Goal: Task Accomplishment & Management: Complete application form

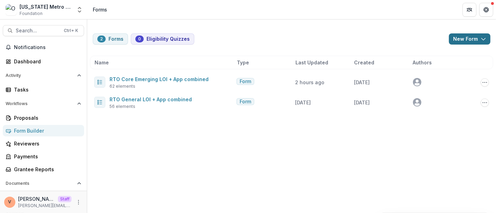
click at [488, 43] on button "New Form" at bounding box center [469, 38] width 41 height 11
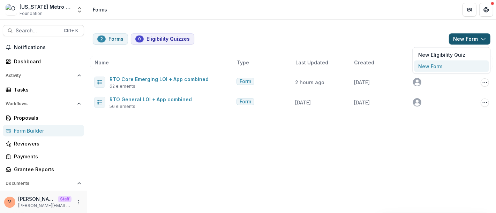
click at [439, 67] on button "New Form" at bounding box center [451, 67] width 75 height 12
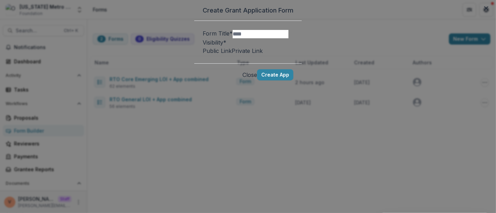
click at [233, 38] on input "Form Title *" at bounding box center [261, 34] width 56 height 8
paste input "**********"
click at [203, 54] on span "Public Link" at bounding box center [217, 50] width 29 height 7
type input "**********"
click at [293, 81] on button "Create App" at bounding box center [275, 74] width 36 height 11
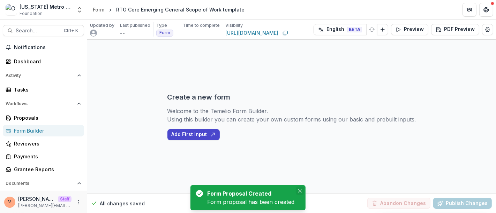
click at [300, 191] on icon "Close" at bounding box center [299, 190] width 3 height 3
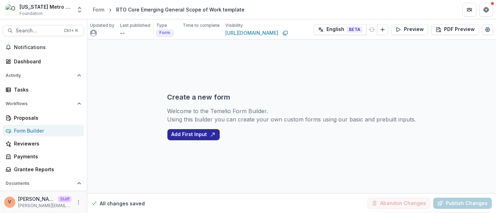
click at [196, 130] on button "Add First Input" at bounding box center [193, 134] width 52 height 11
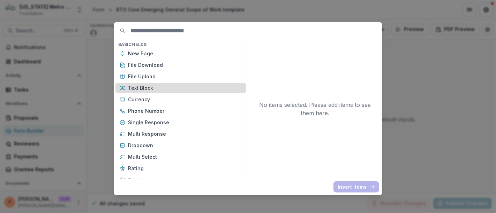
click at [153, 87] on p "Text Block" at bounding box center [185, 87] width 114 height 7
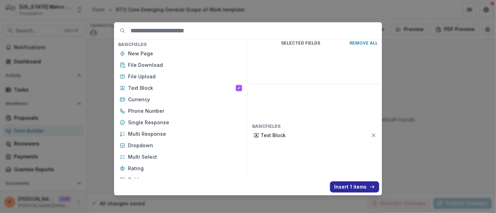
click at [357, 185] on button "Insert 1 items" at bounding box center [354, 187] width 49 height 11
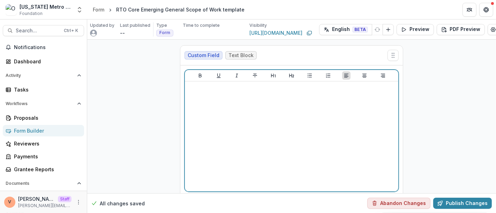
click at [276, 126] on div at bounding box center [292, 136] width 208 height 105
drag, startPoint x: 326, startPoint y: 90, endPoint x: 150, endPoint y: 95, distance: 175.4
click at [150, 95] on div "**********" at bounding box center [291, 131] width 409 height 182
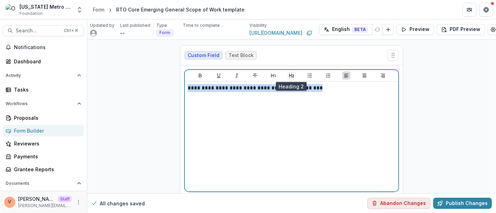
click at [289, 75] on icon "Heading 2" at bounding box center [291, 76] width 5 height 4
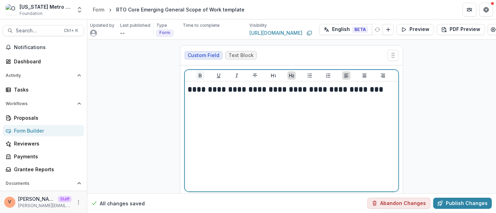
click at [197, 76] on icon "Bold" at bounding box center [200, 76] width 6 height 6
click at [218, 76] on icon "Underline" at bounding box center [218, 76] width 4 height 5
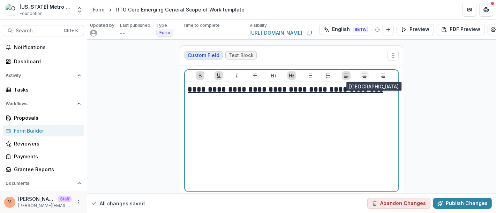
click at [363, 75] on icon "Align Center" at bounding box center [364, 76] width 6 height 6
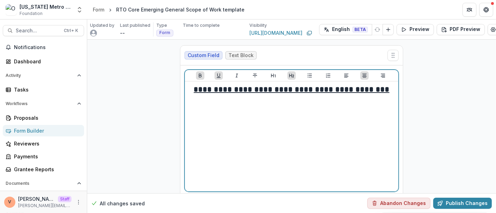
click at [391, 88] on h2 "**********" at bounding box center [292, 89] width 208 height 11
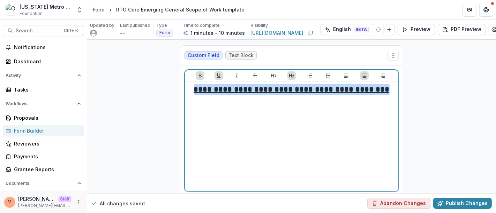
drag, startPoint x: 389, startPoint y: 89, endPoint x: 186, endPoint y: 90, distance: 203.6
click at [186, 90] on div "**********" at bounding box center [291, 137] width 213 height 110
click at [273, 76] on icon "Heading 1" at bounding box center [274, 76] width 6 height 6
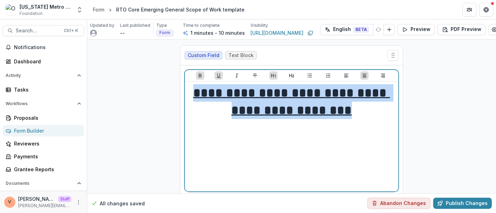
click at [366, 112] on h1 "**********" at bounding box center [292, 101] width 208 height 35
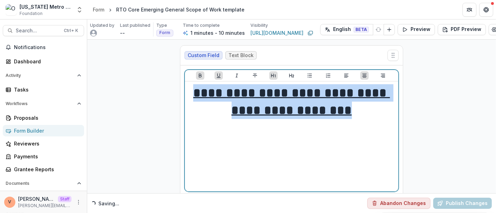
click at [372, 112] on h1 "**********" at bounding box center [292, 101] width 208 height 35
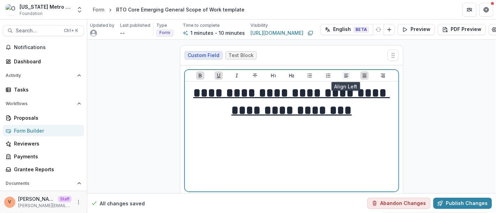
click at [346, 76] on icon "Align Left" at bounding box center [346, 76] width 4 height 4
paste div
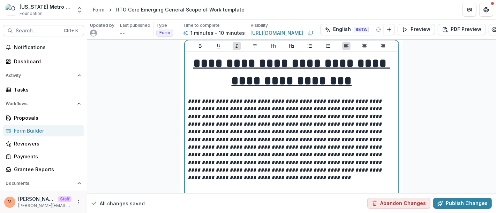
scroll to position [63, 0]
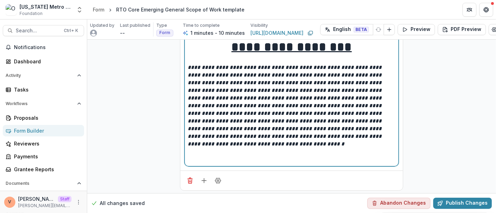
click at [393, 137] on p "**********" at bounding box center [292, 106] width 208 height 84
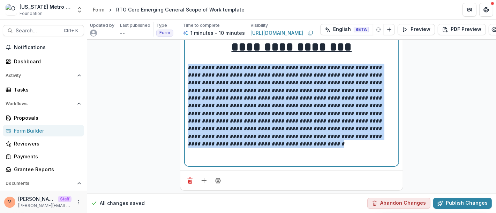
drag, startPoint x: 392, startPoint y: 137, endPoint x: 184, endPoint y: 70, distance: 218.8
click at [185, 70] on div "**********" at bounding box center [291, 92] width 213 height 148
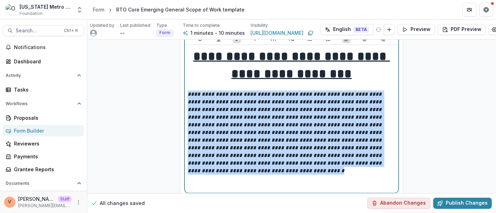
scroll to position [25, 0]
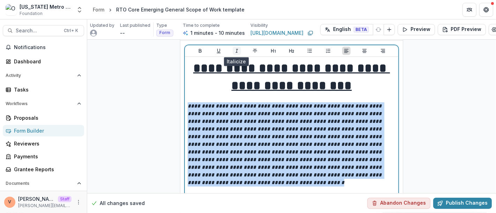
click at [237, 48] on icon "Italicize" at bounding box center [237, 51] width 6 height 6
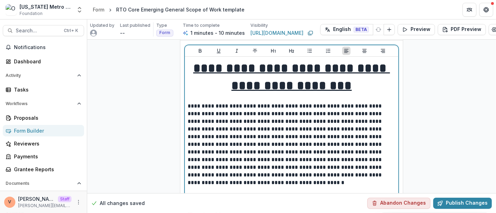
click at [258, 155] on p "**********" at bounding box center [292, 140] width 208 height 77
click at [390, 174] on p "**********" at bounding box center [292, 140] width 208 height 77
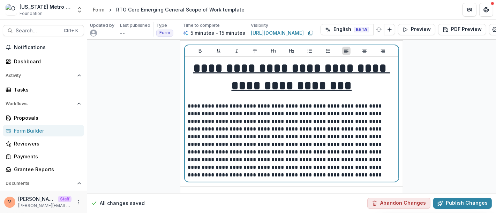
scroll to position [48, 0]
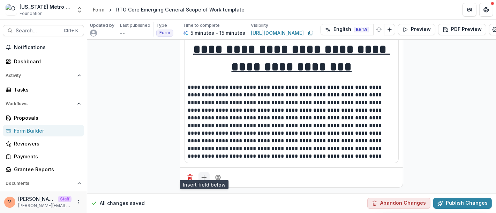
click at [202, 178] on line "Add field" at bounding box center [204, 178] width 5 height 0
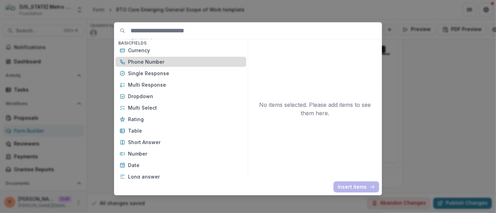
scroll to position [77, 0]
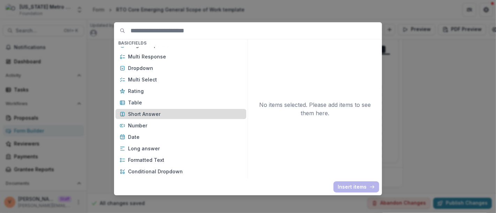
click at [162, 112] on p "Short Answer" at bounding box center [185, 114] width 114 height 7
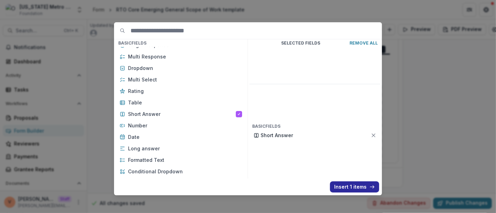
click at [350, 188] on button "Insert 1 items" at bounding box center [354, 187] width 49 height 11
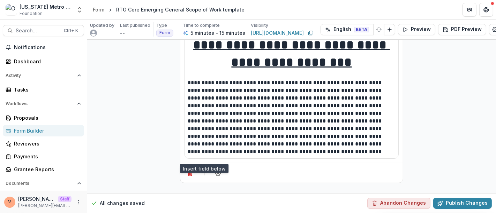
scroll to position [146, 0]
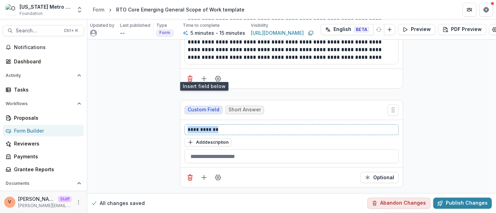
drag, startPoint x: 220, startPoint y: 122, endPoint x: 129, endPoint y: 126, distance: 91.4
click at [129, 126] on div "**********" at bounding box center [291, 45] width 409 height 296
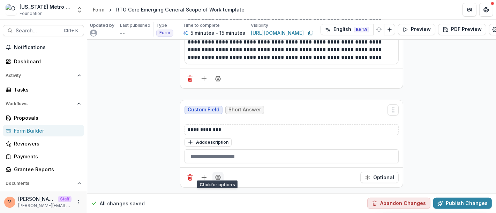
click at [219, 175] on icon "Field Settings" at bounding box center [217, 177] width 7 height 7
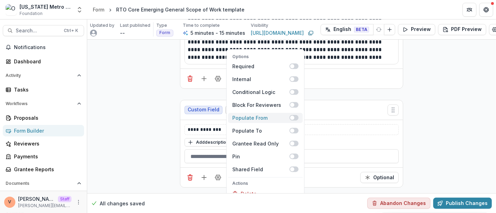
click at [296, 115] on span at bounding box center [293, 118] width 9 height 6
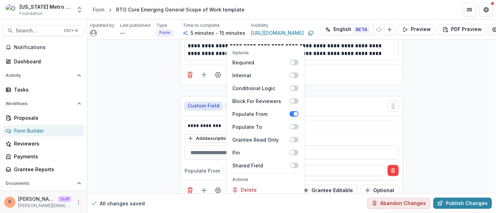
click at [428, 119] on div "**********" at bounding box center [291, 49] width 409 height 313
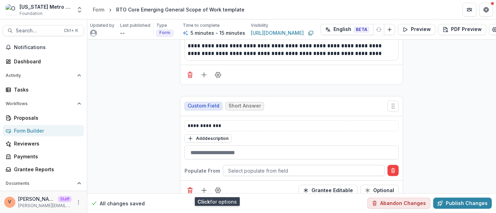
click at [268, 172] on div at bounding box center [303, 171] width 151 height 9
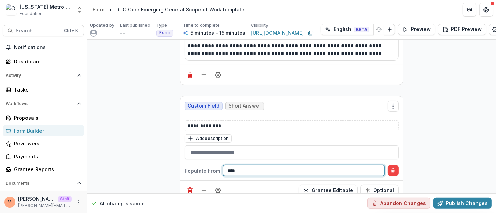
type input "*****"
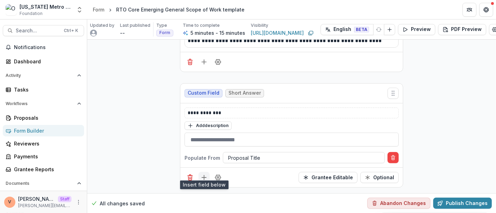
click at [203, 174] on icon "Add field" at bounding box center [203, 177] width 7 height 7
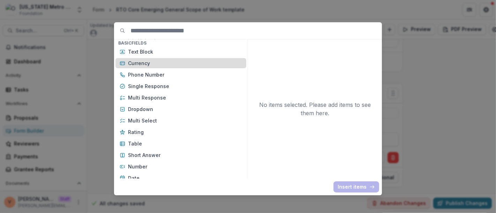
scroll to position [77, 0]
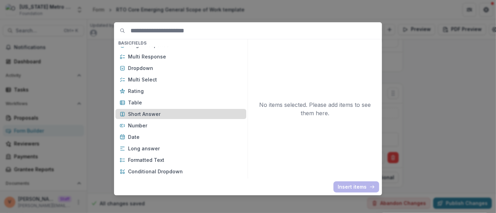
click at [153, 118] on div "Short Answer" at bounding box center [180, 114] width 131 height 10
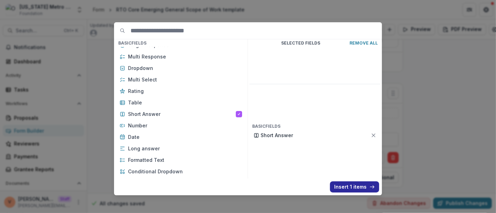
click at [348, 185] on button "Insert 1 items" at bounding box center [354, 187] width 49 height 11
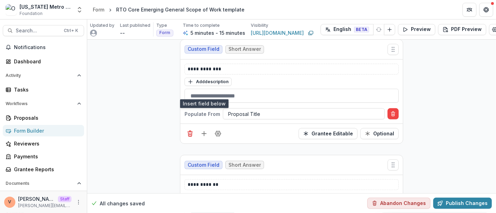
scroll to position [262, 0]
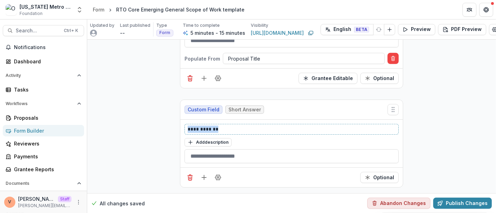
drag, startPoint x: 228, startPoint y: 123, endPoint x: 143, endPoint y: 124, distance: 85.1
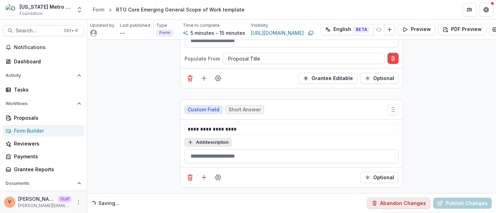
click at [214, 138] on button "Add description" at bounding box center [207, 142] width 47 height 8
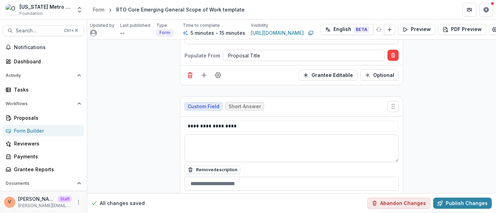
click at [212, 140] on textarea at bounding box center [291, 149] width 214 height 28
paste textarea "**********"
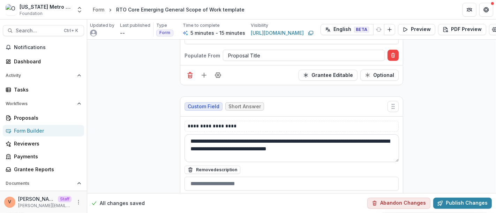
type textarea "**********"
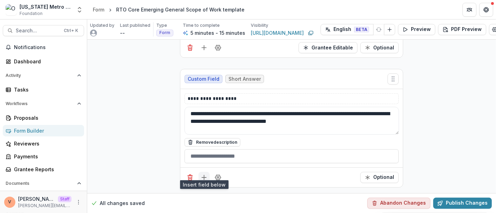
click at [203, 174] on icon "Add field" at bounding box center [203, 177] width 7 height 7
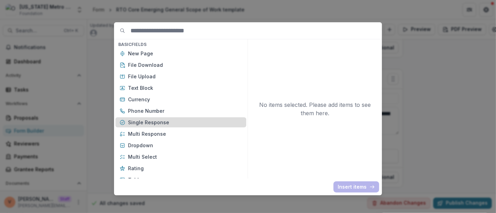
scroll to position [116, 0]
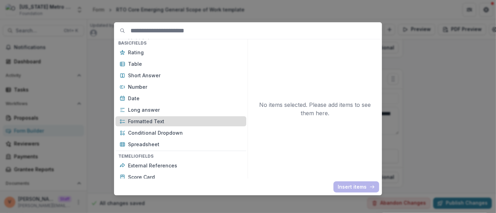
click at [161, 123] on p "Formatted Text" at bounding box center [185, 121] width 114 height 7
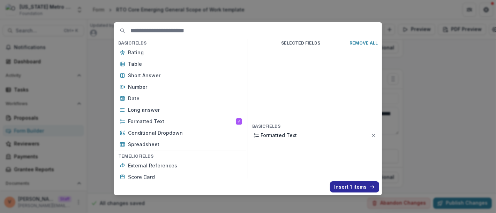
click at [339, 185] on button "Insert 1 items" at bounding box center [354, 187] width 49 height 11
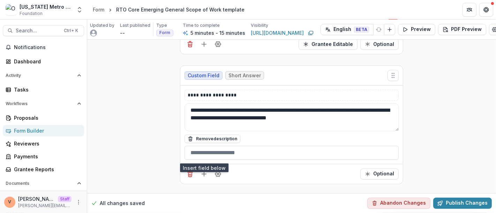
scroll to position [409, 0]
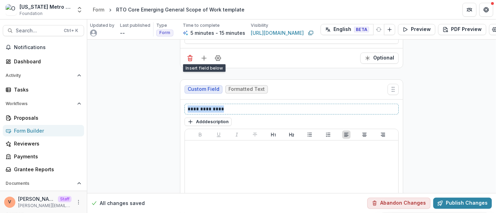
drag, startPoint x: 231, startPoint y: 106, endPoint x: 174, endPoint y: 106, distance: 56.8
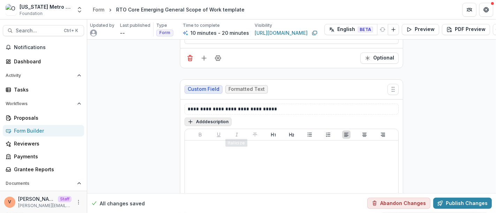
click at [214, 123] on button "Add description" at bounding box center [207, 122] width 47 height 8
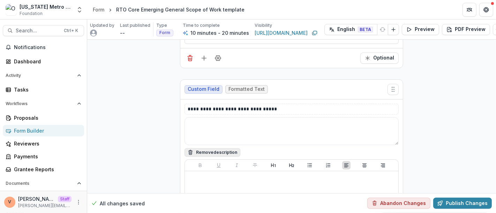
click at [214, 123] on textarea at bounding box center [291, 131] width 214 height 28
paste textarea "**********"
type textarea "**********"
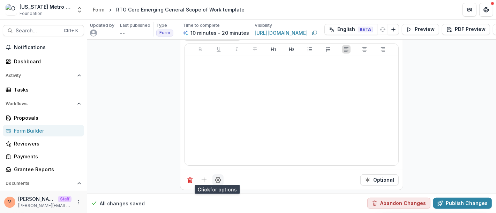
click at [221, 181] on button "Field Settings" at bounding box center [217, 180] width 11 height 11
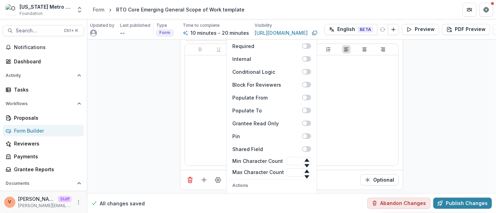
scroll to position [530, 0]
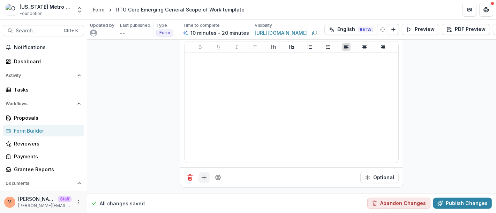
click at [204, 174] on icon "Add field" at bounding box center [203, 177] width 7 height 7
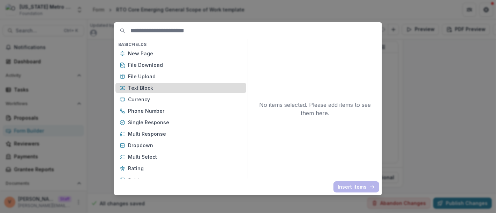
click at [166, 87] on p "Text Block" at bounding box center [185, 87] width 114 height 7
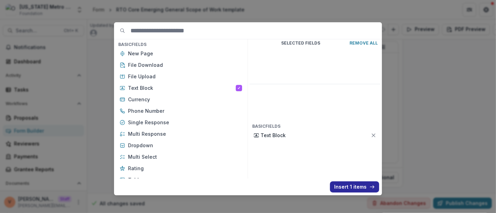
click at [351, 185] on button "Insert 1 items" at bounding box center [354, 187] width 49 height 11
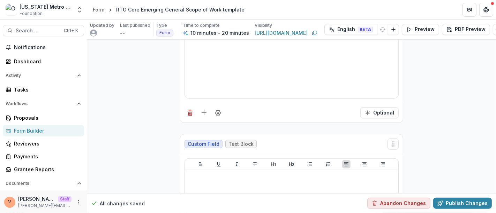
scroll to position [607, 0]
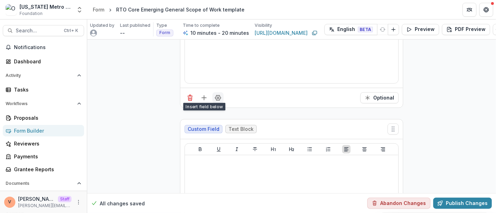
click at [215, 97] on icon "Field Settings" at bounding box center [217, 97] width 7 height 7
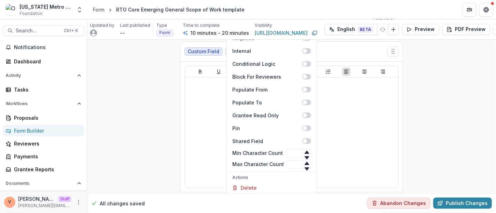
scroll to position [646, 0]
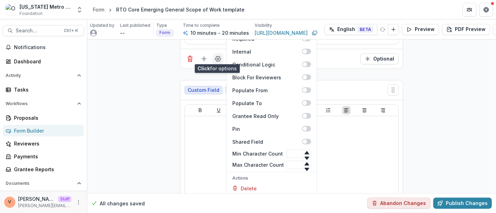
click at [218, 55] on icon "Field Settings" at bounding box center [217, 58] width 7 height 7
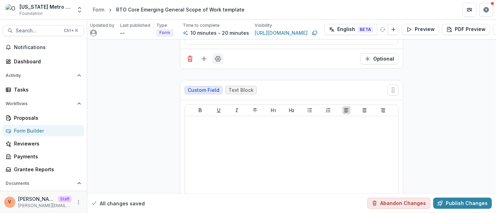
click at [218, 56] on icon "Field Settings" at bounding box center [217, 58] width 7 height 7
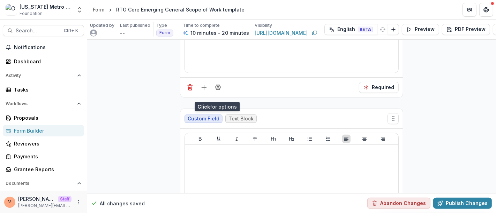
scroll to position [607, 0]
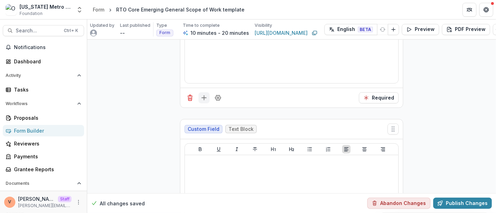
click at [202, 97] on icon "Add field" at bounding box center [203, 97] width 7 height 7
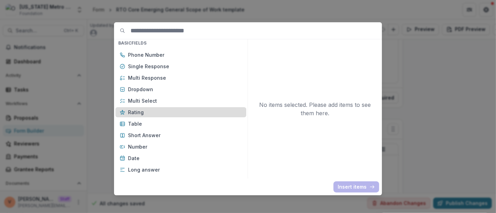
scroll to position [77, 0]
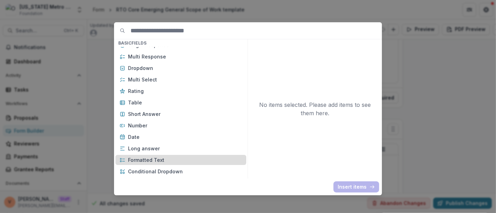
click at [166, 163] on p "Formatted Text" at bounding box center [185, 160] width 114 height 7
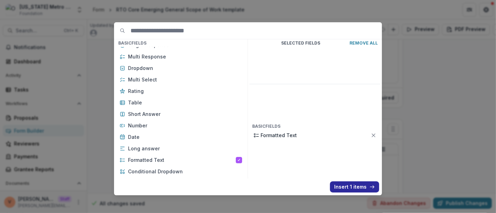
click at [350, 185] on button "Insert 1 items" at bounding box center [354, 187] width 49 height 11
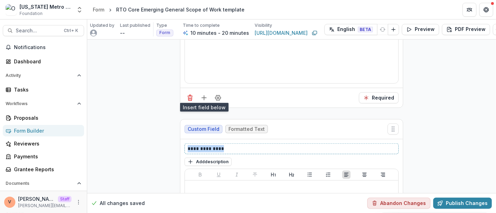
drag, startPoint x: 230, startPoint y: 145, endPoint x: 154, endPoint y: 143, distance: 75.7
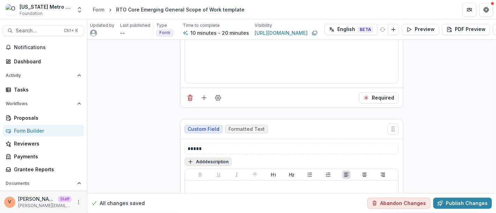
click at [217, 158] on button "Add description" at bounding box center [207, 162] width 47 height 8
click at [216, 158] on textarea at bounding box center [291, 171] width 214 height 28
paste textarea "**********"
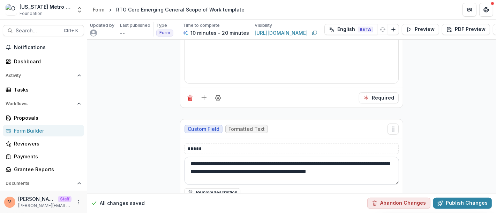
click at [390, 169] on textarea "**********" at bounding box center [291, 171] width 214 height 28
type textarea "**********"
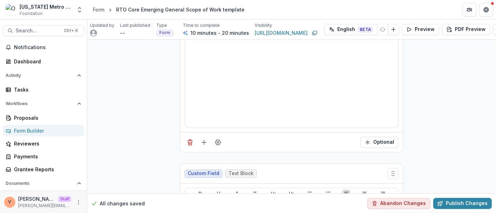
scroll to position [878, 0]
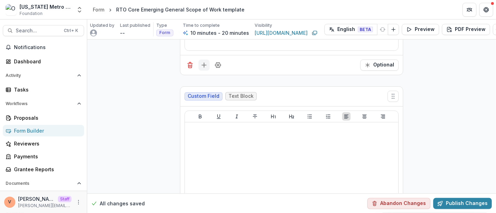
click at [202, 62] on icon "Add field" at bounding box center [203, 65] width 7 height 7
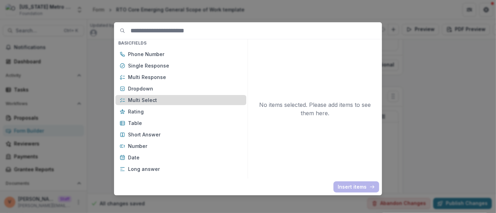
scroll to position [116, 0]
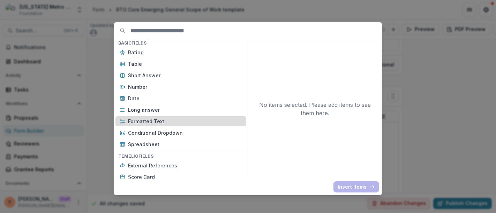
click at [152, 122] on p "Formatted Text" at bounding box center [185, 121] width 114 height 7
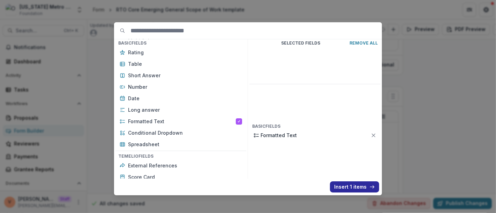
click at [352, 190] on button "Insert 1 items" at bounding box center [354, 187] width 49 height 11
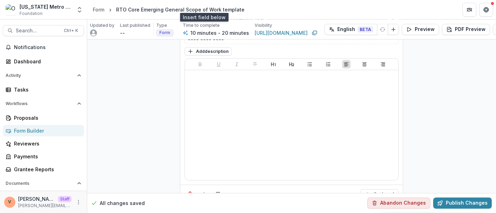
scroll to position [917, 0]
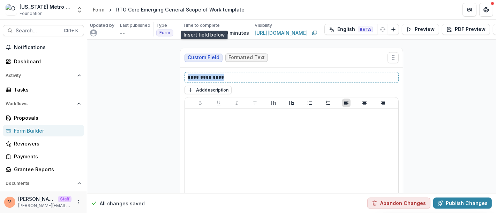
drag, startPoint x: 226, startPoint y: 74, endPoint x: 185, endPoint y: 70, distance: 40.9
click at [185, 72] on div "**********" at bounding box center [291, 77] width 214 height 11
click at [217, 88] on button "Add description" at bounding box center [207, 90] width 47 height 8
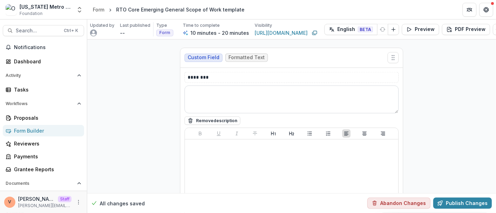
click at [216, 97] on textarea at bounding box center [291, 100] width 214 height 28
paste textarea "**********"
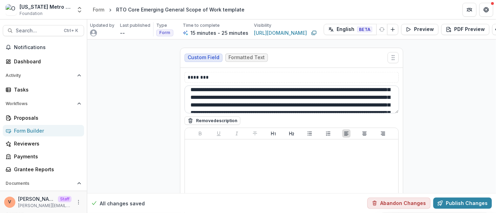
scroll to position [3, 0]
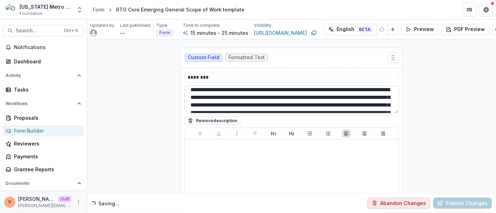
click at [285, 92] on textarea "**********" at bounding box center [291, 100] width 214 height 28
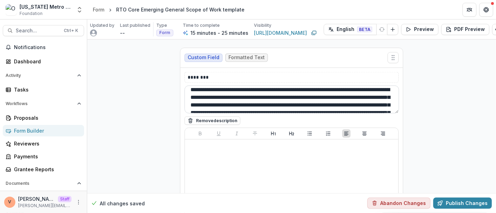
scroll to position [47, 0]
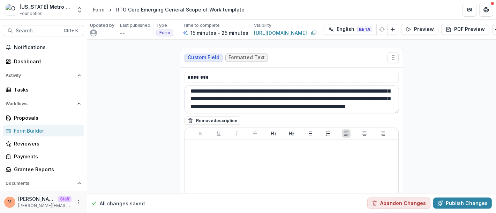
click at [334, 102] on textarea "**********" at bounding box center [291, 100] width 214 height 28
type textarea "**********"
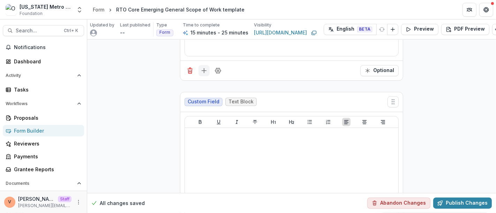
click at [203, 67] on icon "Add field" at bounding box center [203, 70] width 7 height 7
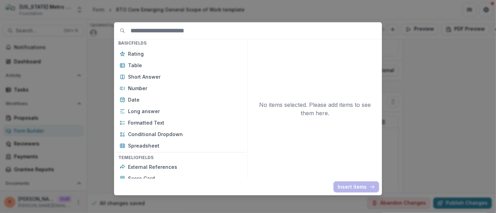
scroll to position [116, 0]
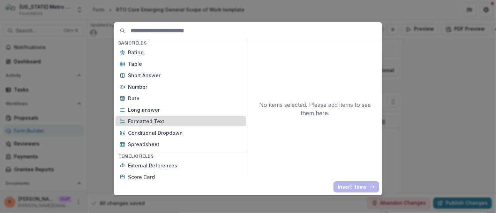
click at [155, 121] on p "Formatted Text" at bounding box center [185, 121] width 114 height 7
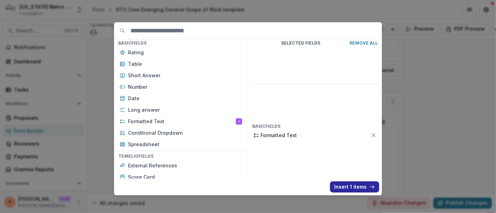
click at [346, 185] on button "Insert 1 items" at bounding box center [354, 187] width 49 height 11
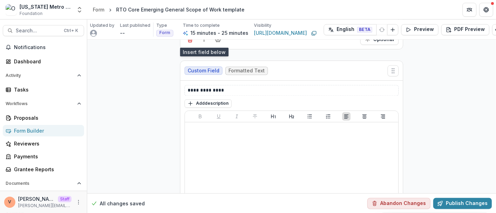
scroll to position [1150, 0]
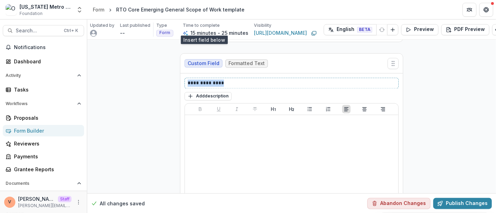
drag, startPoint x: 220, startPoint y: 76, endPoint x: 179, endPoint y: 75, distance: 40.8
click at [180, 75] on div "**********" at bounding box center [291, 152] width 222 height 156
click at [216, 93] on button "Add description" at bounding box center [207, 96] width 47 height 8
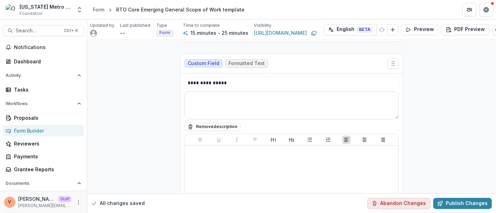
click at [215, 95] on textarea at bounding box center [291, 105] width 214 height 28
click at [215, 102] on textarea at bounding box center [291, 105] width 214 height 28
paste textarea "**********"
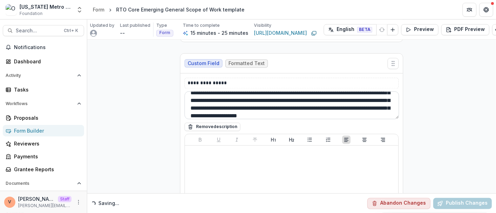
scroll to position [21, 0]
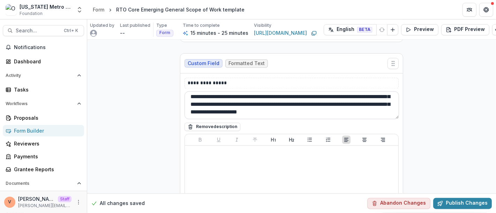
type textarea "**********"
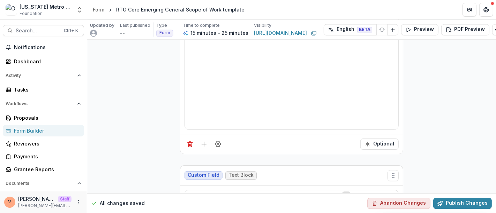
scroll to position [1304, 0]
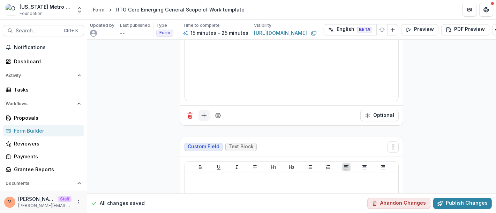
click at [204, 112] on icon "Add field" at bounding box center [203, 115] width 7 height 7
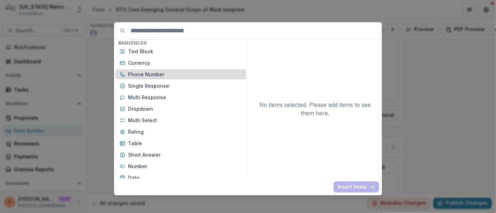
scroll to position [77, 0]
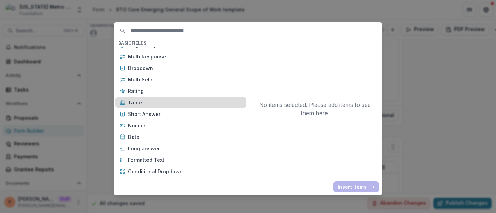
click at [149, 100] on p "Table" at bounding box center [185, 102] width 114 height 7
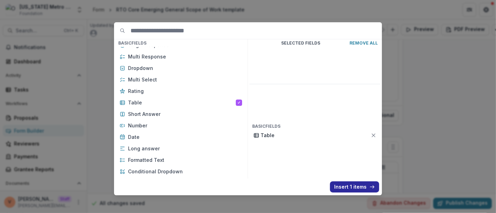
click at [350, 185] on button "Insert 1 items" at bounding box center [354, 187] width 49 height 11
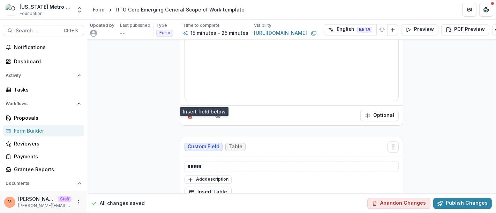
scroll to position [1382, 0]
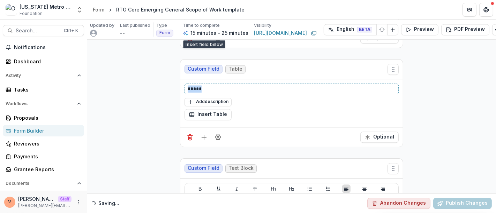
drag, startPoint x: 206, startPoint y: 83, endPoint x: 154, endPoint y: 81, distance: 52.0
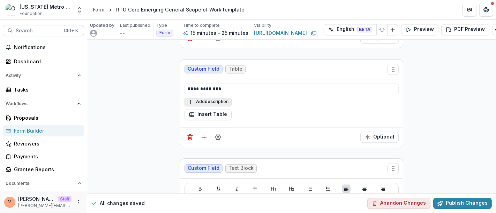
click at [212, 98] on button "Add description" at bounding box center [207, 102] width 47 height 8
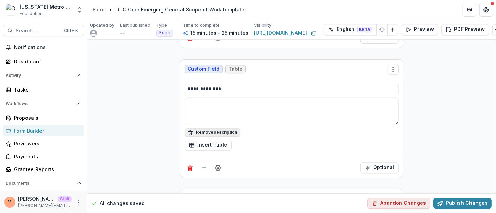
click at [210, 98] on textarea at bounding box center [291, 111] width 214 height 28
paste textarea "**********"
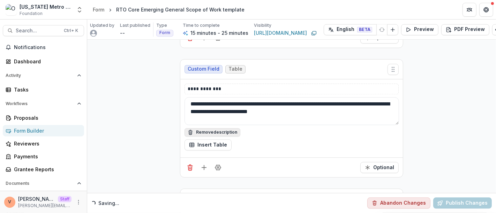
type textarea "**********"
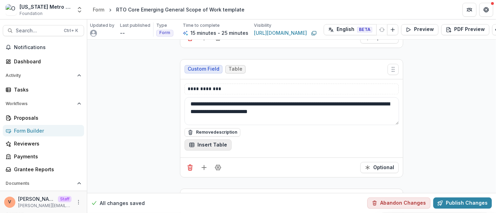
click at [210, 139] on button "Insert Table" at bounding box center [207, 144] width 47 height 11
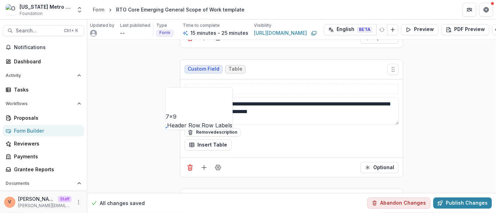
click at [166, 111] on button "button" at bounding box center [166, 111] width 0 height 0
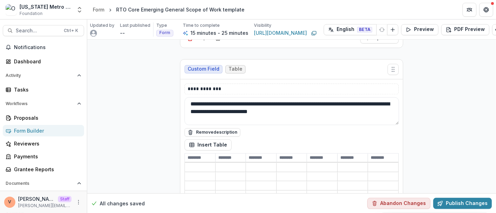
scroll to position [1421, 0]
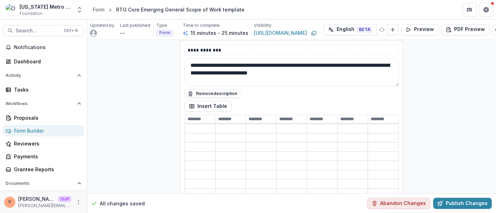
click at [194, 115] on input at bounding box center [200, 119] width 30 height 8
paste input "**********"
type input "**********"
click at [228, 115] on input at bounding box center [230, 119] width 30 height 8
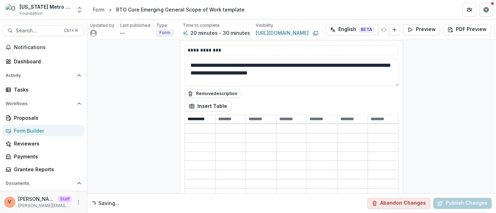
paste input "*****"
type input "*****"
click at [257, 115] on input at bounding box center [261, 119] width 30 height 8
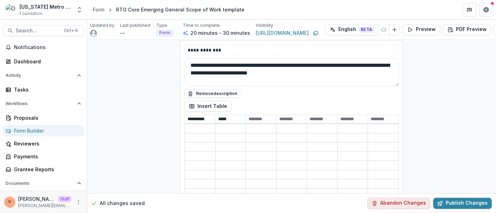
paste input "**********"
type input "**********"
click at [289, 115] on input at bounding box center [291, 119] width 30 height 8
paste input "**********"
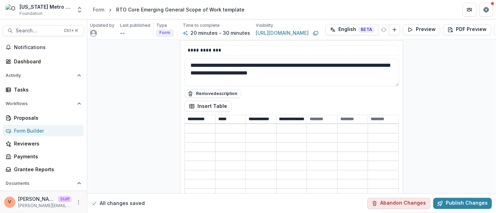
type input "**********"
click at [322, 115] on input at bounding box center [322, 119] width 30 height 8
paste input "***"
type input "***"
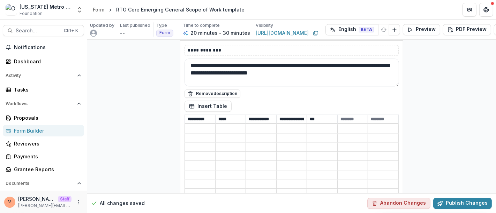
click at [353, 115] on input at bounding box center [352, 119] width 30 height 8
click at [354, 125] on input at bounding box center [352, 129] width 30 height 8
click at [318, 136] on icon "Delete column" at bounding box center [318, 136] width 0 height 0
click at [380, 125] on input at bounding box center [380, 129] width 35 height 8
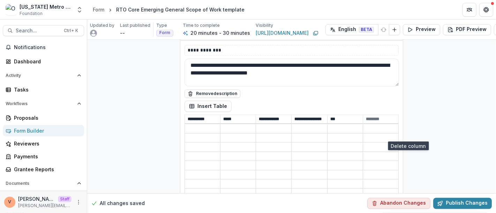
drag, startPoint x: 406, startPoint y: 135, endPoint x: 384, endPoint y: 135, distance: 21.6
click at [346, 136] on icon "Delete column" at bounding box center [346, 136] width 0 height 0
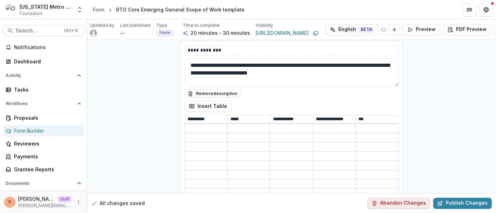
click at [342, 134] on input at bounding box center [334, 138] width 43 height 8
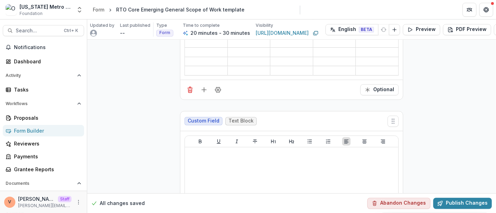
scroll to position [1537, 0]
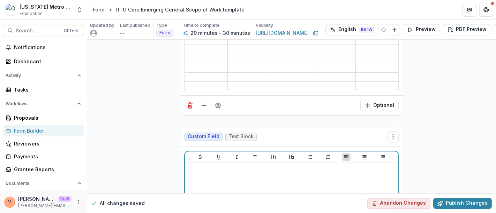
click at [207, 166] on p at bounding box center [292, 170] width 208 height 8
drag, startPoint x: 243, startPoint y: 158, endPoint x: 174, endPoint y: 157, distance: 68.7
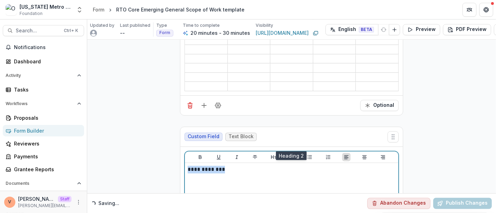
drag, startPoint x: 289, startPoint y: 145, endPoint x: 247, endPoint y: 146, distance: 41.5
click at [289, 154] on icon "Heading 2" at bounding box center [292, 157] width 6 height 6
drag, startPoint x: 199, startPoint y: 144, endPoint x: 221, endPoint y: 146, distance: 21.7
click at [203, 153] on button "Bold" at bounding box center [200, 157] width 8 height 8
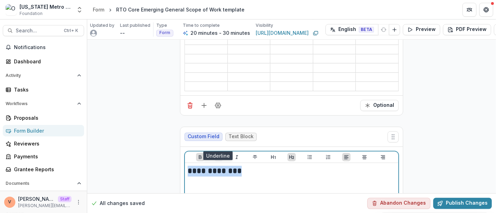
click at [218, 154] on icon "Underline" at bounding box center [219, 157] width 6 height 6
click at [241, 166] on h2 "**********" at bounding box center [292, 171] width 208 height 11
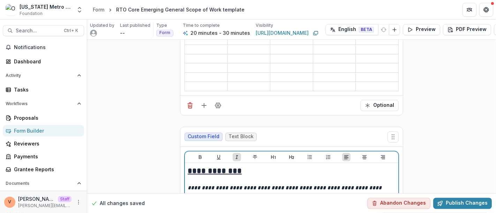
click at [220, 177] on p at bounding box center [292, 181] width 208 height 8
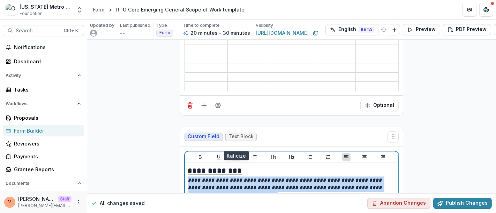
click at [236, 155] on icon "Italicize" at bounding box center [237, 157] width 2 height 4
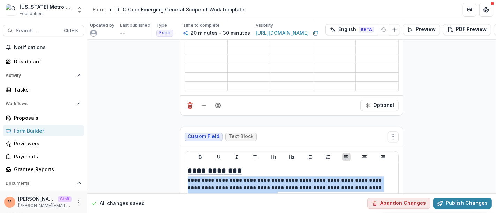
click at [230, 193] on div "All changes saved Abandon Changes Publish Changes" at bounding box center [291, 203] width 409 height 20
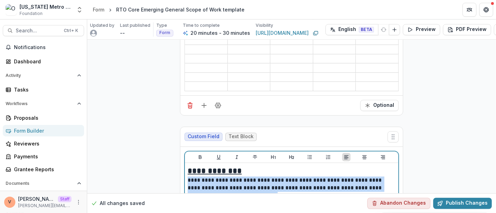
click at [230, 185] on p "**********" at bounding box center [292, 188] width 208 height 23
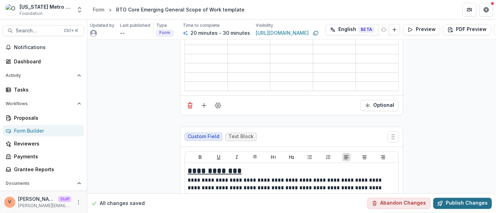
click at [451, 198] on button "Publish Changes" at bounding box center [462, 203] width 59 height 11
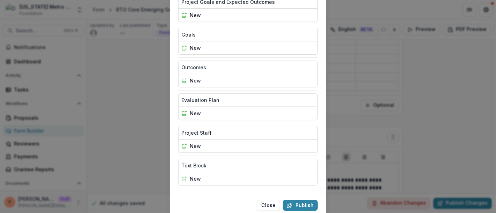
scroll to position [177, 0]
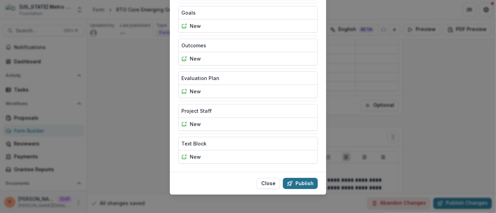
click at [309, 182] on button "Publish" at bounding box center [300, 183] width 35 height 11
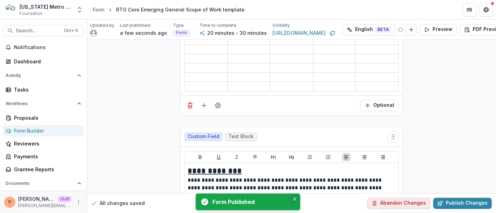
click at [294, 199] on icon "Close" at bounding box center [294, 199] width 3 height 3
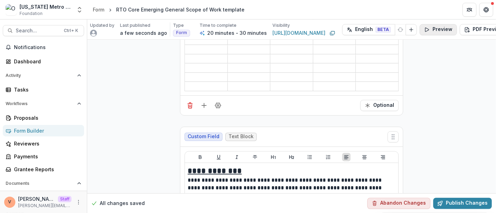
click at [435, 30] on button "Preview" at bounding box center [437, 29] width 37 height 11
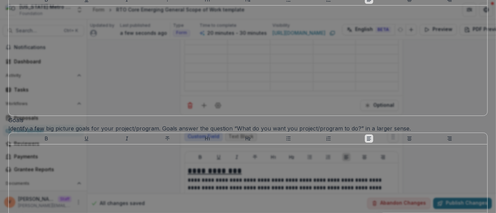
scroll to position [0, 0]
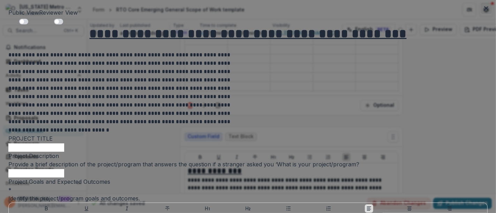
click at [483, 6] on button "Close" at bounding box center [485, 8] width 11 height 11
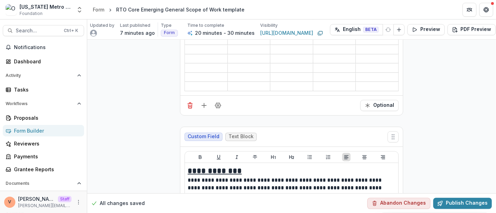
scroll to position [1639, 0]
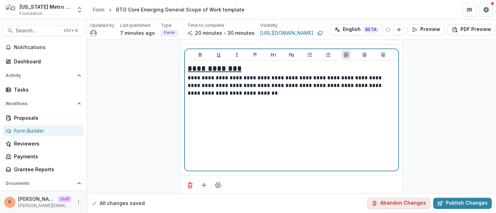
click at [258, 86] on div "**********" at bounding box center [292, 115] width 208 height 105
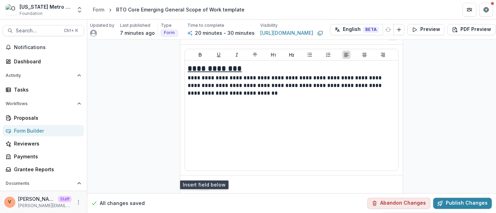
click at [205, 182] on icon "Add field" at bounding box center [203, 185] width 7 height 7
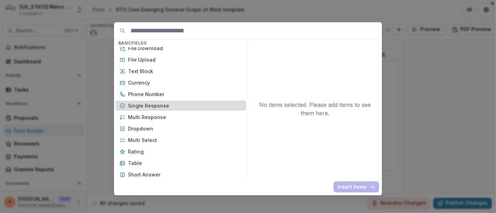
scroll to position [0, 0]
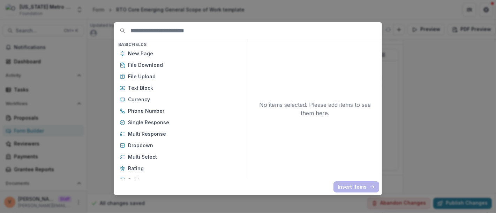
click at [428, 128] on div "Basic Fields New Page File Download File Upload Text Block Currency Phone Numbe…" at bounding box center [248, 106] width 496 height 213
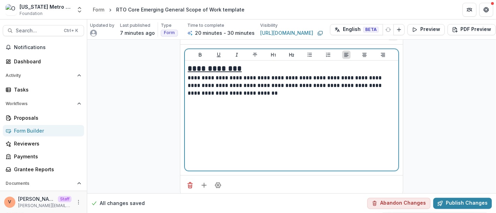
click at [205, 103] on div "**********" at bounding box center [292, 115] width 208 height 105
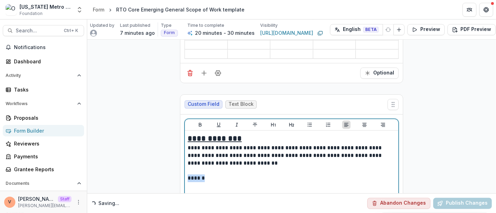
scroll to position [1562, 0]
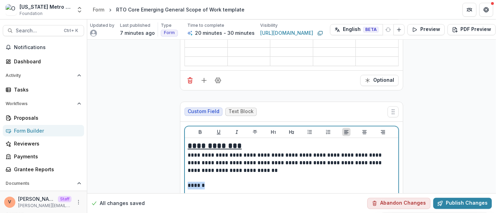
drag, startPoint x: 291, startPoint y: 120, endPoint x: 243, endPoint y: 126, distance: 48.5
click at [291, 129] on icon "Heading 2" at bounding box center [292, 132] width 6 height 6
click at [201, 129] on icon "Bold" at bounding box center [200, 132] width 6 height 6
click at [224, 182] on h2 "******" at bounding box center [292, 187] width 208 height 11
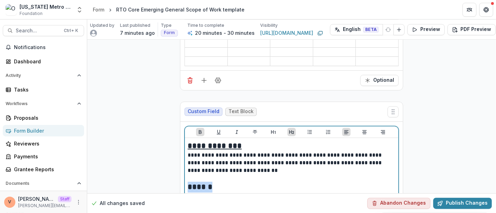
drag, startPoint x: 224, startPoint y: 173, endPoint x: 187, endPoint y: 175, distance: 37.0
click at [188, 182] on h2 "******" at bounding box center [292, 187] width 208 height 11
click at [216, 129] on icon "Underline" at bounding box center [219, 132] width 6 height 6
click at [218, 182] on h2 "******" at bounding box center [292, 187] width 208 height 11
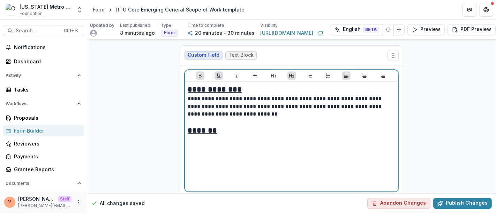
scroll to position [1639, 0]
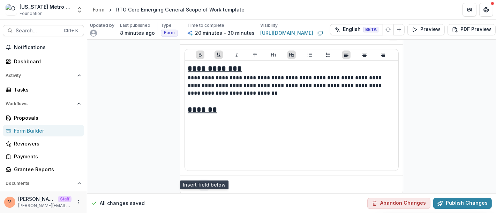
click at [204, 182] on icon "Add field" at bounding box center [203, 185] width 7 height 7
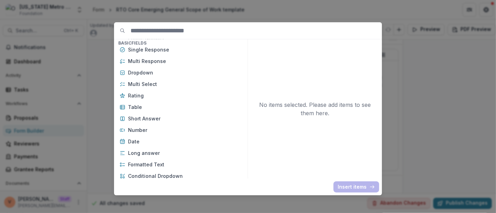
scroll to position [77, 0]
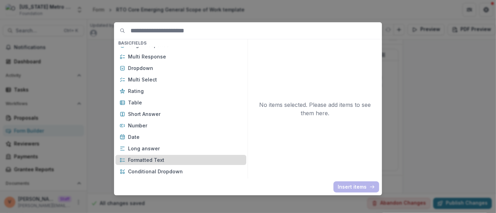
click at [160, 159] on p "Formatted Text" at bounding box center [185, 160] width 114 height 7
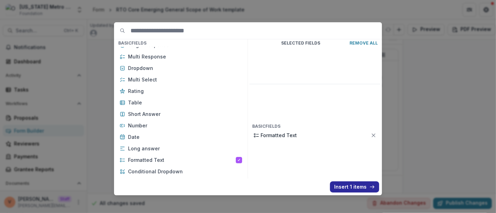
click at [350, 188] on button "Insert 1 items" at bounding box center [354, 187] width 49 height 11
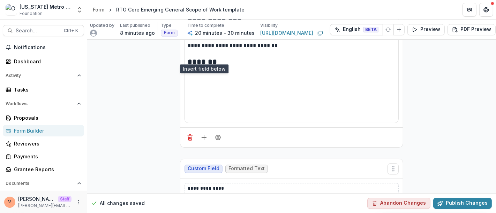
scroll to position [1756, 0]
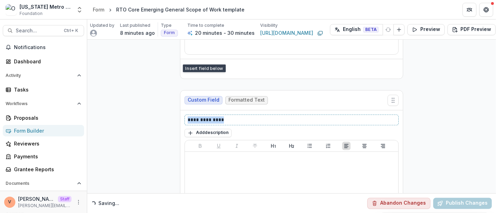
drag, startPoint x: 229, startPoint y: 108, endPoint x: 150, endPoint y: 99, distance: 79.2
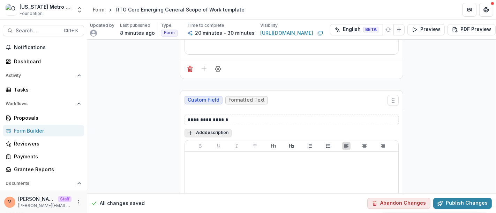
click at [218, 129] on button "Add description" at bounding box center [207, 133] width 47 height 8
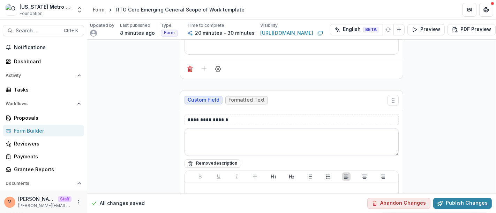
click at [217, 128] on textarea at bounding box center [291, 142] width 214 height 28
paste textarea "**********"
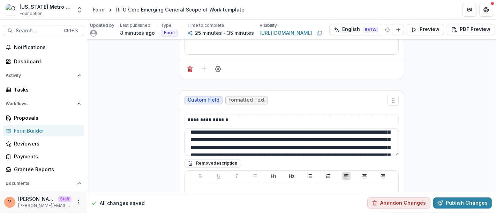
scroll to position [3, 0]
click at [217, 128] on textarea "**********" at bounding box center [291, 142] width 214 height 28
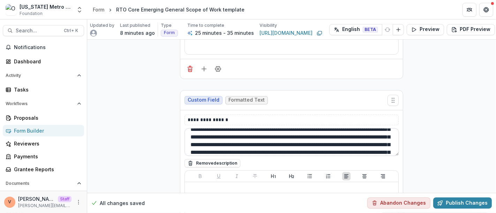
scroll to position [44, 0]
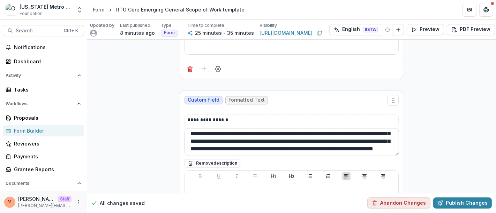
type textarea "**********"
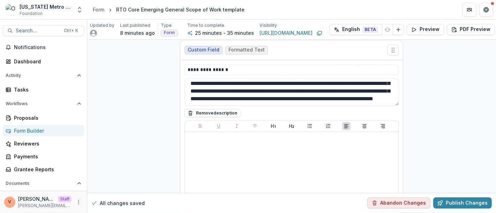
scroll to position [1877, 0]
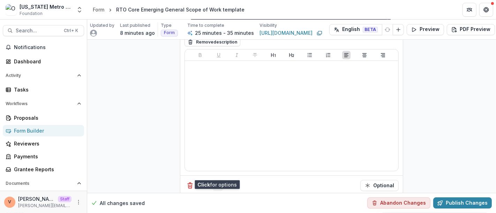
click at [219, 180] on button "Field Settings" at bounding box center [217, 185] width 11 height 11
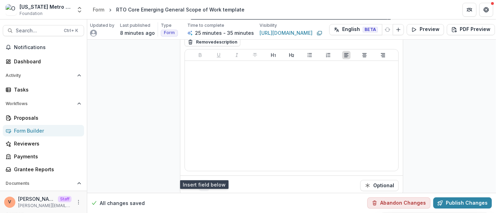
click at [201, 182] on icon "Add field" at bounding box center [203, 185] width 7 height 7
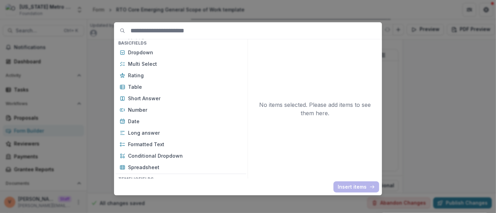
scroll to position [116, 0]
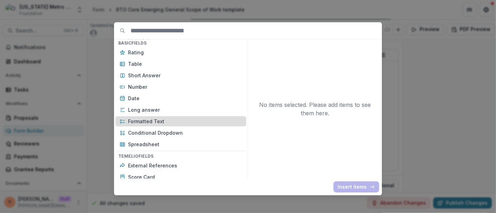
click at [159, 119] on p "Formatted Text" at bounding box center [185, 121] width 114 height 7
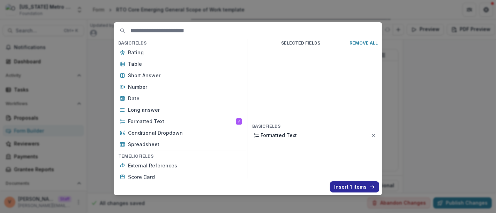
click at [342, 189] on button "Insert 1 items" at bounding box center [354, 187] width 49 height 11
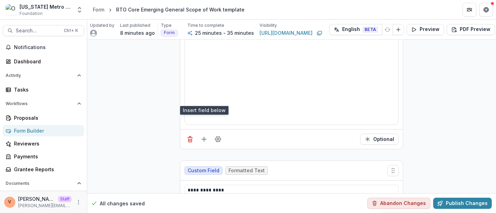
scroll to position [1955, 0]
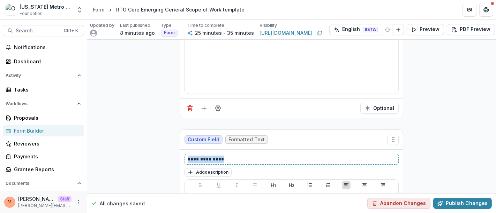
drag, startPoint x: 226, startPoint y: 146, endPoint x: 175, endPoint y: 139, distance: 51.1
click at [213, 168] on button "Add description" at bounding box center [207, 172] width 47 height 8
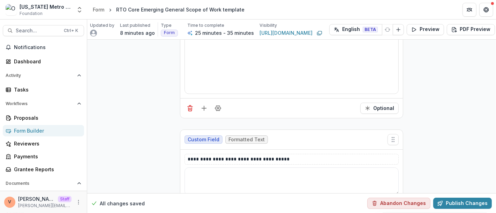
click at [213, 168] on textarea at bounding box center [291, 182] width 214 height 28
paste textarea "**********"
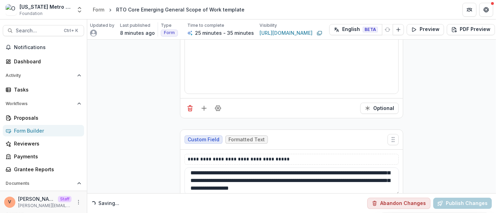
scroll to position [3, 0]
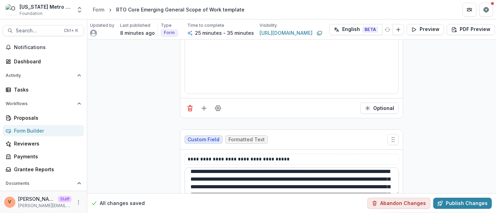
click at [214, 168] on textarea "**********" at bounding box center [291, 182] width 214 height 28
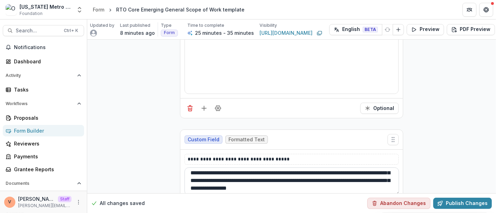
type textarea "**********"
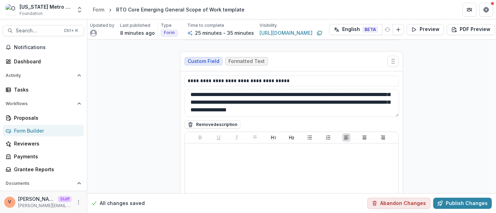
scroll to position [2114, 0]
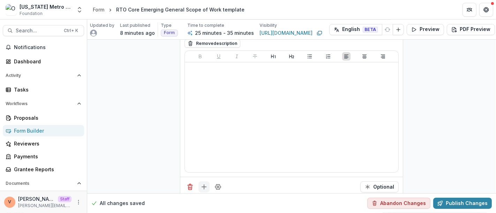
click at [204, 185] on line "Add field" at bounding box center [204, 187] width 0 height 5
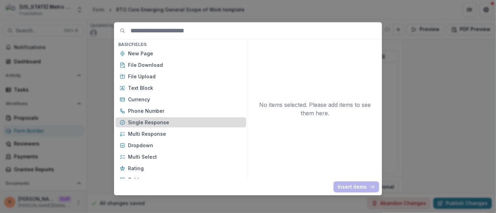
scroll to position [77, 0]
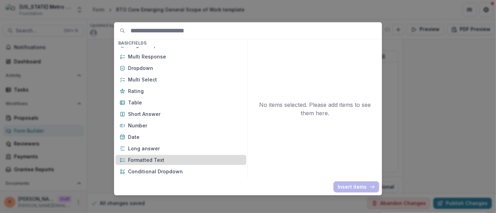
click at [155, 159] on p "Formatted Text" at bounding box center [185, 160] width 114 height 7
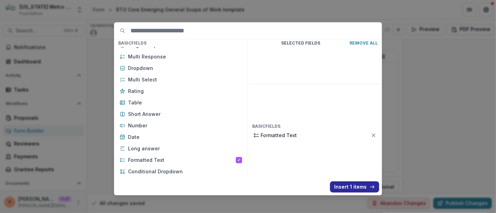
click at [334, 187] on button "Insert 1 items" at bounding box center [354, 187] width 49 height 11
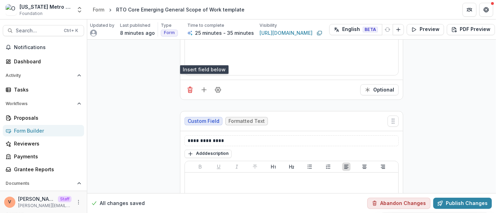
scroll to position [2231, 0]
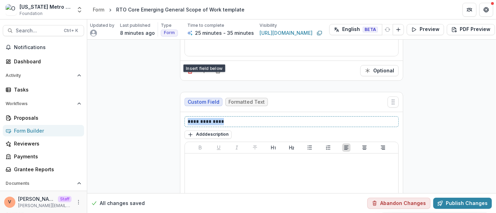
drag, startPoint x: 198, startPoint y: 106, endPoint x: 156, endPoint y: 100, distance: 42.9
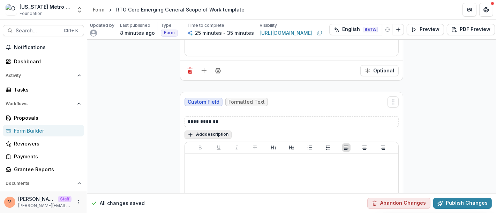
click at [209, 131] on button "Add description" at bounding box center [207, 135] width 47 height 8
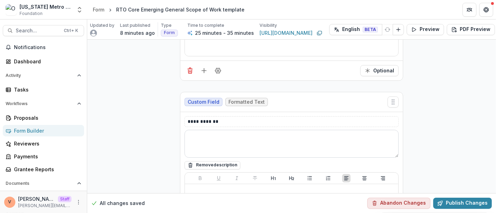
click at [209, 130] on textarea at bounding box center [291, 144] width 214 height 28
paste textarea "**********"
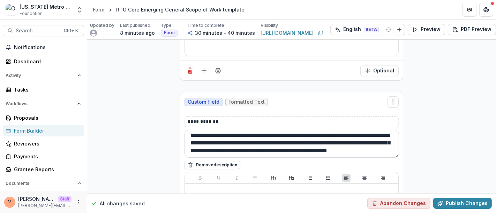
scroll to position [3, 0]
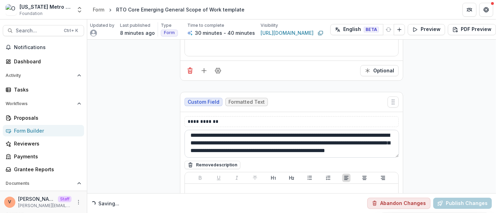
type textarea "**********"
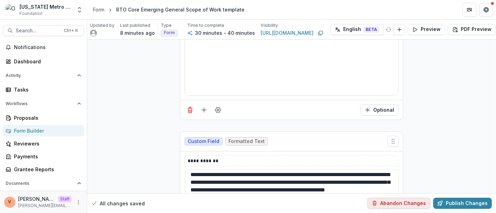
scroll to position [2192, 0]
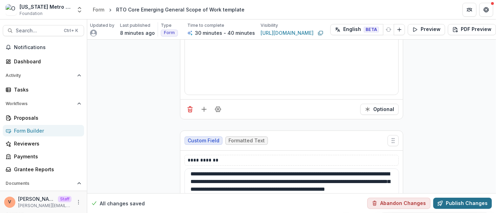
click at [471, 198] on button "Publish Changes" at bounding box center [462, 203] width 59 height 11
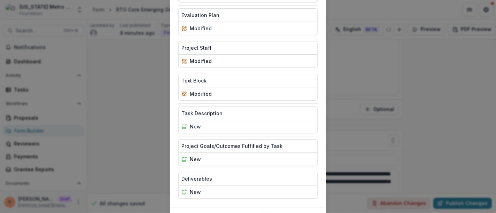
scroll to position [274, 0]
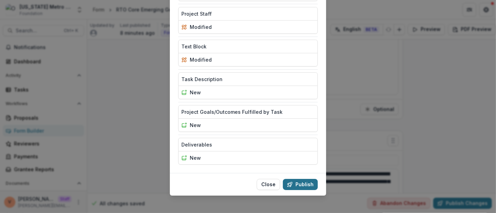
click at [305, 180] on button "Publish" at bounding box center [300, 184] width 35 height 11
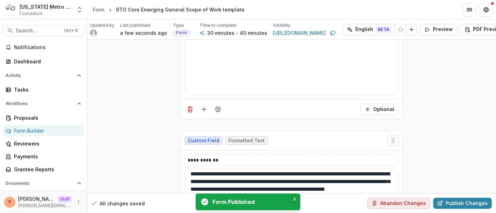
click at [293, 199] on icon "Close" at bounding box center [294, 199] width 3 height 3
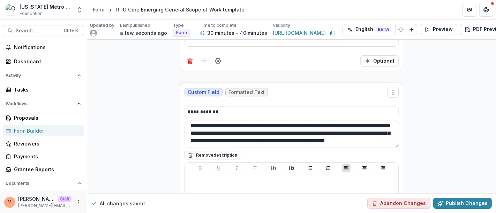
scroll to position [2352, 0]
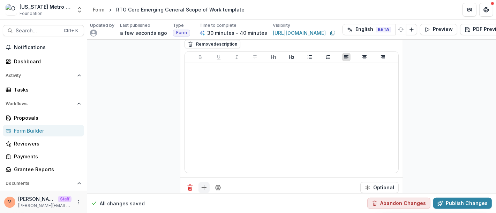
click at [201, 184] on icon "Add field" at bounding box center [203, 187] width 7 height 7
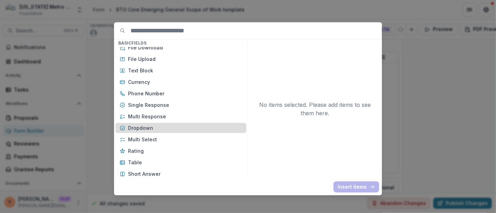
scroll to position [0, 0]
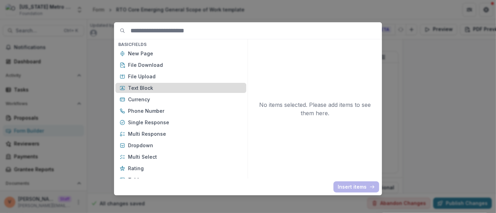
click at [144, 88] on p "Text Block" at bounding box center [185, 87] width 114 height 7
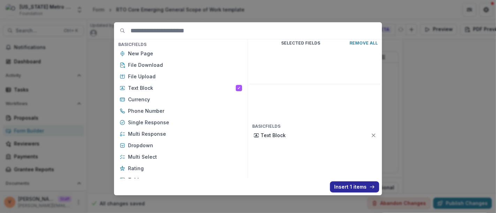
click at [349, 189] on button "Insert 1 items" at bounding box center [354, 187] width 49 height 11
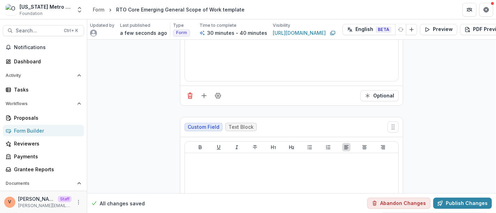
scroll to position [2468, 0]
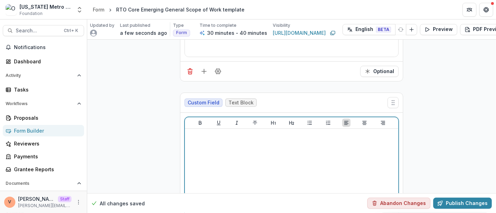
click at [222, 132] on div at bounding box center [292, 184] width 208 height 105
drag, startPoint x: 241, startPoint y: 121, endPoint x: 147, endPoint y: 119, distance: 93.8
click at [291, 120] on icon "Heading 2" at bounding box center [292, 123] width 6 height 6
click at [201, 120] on icon "Bold" at bounding box center [200, 123] width 6 height 6
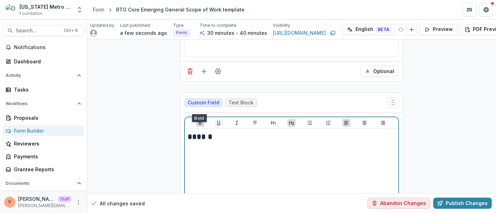
click at [219, 119] on button "Underline" at bounding box center [218, 123] width 8 height 8
click at [218, 132] on h2 "******" at bounding box center [292, 137] width 208 height 11
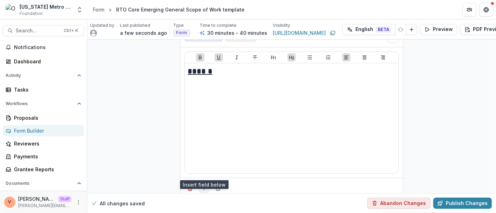
click at [205, 185] on icon "Add field" at bounding box center [203, 188] width 7 height 7
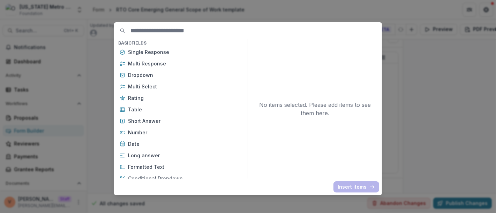
scroll to position [77, 0]
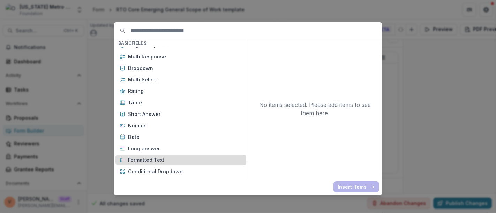
click at [154, 161] on p "Formatted Text" at bounding box center [185, 160] width 114 height 7
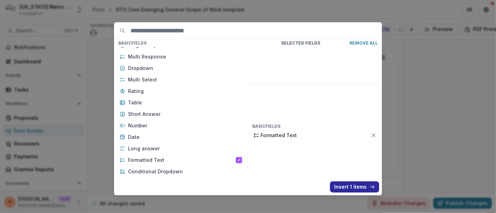
click at [349, 190] on button "Insert 1 items" at bounding box center [354, 187] width 49 height 11
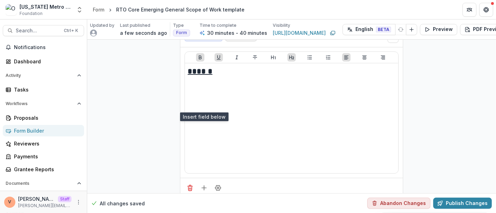
scroll to position [2650, 0]
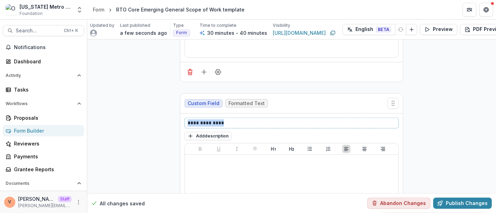
drag, startPoint x: 228, startPoint y: 104, endPoint x: 106, endPoint y: 106, distance: 122.0
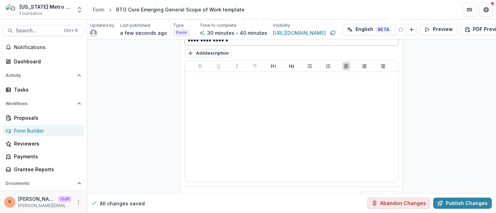
scroll to position [2740, 0]
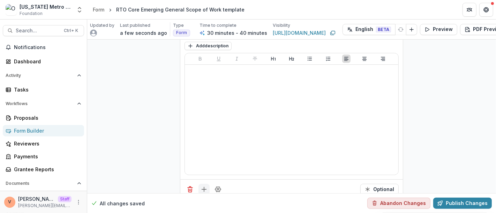
click at [202, 186] on icon "Add field" at bounding box center [203, 189] width 7 height 7
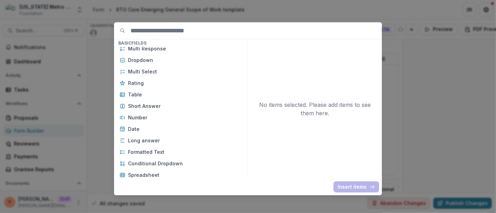
scroll to position [116, 0]
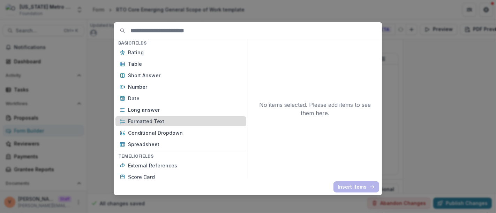
click at [154, 119] on p "Formatted Text" at bounding box center [185, 121] width 114 height 7
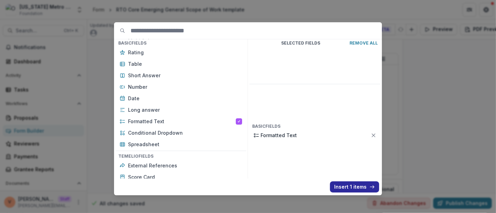
click at [338, 188] on button "Insert 1 items" at bounding box center [354, 187] width 49 height 11
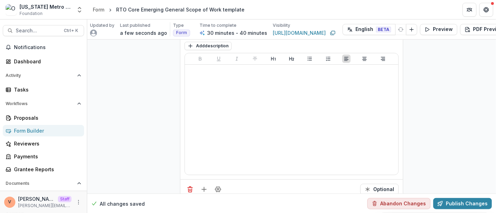
scroll to position [2817, 0]
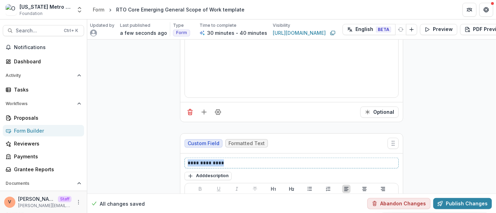
drag, startPoint x: 234, startPoint y: 147, endPoint x: 124, endPoint y: 140, distance: 109.3
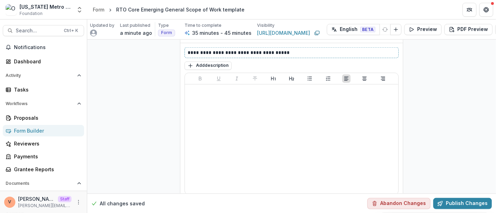
scroll to position [2947, 0]
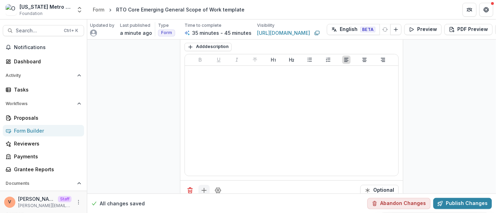
click at [202, 187] on icon "Add field" at bounding box center [203, 190] width 7 height 7
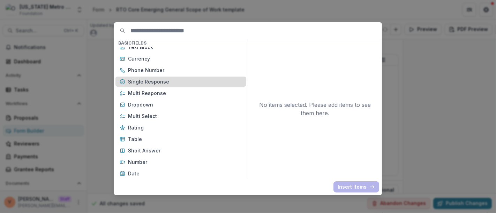
scroll to position [77, 0]
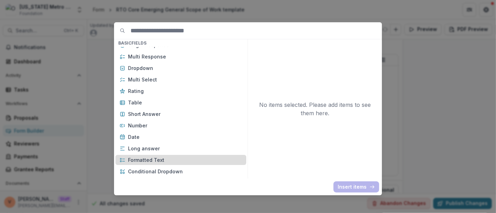
click at [162, 161] on p "Formatted Text" at bounding box center [185, 160] width 114 height 7
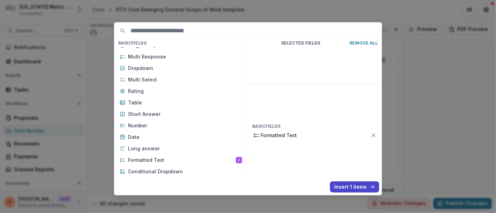
click at [345, 189] on button "Insert 1 items" at bounding box center [354, 187] width 49 height 11
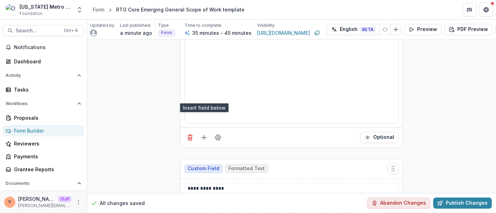
scroll to position [3024, 0]
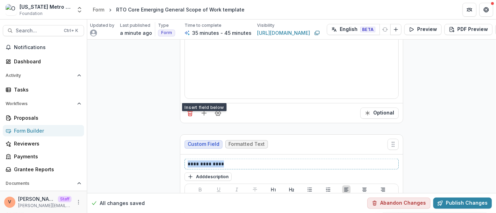
drag, startPoint x: 226, startPoint y: 147, endPoint x: 160, endPoint y: 147, distance: 65.5
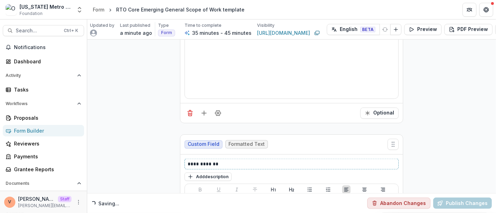
scroll to position [3153, 0]
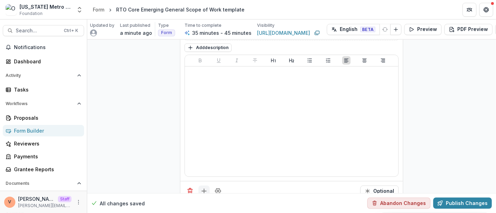
click at [201, 188] on icon "Add field" at bounding box center [203, 191] width 7 height 7
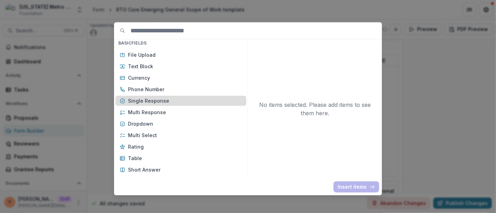
scroll to position [39, 0]
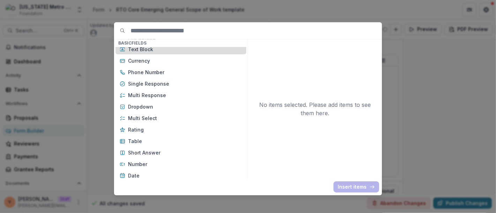
click at [172, 51] on p "Text Block" at bounding box center [185, 49] width 114 height 7
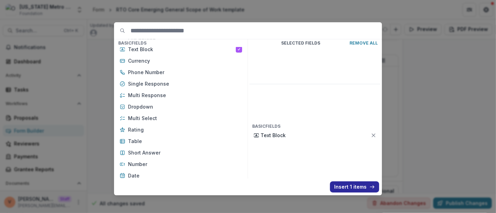
click at [349, 185] on button "Insert 1 items" at bounding box center [354, 187] width 49 height 11
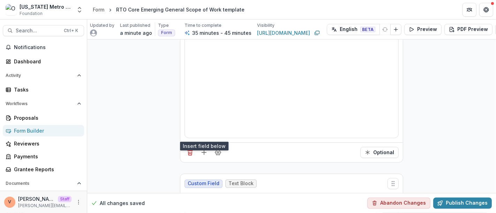
scroll to position [3270, 0]
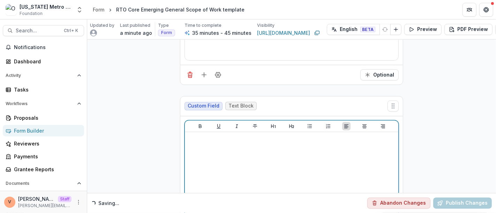
click at [242, 145] on div at bounding box center [292, 187] width 208 height 105
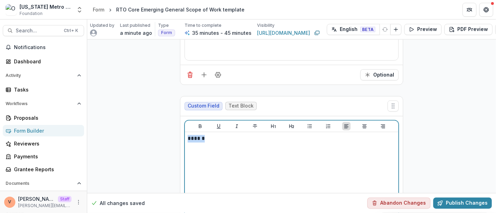
drag, startPoint x: 235, startPoint y: 123, endPoint x: 133, endPoint y: 122, distance: 101.4
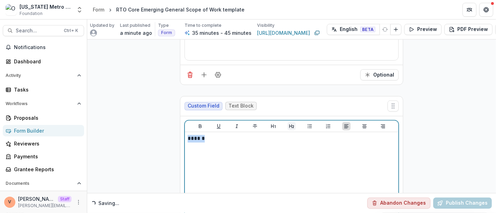
click at [291, 124] on icon "Heading 2" at bounding box center [292, 127] width 6 height 6
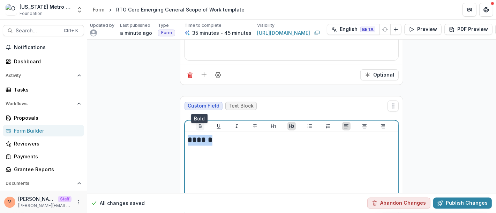
click at [199, 124] on icon "Bold" at bounding box center [200, 127] width 6 height 6
click at [219, 124] on icon "Underline" at bounding box center [219, 127] width 6 height 6
click at [219, 135] on h2 "******" at bounding box center [292, 140] width 208 height 11
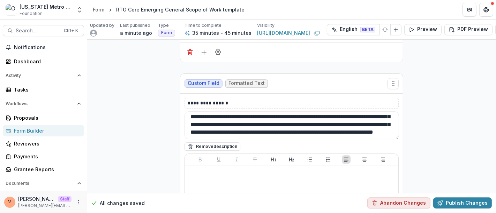
scroll to position [1759, 0]
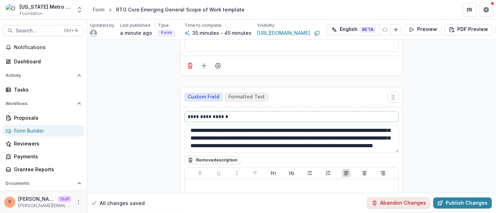
click at [248, 113] on p "**********" at bounding box center [292, 116] width 208 height 7
copy p "********"
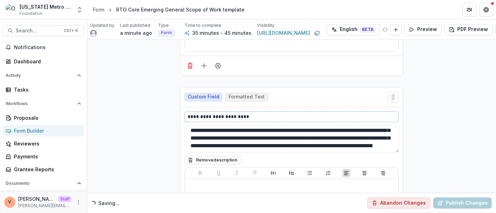
click at [247, 113] on p "**********" at bounding box center [292, 116] width 208 height 7
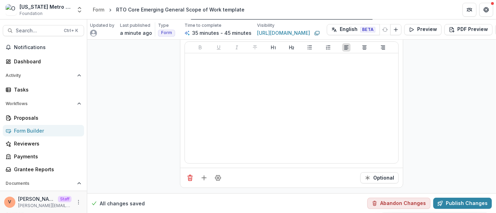
scroll to position [1953, 0]
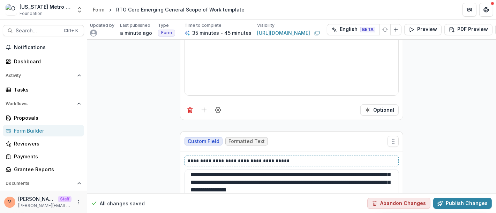
click at [291, 158] on p "**********" at bounding box center [292, 161] width 208 height 7
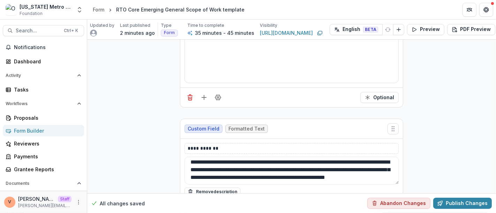
scroll to position [2224, 0]
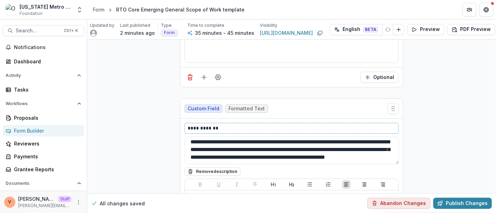
click at [228, 125] on p "**********" at bounding box center [292, 128] width 208 height 7
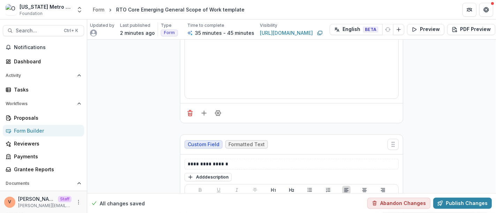
scroll to position [2611, 0]
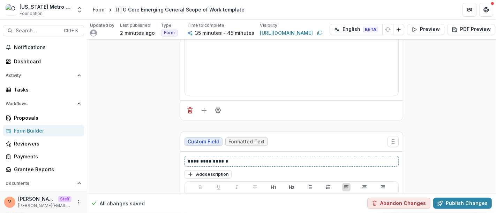
click at [232, 158] on p "**********" at bounding box center [292, 161] width 208 height 7
paste div
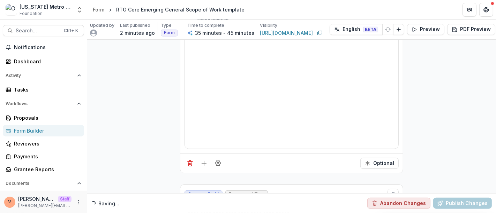
scroll to position [2843, 0]
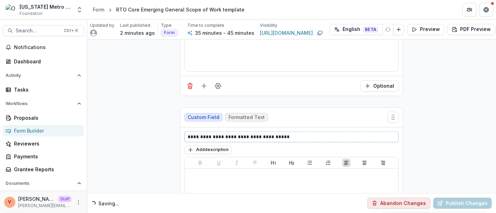
click at [288, 134] on p "**********" at bounding box center [292, 137] width 208 height 7
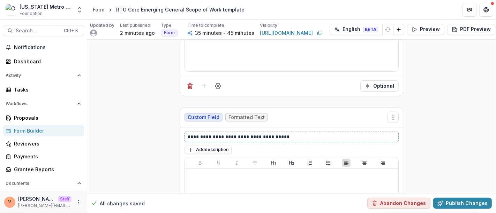
paste div
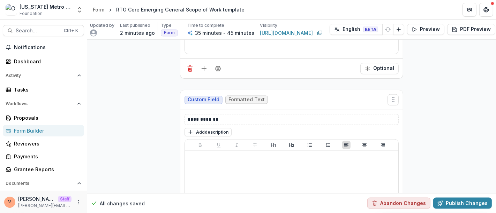
scroll to position [3076, 0]
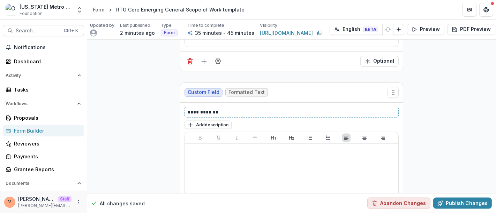
click at [231, 109] on p "**********" at bounding box center [292, 112] width 208 height 7
paste div
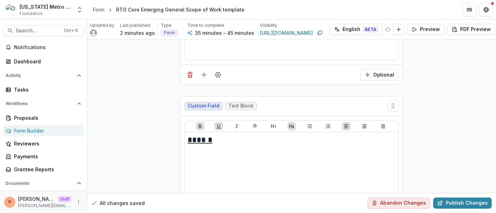
scroll to position [3335, 0]
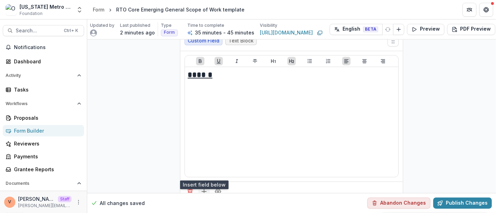
click at [201, 189] on icon "Add field" at bounding box center [203, 192] width 7 height 7
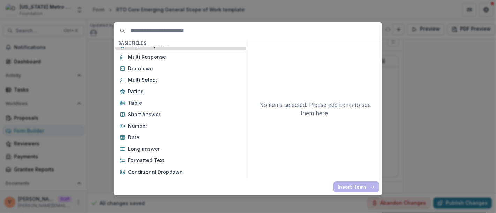
scroll to position [77, 0]
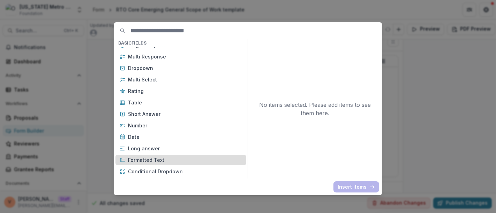
click at [158, 160] on p "Formatted Text" at bounding box center [185, 160] width 114 height 7
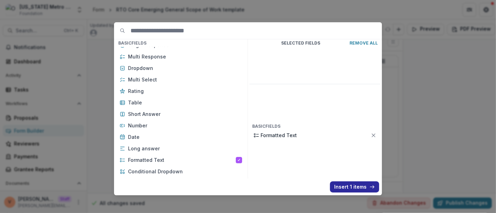
click at [355, 188] on button "Insert 1 items" at bounding box center [354, 187] width 49 height 11
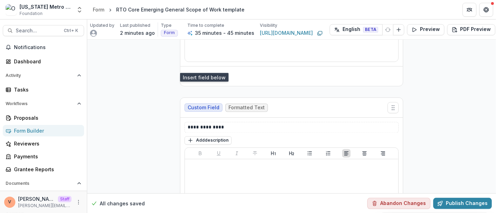
scroll to position [3451, 0]
click at [233, 123] on p "**********" at bounding box center [292, 126] width 208 height 7
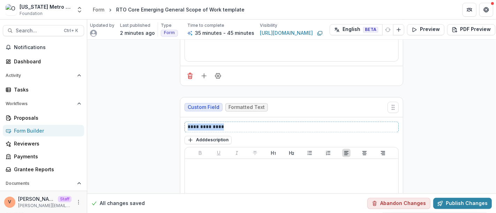
drag, startPoint x: 180, startPoint y: 112, endPoint x: 147, endPoint y: 112, distance: 33.5
paste div
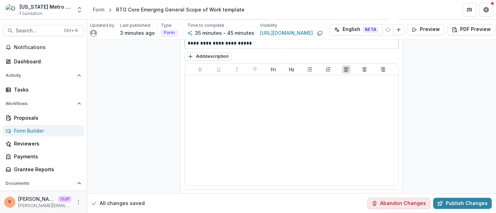
scroll to position [3542, 0]
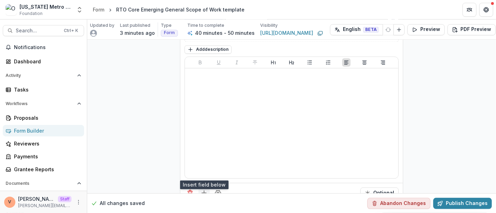
click at [204, 193] on line "Add field" at bounding box center [204, 193] width 5 height 0
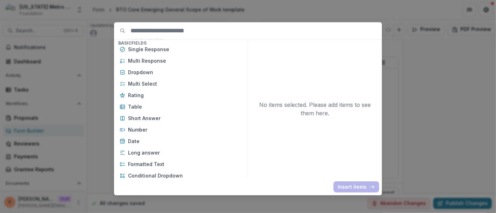
scroll to position [77, 0]
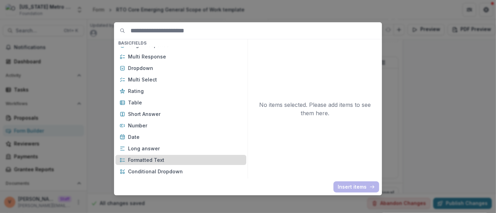
click at [156, 160] on p "Formatted Text" at bounding box center [185, 160] width 114 height 7
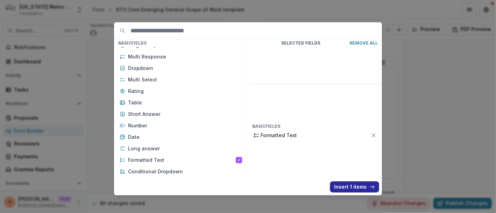
click at [343, 186] on button "Insert 1 items" at bounding box center [354, 187] width 49 height 11
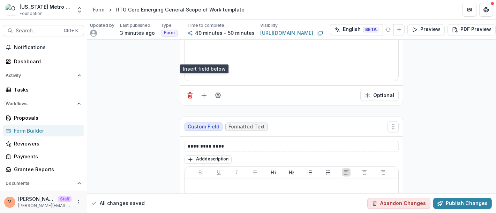
scroll to position [3658, 0]
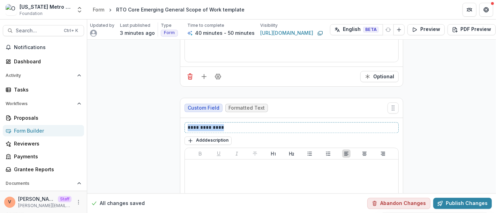
drag, startPoint x: 233, startPoint y: 108, endPoint x: 135, endPoint y: 101, distance: 98.2
paste div
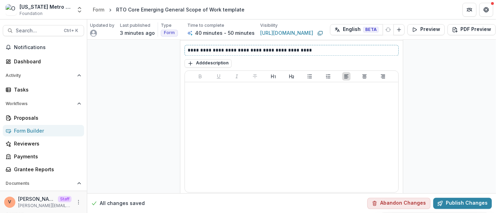
scroll to position [3748, 0]
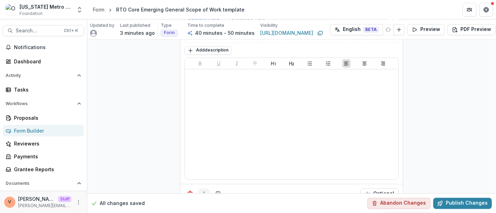
click at [202, 194] on line "Add field" at bounding box center [204, 194] width 5 height 0
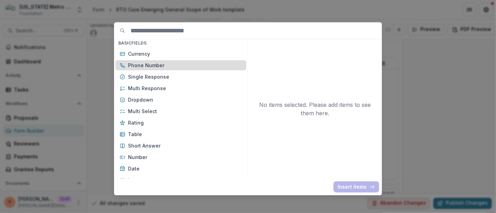
scroll to position [77, 0]
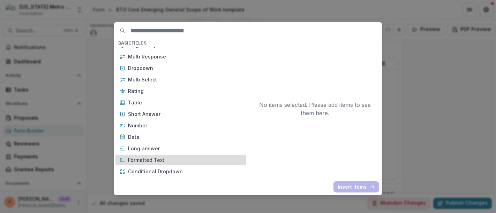
click at [157, 158] on p "Formatted Text" at bounding box center [185, 160] width 114 height 7
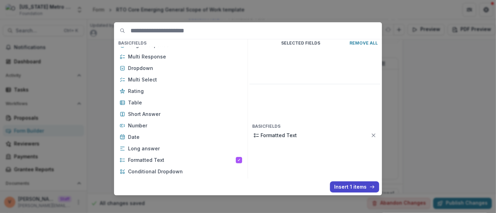
click at [357, 188] on button "Insert 1 items" at bounding box center [354, 187] width 49 height 11
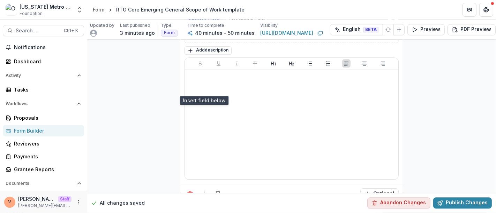
scroll to position [3864, 0]
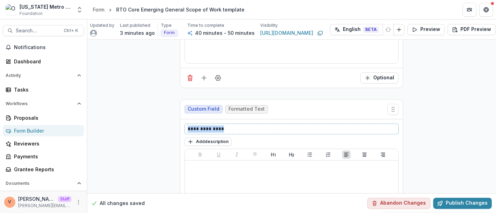
drag, startPoint x: 231, startPoint y: 106, endPoint x: 117, endPoint y: 102, distance: 114.1
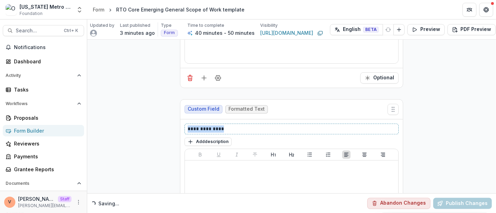
paste div
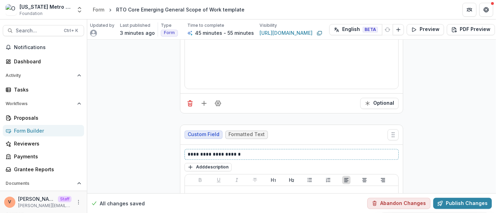
scroll to position [3955, 0]
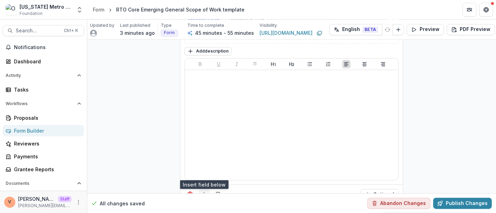
click at [203, 191] on icon "Add field" at bounding box center [203, 194] width 7 height 7
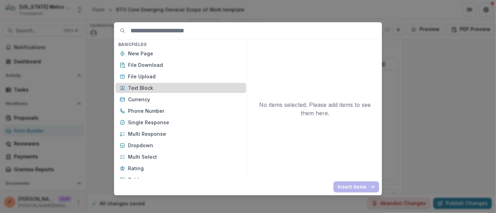
click at [154, 90] on p "Text Block" at bounding box center [185, 87] width 114 height 7
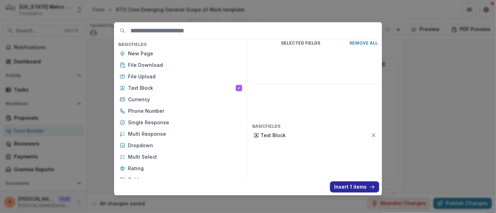
click at [350, 190] on button "Insert 1 items" at bounding box center [354, 187] width 49 height 11
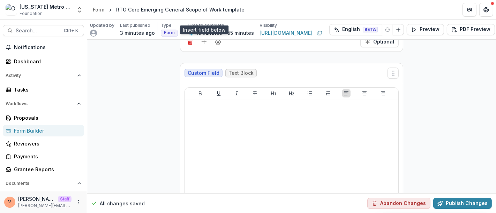
scroll to position [4110, 0]
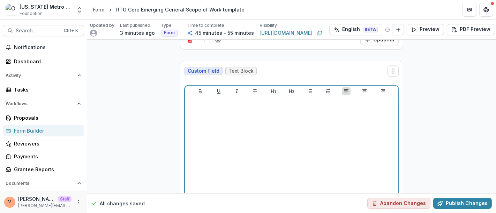
click at [241, 117] on div at bounding box center [292, 152] width 208 height 105
drag, startPoint x: 229, startPoint y: 80, endPoint x: 161, endPoint y: 79, distance: 68.3
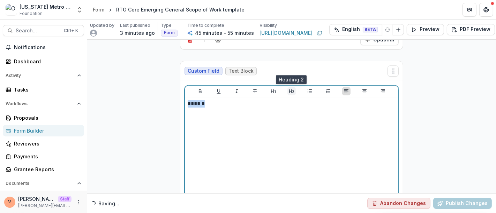
click at [291, 89] on icon "Heading 2" at bounding box center [292, 92] width 6 height 6
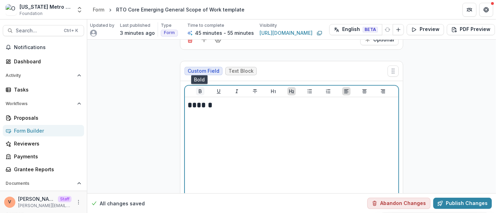
click at [199, 89] on icon "Bold" at bounding box center [200, 92] width 6 height 6
click at [220, 89] on icon "Underline" at bounding box center [219, 92] width 6 height 6
click at [217, 100] on h2 "******" at bounding box center [292, 105] width 208 height 11
click at [215, 100] on h2 "******" at bounding box center [292, 105] width 208 height 11
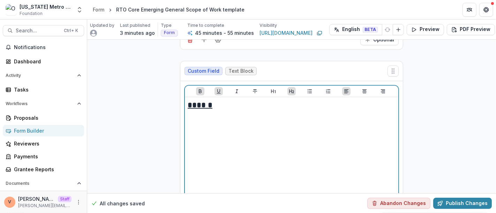
scroll to position [4137, 0]
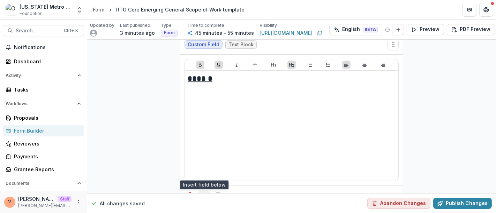
click at [204, 193] on line "Add field" at bounding box center [204, 195] width 0 height 5
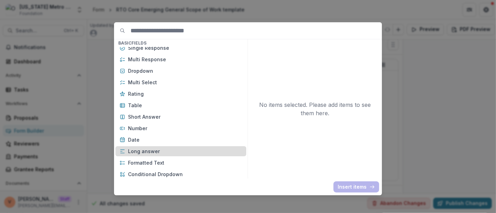
scroll to position [77, 0]
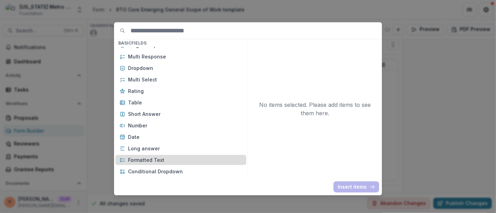
click at [160, 161] on p "Formatted Text" at bounding box center [185, 160] width 114 height 7
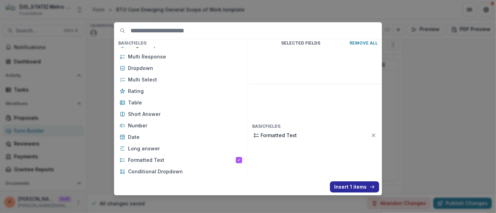
click at [343, 188] on button "Insert 1 items" at bounding box center [354, 187] width 49 height 11
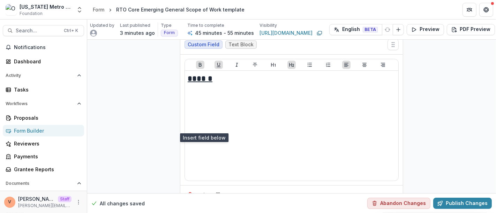
scroll to position [4214, 0]
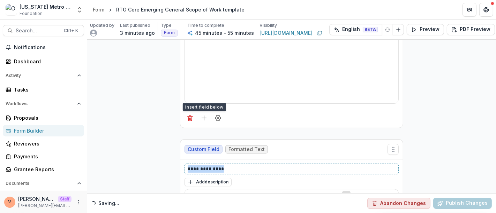
drag, startPoint x: 170, startPoint y: 144, endPoint x: 160, endPoint y: 144, distance: 10.5
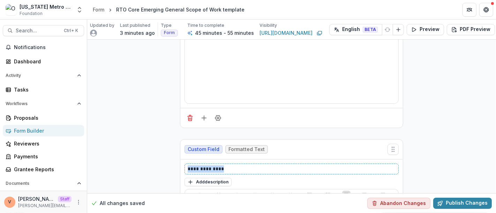
paste div
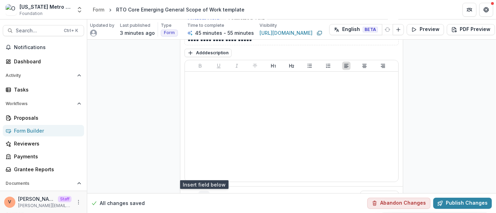
click at [204, 193] on icon "Add field" at bounding box center [203, 196] width 7 height 7
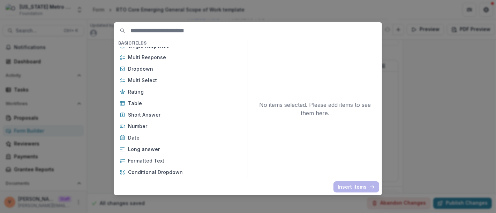
scroll to position [77, 0]
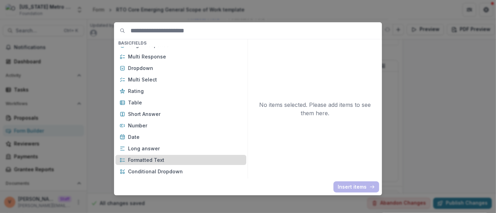
click at [162, 158] on p "Formatted Text" at bounding box center [185, 160] width 114 height 7
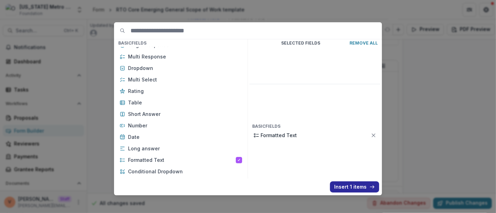
click at [342, 185] on button "Insert 1 items" at bounding box center [354, 187] width 49 height 11
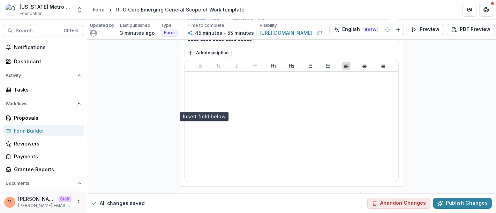
scroll to position [4421, 0]
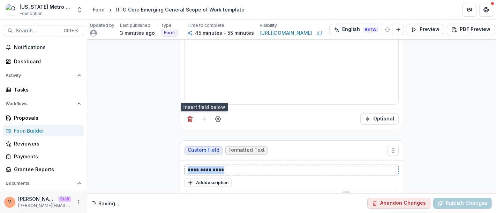
drag, startPoint x: 232, startPoint y: 144, endPoint x: 168, endPoint y: 141, distance: 63.5
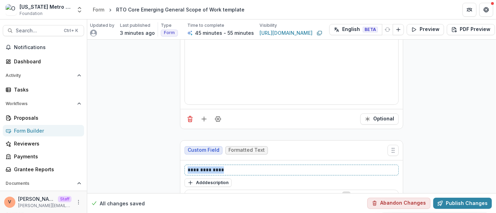
paste div
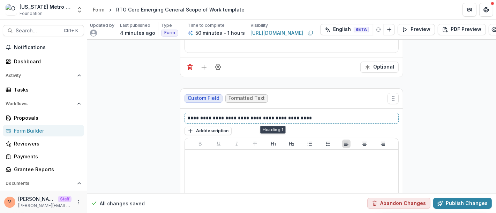
scroll to position [4550, 0]
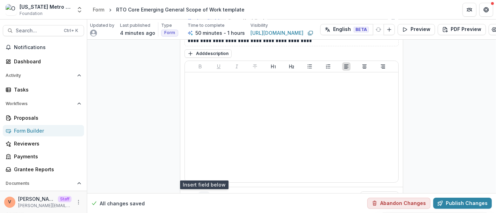
click at [202, 194] on icon "Add field" at bounding box center [203, 197] width 7 height 7
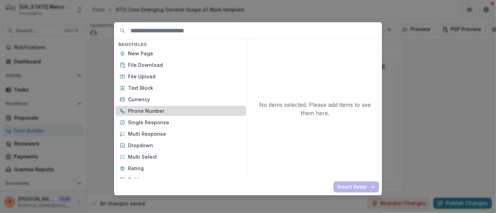
scroll to position [77, 0]
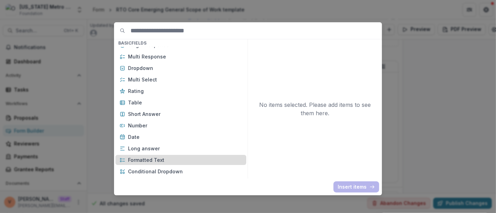
click at [165, 158] on p "Formatted Text" at bounding box center [185, 160] width 114 height 7
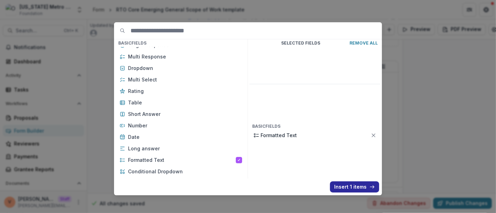
click at [350, 190] on button "Insert 1 items" at bounding box center [354, 187] width 49 height 11
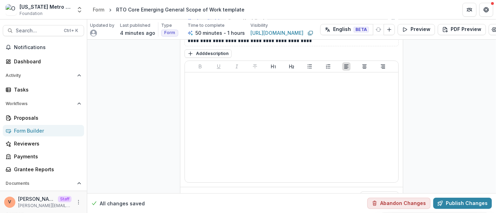
scroll to position [4666, 0]
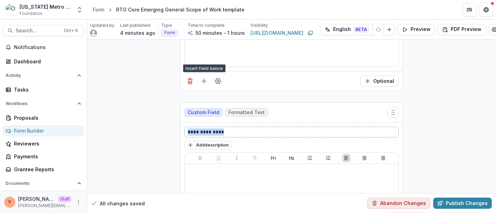
drag, startPoint x: 198, startPoint y: 107, endPoint x: 165, endPoint y: 107, distance: 32.8
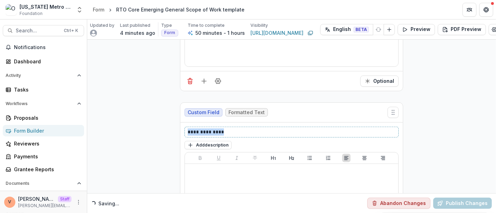
paste div
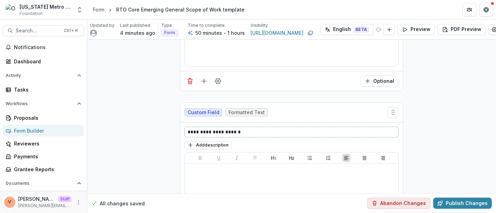
scroll to position [4757, 0]
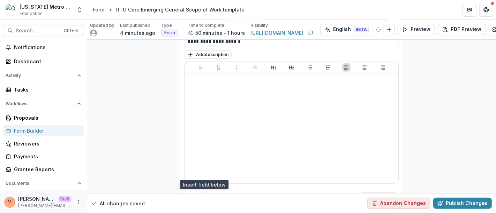
click at [202, 195] on icon "Add field" at bounding box center [203, 198] width 7 height 7
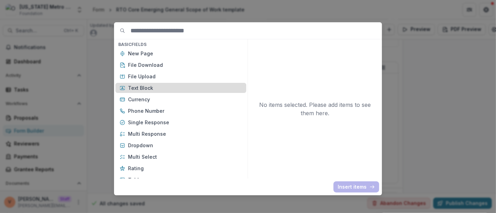
click at [156, 88] on p "Text Block" at bounding box center [185, 87] width 114 height 7
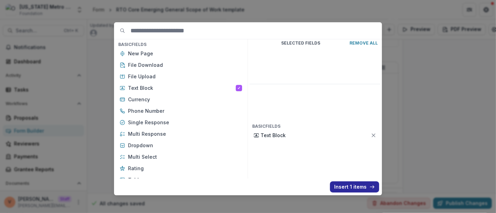
click at [356, 190] on button "Insert 1 items" at bounding box center [354, 187] width 49 height 11
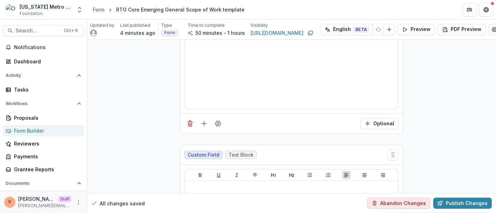
scroll to position [4873, 0]
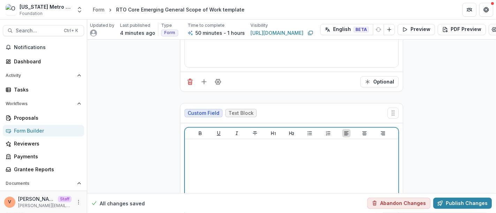
click at [252, 147] on div at bounding box center [292, 194] width 208 height 105
drag, startPoint x: 247, startPoint y: 122, endPoint x: 175, endPoint y: 121, distance: 72.9
click at [291, 131] on icon "Heading 2" at bounding box center [292, 134] width 6 height 6
click at [198, 131] on icon "Bold" at bounding box center [200, 134] width 6 height 6
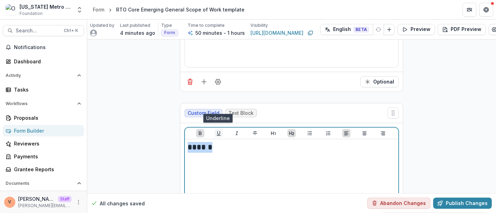
click at [221, 129] on button "Underline" at bounding box center [218, 133] width 8 height 8
click at [218, 142] on h2 "******" at bounding box center [292, 147] width 208 height 11
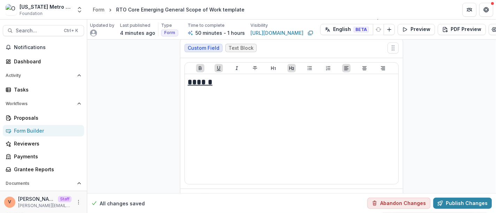
click at [204, 197] on line "Add field" at bounding box center [204, 199] width 0 height 5
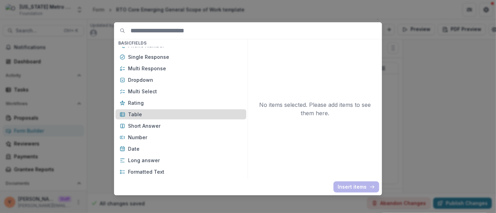
scroll to position [77, 0]
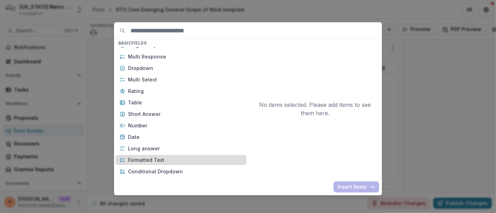
click at [162, 158] on p "Formatted Text" at bounding box center [185, 160] width 114 height 7
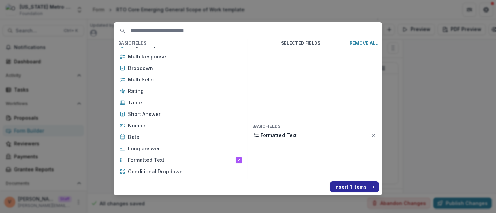
click at [344, 187] on button "Insert 1 items" at bounding box center [354, 187] width 49 height 11
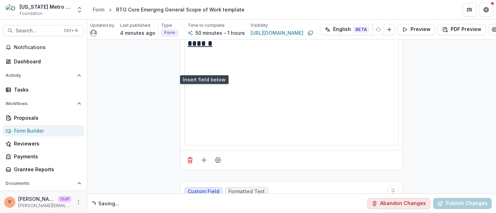
scroll to position [5055, 0]
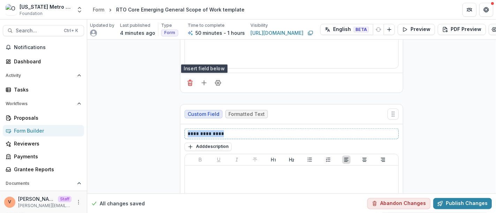
drag, startPoint x: 228, startPoint y: 107, endPoint x: 169, endPoint y: 112, distance: 58.4
paste div
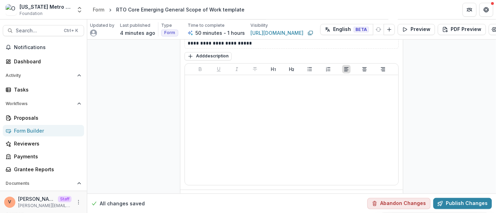
click at [200, 195] on button "Add field" at bounding box center [203, 200] width 11 height 11
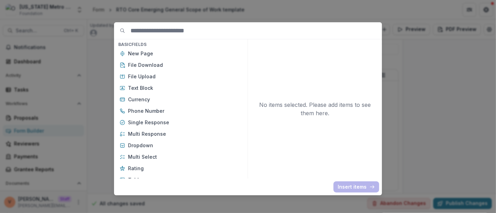
scroll to position [116, 0]
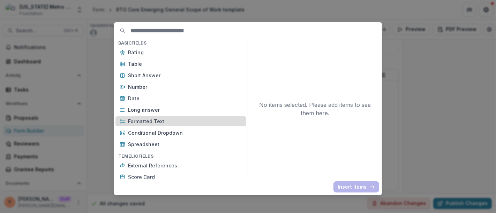
click at [162, 122] on p "Formatted Text" at bounding box center [185, 121] width 114 height 7
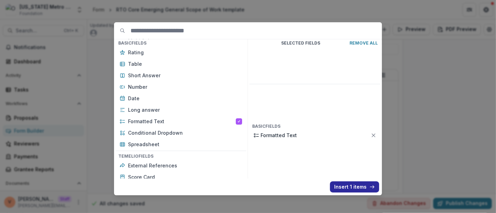
click at [354, 186] on button "Insert 1 items" at bounding box center [354, 187] width 49 height 11
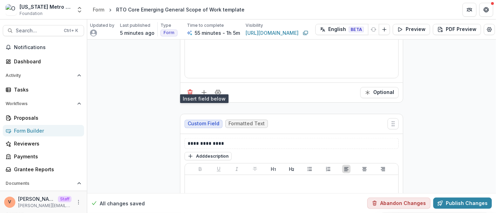
scroll to position [5256, 0]
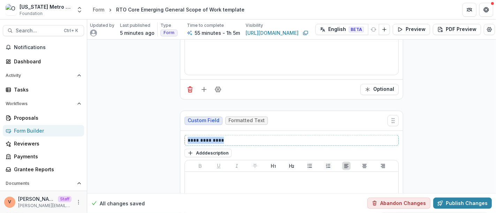
drag, startPoint x: 227, startPoint y: 111, endPoint x: 177, endPoint y: 110, distance: 49.9
paste div
click at [201, 137] on p "**********" at bounding box center [292, 140] width 208 height 7
click at [322, 137] on p "**********" at bounding box center [292, 140] width 208 height 7
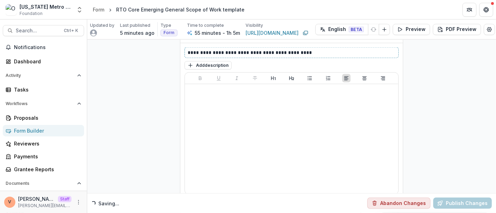
scroll to position [5346, 0]
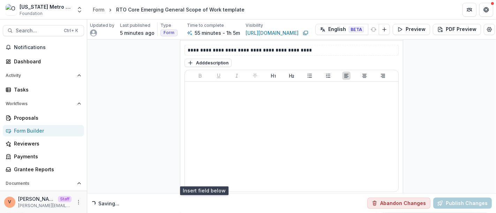
click at [203, 203] on icon "Add field" at bounding box center [203, 206] width 7 height 7
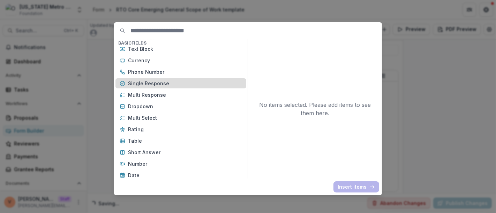
scroll to position [77, 0]
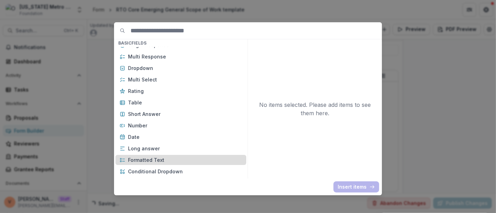
click at [160, 160] on p "Formatted Text" at bounding box center [185, 160] width 114 height 7
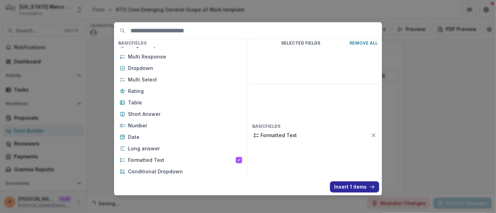
click at [353, 186] on button "Insert 1 items" at bounding box center [354, 187] width 49 height 11
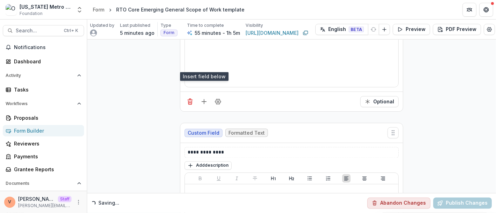
scroll to position [5462, 0]
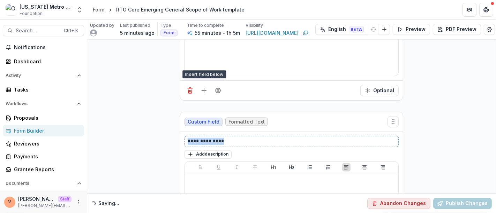
drag, startPoint x: 228, startPoint y: 114, endPoint x: 172, endPoint y: 114, distance: 56.1
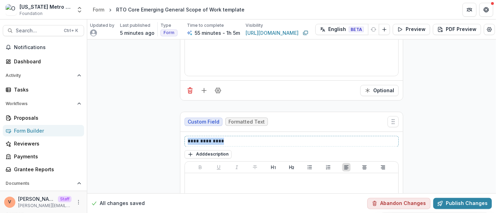
paste div
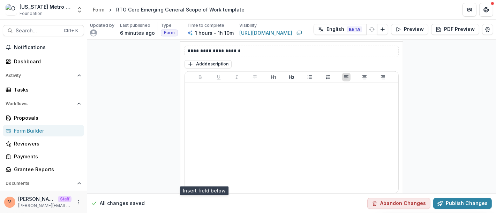
click at [203, 205] on icon "Add field" at bounding box center [203, 208] width 7 height 7
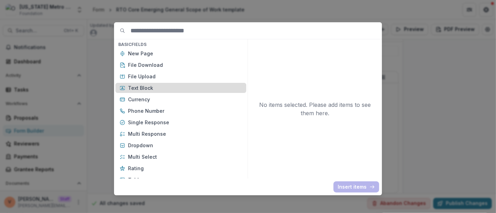
click at [158, 85] on p "Text Block" at bounding box center [185, 87] width 114 height 7
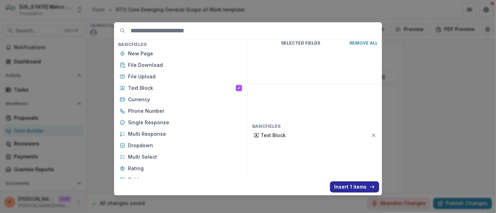
click at [345, 186] on button "Insert 1 items" at bounding box center [354, 187] width 49 height 11
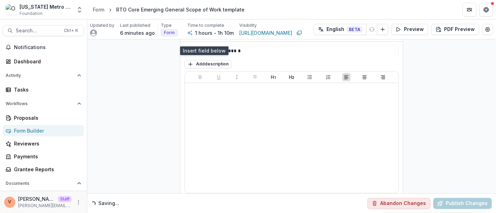
scroll to position [5707, 0]
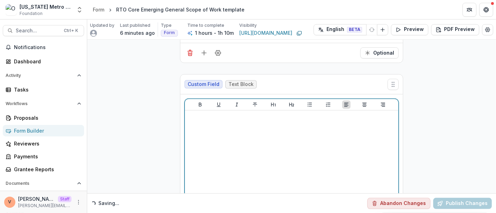
click at [247, 132] on div at bounding box center [292, 165] width 208 height 105
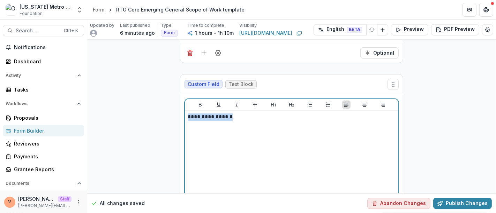
drag, startPoint x: 266, startPoint y: 89, endPoint x: 151, endPoint y: 86, distance: 115.8
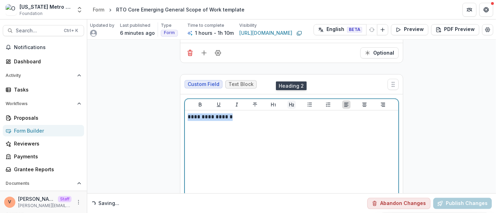
click at [292, 102] on icon "Heading 2" at bounding box center [292, 105] width 6 height 6
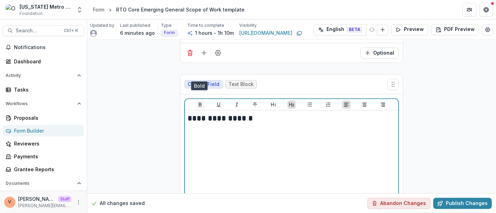
click at [197, 102] on icon "Bold" at bounding box center [200, 105] width 6 height 6
click at [218, 102] on icon "Underline" at bounding box center [219, 105] width 6 height 6
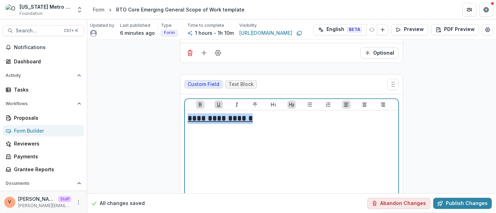
click at [253, 113] on h2 "**********" at bounding box center [292, 118] width 208 height 11
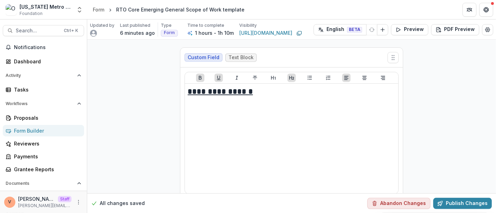
click at [203, 205] on icon "Add field" at bounding box center [203, 208] width 7 height 7
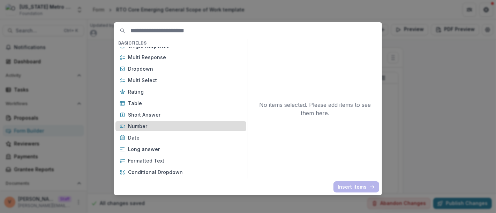
scroll to position [77, 0]
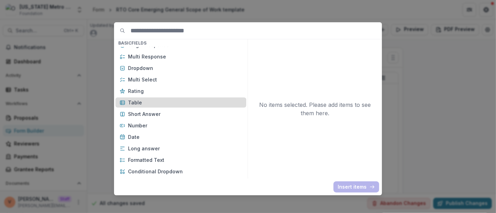
click at [143, 102] on p "Table" at bounding box center [185, 102] width 114 height 7
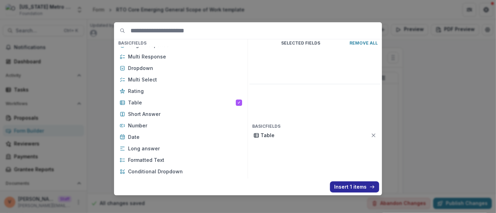
click at [353, 186] on button "Insert 1 items" at bounding box center [354, 187] width 49 height 11
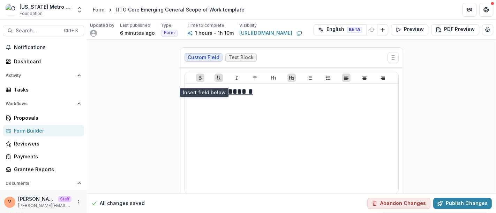
scroll to position [5833, 0]
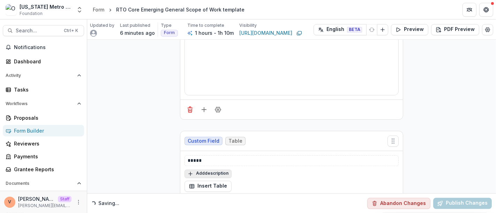
click at [216, 170] on button "Add description" at bounding box center [207, 174] width 47 height 8
click at [216, 169] on textarea at bounding box center [291, 183] width 214 height 28
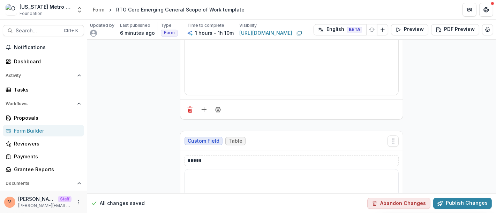
paste textarea "**********"
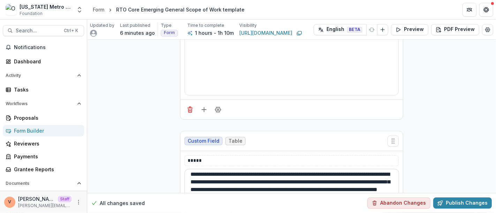
scroll to position [3, 0]
type textarea "**********"
drag, startPoint x: 216, startPoint y: 130, endPoint x: 153, endPoint y: 127, distance: 63.1
click at [212, 157] on p at bounding box center [292, 160] width 208 height 7
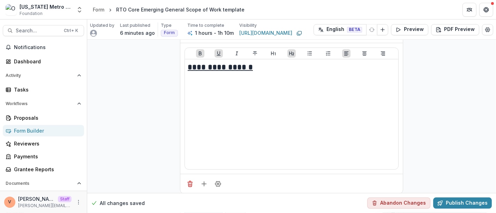
scroll to position [5794, 0]
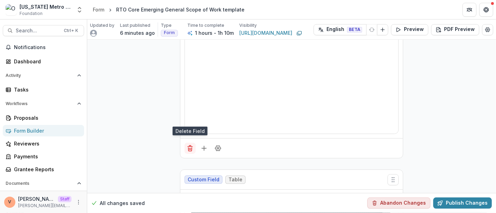
click at [187, 143] on button "Delete field" at bounding box center [189, 148] width 11 height 11
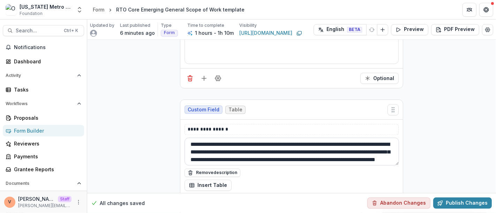
scroll to position [9, 0]
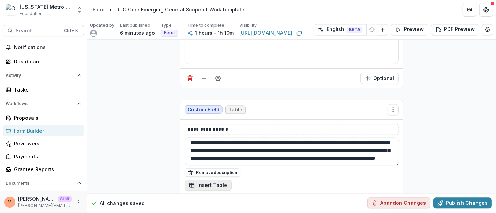
click at [205, 180] on button "Insert Table" at bounding box center [207, 185] width 47 height 11
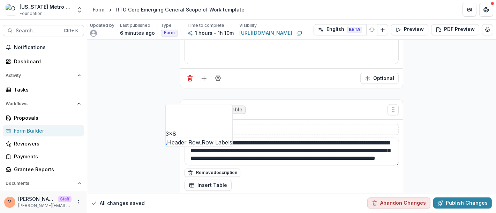
click at [166, 128] on button "button" at bounding box center [166, 128] width 0 height 0
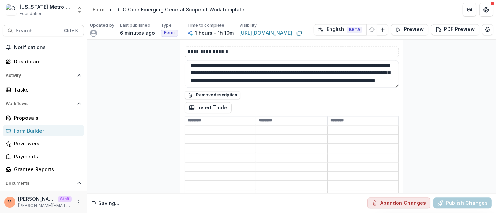
click at [212, 116] on input at bounding box center [220, 120] width 71 height 8
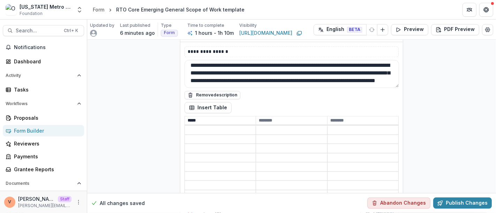
type input "****"
type input "**********"
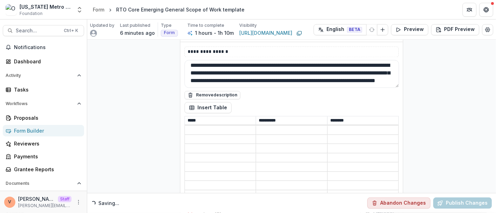
type input "********"
click at [271, 126] on input at bounding box center [291, 130] width 71 height 8
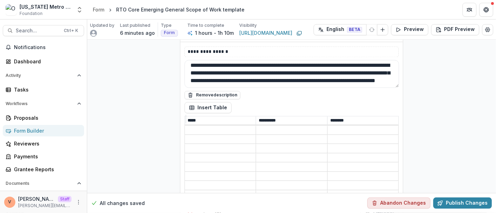
click at [235, 135] on input at bounding box center [220, 139] width 71 height 8
click at [284, 145] on input at bounding box center [291, 149] width 71 height 8
click at [226, 154] on input at bounding box center [220, 158] width 71 height 8
click at [295, 163] on input at bounding box center [291, 167] width 71 height 8
click at [215, 116] on input "****" at bounding box center [220, 120] width 71 height 8
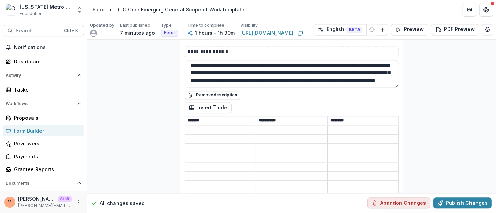
type input "*******"
click at [351, 163] on input at bounding box center [362, 167] width 71 height 8
click at [334, 152] on line "Delete row" at bounding box center [334, 152] width 2 height 0
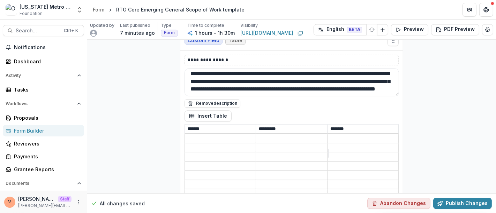
click at [370, 172] on input at bounding box center [362, 176] width 71 height 8
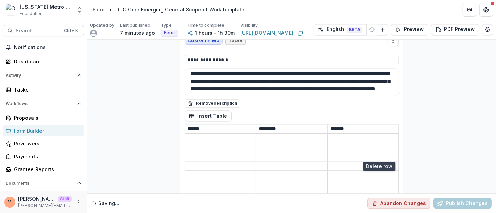
click at [328, 156] on icon "Delete row" at bounding box center [328, 156] width 0 height 0
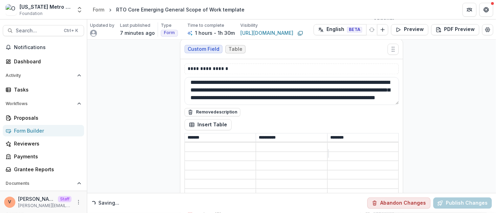
click at [376, 171] on input at bounding box center [362, 175] width 71 height 8
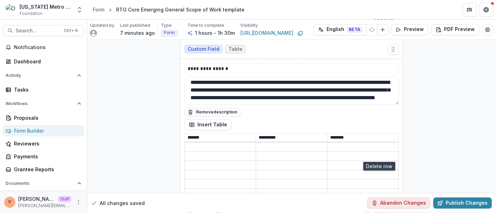
click at [328, 156] on icon "Delete row" at bounding box center [328, 156] width 0 height 0
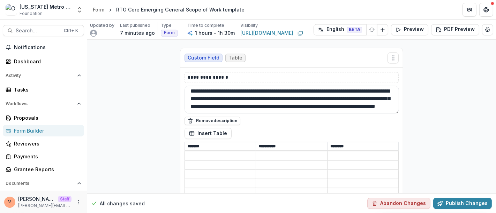
click at [378, 180] on input at bounding box center [362, 184] width 71 height 8
click at [328, 165] on button "Delete row" at bounding box center [328, 165] width 0 height 0
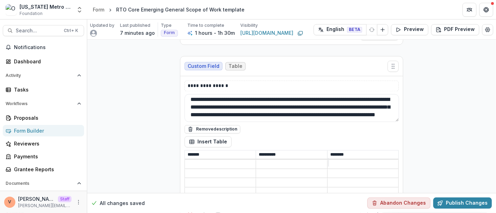
click at [375, 179] on input at bounding box center [362, 183] width 71 height 8
click at [334, 166] on icon "Delete row" at bounding box center [331, 168] width 5 height 5
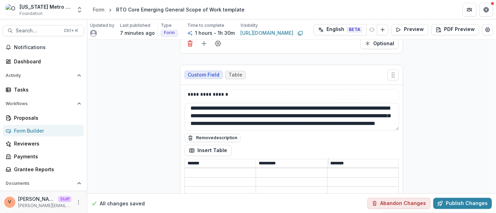
click at [374, 178] on input at bounding box center [362, 182] width 71 height 8
click at [328, 165] on icon "Delete row" at bounding box center [328, 165] width 0 height 0
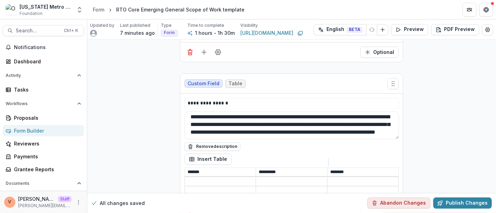
click at [372, 178] on input at bounding box center [362, 182] width 71 height 8
click at [328, 165] on icon "Delete row" at bounding box center [328, 165] width 0 height 0
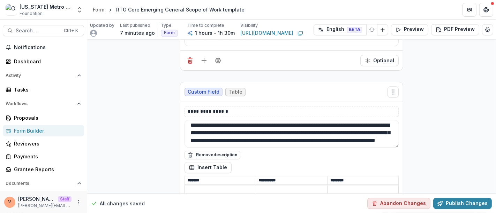
click at [372, 176] on input "********" at bounding box center [362, 180] width 71 height 8
click at [374, 186] on input at bounding box center [362, 190] width 71 height 8
click at [328, 173] on icon "Delete row" at bounding box center [328, 173] width 0 height 0
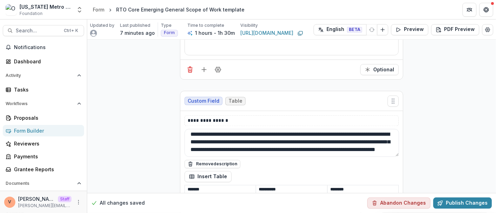
click at [367, 185] on input "********" at bounding box center [362, 189] width 71 height 8
drag, startPoint x: 361, startPoint y: 157, endPoint x: 292, endPoint y: 154, distance: 69.4
click at [292, 154] on div "**********" at bounding box center [291, 154] width 214 height 79
click at [286, 185] on input "**********" at bounding box center [291, 189] width 71 height 8
click at [217, 171] on button "Insert Table" at bounding box center [207, 176] width 47 height 11
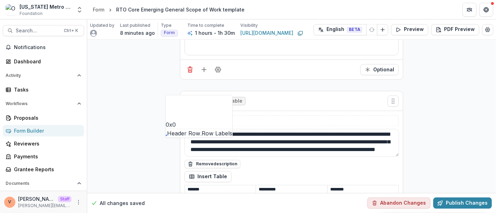
click at [200, 135] on span at bounding box center [200, 135] width 1 height 1
click at [166, 119] on button "button" at bounding box center [166, 119] width 0 height 0
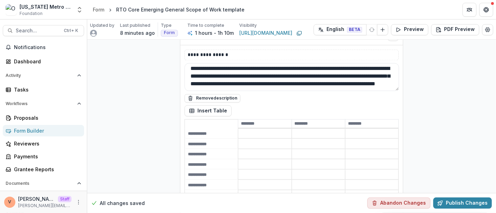
scroll to position [5760, 0]
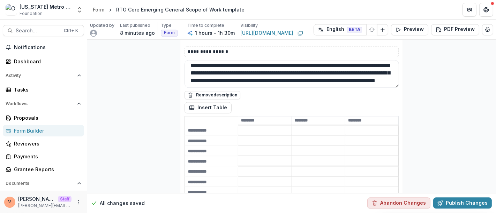
click at [203, 127] on input at bounding box center [211, 131] width 52 height 8
drag, startPoint x: 201, startPoint y: 97, endPoint x: 175, endPoint y: 97, distance: 25.8
type input "******"
click at [294, 157] on input at bounding box center [318, 161] width 53 height 8
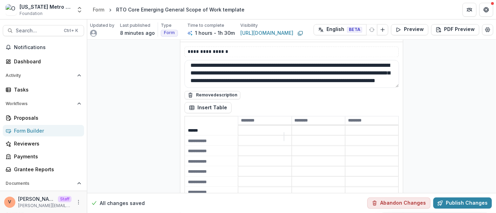
click at [207, 137] on input at bounding box center [211, 141] width 52 height 8
paste input "******"
type input "******"
click at [270, 147] on input at bounding box center [264, 151] width 53 height 8
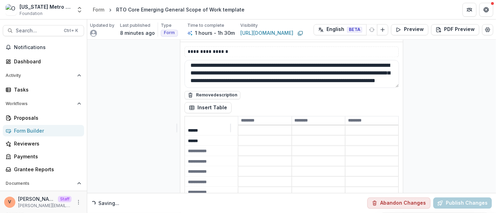
click at [208, 147] on input at bounding box center [211, 151] width 52 height 8
paste input "******"
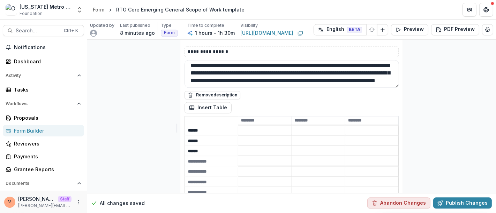
type input "******"
click at [253, 157] on input at bounding box center [264, 161] width 53 height 8
click at [193, 158] on input at bounding box center [211, 162] width 52 height 8
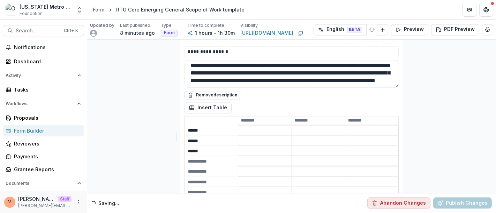
paste input "******"
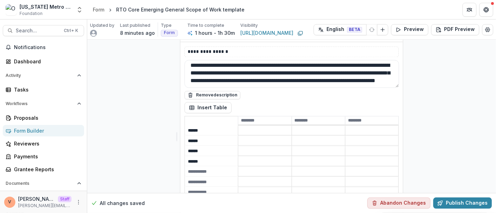
type input "******"
click at [274, 168] on input at bounding box center [264, 172] width 53 height 8
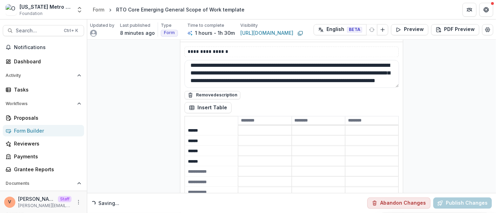
click at [207, 168] on input at bounding box center [211, 172] width 52 height 8
paste input "******"
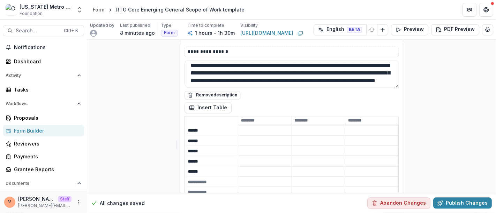
type input "******"
click at [258, 178] on input at bounding box center [264, 182] width 53 height 8
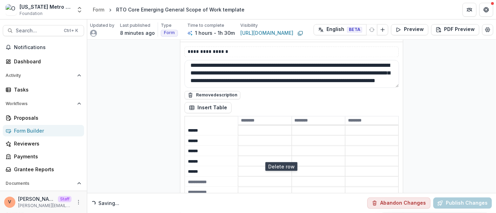
click at [230, 156] on button "Delete row" at bounding box center [230, 156] width 0 height 0
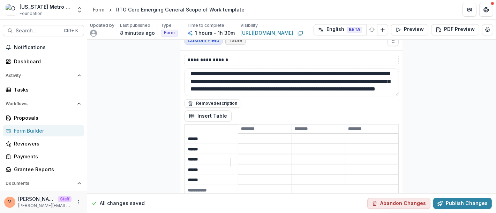
click at [269, 186] on input at bounding box center [264, 190] width 53 height 8
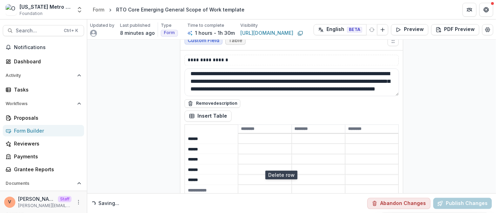
click at [230, 165] on icon "Delete row" at bounding box center [230, 165] width 0 height 0
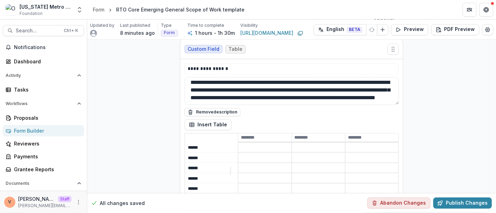
click at [265, 195] on input at bounding box center [264, 199] width 53 height 8
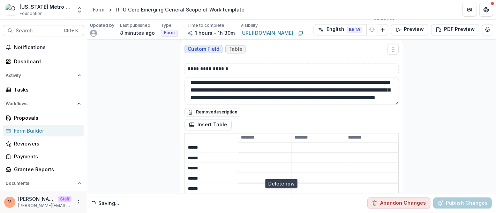
click at [236, 176] on line "Delete row" at bounding box center [233, 176] width 4 height 0
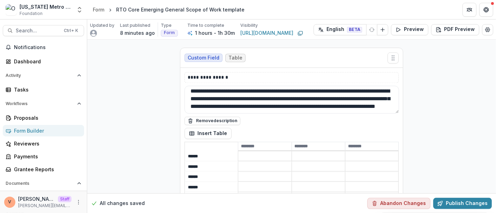
click at [357, 152] on input at bounding box center [371, 156] width 53 height 8
click at [337, 139] on icon "Delete column" at bounding box center [337, 139] width 0 height 0
click at [282, 142] on input at bounding box center [291, 146] width 71 height 8
paste input "**********"
type input "**********"
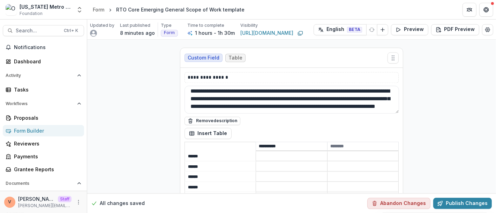
click at [349, 142] on input at bounding box center [362, 146] width 71 height 8
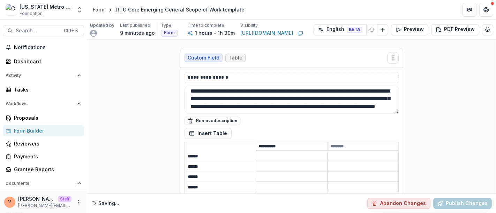
paste input "********"
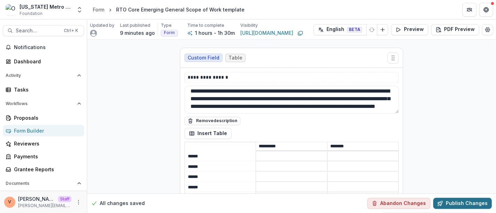
type input "********"
click at [454, 204] on button "Publish Changes" at bounding box center [462, 203] width 59 height 11
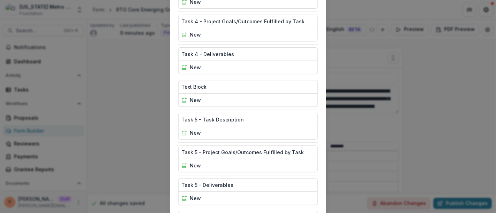
scroll to position [825, 0]
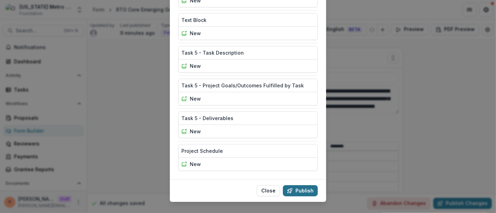
click at [296, 185] on button "Publish" at bounding box center [300, 190] width 35 height 11
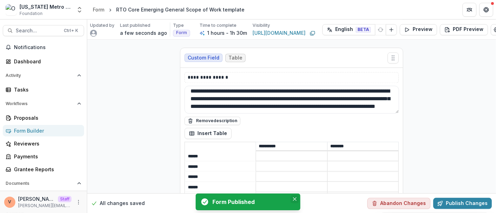
click at [297, 199] on button "Close" at bounding box center [294, 199] width 8 height 8
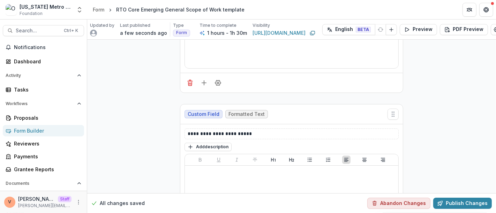
scroll to position [4146, 0]
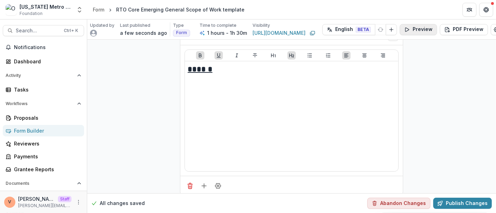
click at [424, 28] on button "Preview" at bounding box center [417, 29] width 37 height 11
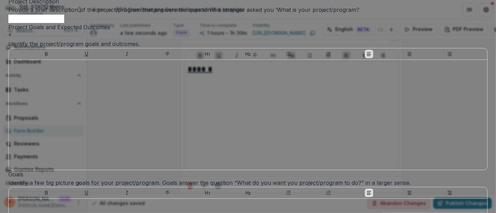
scroll to position [0, 0]
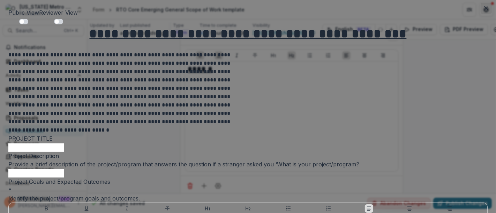
click at [484, 7] on icon "Close" at bounding box center [486, 8] width 4 height 4
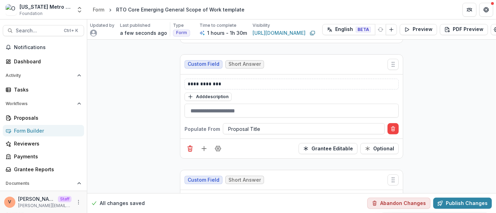
scroll to position [155, 0]
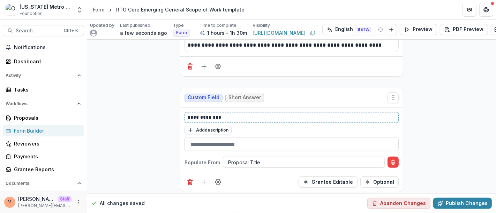
click at [230, 114] on p "**********" at bounding box center [292, 117] width 208 height 7
click at [419, 30] on button "Preview" at bounding box center [417, 29] width 37 height 11
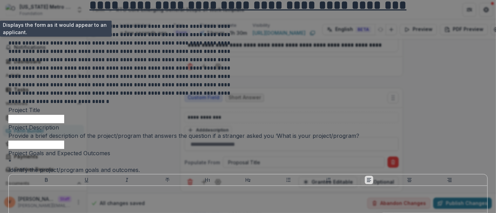
scroll to position [0, 0]
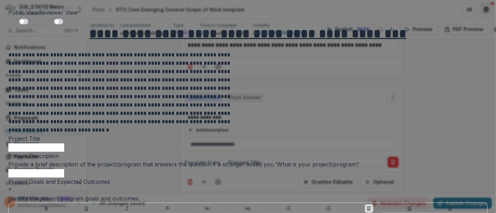
click at [489, 5] on button "Close" at bounding box center [485, 8] width 11 height 11
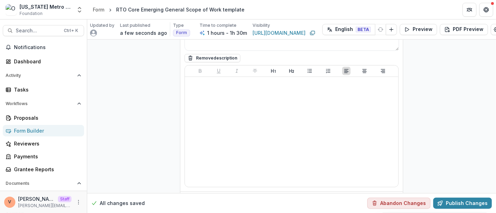
scroll to position [426, 0]
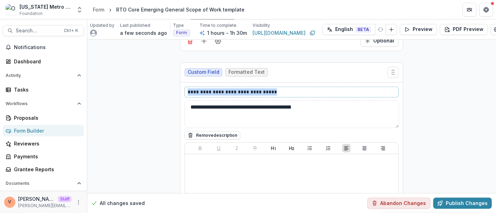
drag, startPoint x: 288, startPoint y: 91, endPoint x: 154, endPoint y: 88, distance: 133.5
copy p "**********"
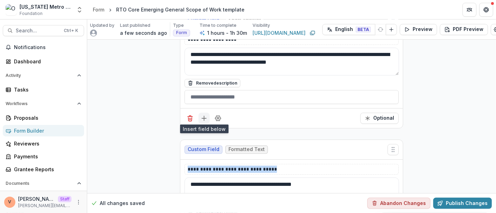
click at [203, 119] on line "Add field" at bounding box center [204, 119] width 5 height 0
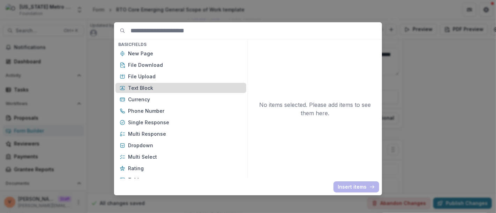
click at [148, 83] on div "Text Block" at bounding box center [180, 88] width 131 height 10
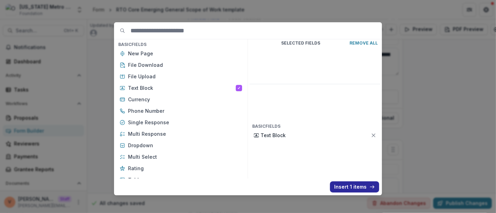
drag, startPoint x: 352, startPoint y: 188, endPoint x: 346, endPoint y: 186, distance: 6.4
click at [351, 188] on button "Insert 1 items" at bounding box center [354, 187] width 49 height 11
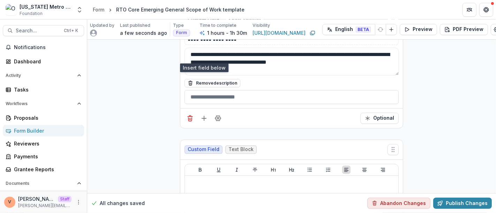
scroll to position [456, 0]
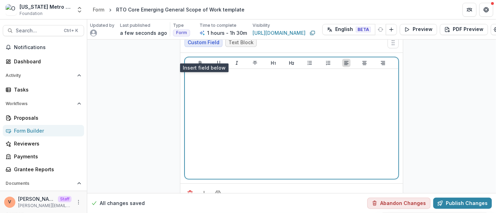
click at [245, 109] on div at bounding box center [292, 124] width 208 height 105
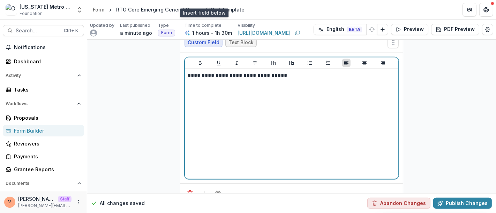
scroll to position [465, 0]
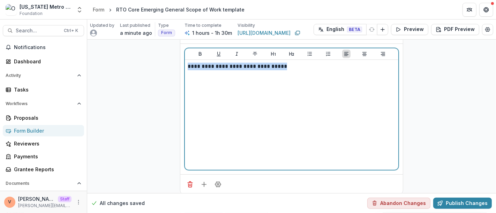
drag, startPoint x: 250, startPoint y: 63, endPoint x: 167, endPoint y: 66, distance: 83.0
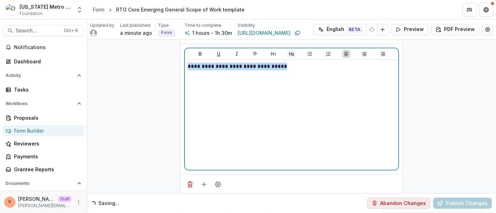
click at [291, 51] on icon "Heading 2" at bounding box center [292, 54] width 6 height 6
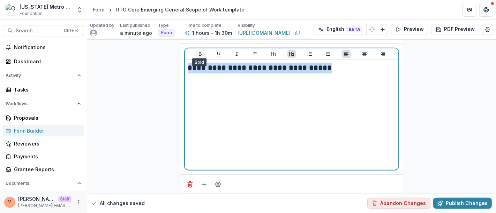
click at [196, 51] on button "Bold" at bounding box center [200, 54] width 8 height 8
click at [217, 52] on icon "Underline" at bounding box center [219, 54] width 6 height 6
click at [343, 63] on h2 "**********" at bounding box center [292, 68] width 208 height 11
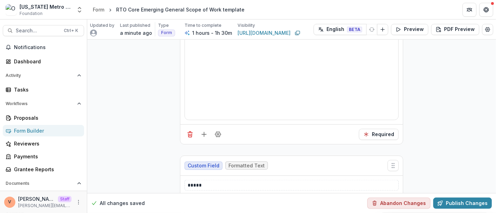
scroll to position [813, 0]
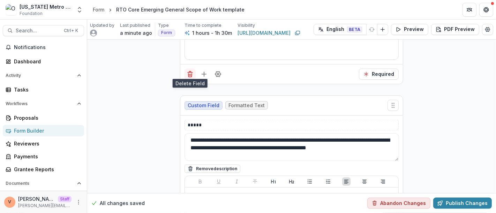
click at [189, 71] on icon "Delete field" at bounding box center [189, 74] width 7 height 7
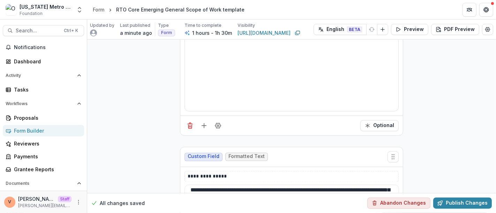
scroll to position [1057, 0]
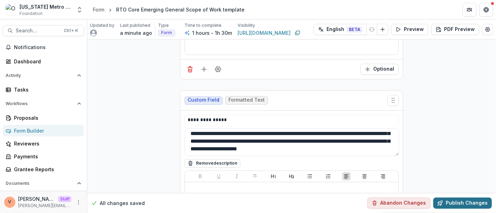
click at [455, 204] on button "Publish Changes" at bounding box center [462, 203] width 59 height 11
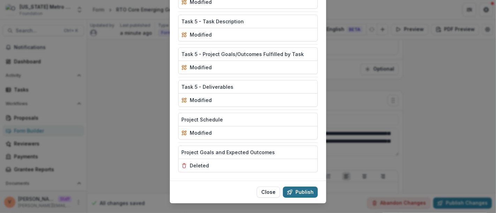
scroll to position [858, 0]
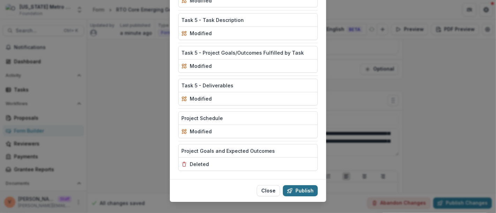
click at [300, 185] on button "Publish" at bounding box center [300, 190] width 35 height 11
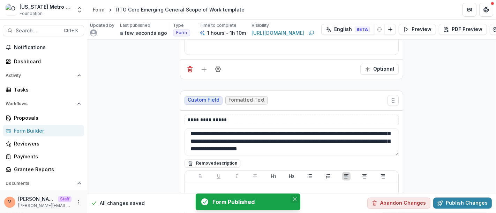
click at [294, 200] on icon "Close" at bounding box center [294, 199] width 3 height 3
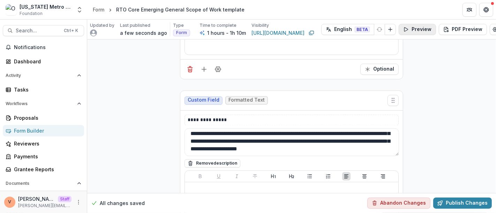
click at [418, 28] on button "Preview" at bounding box center [416, 29] width 37 height 11
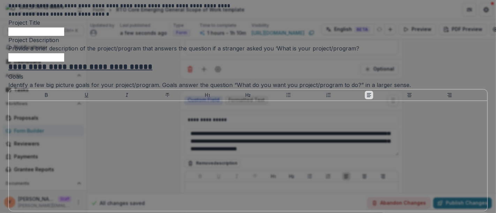
scroll to position [0, 0]
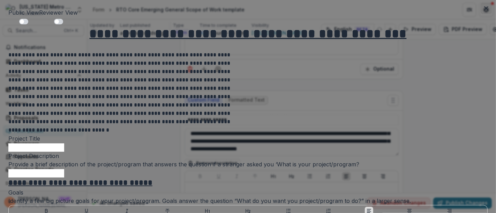
click at [484, 9] on icon "Close" at bounding box center [486, 8] width 4 height 4
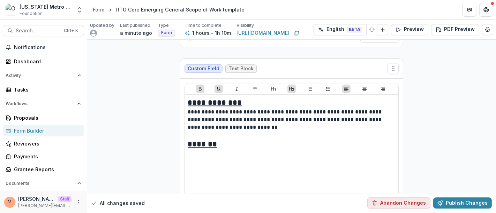
scroll to position [1588, 0]
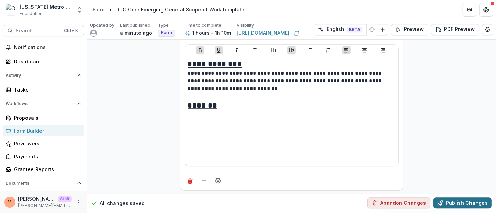
click at [466, 205] on button "Publish Changes" at bounding box center [462, 203] width 59 height 11
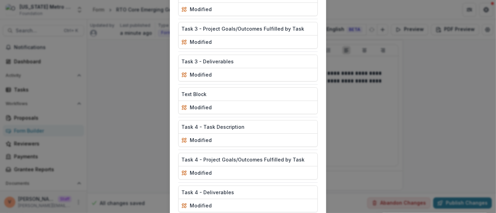
scroll to position [825, 0]
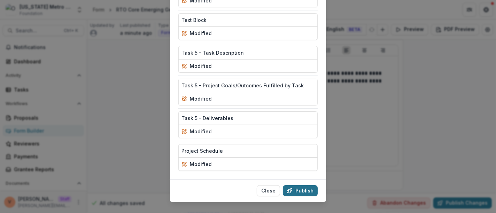
click at [300, 185] on button "Publish" at bounding box center [300, 190] width 35 height 11
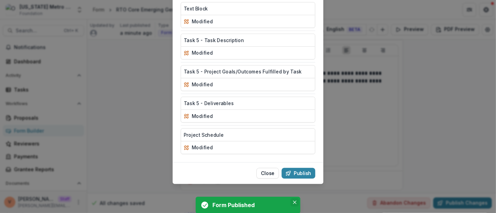
click at [294, 201] on icon "Close" at bounding box center [294, 202] width 3 height 3
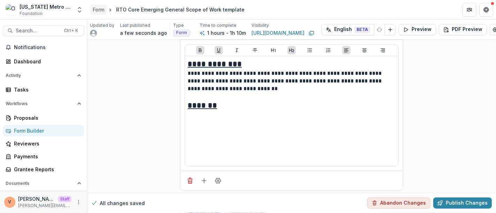
click at [100, 10] on div "Form" at bounding box center [99, 9] width 12 height 7
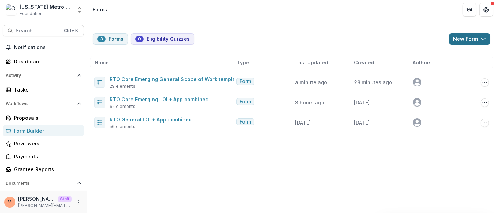
click at [476, 37] on button "New Form" at bounding box center [469, 38] width 41 height 11
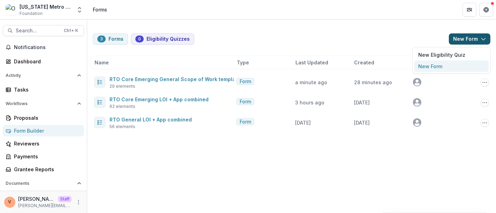
click at [441, 69] on button "New Form" at bounding box center [451, 67] width 75 height 12
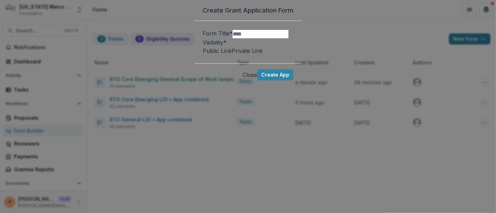
click at [233, 38] on input "Form Title *" at bounding box center [261, 34] width 56 height 8
paste input "**********"
click at [203, 54] on span "Public Link" at bounding box center [217, 50] width 29 height 7
type input "**********"
click at [293, 81] on button "Create App" at bounding box center [275, 74] width 36 height 11
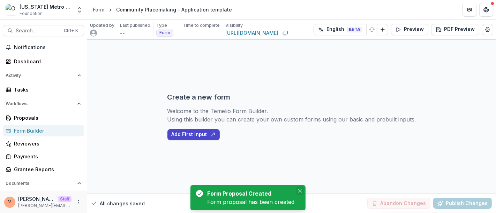
click at [299, 192] on icon "Close" at bounding box center [299, 190] width 3 height 3
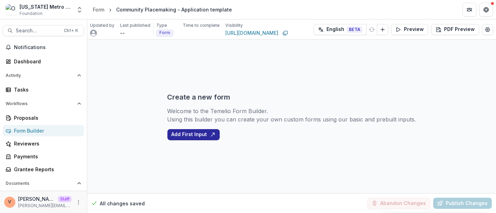
click at [198, 135] on button "Add First Input" at bounding box center [193, 134] width 52 height 11
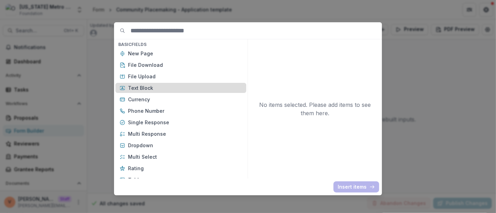
click at [158, 87] on p "Text Block" at bounding box center [185, 87] width 114 height 7
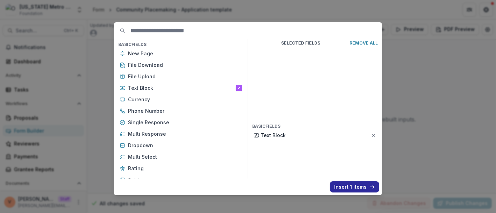
click at [352, 185] on button "Insert 1 items" at bounding box center [354, 187] width 49 height 11
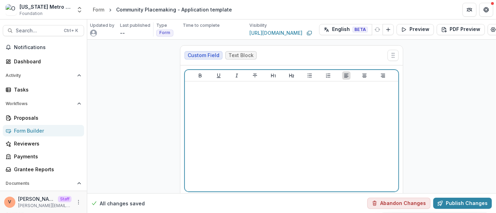
click at [274, 129] on div at bounding box center [292, 136] width 208 height 105
drag, startPoint x: 323, startPoint y: 86, endPoint x: 128, endPoint y: 84, distance: 194.9
click at [117, 84] on div "**********" at bounding box center [291, 131] width 409 height 182
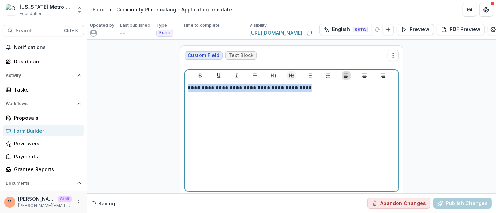
click at [289, 75] on icon "Heading 2" at bounding box center [292, 76] width 6 height 6
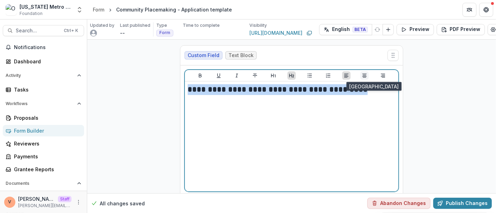
click at [365, 77] on icon "Align Center" at bounding box center [364, 76] width 4 height 4
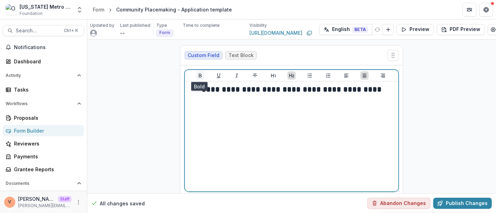
click at [201, 76] on icon "Bold" at bounding box center [200, 76] width 6 height 6
click at [216, 75] on icon "Underline" at bounding box center [219, 76] width 6 height 6
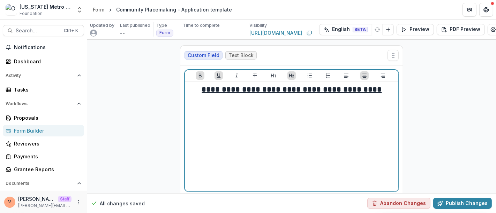
click at [357, 103] on div "**********" at bounding box center [292, 136] width 208 height 105
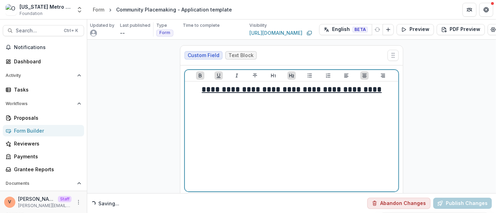
click at [379, 90] on u "**********" at bounding box center [292, 90] width 180 height 8
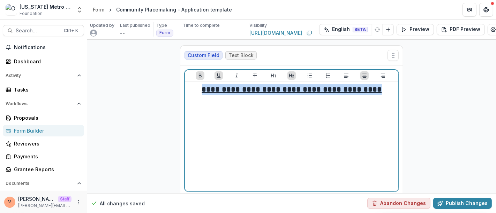
drag, startPoint x: 383, startPoint y: 90, endPoint x: 195, endPoint y: 94, distance: 188.6
click at [195, 94] on h2 "**********" at bounding box center [292, 89] width 208 height 11
click at [275, 74] on button "Heading 1" at bounding box center [273, 75] width 8 height 8
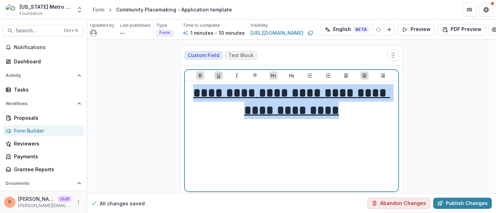
click at [360, 112] on h1 "**********" at bounding box center [292, 101] width 208 height 35
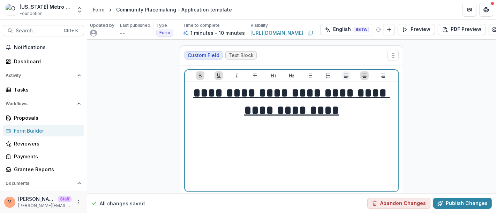
click at [344, 76] on icon "Align Left" at bounding box center [346, 76] width 6 height 6
drag, startPoint x: 268, startPoint y: 129, endPoint x: 163, endPoint y: 125, distance: 104.3
click at [153, 131] on div "**********" at bounding box center [291, 131] width 409 height 182
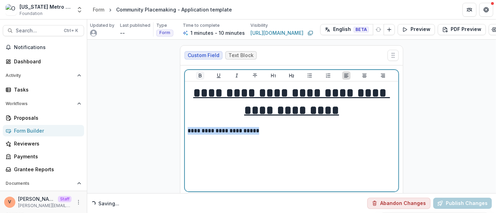
click at [200, 76] on icon "Bold" at bounding box center [200, 76] width 3 height 4
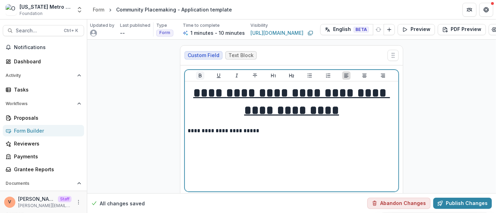
click at [200, 76] on icon "Bold" at bounding box center [200, 76] width 3 height 4
click at [259, 131] on p "**********" at bounding box center [292, 131] width 208 height 8
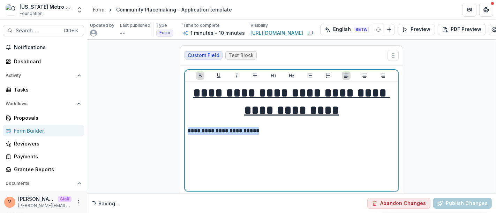
drag, startPoint x: 260, startPoint y: 131, endPoint x: 176, endPoint y: 132, distance: 83.7
click at [176, 132] on div "**********" at bounding box center [291, 131] width 234 height 182
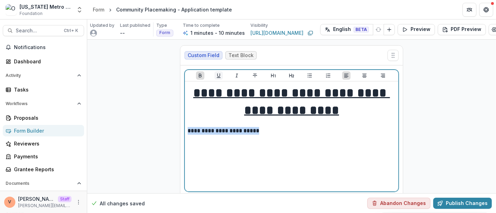
click at [216, 74] on icon "Underline" at bounding box center [219, 76] width 6 height 6
click at [261, 132] on p "**********" at bounding box center [292, 131] width 208 height 8
click at [268, 129] on p "**********" at bounding box center [292, 131] width 208 height 8
click at [269, 134] on p "**********" at bounding box center [292, 131] width 208 height 8
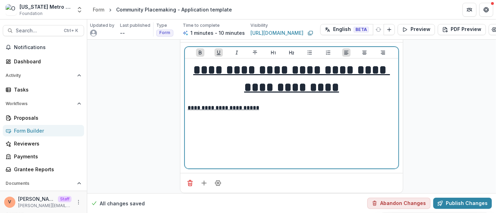
scroll to position [33, 0]
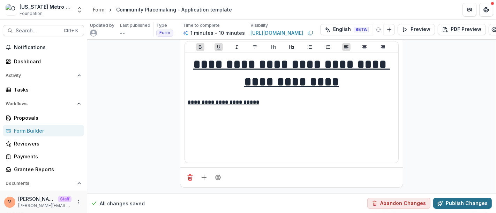
click at [465, 198] on button "Publish Changes" at bounding box center [462, 203] width 59 height 11
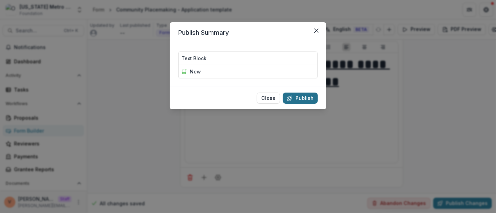
click at [307, 97] on button "Publish" at bounding box center [300, 98] width 35 height 11
click at [313, 163] on div "Publish Summary Text Block new Close Publish" at bounding box center [248, 106] width 496 height 213
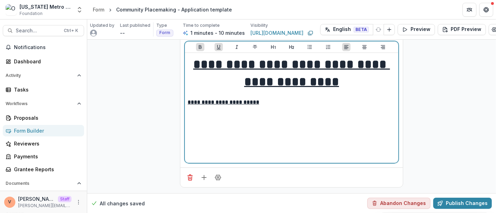
click at [319, 125] on div "**********" at bounding box center [292, 108] width 208 height 105
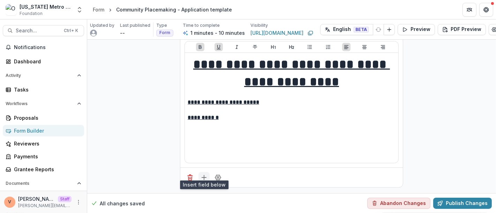
click at [205, 174] on icon "Add field" at bounding box center [203, 177] width 7 height 7
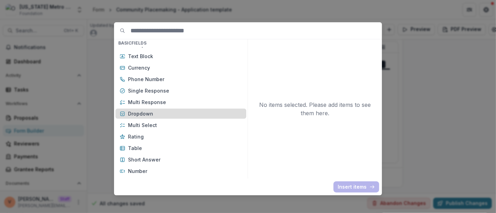
scroll to position [39, 0]
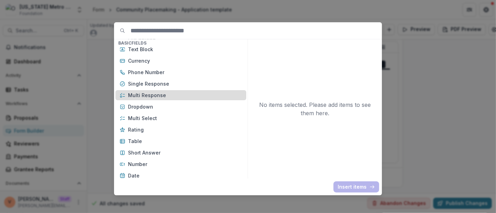
click at [155, 95] on p "Multi Response" at bounding box center [185, 95] width 114 height 7
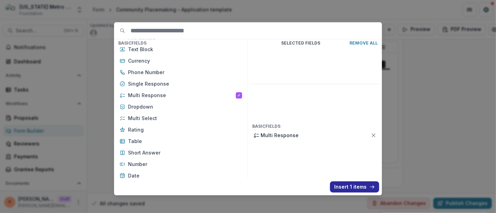
click at [351, 189] on button "Insert 1 items" at bounding box center [354, 187] width 49 height 11
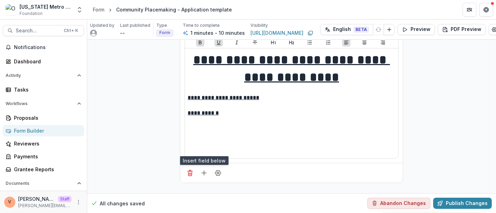
scroll to position [111, 0]
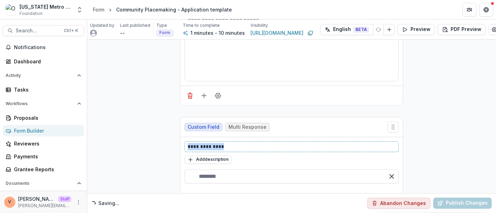
drag, startPoint x: 234, startPoint y: 144, endPoint x: 128, endPoint y: 147, distance: 106.7
click at [128, 147] on div "**********" at bounding box center [291, 74] width 409 height 290
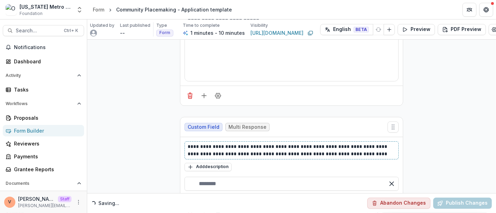
scroll to position [147, 0]
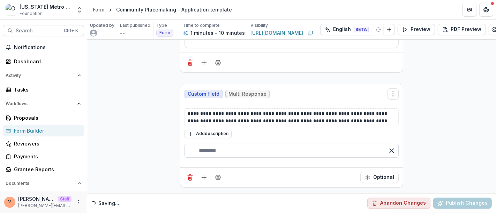
click at [214, 144] on input "text" at bounding box center [291, 151] width 214 height 14
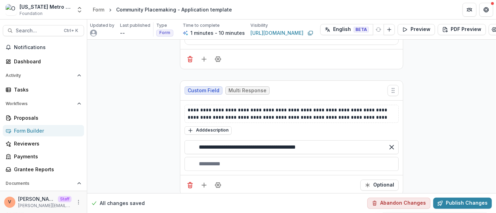
click at [228, 161] on div "button" at bounding box center [291, 164] width 214 height 14
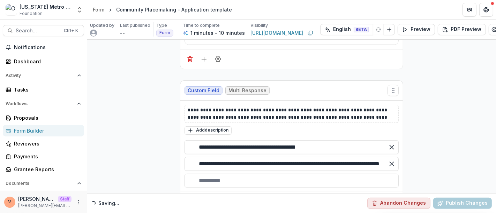
click at [216, 178] on div "button" at bounding box center [291, 181] width 214 height 14
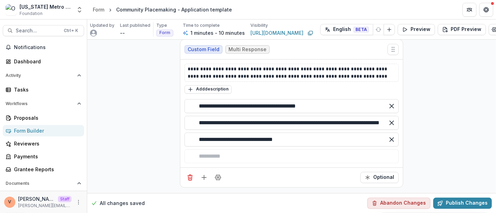
scroll to position [192, 0]
click at [198, 173] on button "Add field" at bounding box center [203, 177] width 11 height 11
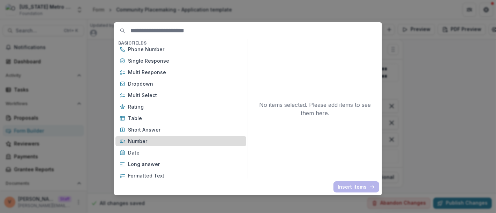
scroll to position [77, 0]
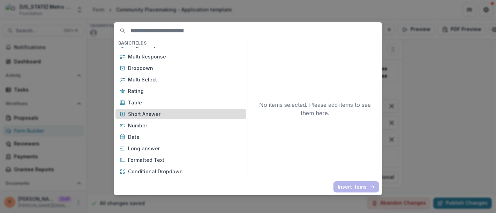
click at [161, 113] on p "Short Answer" at bounding box center [185, 114] width 114 height 7
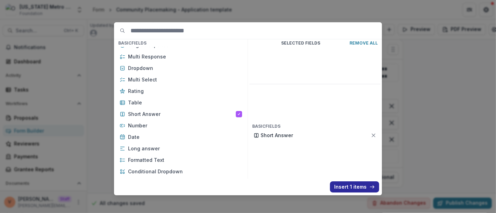
click at [348, 188] on button "Insert 1 items" at bounding box center [354, 187] width 49 height 11
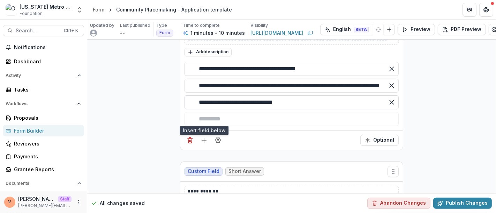
scroll to position [291, 0]
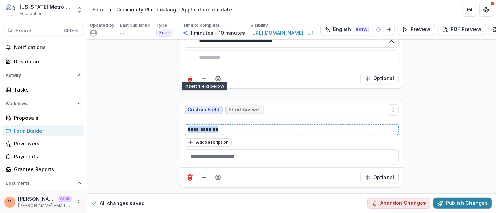
drag, startPoint x: 229, startPoint y: 125, endPoint x: 174, endPoint y: 124, distance: 54.7
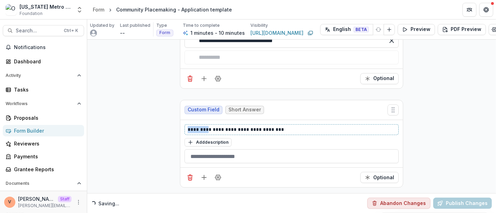
drag, startPoint x: 197, startPoint y: 126, endPoint x: 170, endPoint y: 128, distance: 26.9
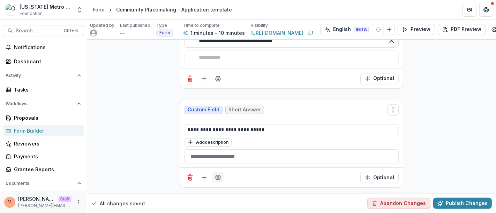
click at [214, 174] on icon "Field Settings" at bounding box center [217, 177] width 7 height 7
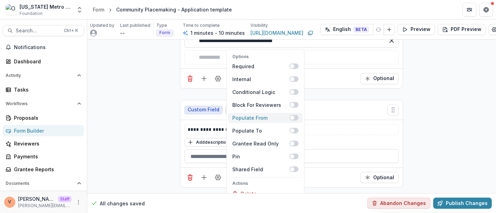
click at [296, 115] on span at bounding box center [293, 118] width 9 height 6
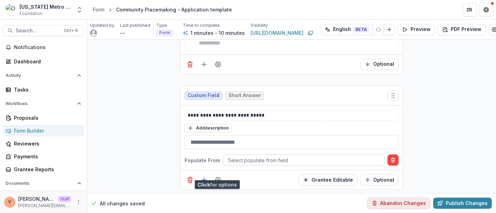
scroll to position [307, 0]
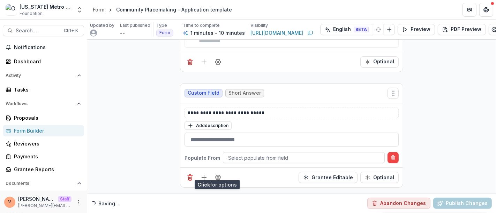
click at [263, 154] on div at bounding box center [303, 158] width 151 height 9
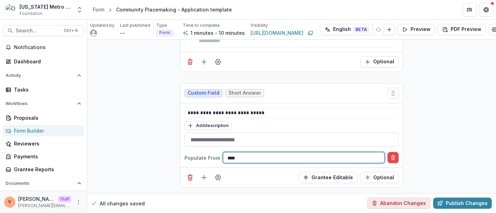
type input "*****"
click at [203, 174] on icon "Add field" at bounding box center [203, 177] width 7 height 7
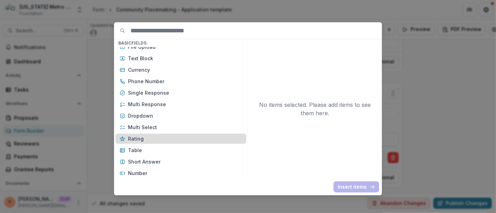
scroll to position [39, 0]
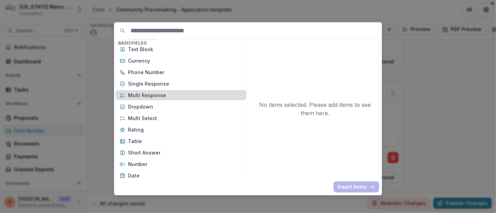
click at [160, 98] on p "Multi Response" at bounding box center [185, 95] width 114 height 7
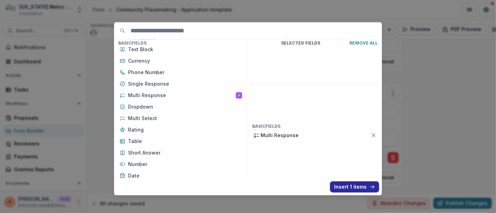
click at [342, 186] on button "Insert 1 items" at bounding box center [354, 187] width 49 height 11
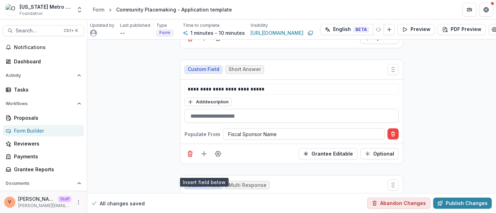
scroll to position [414, 0]
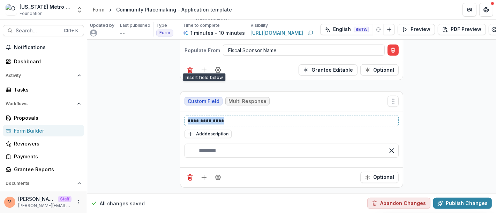
drag, startPoint x: 199, startPoint y: 119, endPoint x: 137, endPoint y: 119, distance: 61.7
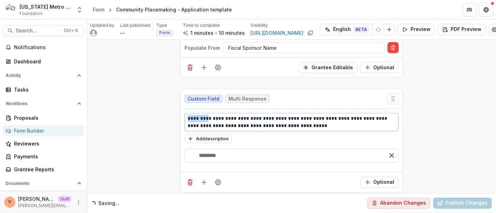
drag, startPoint x: 198, startPoint y: 116, endPoint x: 162, endPoint y: 118, distance: 36.0
click at [314, 124] on p "**********" at bounding box center [292, 122] width 208 height 15
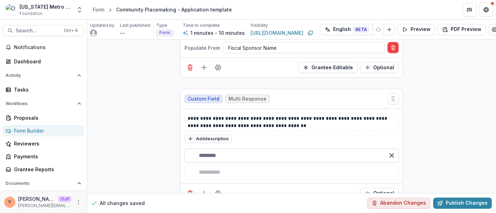
click at [233, 153] on input "text" at bounding box center [291, 156] width 214 height 14
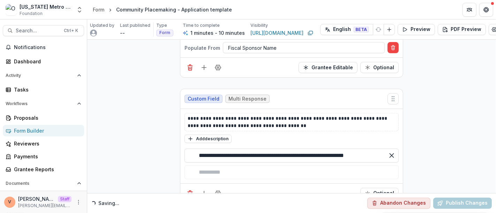
drag, startPoint x: 211, startPoint y: 152, endPoint x: 183, endPoint y: 153, distance: 27.9
click at [182, 151] on div "**********" at bounding box center [292, 162] width 220 height 33
type input "**********"
click at [216, 168] on div "button" at bounding box center [291, 173] width 214 height 14
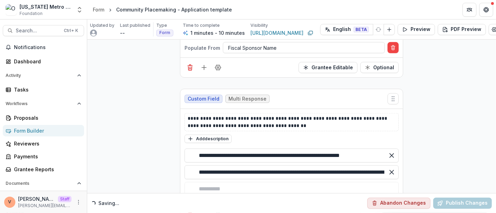
drag, startPoint x: 210, startPoint y: 168, endPoint x: 172, endPoint y: 164, distance: 37.8
type input "**********"
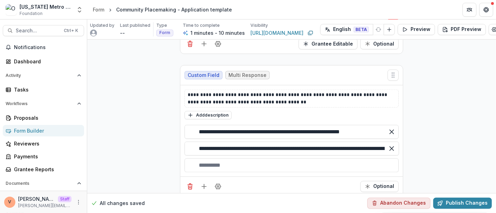
scroll to position [449, 0]
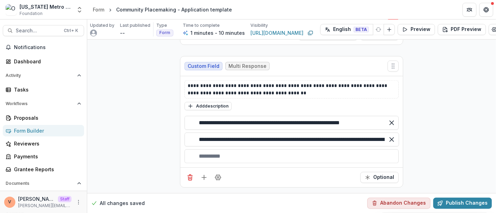
click at [224, 150] on div "button" at bounding box center [291, 157] width 214 height 14
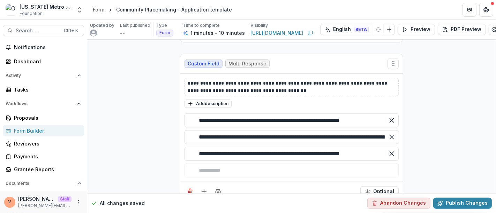
drag, startPoint x: 211, startPoint y: 152, endPoint x: 171, endPoint y: 148, distance: 39.9
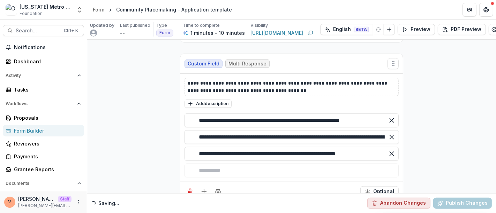
type input "**********"
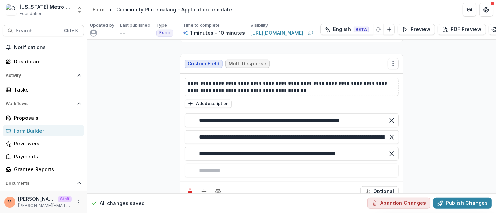
scroll to position [466, 0]
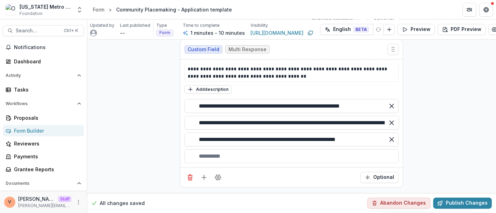
click at [216, 150] on div "button" at bounding box center [291, 157] width 214 height 14
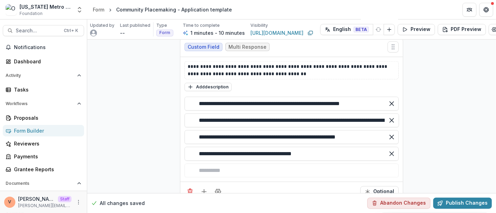
drag, startPoint x: 210, startPoint y: 152, endPoint x: 178, endPoint y: 152, distance: 31.7
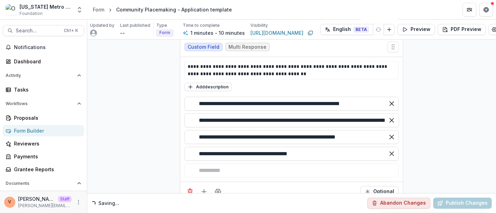
type input "**********"
click at [215, 168] on div "button" at bounding box center [291, 171] width 214 height 14
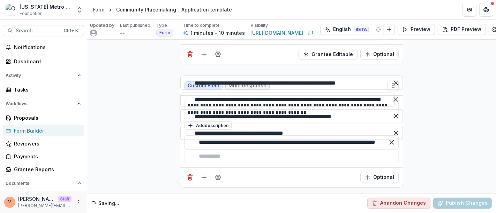
drag, startPoint x: 211, startPoint y: 167, endPoint x: 190, endPoint y: 165, distance: 21.0
click at [190, 150] on div "**********" at bounding box center [291, 143] width 214 height 14
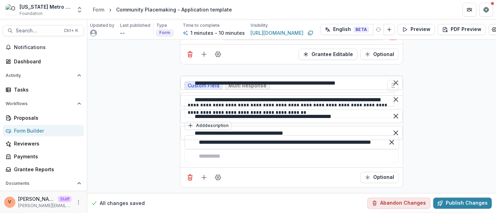
type input "**********"
click at [225, 163] on div "button" at bounding box center [291, 157] width 214 height 14
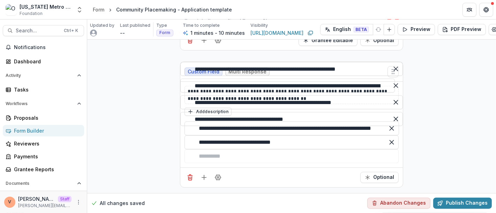
scroll to position [516, 0]
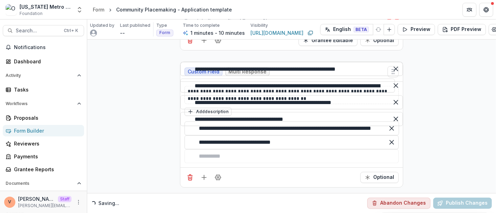
drag, startPoint x: 210, startPoint y: 135, endPoint x: 188, endPoint y: 135, distance: 21.6
click at [188, 136] on div "**********" at bounding box center [291, 143] width 214 height 14
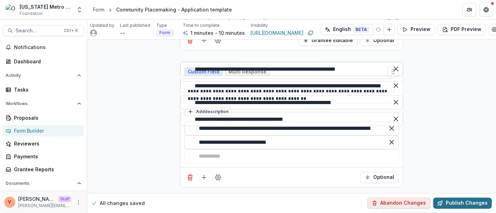
type input "**********"
click at [458, 198] on button "Publish Changes" at bounding box center [462, 203] width 59 height 11
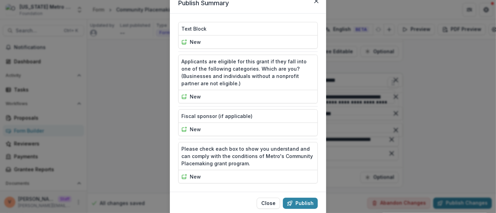
scroll to position [52, 0]
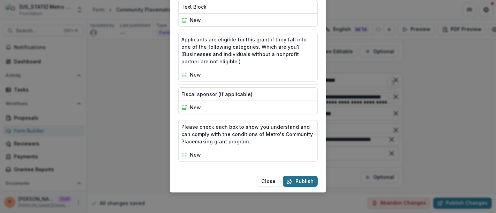
click at [297, 180] on button "Publish" at bounding box center [300, 181] width 35 height 11
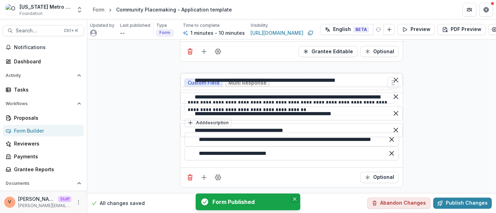
click at [296, 201] on button "Close" at bounding box center [294, 199] width 8 height 8
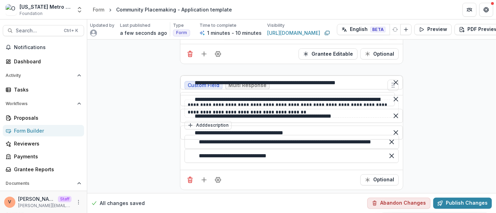
scroll to position [505, 0]
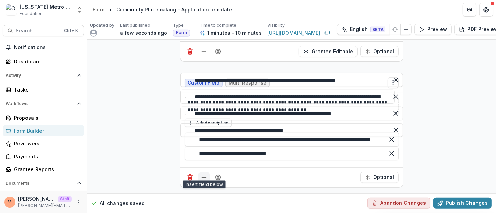
click at [200, 174] on icon "Add field" at bounding box center [203, 177] width 7 height 7
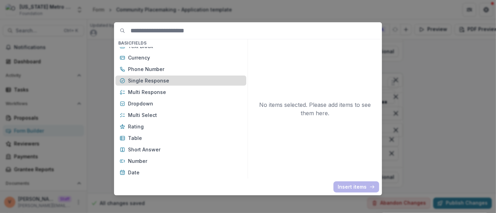
scroll to position [77, 0]
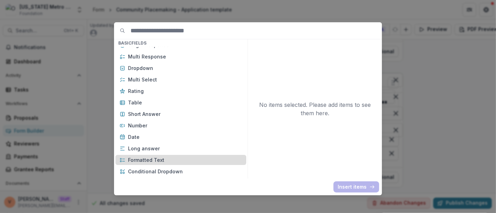
click at [157, 160] on p "Formatted Text" at bounding box center [185, 160] width 114 height 7
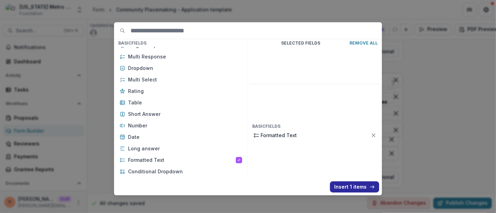
click at [349, 188] on button "Insert 1 items" at bounding box center [354, 187] width 49 height 11
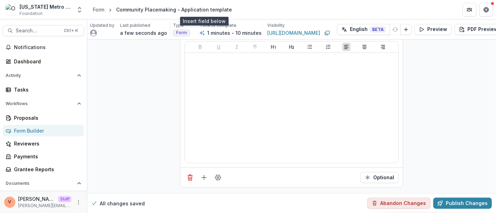
scroll to position [621, 0]
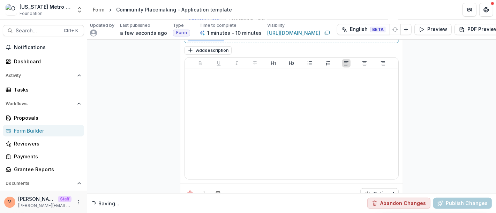
drag, startPoint x: 226, startPoint y: 107, endPoint x: 153, endPoint y: 105, distance: 72.5
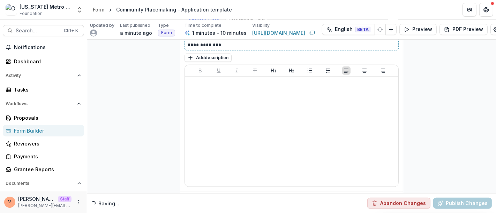
click at [222, 49] on p "**********" at bounding box center [292, 41] width 208 height 15
click at [212, 62] on button "Add description" at bounding box center [207, 58] width 47 height 8
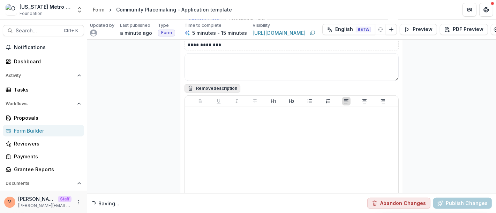
click at [212, 81] on textarea at bounding box center [291, 67] width 214 height 28
paste textarea "**********"
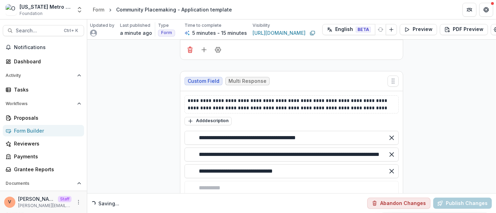
scroll to position [0, 0]
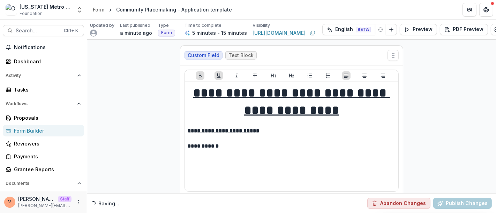
type textarea "**********"
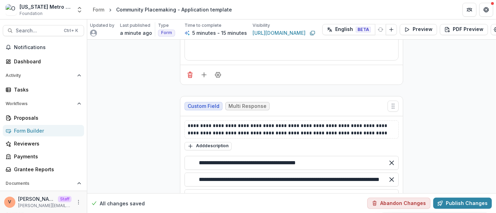
scroll to position [155, 0]
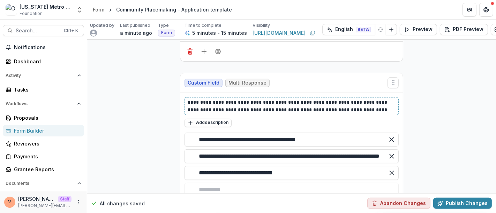
click at [256, 104] on p "**********" at bounding box center [292, 106] width 208 height 15
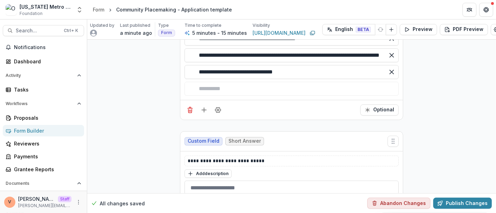
scroll to position [271, 0]
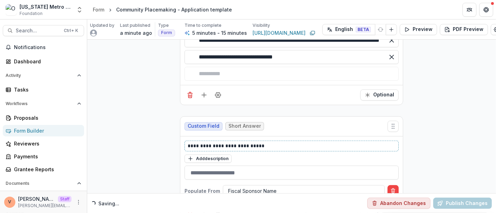
click at [267, 146] on p "**********" at bounding box center [292, 146] width 208 height 7
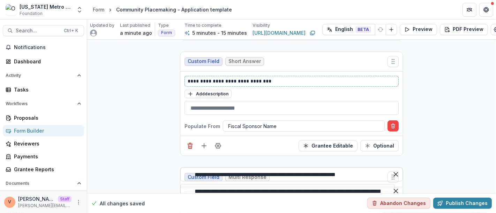
scroll to position [387, 0]
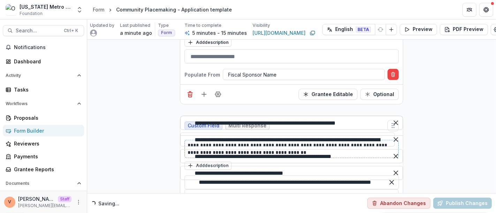
click at [262, 145] on p "**********" at bounding box center [292, 149] width 208 height 15
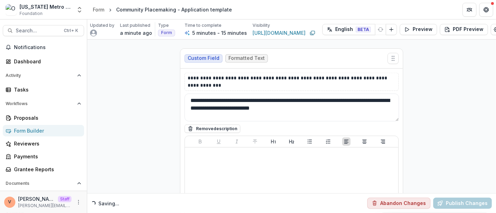
scroll to position [619, 0]
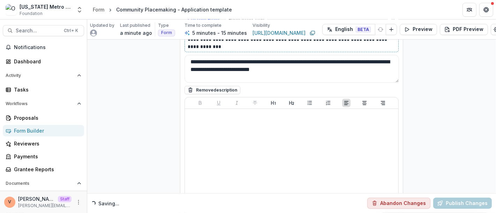
click at [267, 51] on p "**********" at bounding box center [292, 43] width 208 height 15
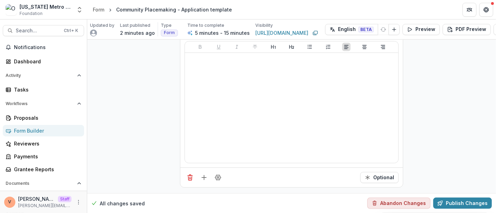
scroll to position [750, 0]
click at [203, 174] on icon "Add field" at bounding box center [203, 177] width 7 height 7
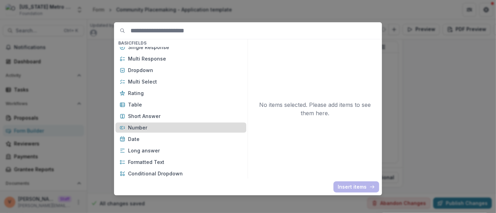
scroll to position [77, 0]
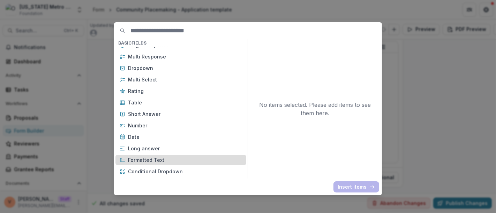
click at [159, 162] on p "Formatted Text" at bounding box center [185, 160] width 114 height 7
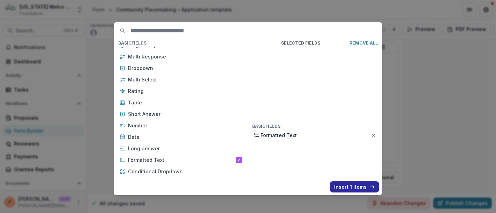
click at [350, 188] on button "Insert 1 items" at bounding box center [354, 187] width 49 height 11
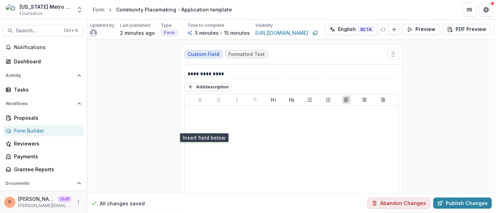
scroll to position [866, 0]
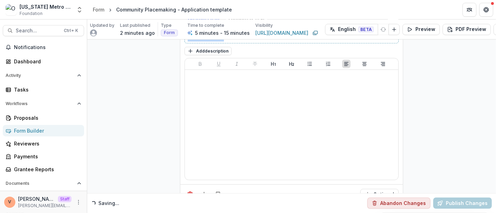
drag, startPoint x: 224, startPoint y: 106, endPoint x: 161, endPoint y: 107, distance: 63.1
paste div
click at [195, 55] on button "Add description" at bounding box center [207, 51] width 47 height 8
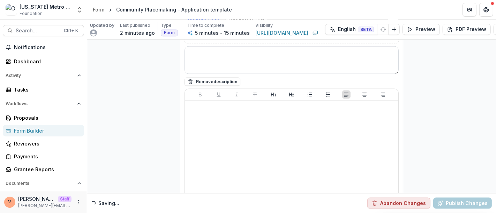
click at [208, 74] on textarea at bounding box center [291, 60] width 214 height 28
click at [220, 74] on textarea at bounding box center [291, 60] width 214 height 28
paste textarea "**********"
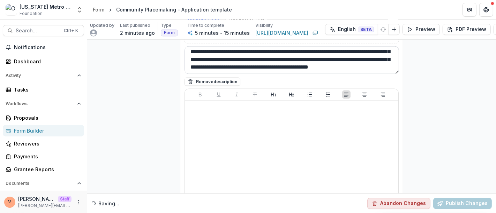
scroll to position [0, 0]
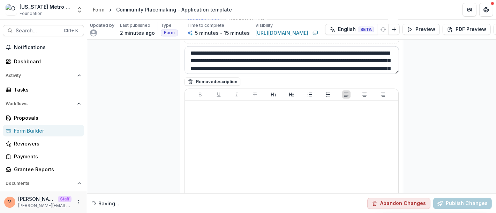
type textarea "**********"
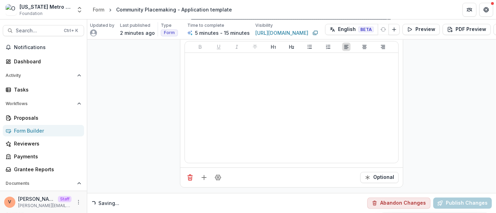
scroll to position [987, 0]
click at [218, 177] on button "Field Settings" at bounding box center [217, 177] width 11 height 11
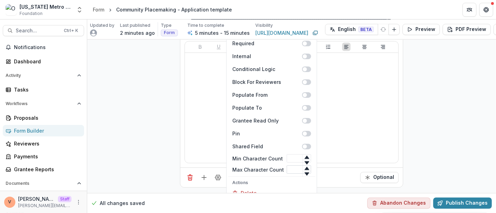
click at [291, 166] on input "Max Character Count" at bounding box center [299, 170] width 24 height 8
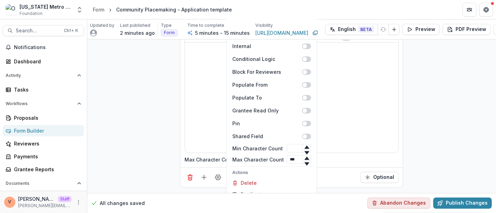
type input "***"
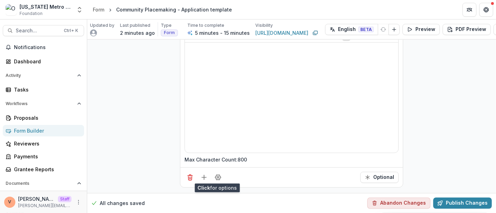
scroll to position [997, 0]
click at [206, 172] on button "Add field" at bounding box center [203, 177] width 11 height 11
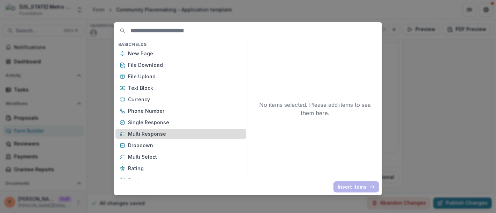
click at [158, 135] on p "Multi Response" at bounding box center [185, 133] width 114 height 7
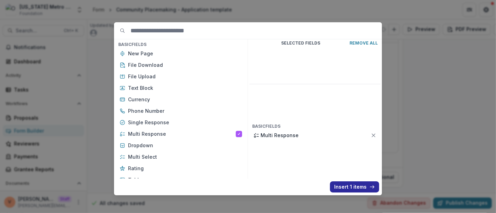
click at [349, 187] on button "Insert 1 items" at bounding box center [354, 187] width 49 height 11
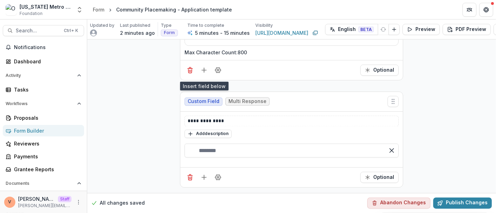
scroll to position [1104, 0]
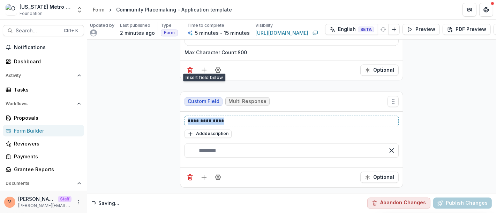
drag, startPoint x: 216, startPoint y: 116, endPoint x: 157, endPoint y: 118, distance: 58.9
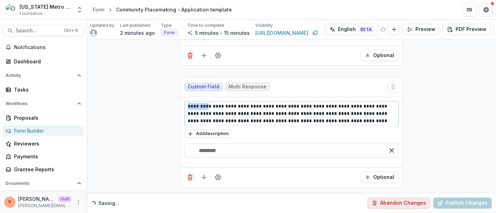
drag, startPoint x: 197, startPoint y: 117, endPoint x: 158, endPoint y: 115, distance: 39.1
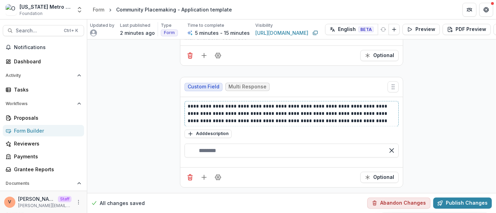
scroll to position [1119, 0]
click at [209, 147] on input "text" at bounding box center [291, 151] width 214 height 14
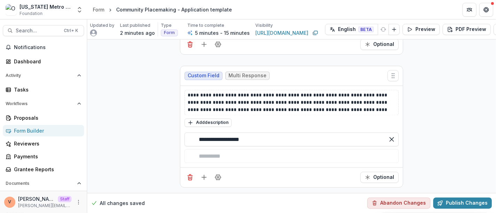
drag, startPoint x: 211, startPoint y: 145, endPoint x: 192, endPoint y: 144, distance: 18.8
click at [192, 144] on div "**********" at bounding box center [291, 140] width 214 height 14
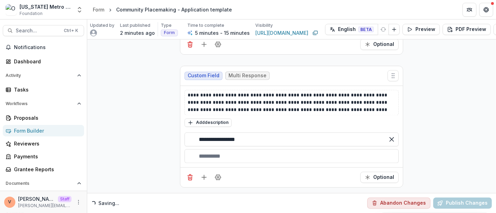
click at [208, 162] on div "button" at bounding box center [291, 157] width 214 height 14
type input "**********"
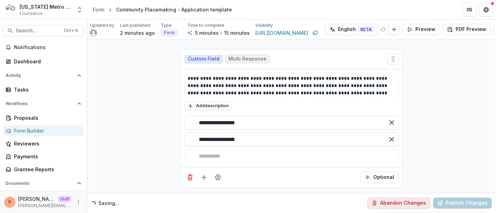
drag, startPoint x: 211, startPoint y: 162, endPoint x: 179, endPoint y: 159, distance: 31.9
click at [180, 159] on div "**********" at bounding box center [291, 118] width 222 height 99
type input "**********"
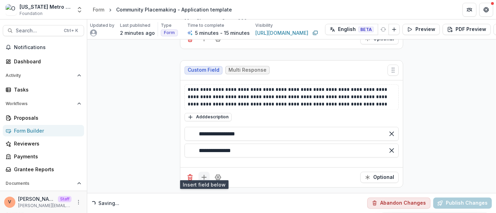
click at [202, 178] on line "Add field" at bounding box center [204, 178] width 5 height 0
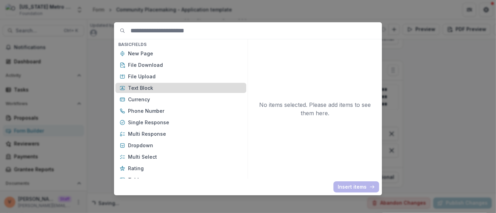
click at [139, 86] on p "Text Block" at bounding box center [185, 87] width 114 height 7
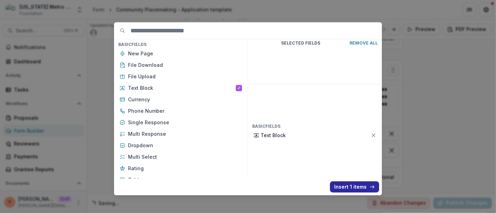
click at [349, 190] on button "Insert 1 items" at bounding box center [354, 187] width 49 height 11
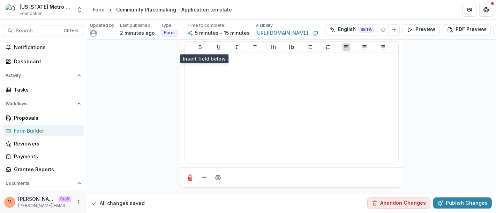
scroll to position [1290, 0]
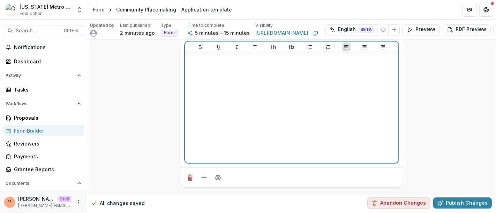
click at [232, 116] on div at bounding box center [292, 108] width 208 height 105
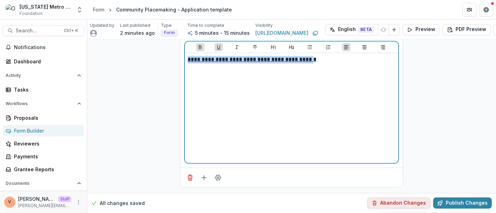
drag, startPoint x: 310, startPoint y: 79, endPoint x: 146, endPoint y: 79, distance: 164.5
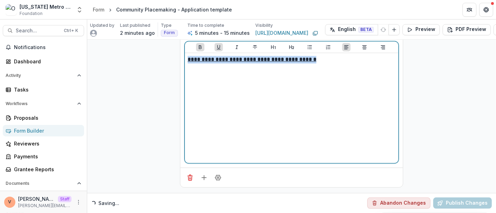
drag, startPoint x: 318, startPoint y: 80, endPoint x: 186, endPoint y: 82, distance: 131.1
click at [188, 63] on p "**********" at bounding box center [292, 60] width 208 height 8
click at [292, 50] on icon "Heading 2" at bounding box center [292, 47] width 6 height 6
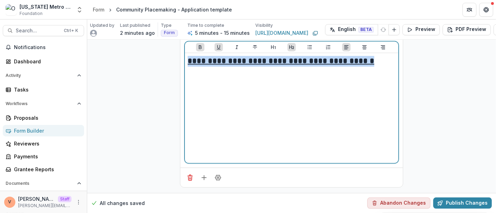
click at [365, 67] on h2 "**********" at bounding box center [292, 61] width 208 height 11
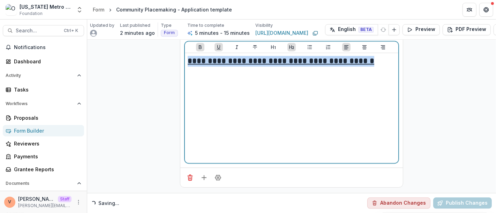
click at [365, 67] on h2 "**********" at bounding box center [292, 61] width 208 height 11
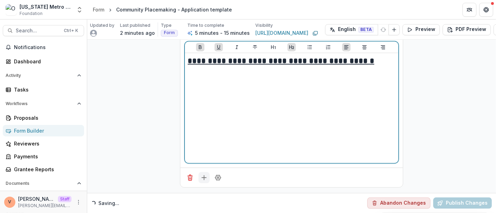
scroll to position [1317, 0]
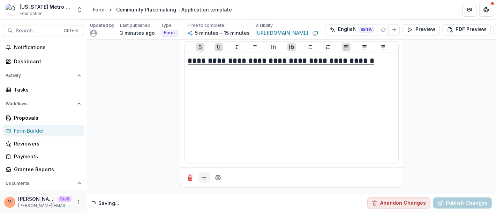
click at [204, 174] on icon "Add field" at bounding box center [203, 177] width 7 height 7
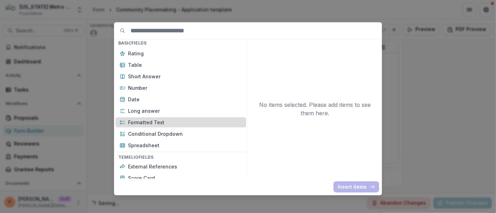
scroll to position [116, 0]
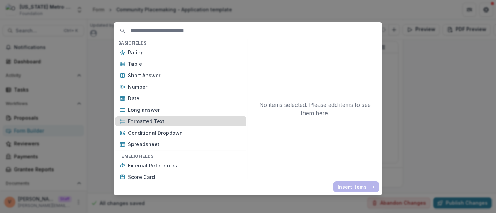
click at [155, 124] on p "Formatted Text" at bounding box center [185, 121] width 114 height 7
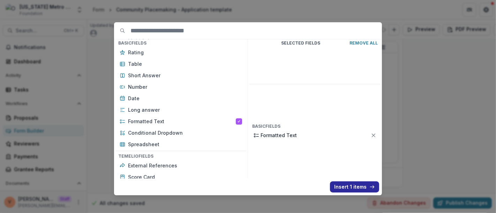
click at [349, 187] on button "Insert 1 items" at bounding box center [354, 187] width 49 height 11
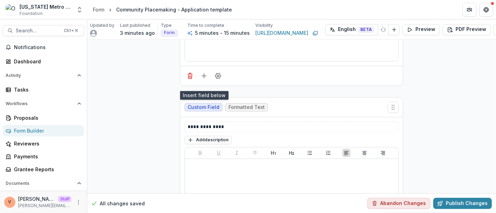
scroll to position [1433, 0]
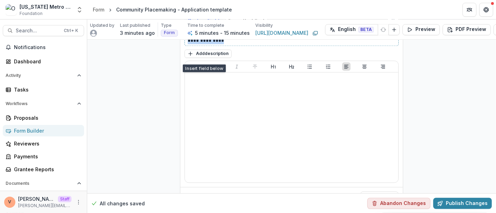
drag, startPoint x: 227, startPoint y: 104, endPoint x: 138, endPoint y: 108, distance: 89.0
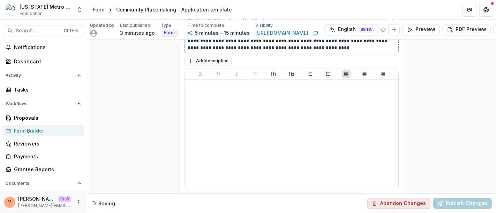
drag, startPoint x: 235, startPoint y: 107, endPoint x: 252, endPoint y: 120, distance: 21.5
click at [235, 52] on p "**********" at bounding box center [292, 44] width 208 height 15
click at [200, 65] on button "Add description" at bounding box center [207, 61] width 47 height 8
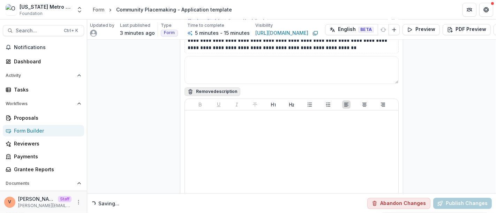
click at [208, 96] on button "Remove description" at bounding box center [212, 91] width 56 height 8
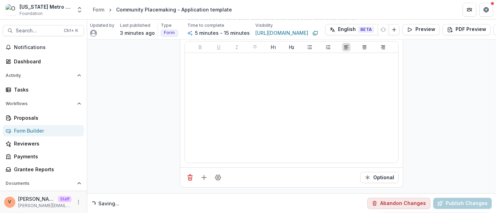
scroll to position [1531, 0]
click at [219, 175] on icon "Field Settings" at bounding box center [218, 177] width 6 height 5
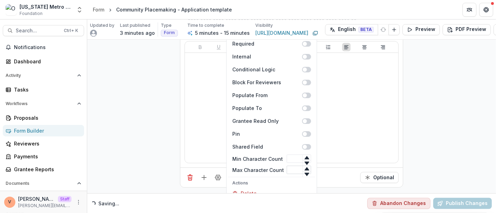
click at [287, 166] on input "Max Character Count" at bounding box center [299, 170] width 24 height 8
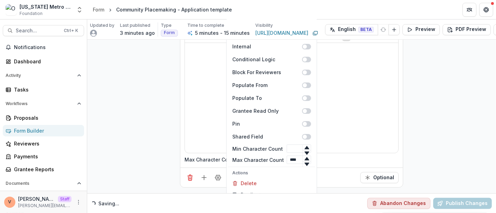
type input "****"
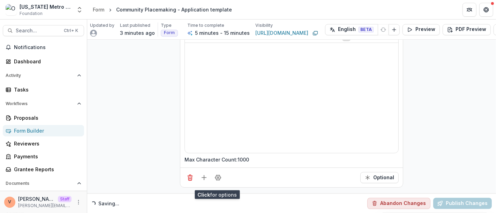
scroll to position [1541, 0]
click at [219, 174] on icon "Field Settings" at bounding box center [217, 177] width 7 height 7
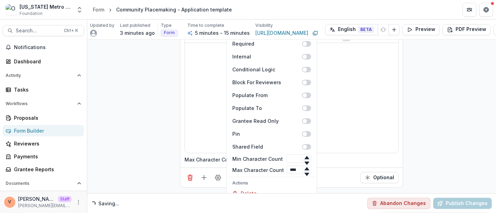
drag, startPoint x: 410, startPoint y: 137, endPoint x: 412, endPoint y: 134, distance: 3.7
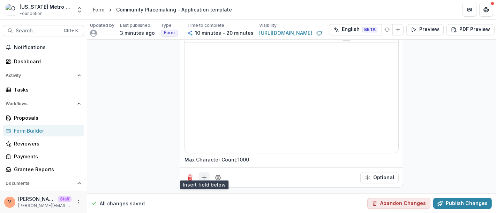
click at [204, 174] on icon "Add field" at bounding box center [203, 177] width 7 height 7
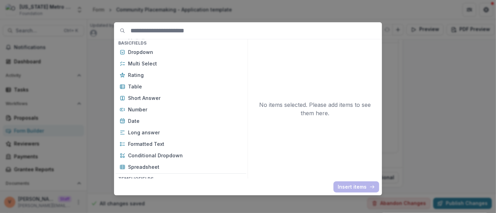
scroll to position [116, 0]
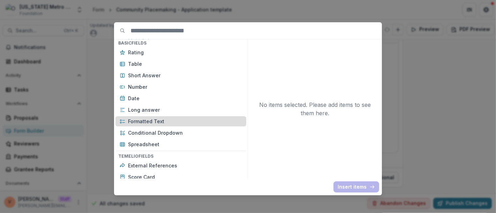
click at [166, 123] on p "Formatted Text" at bounding box center [185, 121] width 114 height 7
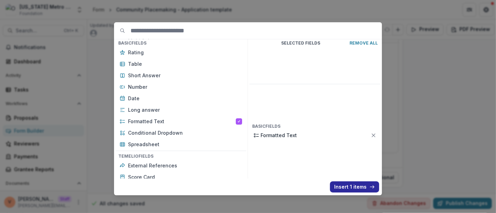
click at [351, 188] on button "Insert 1 items" at bounding box center [354, 187] width 49 height 11
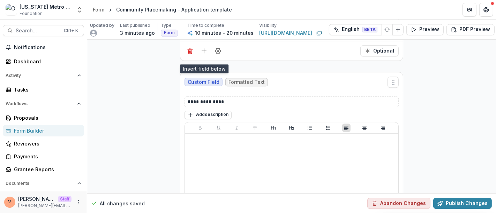
scroll to position [1658, 0]
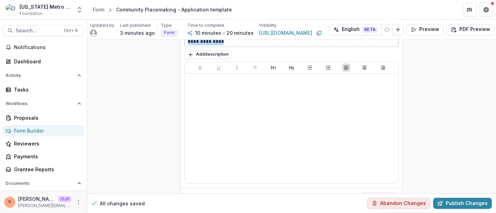
drag, startPoint x: 230, startPoint y: 104, endPoint x: 125, endPoint y: 113, distance: 104.6
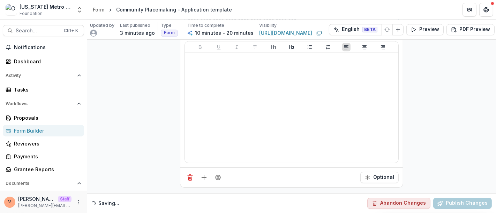
scroll to position [1748, 0]
click at [219, 176] on button "Field Settings" at bounding box center [217, 177] width 11 height 11
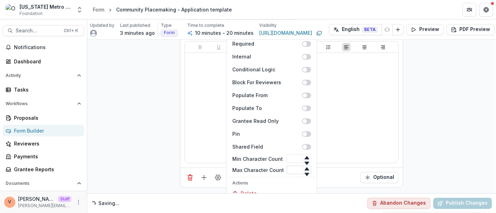
click at [290, 166] on input "Max Character Count" at bounding box center [299, 170] width 24 height 8
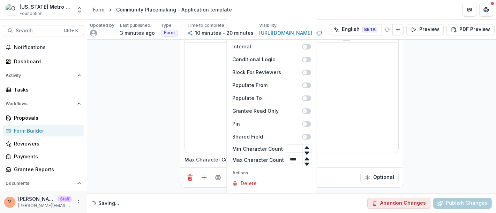
type input "****"
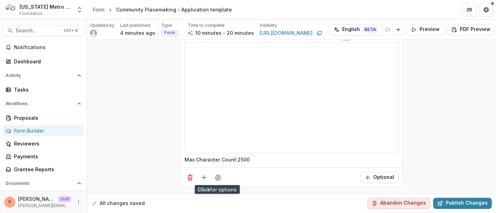
scroll to position [1758, 0]
click at [204, 174] on icon "Add field" at bounding box center [203, 177] width 7 height 7
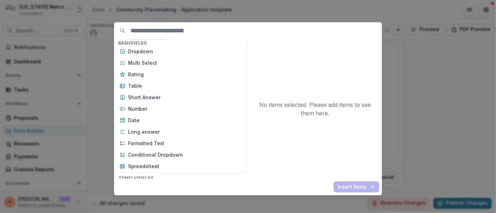
scroll to position [116, 0]
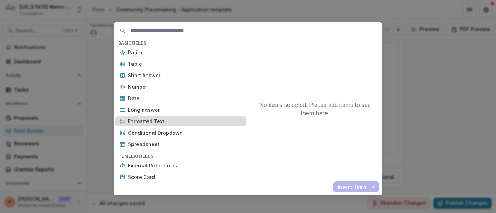
click at [162, 119] on p "Formatted Text" at bounding box center [185, 121] width 114 height 7
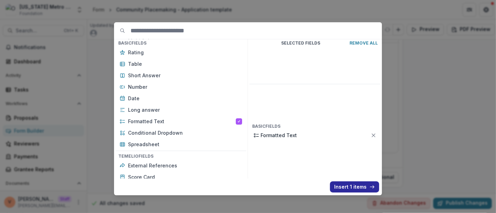
click at [349, 191] on button "Insert 1 items" at bounding box center [354, 187] width 49 height 11
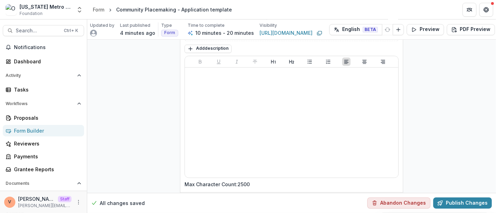
scroll to position [1604, 0]
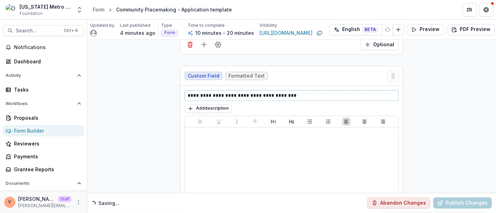
click at [295, 99] on p "**********" at bounding box center [292, 95] width 208 height 7
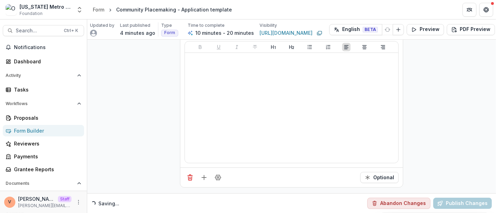
scroll to position [1874, 0]
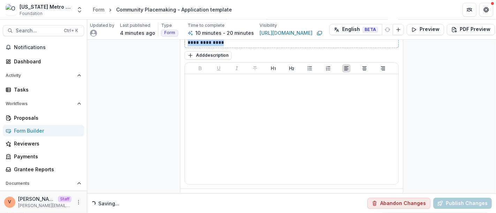
drag, startPoint x: 228, startPoint y: 107, endPoint x: 106, endPoint y: 107, distance: 122.4
paste div
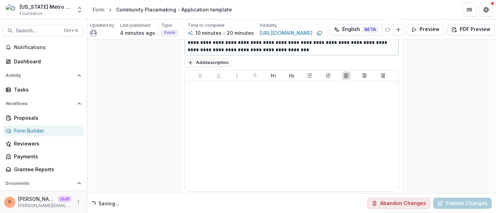
click at [292, 54] on p "**********" at bounding box center [292, 46] width 208 height 15
click at [210, 67] on button "Add description" at bounding box center [207, 63] width 47 height 8
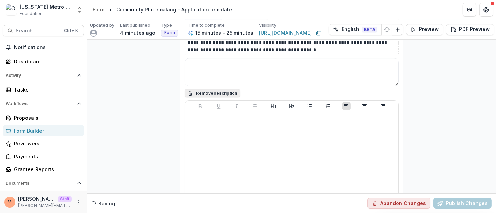
click at [209, 86] on textarea at bounding box center [291, 72] width 214 height 28
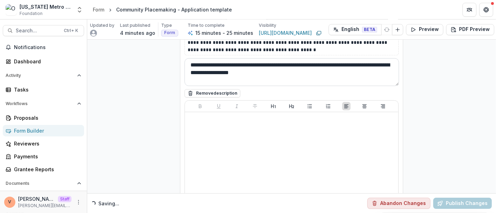
type textarea "**********"
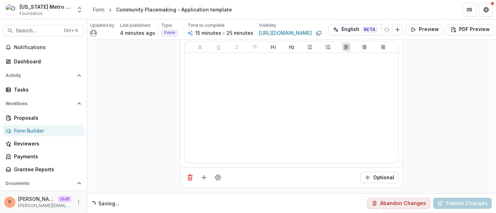
scroll to position [2003, 0]
click at [207, 174] on button "Add field" at bounding box center [203, 177] width 11 height 11
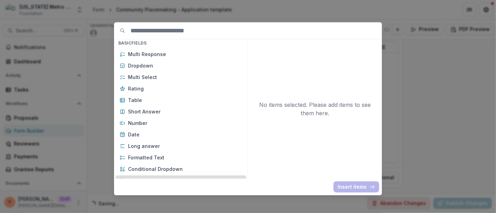
scroll to position [116, 0]
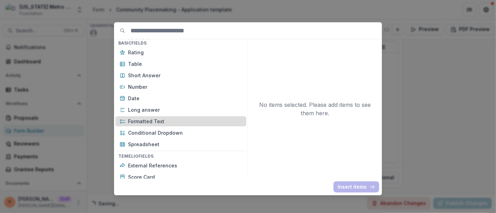
click at [163, 117] on div "Formatted Text" at bounding box center [180, 121] width 131 height 10
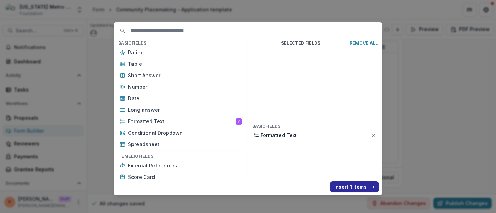
click at [350, 185] on button "Insert 1 items" at bounding box center [354, 187] width 49 height 11
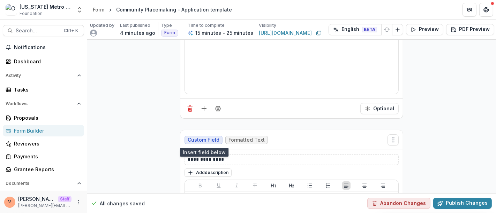
scroll to position [2119, 0]
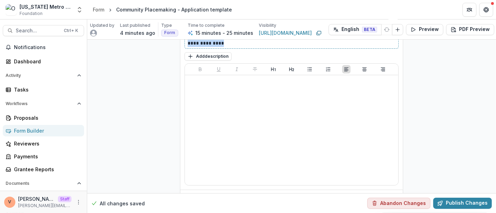
drag, startPoint x: 228, startPoint y: 110, endPoint x: 106, endPoint y: 107, distance: 121.3
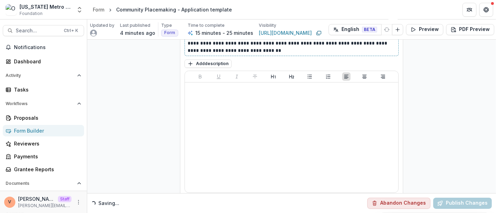
click at [193, 54] on p "**********" at bounding box center [292, 47] width 208 height 15
click at [265, 54] on p "**********" at bounding box center [292, 47] width 208 height 15
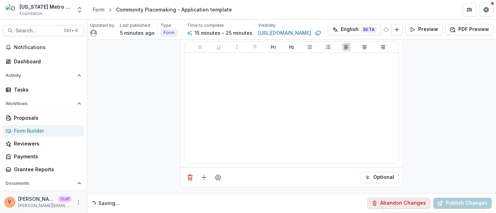
scroll to position [2217, 0]
click at [218, 175] on icon "Field Settings" at bounding box center [218, 177] width 6 height 5
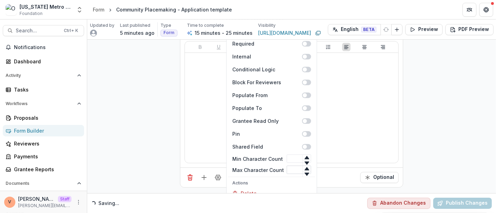
click at [288, 166] on input "Max Character Count" at bounding box center [299, 170] width 24 height 8
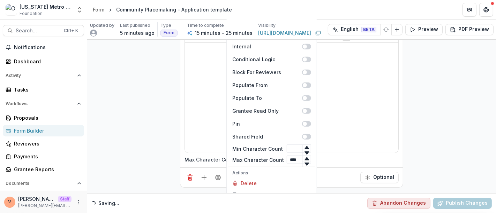
type input "****"
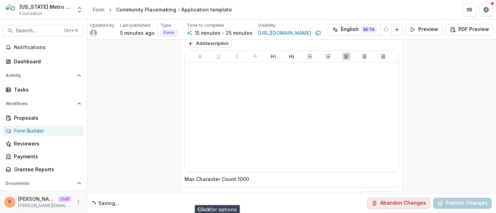
scroll to position [2227, 0]
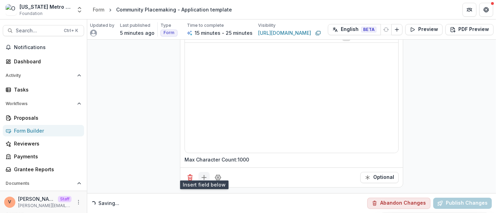
click at [204, 175] on icon "Add field" at bounding box center [203, 177] width 7 height 7
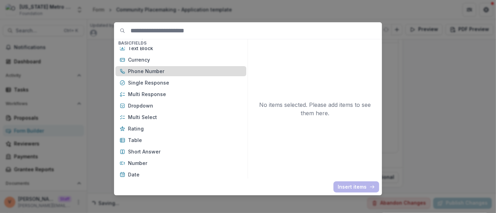
scroll to position [77, 0]
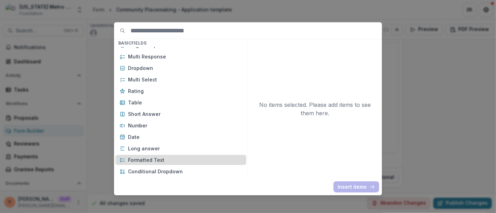
click at [159, 160] on p "Formatted Text" at bounding box center [185, 160] width 114 height 7
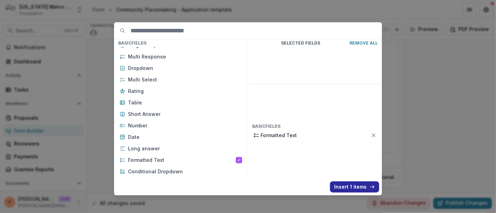
click at [348, 186] on button "Insert 1 items" at bounding box center [354, 187] width 49 height 11
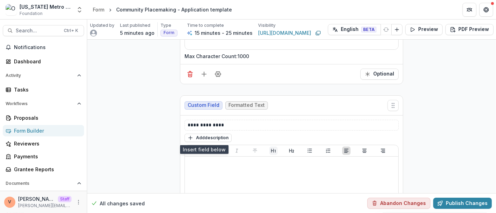
scroll to position [2343, 0]
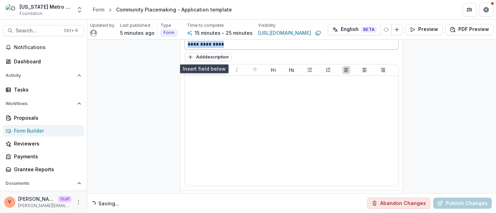
drag, startPoint x: 228, startPoint y: 107, endPoint x: 125, endPoint y: 105, distance: 103.2
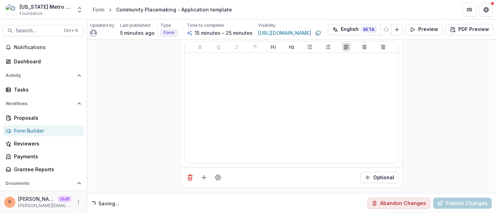
scroll to position [2441, 0]
click at [217, 176] on icon "Field Settings" at bounding box center [217, 177] width 7 height 7
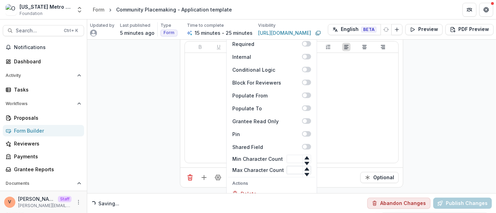
click at [288, 166] on input "Max Character Count" at bounding box center [299, 170] width 24 height 8
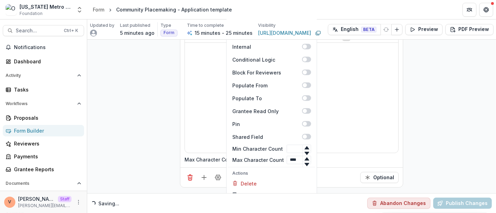
type input "****"
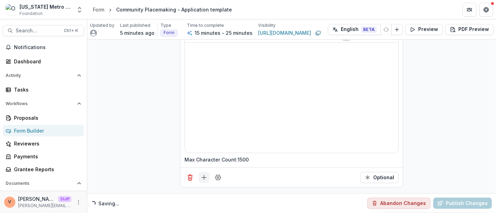
scroll to position [2451, 0]
click at [204, 174] on icon "Add field" at bounding box center [203, 177] width 7 height 7
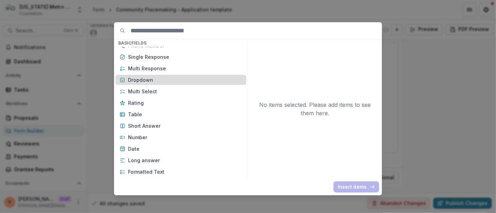
scroll to position [77, 0]
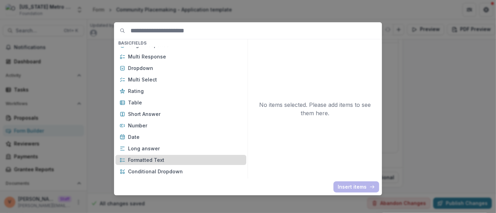
click at [162, 158] on p "Formatted Text" at bounding box center [185, 160] width 114 height 7
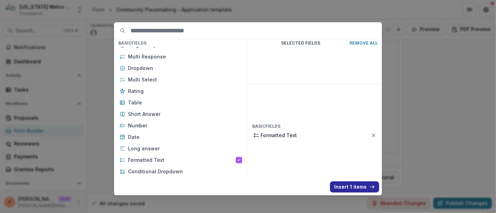
click at [349, 188] on button "Insert 1 items" at bounding box center [354, 187] width 49 height 11
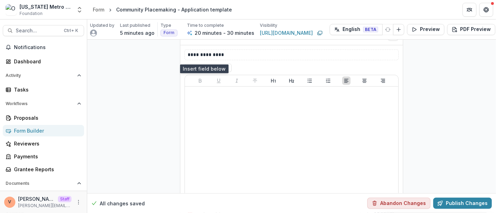
scroll to position [2567, 0]
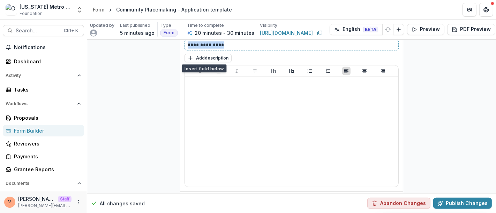
drag, startPoint x: 193, startPoint y: 104, endPoint x: 168, endPoint y: 102, distance: 24.8
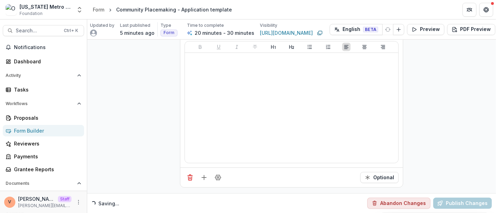
scroll to position [2673, 0]
click at [220, 175] on button "Field Settings" at bounding box center [217, 177] width 11 height 11
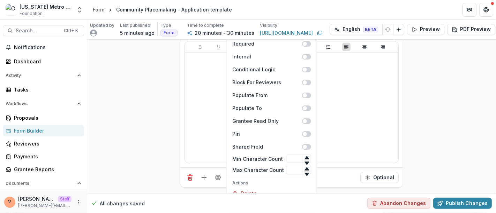
click at [291, 166] on input "Max Character Count" at bounding box center [299, 170] width 24 height 8
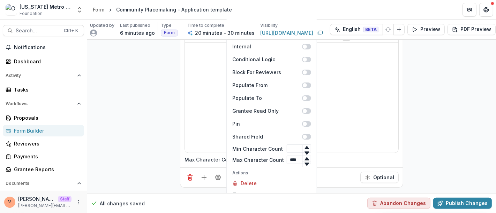
type input "****"
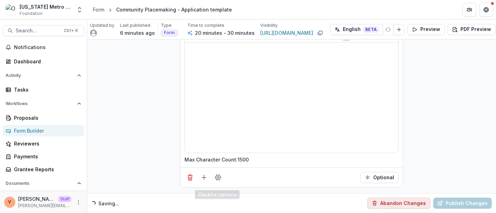
scroll to position [2683, 0]
click at [203, 174] on icon "Add field" at bounding box center [203, 177] width 7 height 7
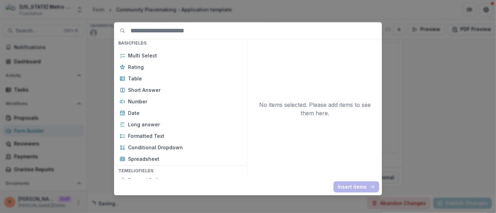
scroll to position [116, 0]
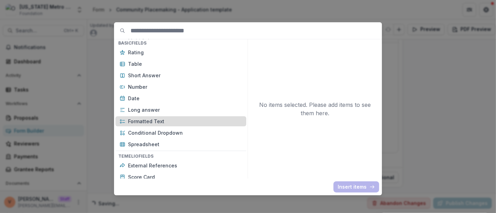
click at [162, 124] on p "Formatted Text" at bounding box center [185, 121] width 114 height 7
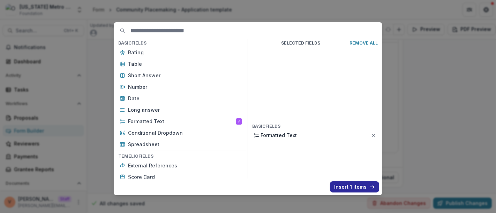
click at [348, 186] on button "Insert 1 items" at bounding box center [354, 187] width 49 height 11
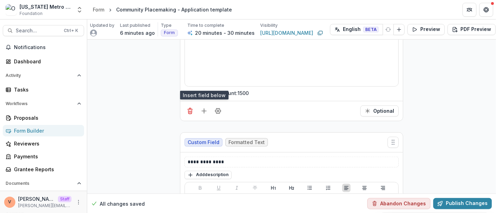
scroll to position [2799, 0]
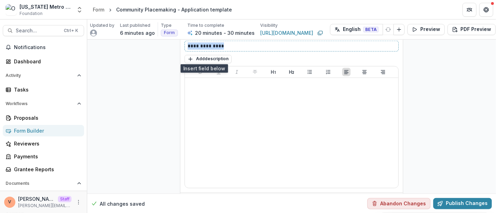
drag, startPoint x: 228, startPoint y: 107, endPoint x: 163, endPoint y: 106, distance: 64.9
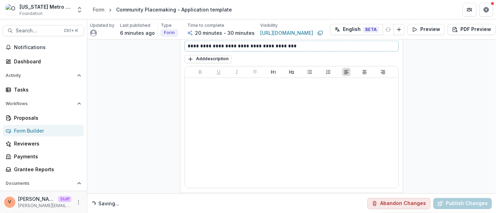
scroll to position [2889, 0]
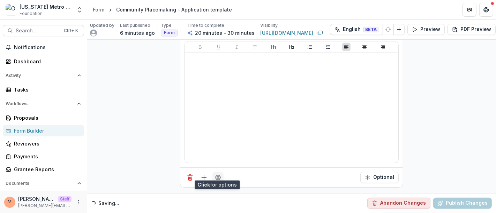
click at [217, 175] on icon "Field Settings" at bounding box center [217, 177] width 7 height 7
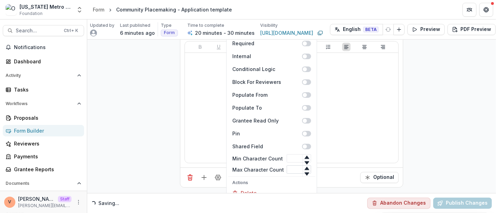
click at [289, 166] on input "Max Character Count" at bounding box center [299, 170] width 24 height 8
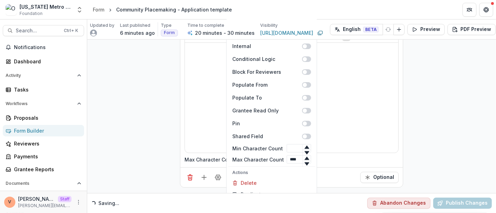
type input "****"
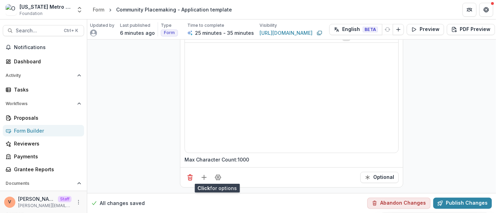
scroll to position [2899, 0]
click at [202, 174] on icon "Add field" at bounding box center [203, 177] width 7 height 7
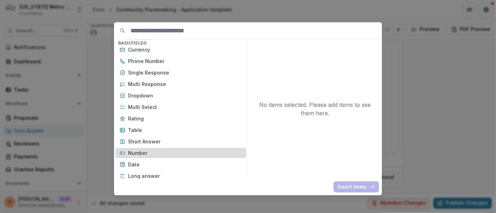
scroll to position [77, 0]
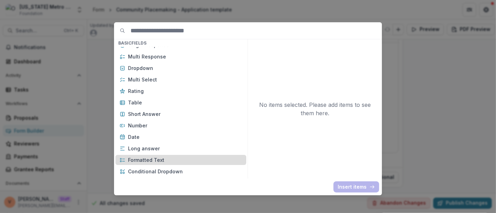
click at [158, 159] on p "Formatted Text" at bounding box center [185, 160] width 114 height 7
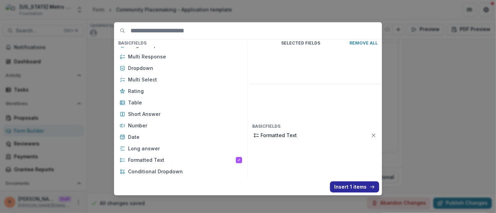
click at [356, 190] on button "Insert 1 items" at bounding box center [354, 187] width 49 height 11
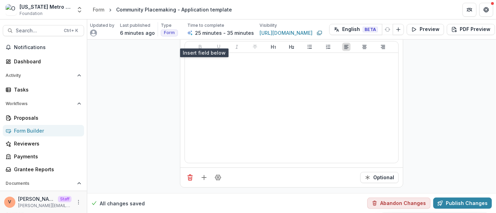
scroll to position [3054, 0]
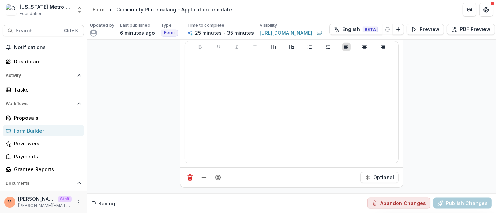
drag, startPoint x: 228, startPoint y: 68, endPoint x: 97, endPoint y: 71, distance: 130.8
click at [278, 27] on p "**********" at bounding box center [292, 16] width 208 height 22
click at [296, 27] on p "**********" at bounding box center [292, 16] width 208 height 22
click at [298, 27] on p "**********" at bounding box center [292, 16] width 208 height 22
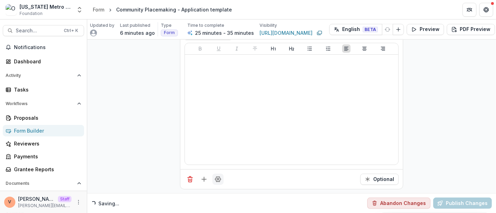
scroll to position [3121, 0]
click at [203, 174] on icon "Add field" at bounding box center [203, 177] width 7 height 7
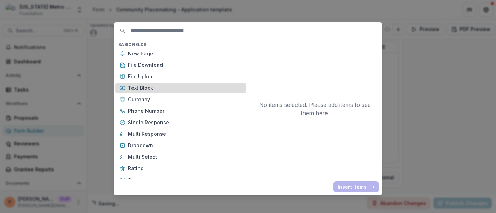
click at [156, 89] on p "Text Block" at bounding box center [185, 87] width 114 height 7
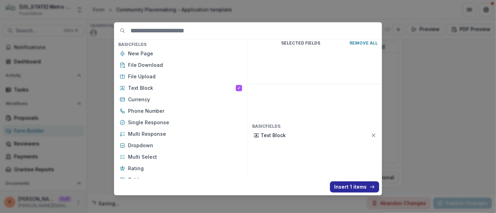
click at [355, 189] on button "Insert 1 items" at bounding box center [354, 187] width 49 height 11
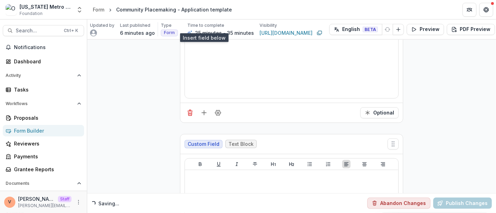
scroll to position [3276, 0]
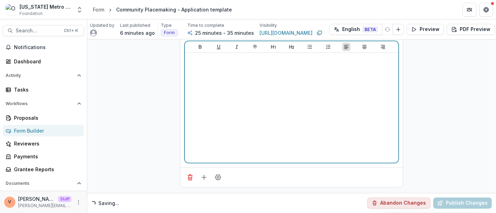
click at [254, 116] on div at bounding box center [292, 108] width 208 height 105
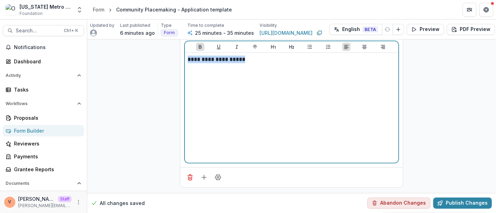
drag, startPoint x: 161, startPoint y: 89, endPoint x: 128, endPoint y: 92, distance: 33.3
click at [289, 50] on icon "Heading 2" at bounding box center [292, 47] width 6 height 6
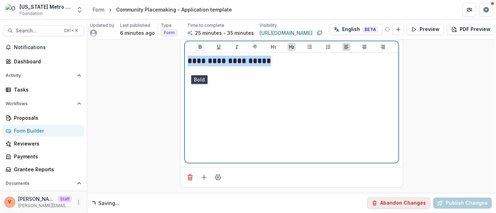
click at [201, 50] on icon "Bold" at bounding box center [200, 47] width 6 height 6
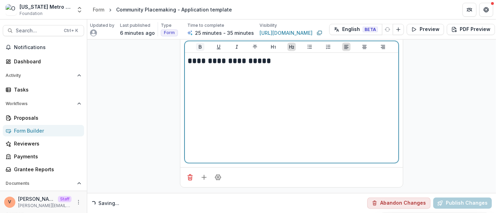
click at [201, 50] on icon "Bold" at bounding box center [200, 47] width 6 height 6
click at [217, 50] on icon "Underline" at bounding box center [219, 47] width 6 height 6
click at [282, 67] on h2 "**********" at bounding box center [292, 61] width 208 height 11
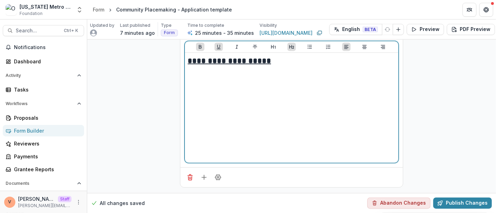
scroll to position [3303, 0]
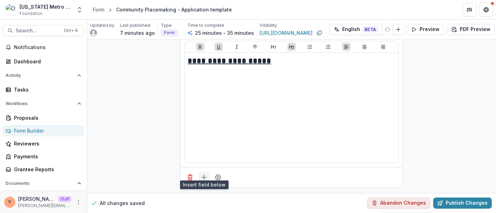
click at [202, 174] on icon "Add field" at bounding box center [203, 177] width 7 height 7
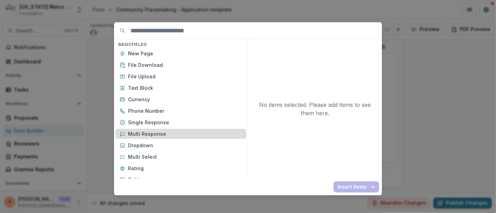
scroll to position [77, 0]
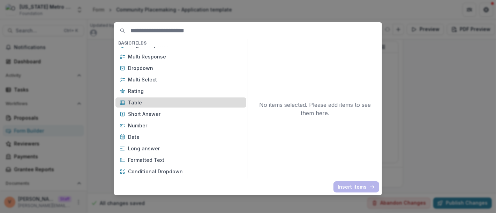
click at [157, 102] on p "Table" at bounding box center [185, 102] width 114 height 7
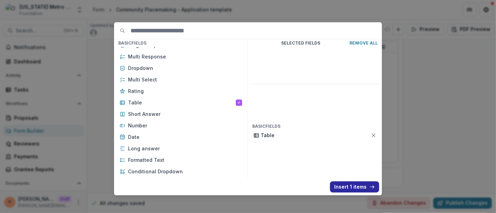
click at [343, 185] on button "Insert 1 items" at bounding box center [354, 187] width 49 height 11
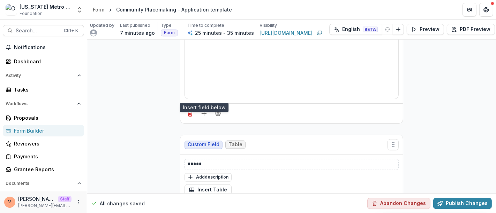
scroll to position [3380, 0]
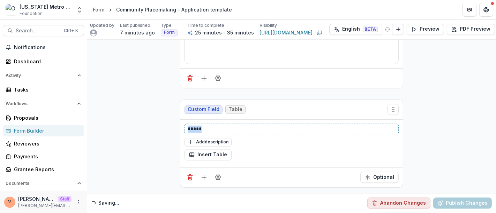
drag, startPoint x: 212, startPoint y: 146, endPoint x: 167, endPoint y: 144, distance: 44.7
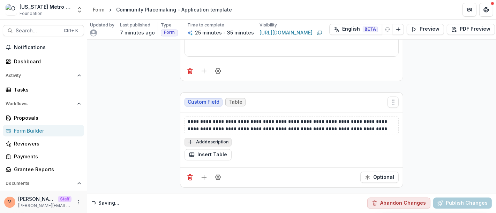
click at [216, 147] on button "Add description" at bounding box center [207, 142] width 47 height 8
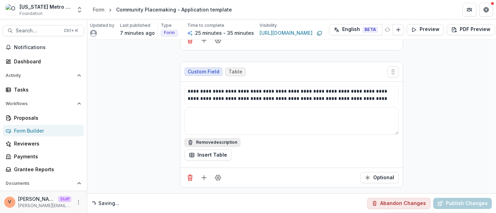
click at [216, 135] on textarea at bounding box center [291, 121] width 214 height 28
paste textarea "**********"
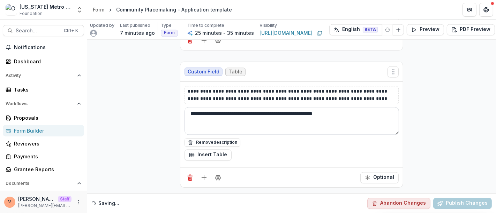
click at [201, 135] on textarea "**********" at bounding box center [291, 121] width 214 height 28
paste textarea "**********"
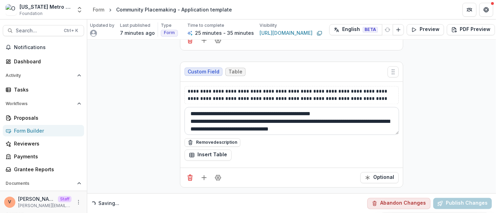
click at [202, 135] on textarea "**********" at bounding box center [291, 121] width 214 height 28
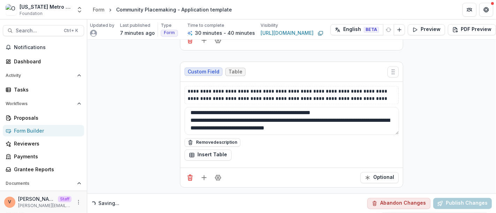
scroll to position [3439, 0]
click at [356, 122] on textarea "**********" at bounding box center [291, 121] width 214 height 28
type textarea "**********"
click at [216, 150] on button "Insert Table" at bounding box center [207, 155] width 47 height 11
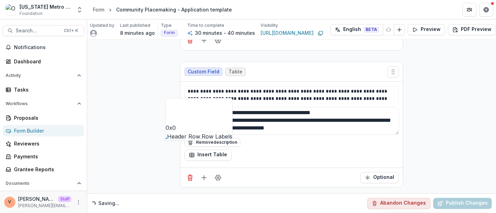
click at [200, 138] on span at bounding box center [200, 138] width 1 height 1
click at [166, 122] on button "button" at bounding box center [166, 122] width 0 height 0
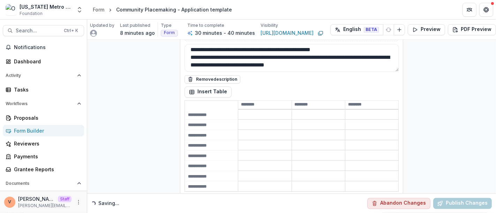
scroll to position [3478, 0]
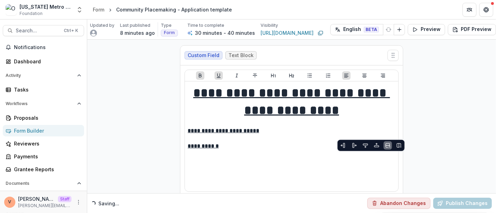
scroll to position [1, 0]
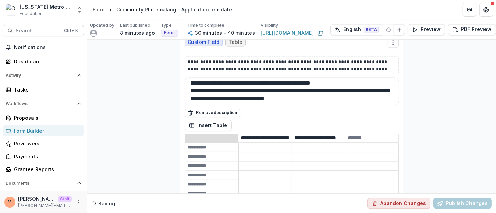
click at [399, 147] on icon "Delete column" at bounding box center [399, 146] width 6 height 6
click at [212, 143] on input at bounding box center [220, 147] width 71 height 8
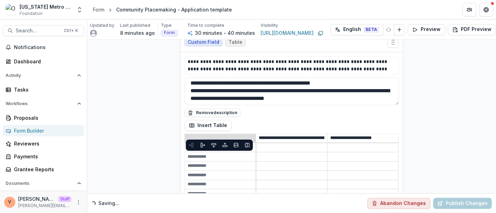
paste input "*"
type input "*"
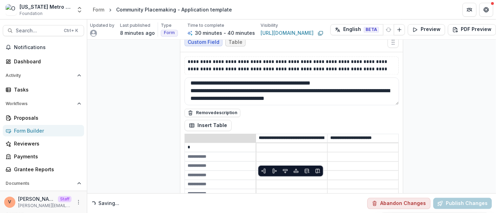
click at [298, 172] on input at bounding box center [291, 176] width 71 height 8
click at [208, 153] on input at bounding box center [220, 157] width 71 height 8
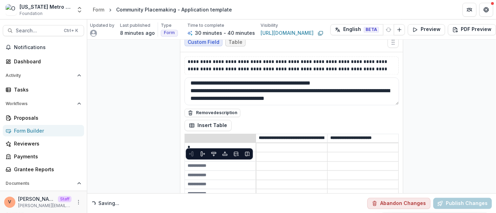
type input "*"
click at [271, 162] on input at bounding box center [291, 166] width 71 height 8
click at [185, 162] on input at bounding box center [220, 166] width 71 height 8
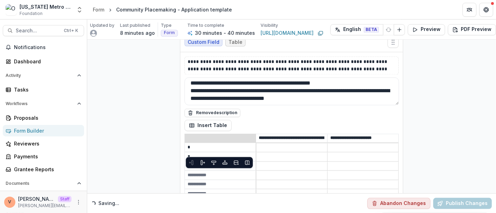
type input "*"
click at [295, 172] on input at bounding box center [291, 176] width 71 height 8
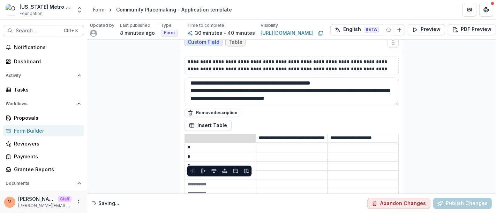
click at [197, 171] on input at bounding box center [220, 175] width 71 height 8
type input "*"
click at [314, 181] on input at bounding box center [291, 185] width 71 height 8
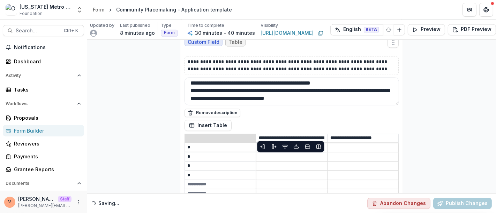
scroll to position [3517, 0]
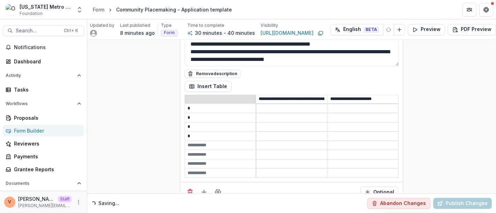
click at [214, 169] on input at bounding box center [220, 173] width 71 height 8
click at [237, 167] on icon "Delete row" at bounding box center [236, 167] width 6 height 6
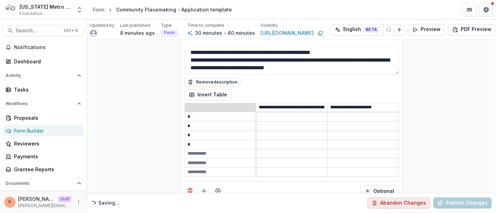
click at [223, 168] on input at bounding box center [220, 172] width 71 height 8
click at [234, 167] on icon "Delete row" at bounding box center [236, 167] width 6 height 6
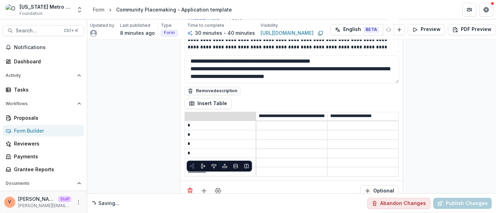
click at [227, 168] on input at bounding box center [220, 172] width 71 height 8
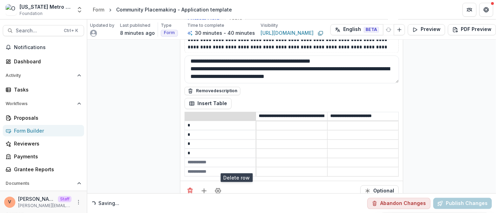
click at [235, 167] on icon "Delete row" at bounding box center [236, 167] width 6 height 6
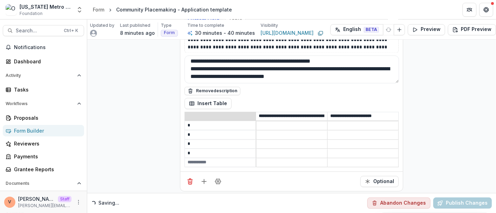
scroll to position [3491, 0]
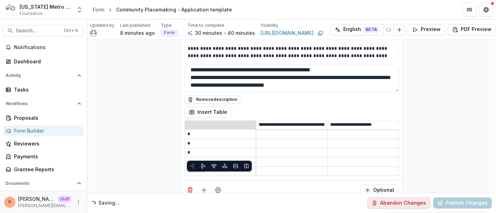
click at [227, 167] on input at bounding box center [220, 171] width 71 height 8
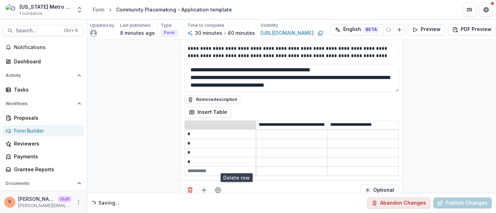
click at [237, 168] on icon "Delete row" at bounding box center [236, 167] width 6 height 6
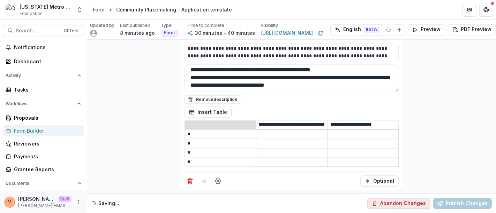
scroll to position [3483, 0]
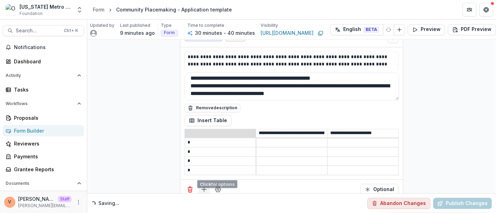
click at [203, 186] on icon "Add field" at bounding box center [203, 189] width 7 height 7
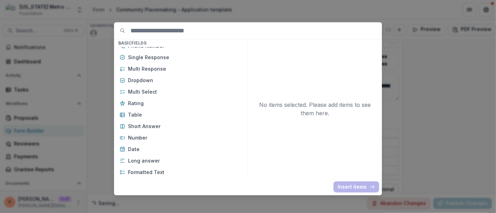
scroll to position [77, 0]
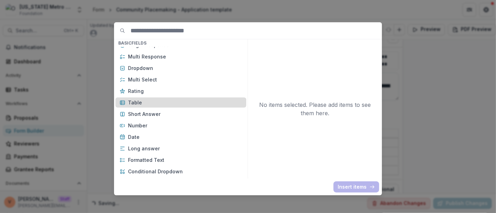
click at [147, 104] on p "Table" at bounding box center [185, 102] width 114 height 7
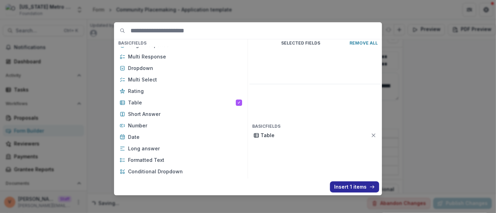
click at [344, 188] on button "Insert 1 items" at bounding box center [354, 187] width 49 height 11
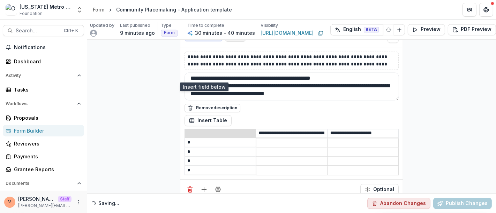
scroll to position [3581, 0]
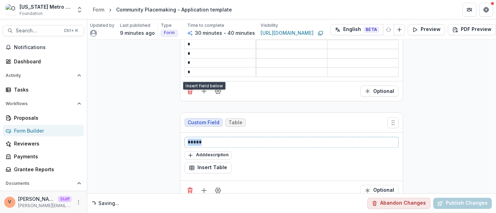
drag, startPoint x: 203, startPoint y: 122, endPoint x: 175, endPoint y: 122, distance: 28.2
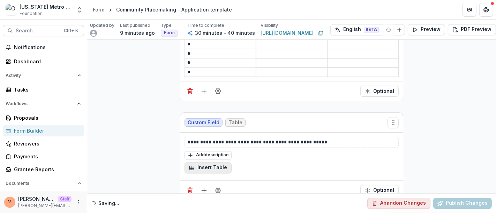
click at [208, 162] on button "Insert Table" at bounding box center [207, 167] width 47 height 11
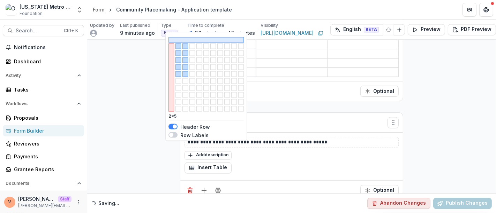
click at [185, 77] on button "button" at bounding box center [185, 74] width 6 height 6
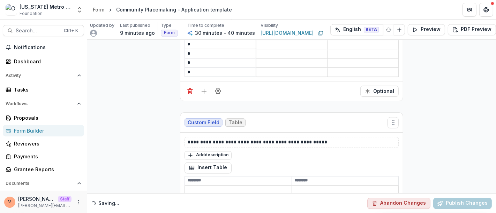
click at [230, 177] on input at bounding box center [238, 181] width 107 height 8
paste input "**********"
type input "**********"
click at [307, 177] on input at bounding box center [345, 181] width 107 height 8
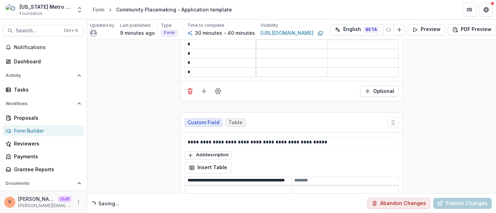
scroll to position [3633, 0]
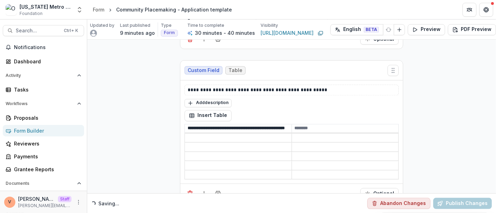
click at [322, 171] on input at bounding box center [345, 175] width 107 height 8
click at [212, 110] on button "Insert Table" at bounding box center [207, 115] width 47 height 11
click at [350, 91] on div "**********" at bounding box center [291, 132] width 214 height 95
click at [222, 110] on button "Insert Table" at bounding box center [207, 115] width 47 height 11
click at [322, 134] on input at bounding box center [345, 138] width 107 height 8
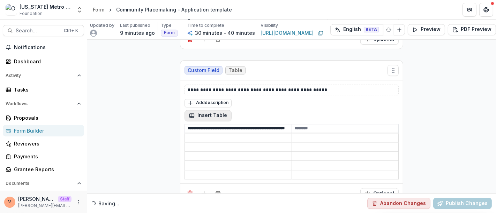
click at [214, 110] on button "Insert Table" at bounding box center [207, 115] width 47 height 11
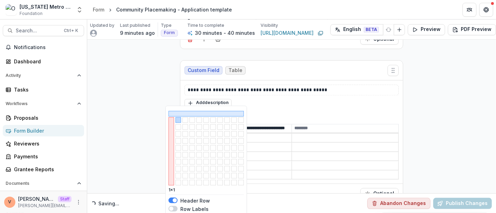
click at [175, 208] on span at bounding box center [172, 209] width 9 height 6
click at [185, 150] on button "button" at bounding box center [185, 148] width 6 height 6
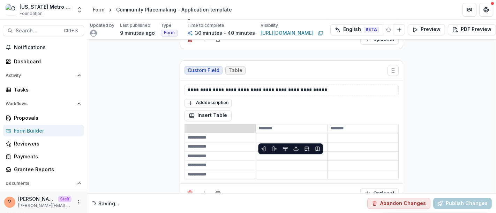
click at [261, 152] on input at bounding box center [291, 156] width 71 height 8
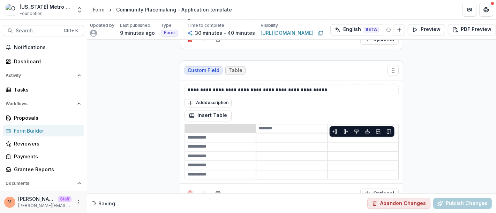
click at [340, 134] on input at bounding box center [362, 138] width 71 height 8
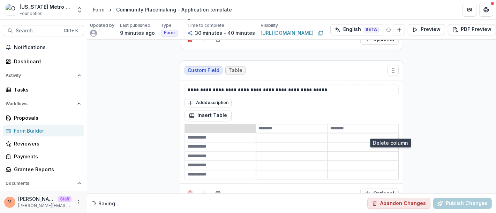
click at [389, 135] on button "Delete column" at bounding box center [390, 132] width 8 height 8
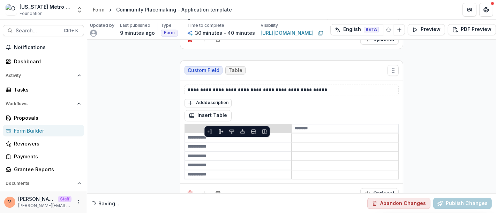
click at [234, 134] on input at bounding box center [238, 138] width 106 height 8
paste input "**********"
type input "**********"
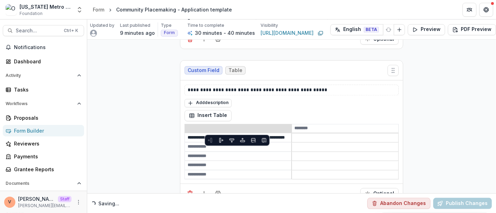
click at [190, 143] on input at bounding box center [238, 147] width 106 height 8
paste input "**********"
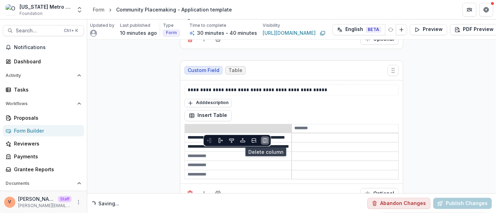
scroll to position [0, 55]
type input "**********"
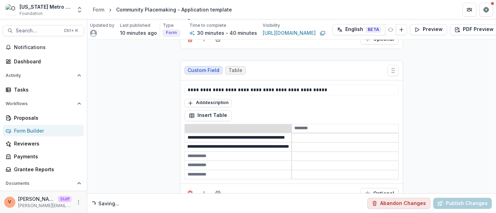
click at [319, 152] on input at bounding box center [345, 156] width 106 height 8
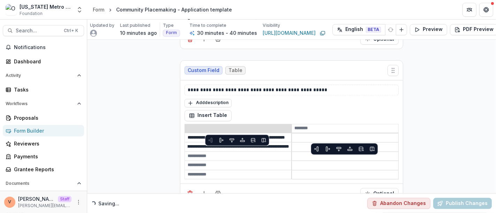
scroll to position [0, 0]
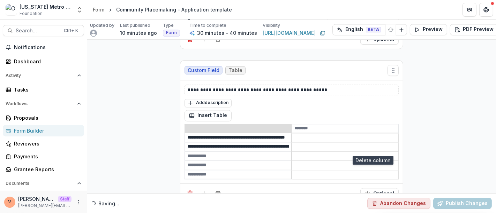
click at [370, 151] on icon "Delete column" at bounding box center [372, 149] width 6 height 6
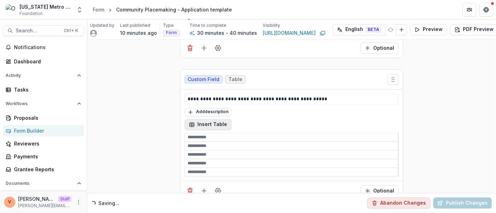
click at [217, 119] on button "Insert Table" at bounding box center [207, 124] width 47 height 11
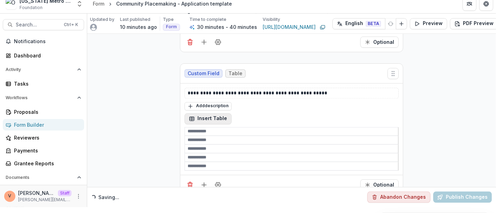
scroll to position [0, 0]
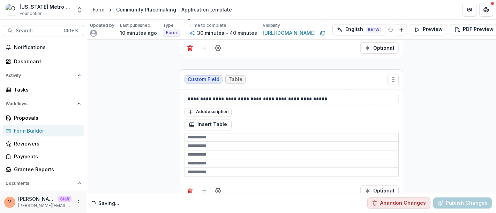
click at [361, 107] on div "Add description" at bounding box center [291, 111] width 214 height 9
click at [221, 119] on button "Insert Table" at bounding box center [207, 124] width 47 height 11
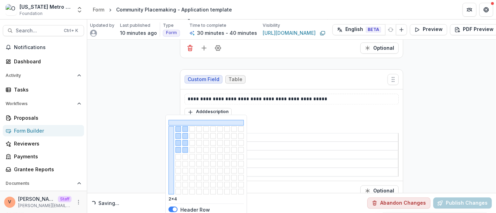
click at [185, 152] on button "button" at bounding box center [185, 150] width 6 height 6
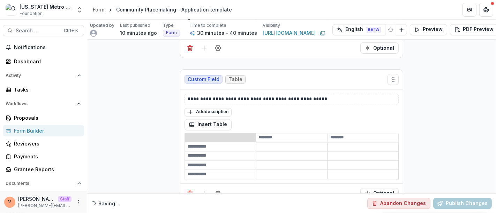
click at [276, 152] on input at bounding box center [291, 156] width 71 height 8
click at [357, 143] on input at bounding box center [362, 147] width 71 height 8
click at [389, 142] on icon "Delete column" at bounding box center [390, 141] width 6 height 6
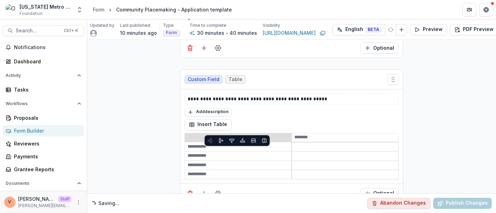
click at [219, 143] on input at bounding box center [238, 147] width 106 height 8
paste input "**********"
type input "**********"
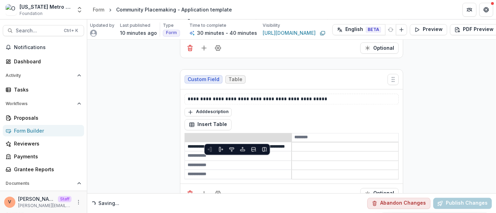
click at [195, 152] on input at bounding box center [238, 156] width 106 height 8
paste input "**********"
type input "**********"
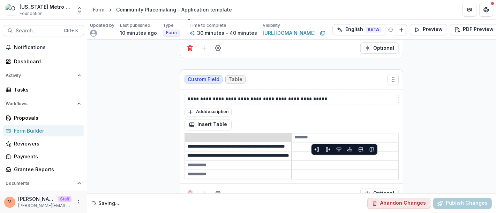
click at [311, 152] on input at bounding box center [345, 156] width 106 height 8
click at [321, 134] on input at bounding box center [345, 138] width 107 height 8
click at [228, 161] on input at bounding box center [238, 165] width 106 height 8
click at [253, 159] on icon "Delete row" at bounding box center [254, 158] width 6 height 6
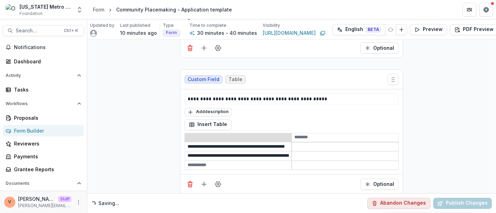
scroll to position [3616, 0]
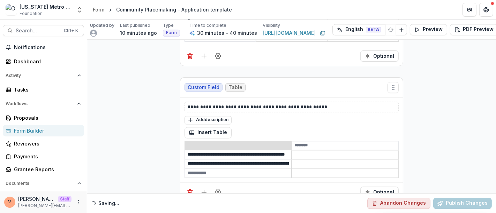
click at [237, 169] on input at bounding box center [238, 173] width 106 height 8
click at [254, 167] on icon "Delete row" at bounding box center [254, 167] width 6 height 6
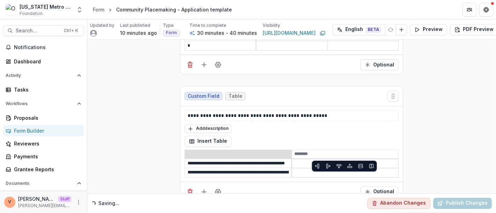
click at [310, 169] on input at bounding box center [345, 173] width 106 height 8
click at [306, 150] on input at bounding box center [345, 154] width 107 height 8
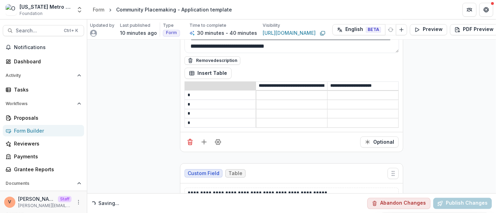
scroll to position [3491, 0]
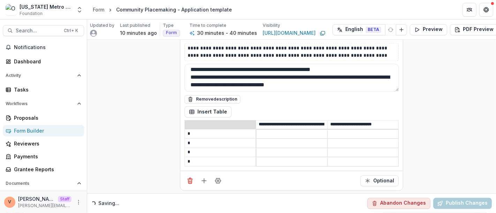
click at [368, 121] on input "**********" at bounding box center [362, 125] width 71 height 8
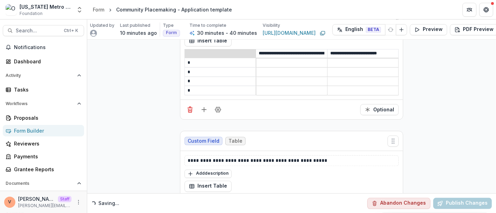
scroll to position [3608, 0]
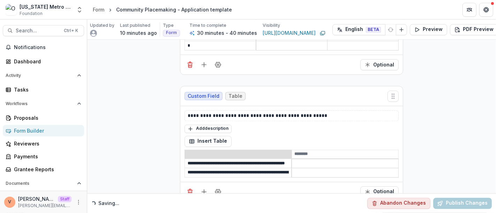
type input "**********"
click at [333, 150] on input at bounding box center [345, 154] width 107 height 8
type input "*"
click at [307, 160] on input at bounding box center [345, 164] width 106 height 8
click at [204, 190] on line "Add field" at bounding box center [204, 192] width 0 height 5
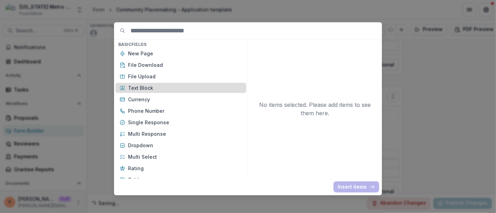
click at [159, 87] on p "Text Block" at bounding box center [185, 87] width 114 height 7
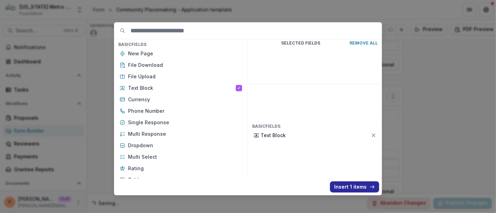
click at [346, 189] on button "Insert 1 items" at bounding box center [354, 187] width 49 height 11
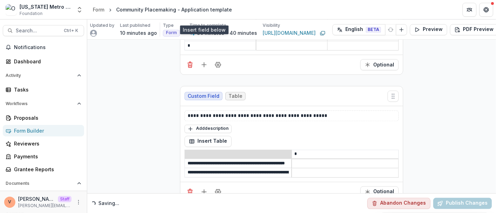
scroll to position [3763, 0]
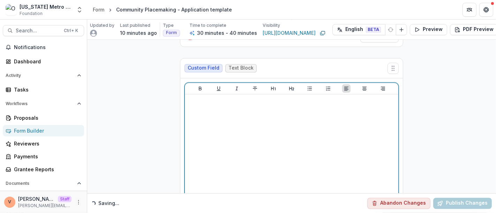
click at [249, 117] on div at bounding box center [292, 149] width 208 height 105
drag, startPoint x: 261, startPoint y: 79, endPoint x: 163, endPoint y: 81, distance: 97.6
click at [287, 84] on button "Heading 2" at bounding box center [291, 88] width 8 height 8
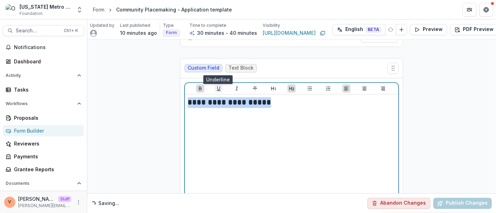
click at [219, 86] on icon "Underline" at bounding box center [219, 89] width 6 height 6
click at [288, 97] on h2 "**********" at bounding box center [292, 102] width 208 height 11
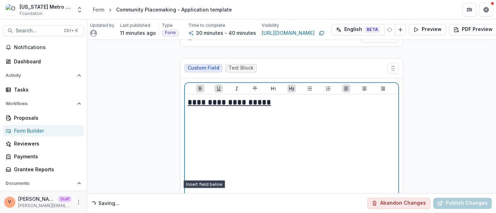
scroll to position [3789, 0]
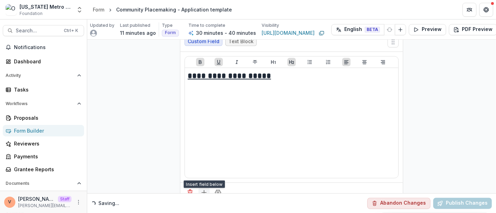
click at [203, 189] on icon "Add field" at bounding box center [203, 192] width 7 height 7
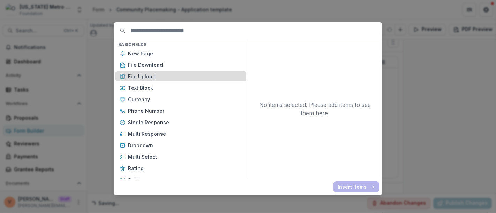
click at [153, 75] on p "File Upload" at bounding box center [185, 76] width 114 height 7
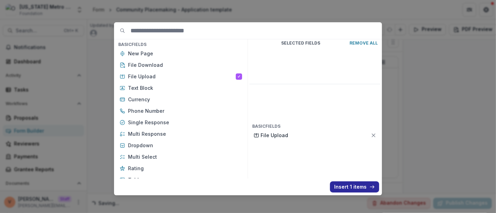
click at [345, 189] on button "Insert 1 items" at bounding box center [354, 187] width 49 height 11
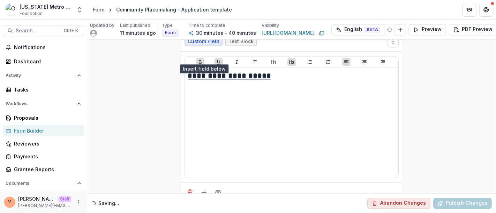
scroll to position [3905, 0]
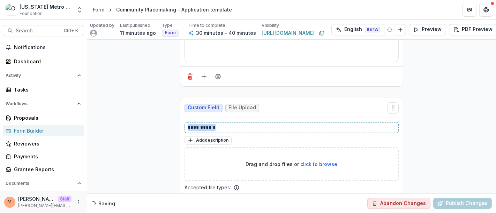
drag, startPoint x: 224, startPoint y: 105, endPoint x: 153, endPoint y: 106, distance: 71.1
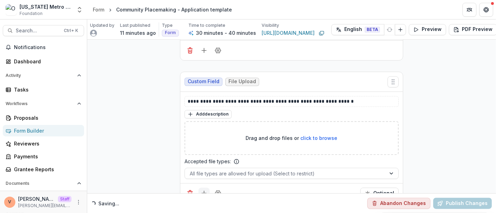
click at [204, 193] on line "Add field" at bounding box center [204, 193] width 5 height 0
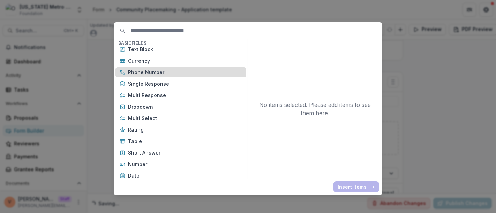
scroll to position [0, 0]
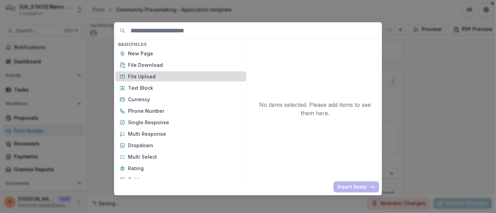
click at [151, 77] on p "File Upload" at bounding box center [185, 76] width 114 height 7
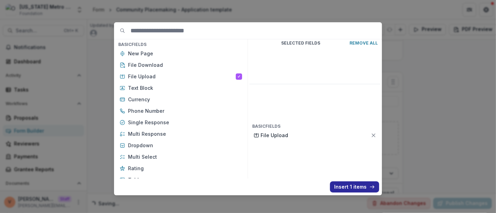
click at [349, 188] on button "Insert 1 items" at bounding box center [354, 187] width 49 height 11
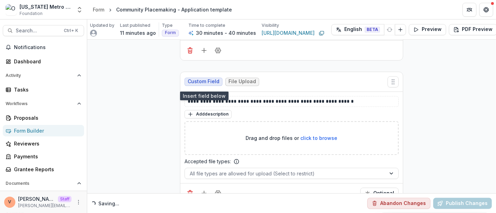
scroll to position [4047, 0]
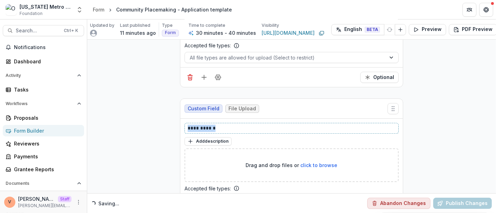
drag, startPoint x: 220, startPoint y: 107, endPoint x: 154, endPoint y: 107, distance: 65.9
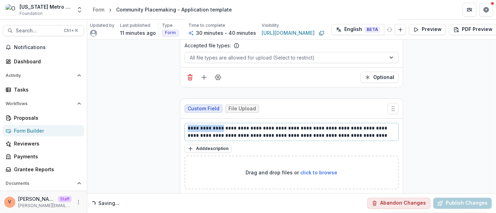
drag, startPoint x: 218, startPoint y: 105, endPoint x: 176, endPoint y: 105, distance: 41.5
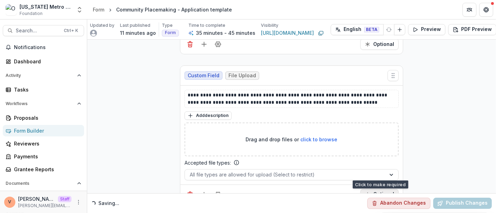
click at [374, 189] on button "Optional" at bounding box center [379, 194] width 38 height 11
click at [204, 191] on icon "Add field" at bounding box center [203, 194] width 7 height 7
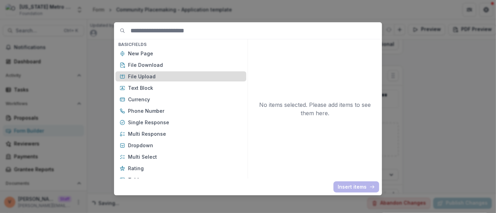
click at [159, 74] on p "File Upload" at bounding box center [185, 76] width 114 height 7
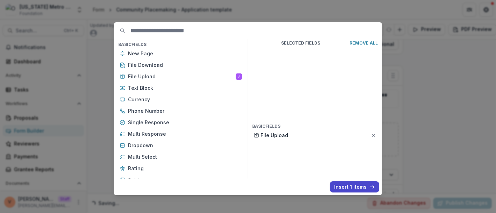
drag, startPoint x: 348, startPoint y: 185, endPoint x: 281, endPoint y: 124, distance: 90.8
click at [348, 185] on button "Insert 1 items" at bounding box center [354, 187] width 49 height 11
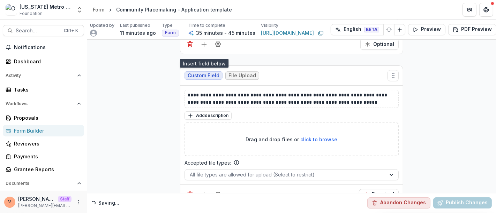
scroll to position [4223, 0]
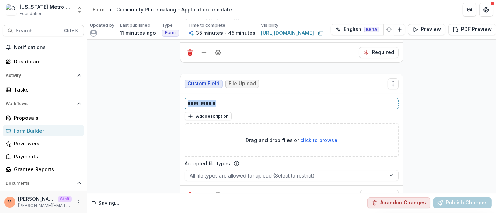
drag, startPoint x: 224, startPoint y: 78, endPoint x: 143, endPoint y: 80, distance: 81.2
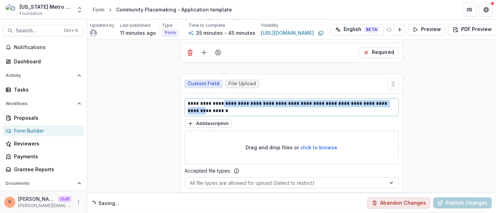
drag, startPoint x: 215, startPoint y: 80, endPoint x: 123, endPoint y: 85, distance: 92.2
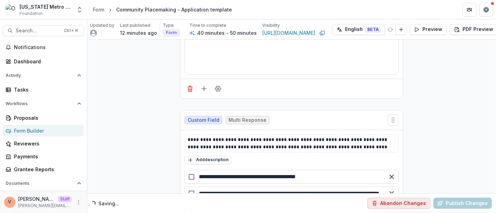
scroll to position [0, 0]
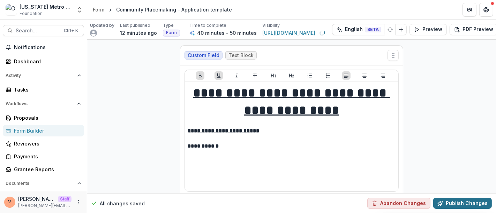
click at [459, 198] on button "Publish Changes" at bounding box center [462, 203] width 59 height 11
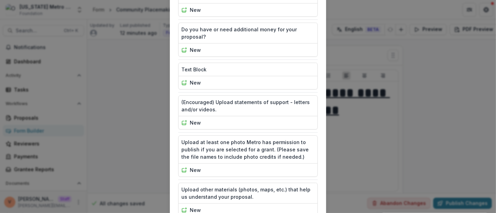
scroll to position [858, 0]
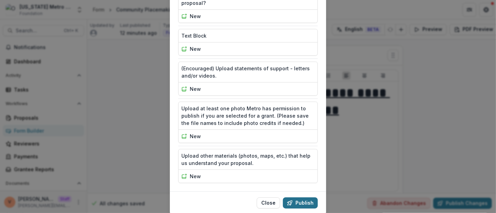
click at [306, 198] on button "Publish" at bounding box center [300, 203] width 35 height 11
click at [130, 140] on div "Publish Summary Text Block modified 1.Applicants are eligible for this grant if…" at bounding box center [248, 106] width 496 height 213
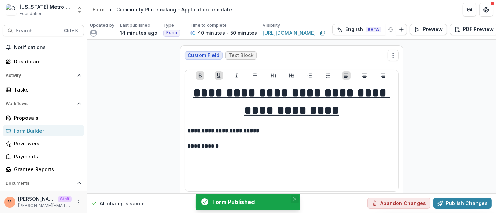
click at [296, 199] on button "Close" at bounding box center [294, 199] width 8 height 8
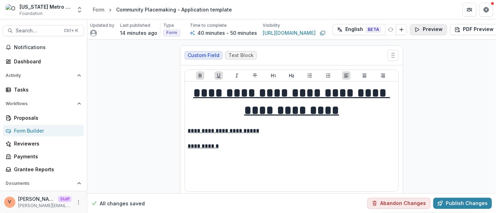
click at [424, 29] on button "Preview" at bounding box center [428, 29] width 37 height 11
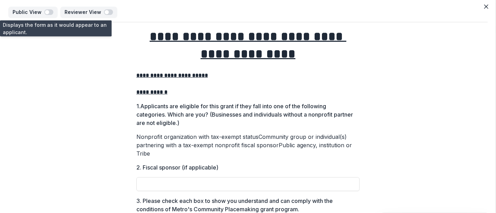
scroll to position [0, 0]
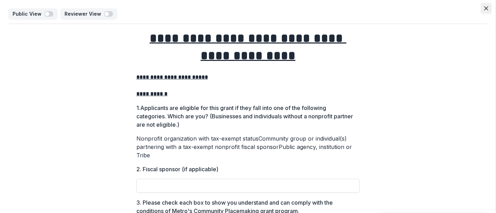
click at [485, 7] on icon "Close" at bounding box center [486, 8] width 4 height 4
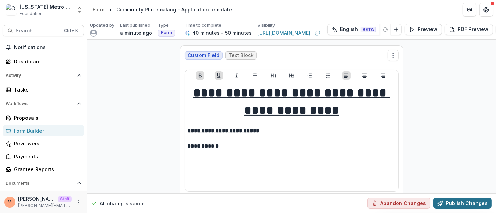
click at [464, 200] on button "Publish Changes" at bounding box center [462, 203] width 59 height 11
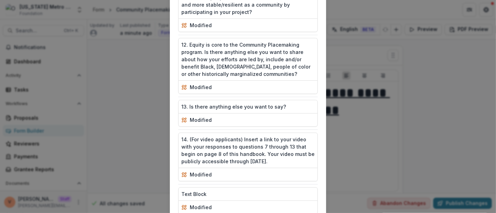
scroll to position [858, 0]
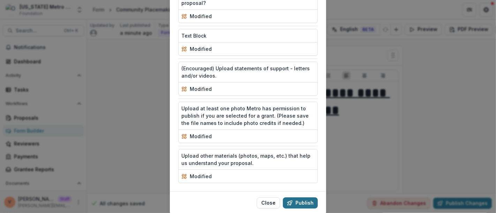
click at [305, 198] on button "Publish" at bounding box center [300, 203] width 35 height 11
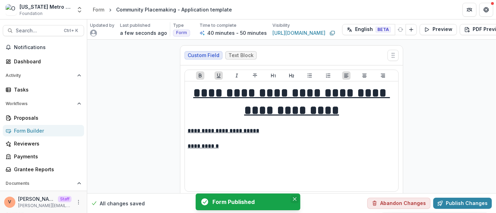
click at [296, 200] on icon "Close" at bounding box center [294, 199] width 3 height 3
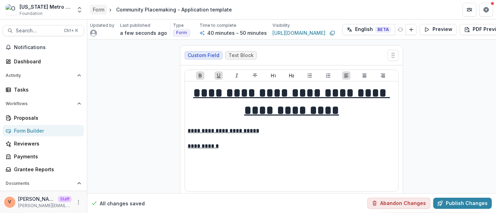
click at [100, 11] on div "Form" at bounding box center [99, 9] width 12 height 7
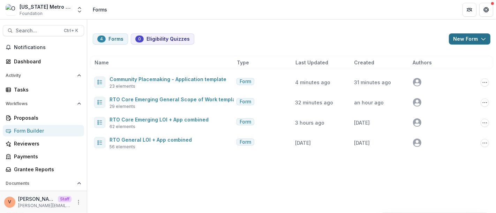
click at [485, 40] on icon "button" at bounding box center [483, 39] width 6 height 6
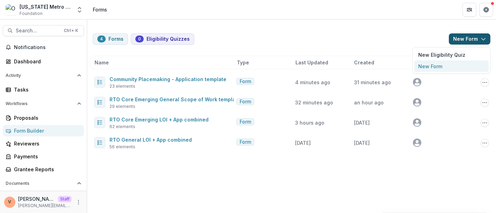
click at [448, 66] on button "New Form" at bounding box center [451, 67] width 75 height 12
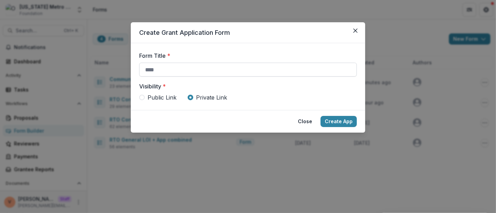
click at [252, 72] on input "Form Title *" at bounding box center [248, 70] width 218 height 14
click at [172, 96] on span "Public Link" at bounding box center [161, 97] width 29 height 8
click at [211, 70] on input "Form Title *" at bounding box center [248, 70] width 218 height 14
paste input "**********"
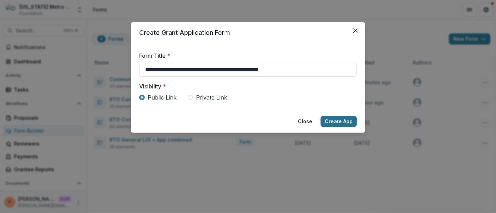
type input "**********"
click at [336, 122] on button "Create App" at bounding box center [338, 121] width 36 height 11
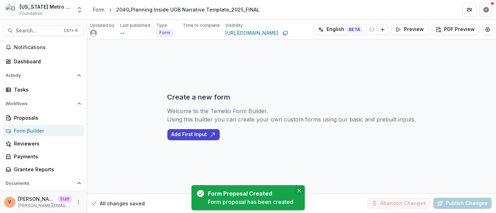
click at [300, 193] on button "Close" at bounding box center [299, 191] width 8 height 8
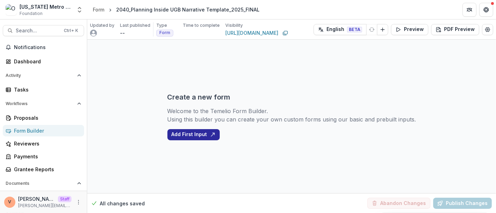
click at [190, 135] on button "Add First Input" at bounding box center [193, 134] width 52 height 11
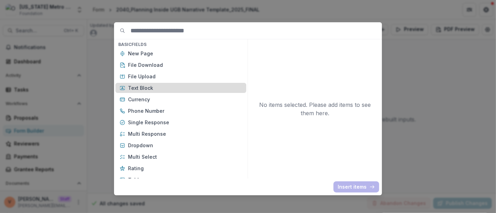
click at [170, 85] on p "Text Block" at bounding box center [185, 87] width 114 height 7
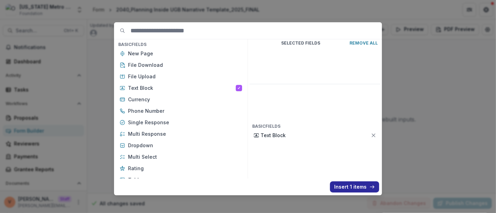
click at [341, 184] on button "Insert 1 items" at bounding box center [354, 187] width 49 height 11
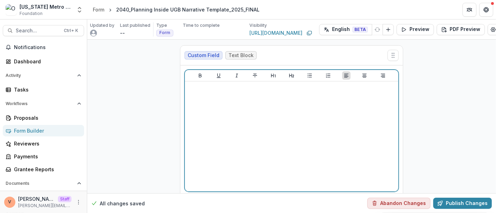
click at [287, 120] on div at bounding box center [292, 136] width 208 height 105
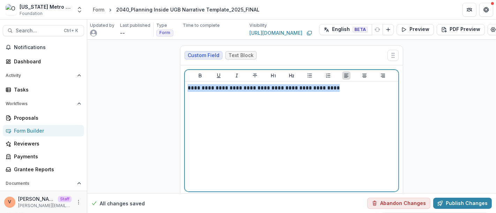
drag, startPoint x: 353, startPoint y: 92, endPoint x: 146, endPoint y: 90, distance: 206.7
click at [146, 90] on div "**********" at bounding box center [291, 131] width 409 height 182
click at [273, 76] on icon "Heading 1" at bounding box center [274, 76] width 6 height 6
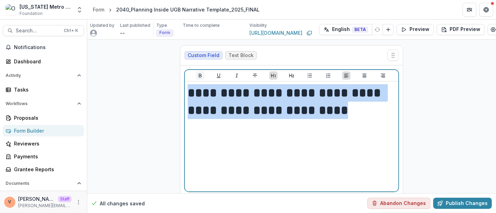
click at [200, 75] on icon "Bold" at bounding box center [200, 76] width 6 height 6
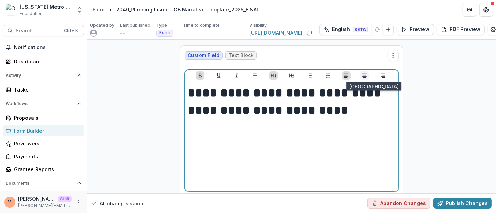
click at [364, 76] on icon "Align Center" at bounding box center [364, 76] width 6 height 6
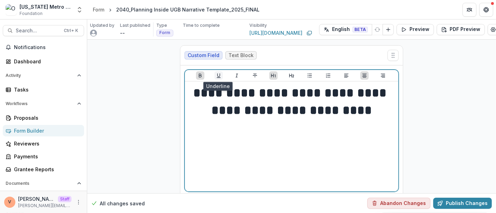
click at [218, 75] on icon "Underline" at bounding box center [219, 76] width 6 height 6
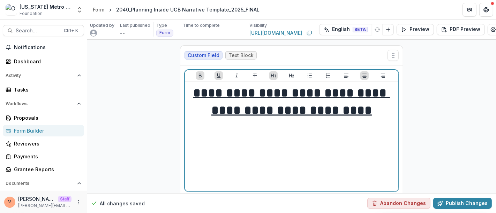
click at [387, 112] on u "**********" at bounding box center [291, 102] width 197 height 30
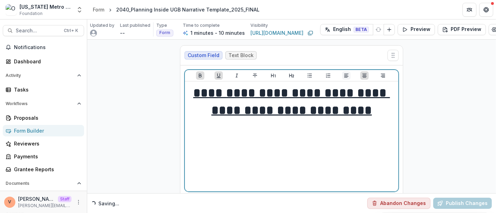
click at [345, 75] on icon "Align Left" at bounding box center [346, 76] width 6 height 6
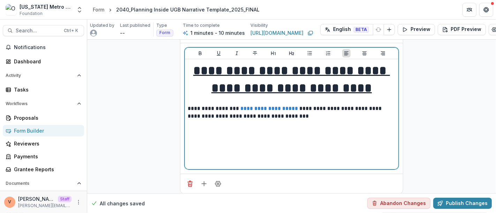
scroll to position [33, 0]
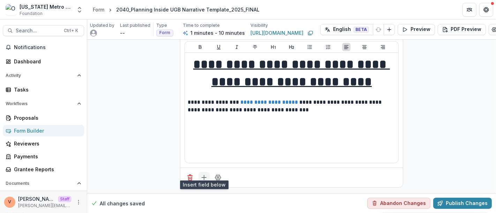
click at [204, 175] on icon "Add field" at bounding box center [203, 177] width 7 height 7
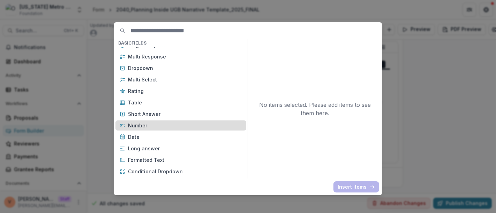
scroll to position [116, 0]
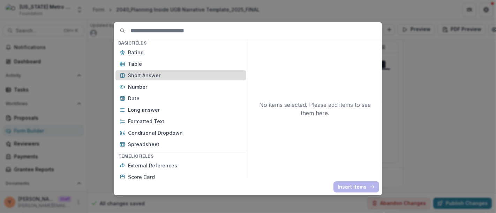
click at [161, 74] on p "Short Answer" at bounding box center [185, 75] width 114 height 7
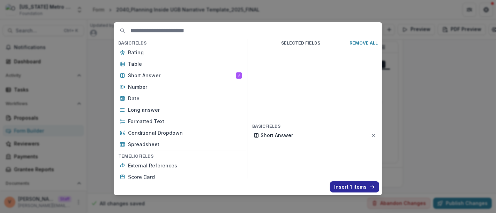
click at [346, 187] on button "Insert 1 items" at bounding box center [354, 187] width 49 height 11
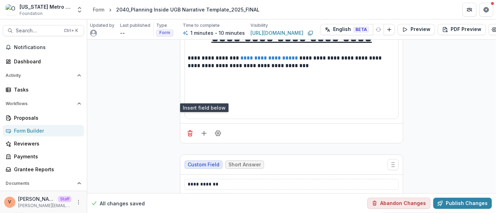
scroll to position [111, 0]
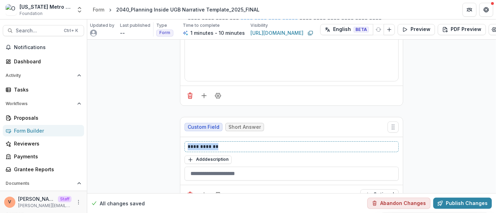
drag, startPoint x: 225, startPoint y: 145, endPoint x: 147, endPoint y: 144, distance: 77.4
click at [147, 144] on div "**********" at bounding box center [291, 70] width 409 height 282
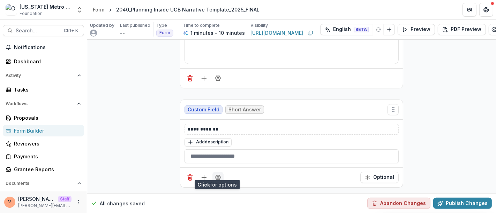
click at [221, 174] on button "Field Settings" at bounding box center [217, 177] width 11 height 11
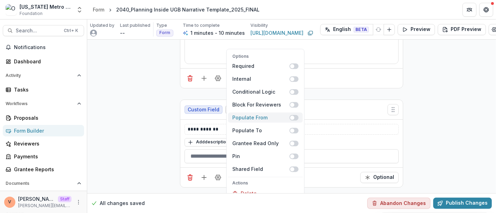
click at [295, 115] on span at bounding box center [293, 118] width 9 height 6
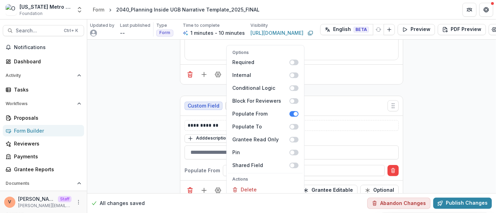
click at [493, 128] on div "**********" at bounding box center [291, 57] width 409 height 298
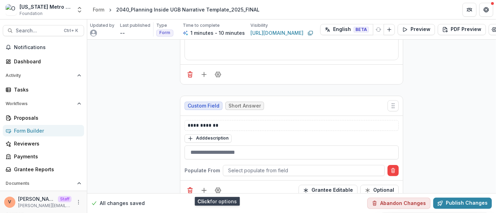
scroll to position [148, 0]
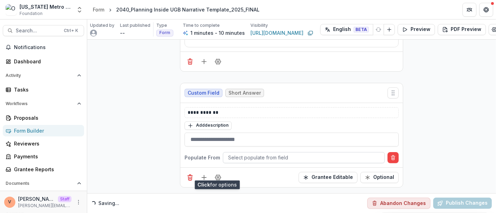
click at [246, 153] on div at bounding box center [303, 157] width 151 height 9
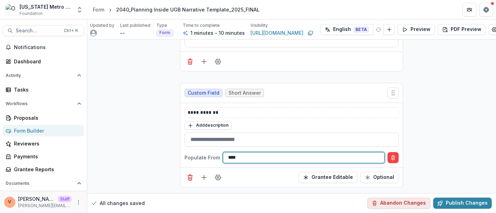
type input "*****"
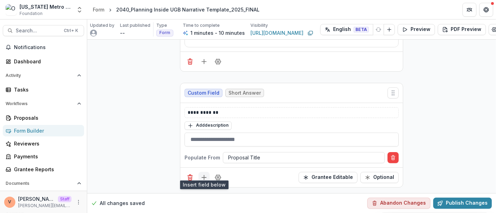
click at [201, 175] on icon "Add field" at bounding box center [203, 177] width 7 height 7
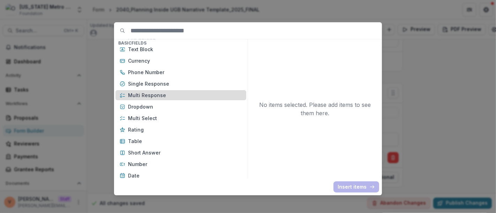
scroll to position [0, 0]
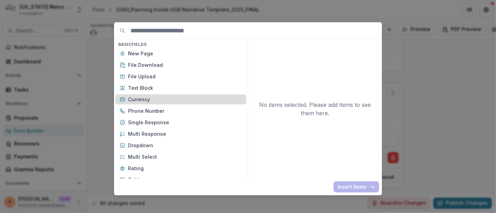
click at [159, 104] on div "Currency" at bounding box center [180, 99] width 131 height 10
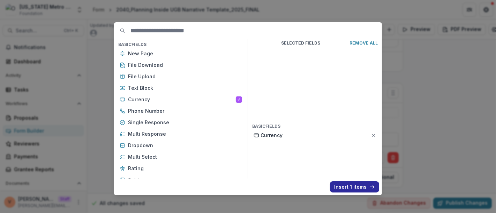
click at [353, 189] on button "Insert 1 items" at bounding box center [354, 187] width 49 height 11
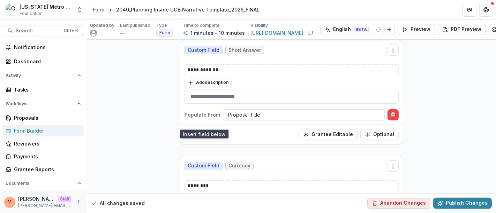
scroll to position [226, 0]
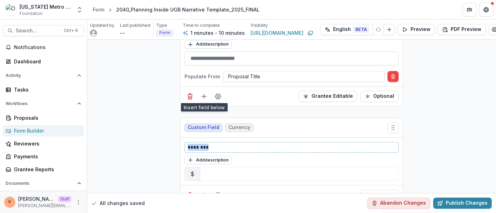
drag, startPoint x: 218, startPoint y: 143, endPoint x: 149, endPoint y: 144, distance: 69.0
click at [149, 144] on div "**********" at bounding box center [291, 12] width 409 height 397
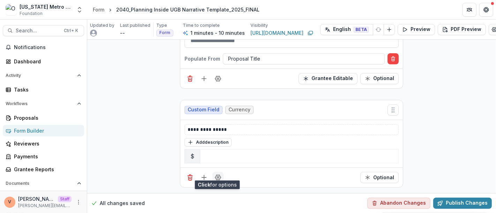
click at [217, 176] on button "Field Settings" at bounding box center [217, 177] width 11 height 11
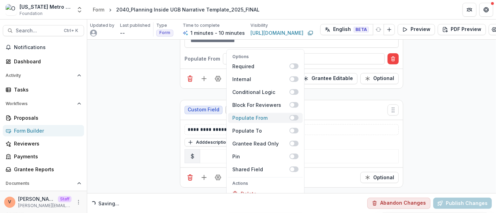
click at [294, 115] on span at bounding box center [293, 118] width 9 height 6
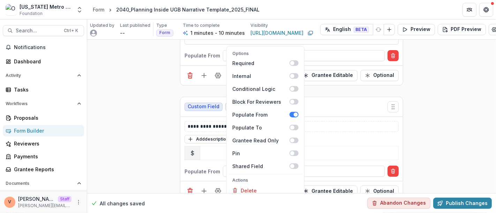
click at [481, 124] on div "**********" at bounding box center [291, 0] width 409 height 414
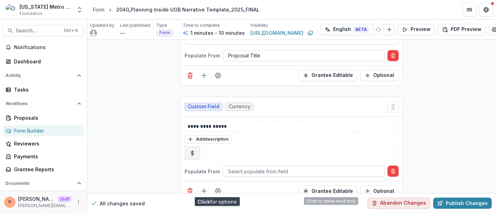
click at [275, 169] on div at bounding box center [303, 171] width 151 height 9
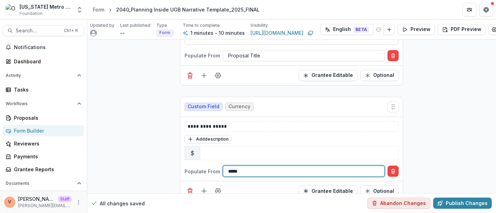
type input "****"
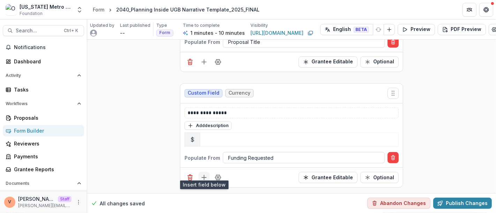
click at [205, 174] on icon "Add field" at bounding box center [203, 177] width 7 height 7
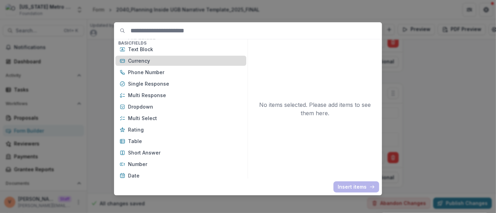
scroll to position [77, 0]
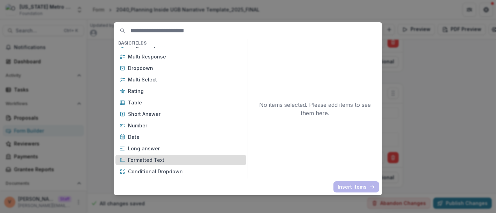
click at [158, 162] on p "Formatted Text" at bounding box center [185, 160] width 114 height 7
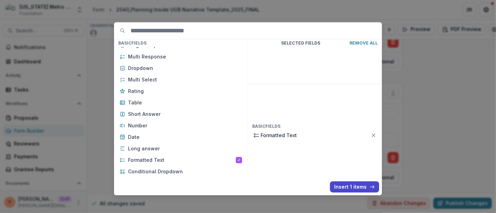
click at [346, 192] on div "Basic Fields New Page File Download File Upload Text Block Currency Phone Numbe…" at bounding box center [248, 108] width 268 height 173
click at [349, 189] on button "Insert 1 items" at bounding box center [354, 187] width 49 height 11
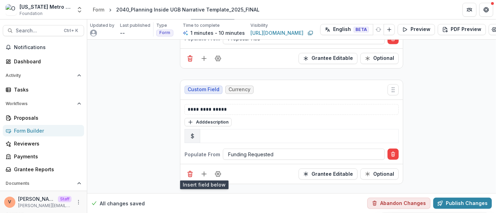
scroll to position [380, 0]
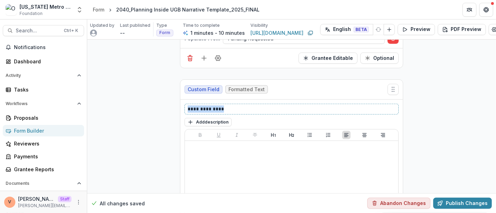
drag, startPoint x: 221, startPoint y: 105, endPoint x: 150, endPoint y: 104, distance: 70.4
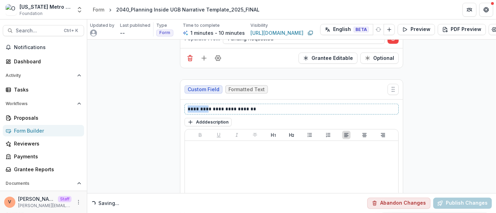
drag, startPoint x: 198, startPoint y: 107, endPoint x: 155, endPoint y: 105, distance: 43.6
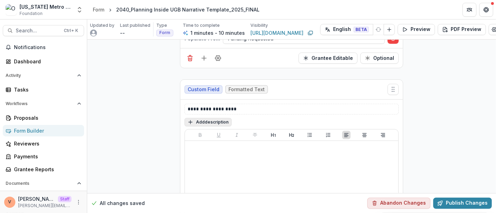
click at [210, 119] on button "Add description" at bounding box center [207, 122] width 47 height 8
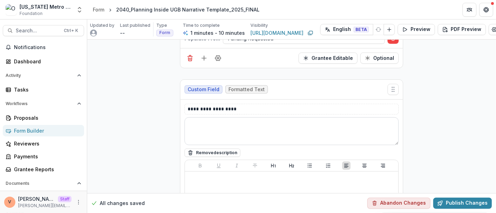
click at [210, 120] on textarea at bounding box center [291, 131] width 214 height 28
paste textarea "**********"
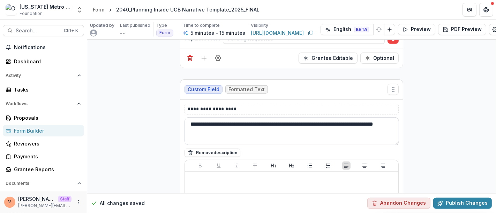
type textarea "**********"
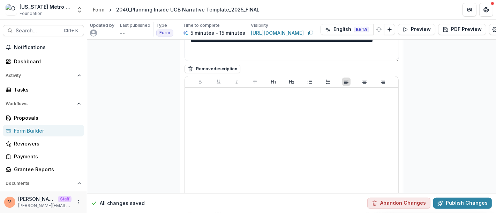
scroll to position [501, 0]
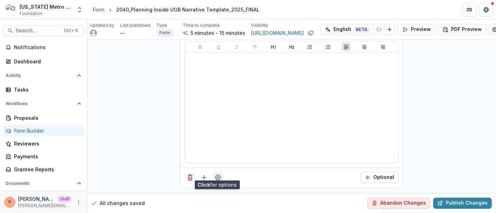
click at [219, 175] on icon "Field Settings" at bounding box center [217, 177] width 7 height 7
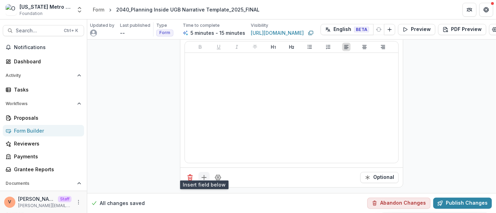
click at [203, 178] on line "Add field" at bounding box center [204, 178] width 5 height 0
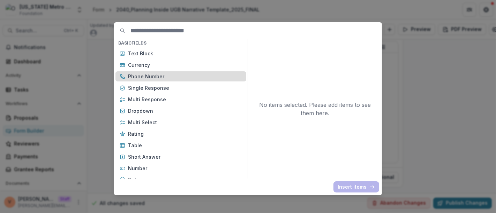
scroll to position [77, 0]
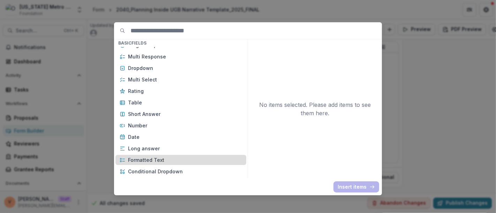
click at [154, 158] on p "Formatted Text" at bounding box center [185, 160] width 114 height 7
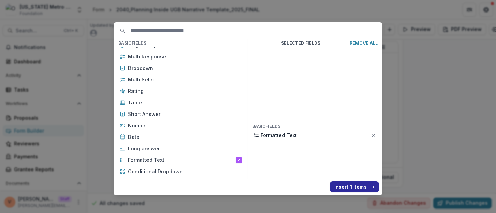
click at [347, 185] on button "Insert 1 items" at bounding box center [354, 187] width 49 height 11
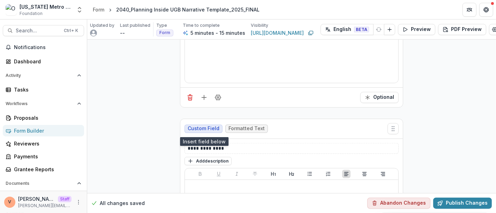
scroll to position [617, 0]
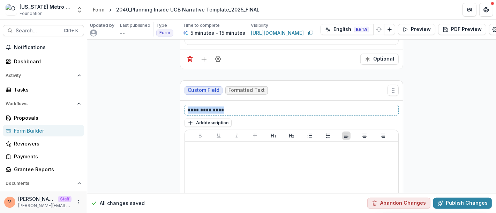
drag, startPoint x: 230, startPoint y: 109, endPoint x: 163, endPoint y: 106, distance: 67.0
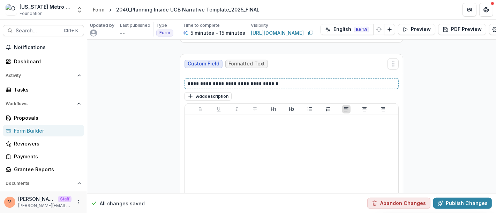
scroll to position [656, 0]
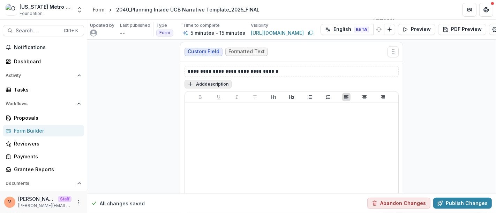
click at [207, 82] on button "Add description" at bounding box center [207, 84] width 47 height 8
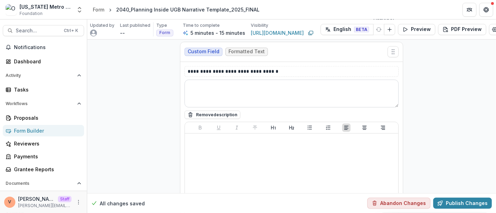
click at [207, 87] on textarea at bounding box center [291, 94] width 214 height 28
paste textarea "**********"
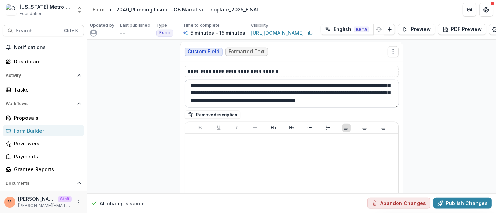
scroll to position [39, 0]
click at [336, 97] on textarea "**********" at bounding box center [291, 94] width 214 height 28
type textarea "**********"
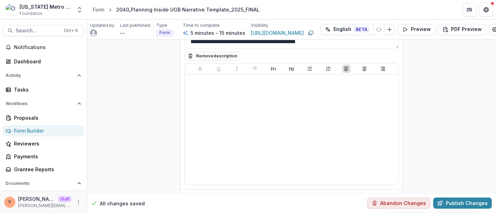
scroll to position [738, 0]
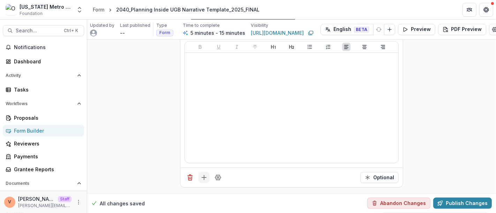
click at [202, 175] on icon "Add field" at bounding box center [203, 177] width 7 height 7
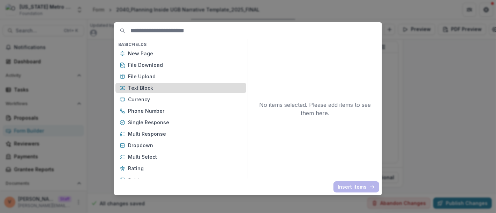
click at [142, 87] on p "Text Block" at bounding box center [185, 87] width 114 height 7
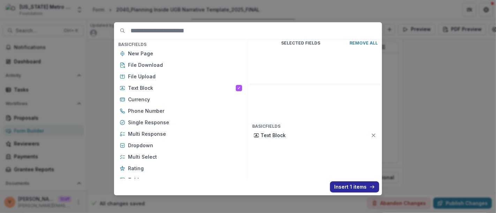
click at [344, 188] on button "Insert 1 items" at bounding box center [354, 187] width 49 height 11
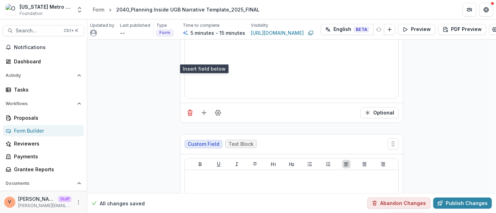
scroll to position [854, 0]
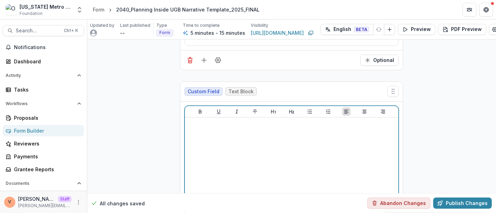
click at [232, 134] on div at bounding box center [292, 173] width 208 height 105
drag, startPoint x: 259, startPoint y: 121, endPoint x: 158, endPoint y: 118, distance: 100.8
click at [290, 110] on icon "Heading 2" at bounding box center [291, 112] width 5 height 4
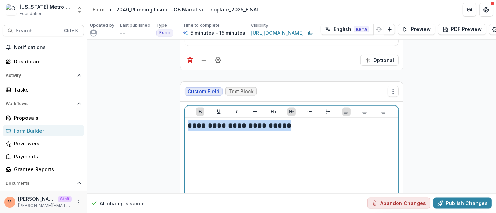
click at [210, 122] on strong "**********" at bounding box center [240, 126] width 104 height 8
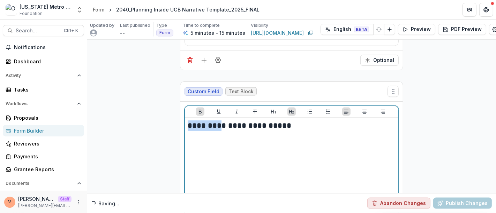
drag, startPoint x: 204, startPoint y: 120, endPoint x: 153, endPoint y: 120, distance: 50.5
drag, startPoint x: 254, startPoint y: 123, endPoint x: 158, endPoint y: 121, distance: 95.9
click at [216, 109] on icon "Underline" at bounding box center [219, 112] width 6 height 6
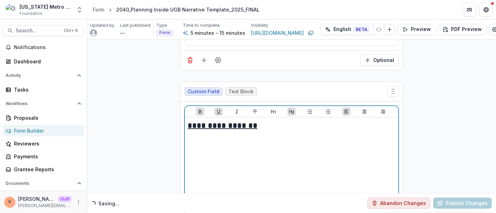
click at [268, 125] on h2 "**********" at bounding box center [292, 126] width 208 height 11
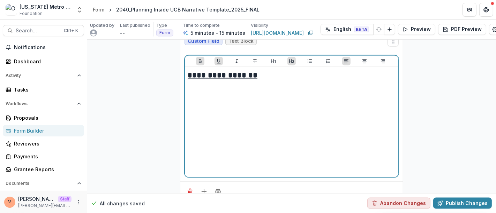
scroll to position [920, 0]
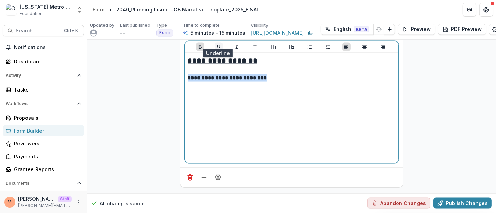
click at [216, 45] on icon "Underline" at bounding box center [218, 47] width 4 height 5
click at [269, 74] on p "**********" at bounding box center [292, 78] width 208 height 8
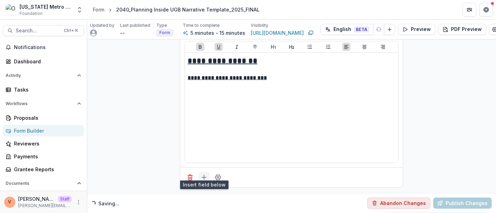
click at [204, 174] on icon "Add field" at bounding box center [203, 177] width 7 height 7
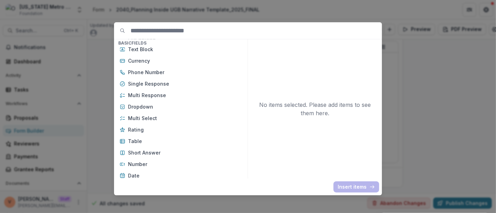
scroll to position [77, 0]
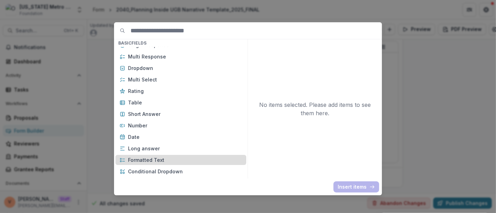
click at [160, 161] on p "Formatted Text" at bounding box center [185, 160] width 114 height 7
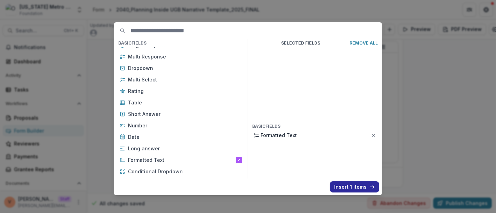
click at [342, 185] on button "Insert 1 items" at bounding box center [354, 187] width 49 height 11
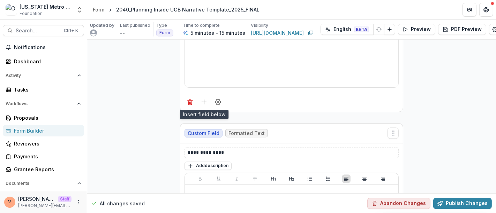
scroll to position [998, 0]
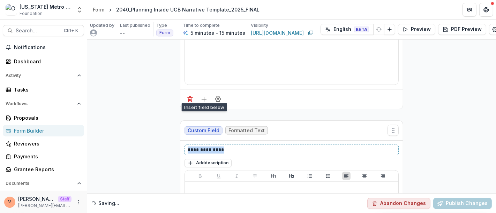
drag, startPoint x: 214, startPoint y: 144, endPoint x: 159, endPoint y: 144, distance: 54.7
paste div
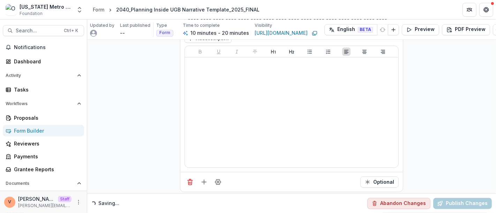
scroll to position [1141, 0]
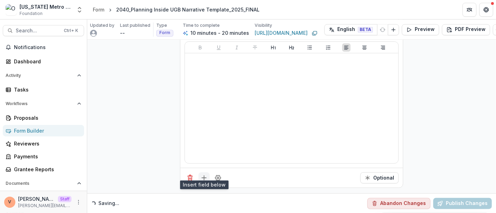
click at [205, 175] on icon "Add field" at bounding box center [203, 178] width 7 height 7
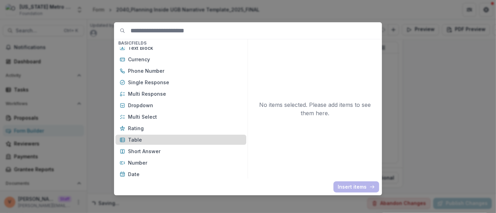
scroll to position [77, 0]
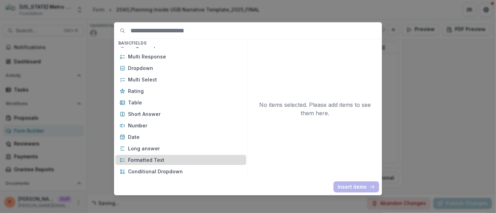
click at [153, 162] on p "Formatted Text" at bounding box center [185, 160] width 114 height 7
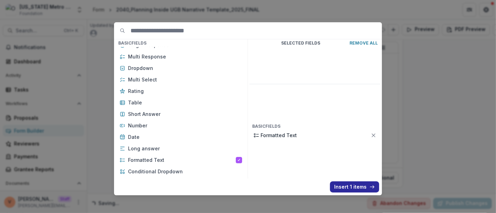
click at [354, 187] on button "Insert 1 items" at bounding box center [354, 187] width 49 height 11
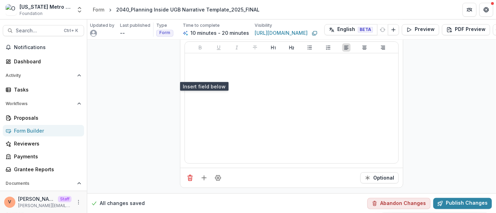
scroll to position [1258, 0]
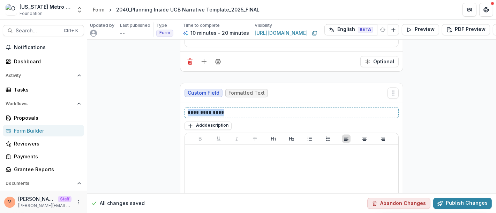
drag, startPoint x: 227, startPoint y: 107, endPoint x: 166, endPoint y: 105, distance: 60.7
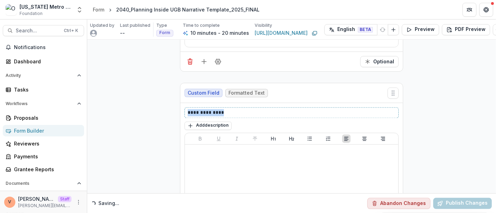
paste div
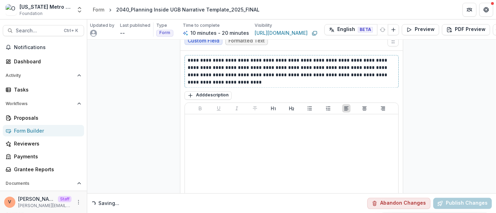
scroll to position [1370, 0]
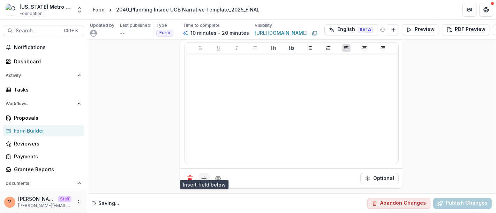
click at [203, 175] on icon "Add field" at bounding box center [203, 178] width 7 height 7
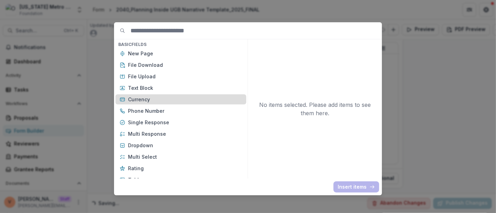
scroll to position [77, 0]
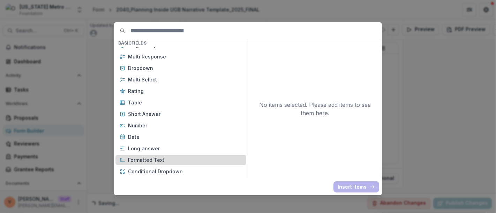
click at [160, 163] on p "Formatted Text" at bounding box center [185, 160] width 114 height 7
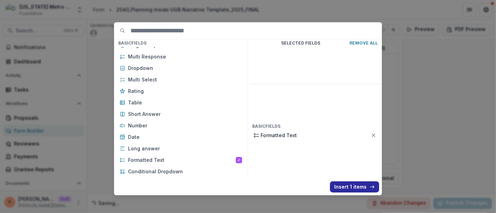
click at [351, 185] on button "Insert 1 items" at bounding box center [354, 187] width 49 height 11
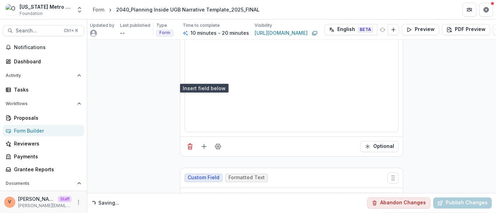
scroll to position [1486, 0]
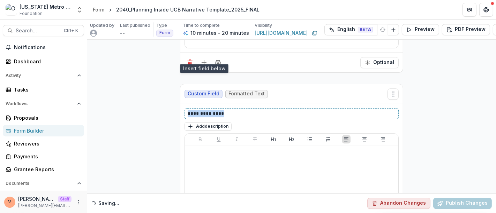
drag, startPoint x: 227, startPoint y: 105, endPoint x: 156, endPoint y: 104, distance: 71.1
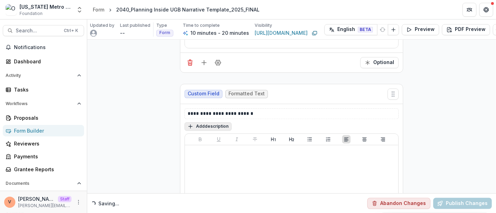
click at [210, 122] on button "Add description" at bounding box center [207, 126] width 47 height 8
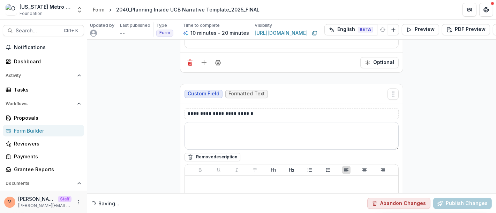
click at [209, 125] on textarea at bounding box center [291, 136] width 214 height 28
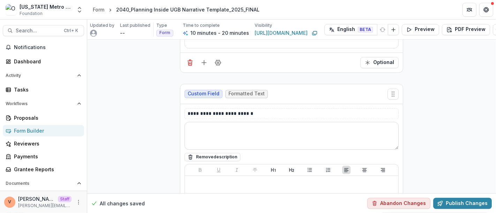
paste textarea "**********"
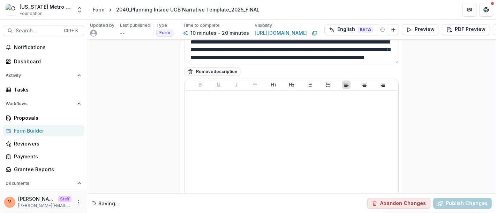
scroll to position [1607, 0]
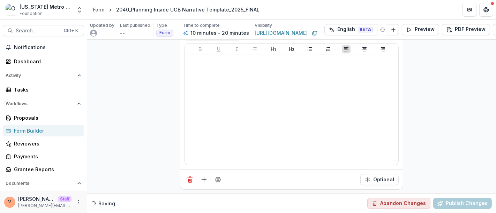
type textarea "**********"
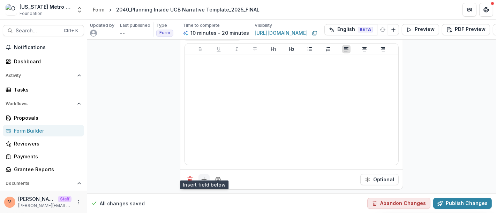
click at [202, 176] on icon "Add field" at bounding box center [203, 179] width 7 height 7
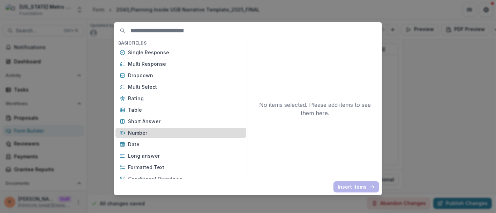
scroll to position [77, 0]
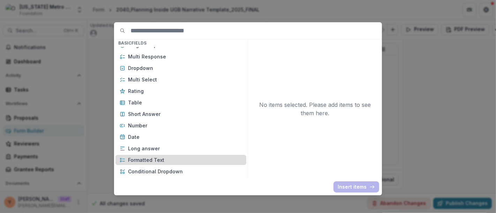
click at [156, 158] on p "Formatted Text" at bounding box center [185, 160] width 114 height 7
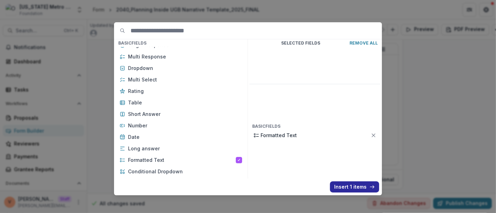
click at [351, 185] on button "Insert 1 items" at bounding box center [354, 187] width 49 height 11
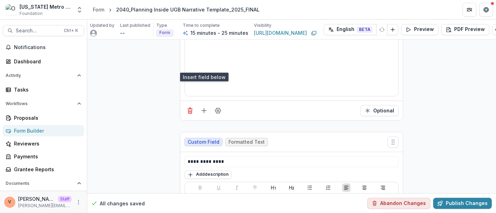
scroll to position [1724, 0]
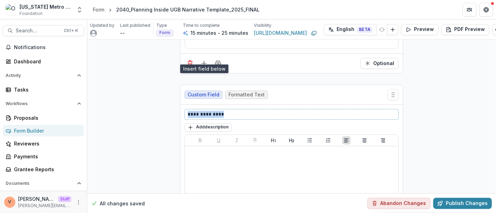
drag, startPoint x: 223, startPoint y: 105, endPoint x: 175, endPoint y: 106, distance: 47.8
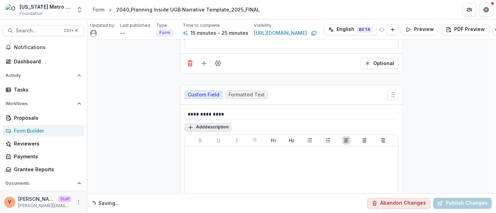
click at [219, 123] on button "Add description" at bounding box center [207, 127] width 47 height 8
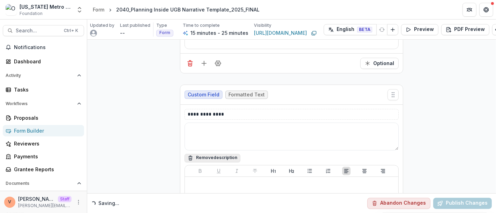
click at [219, 123] on textarea at bounding box center [291, 137] width 214 height 28
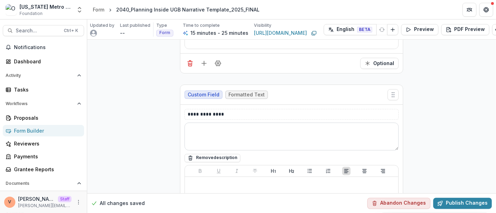
paste textarea "**********"
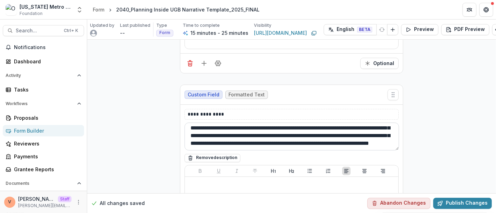
scroll to position [32, 0]
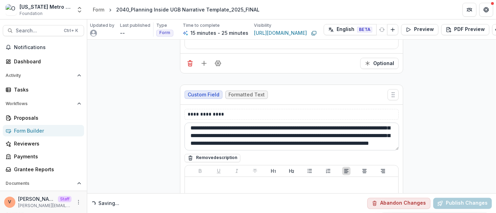
type textarea "**********"
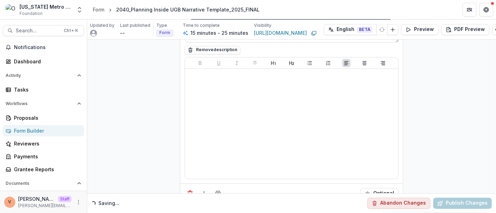
scroll to position [1845, 0]
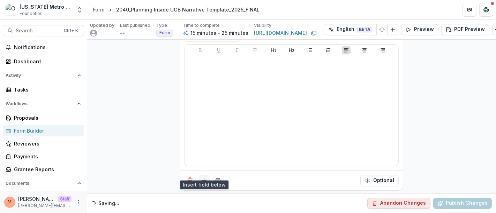
click at [205, 177] on icon "Add field" at bounding box center [203, 180] width 7 height 7
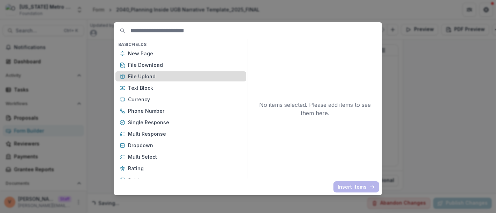
click at [153, 77] on p "File Upload" at bounding box center [185, 76] width 114 height 7
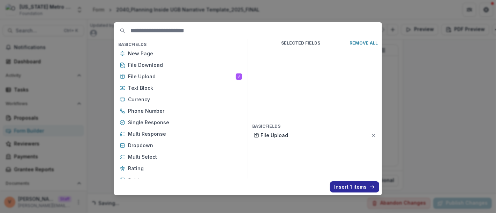
click at [352, 188] on button "Insert 1 items" at bounding box center [354, 187] width 49 height 11
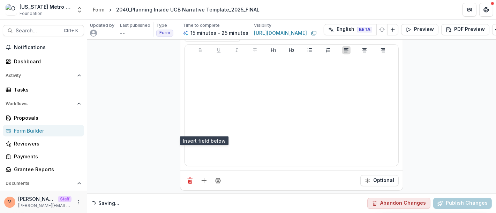
scroll to position [1922, 0]
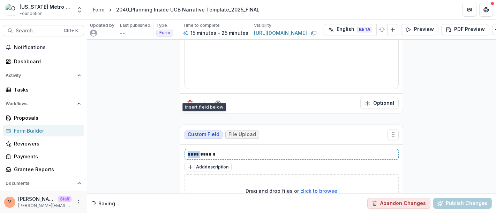
drag, startPoint x: 196, startPoint y: 144, endPoint x: 163, endPoint y: 144, distance: 32.8
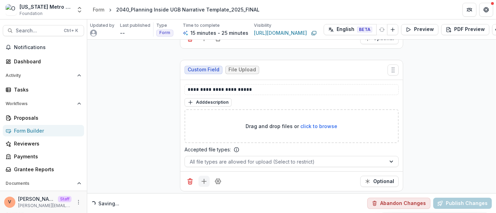
click at [202, 178] on icon "Add field" at bounding box center [203, 181] width 7 height 7
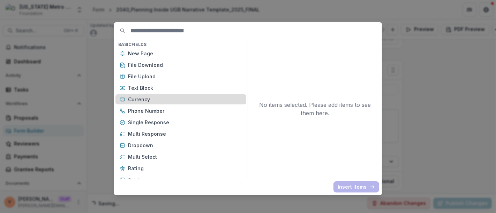
scroll to position [77, 0]
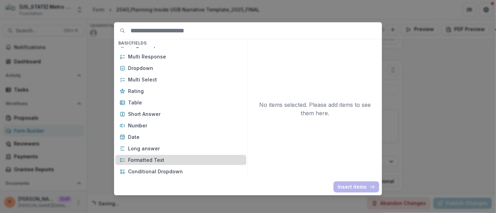
click at [168, 158] on p "Formatted Text" at bounding box center [185, 160] width 114 height 7
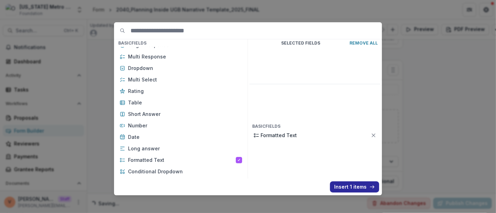
click at [349, 184] on button "Insert 1 items" at bounding box center [354, 187] width 49 height 11
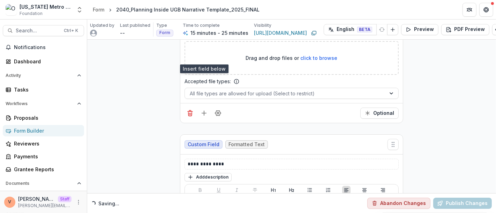
scroll to position [2103, 0]
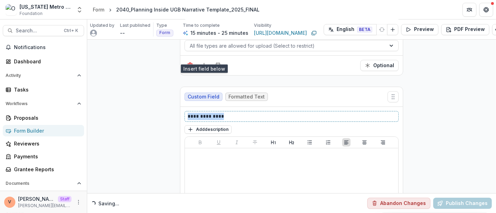
drag, startPoint x: 221, startPoint y: 106, endPoint x: 124, endPoint y: 107, distance: 96.9
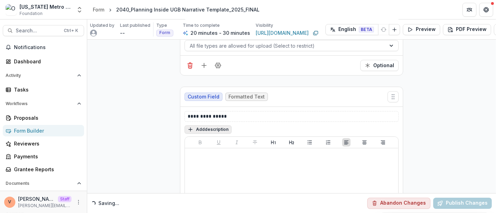
click at [206, 125] on button "Add description" at bounding box center [207, 129] width 47 height 8
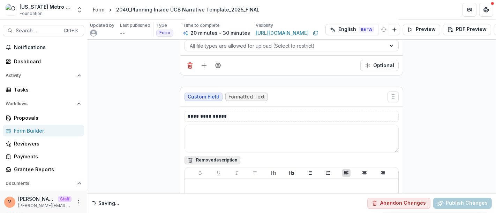
click at [206, 125] on textarea at bounding box center [291, 139] width 214 height 28
paste textarea "**********"
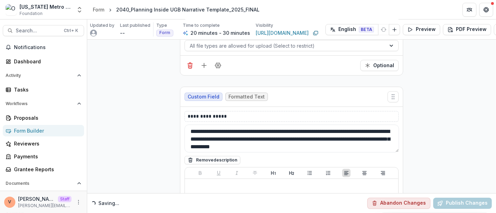
scroll to position [1948, 0]
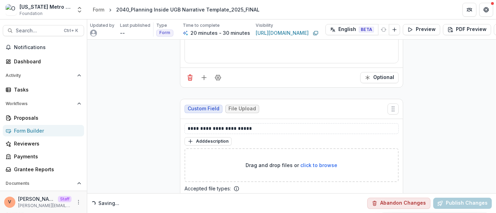
type textarea "**********"
click at [262, 125] on p "**********" at bounding box center [292, 128] width 208 height 7
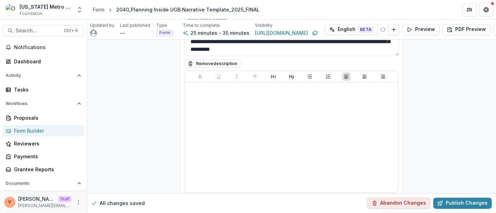
scroll to position [2224, 0]
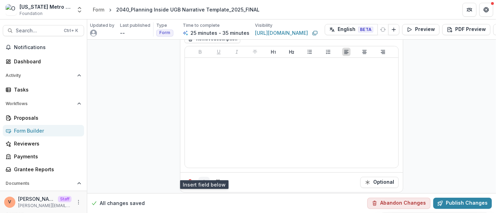
click at [204, 179] on icon "Add field" at bounding box center [203, 182] width 7 height 7
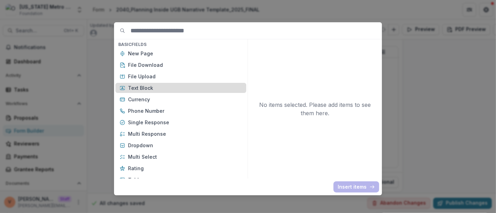
click at [152, 89] on p "Text Block" at bounding box center [185, 87] width 114 height 7
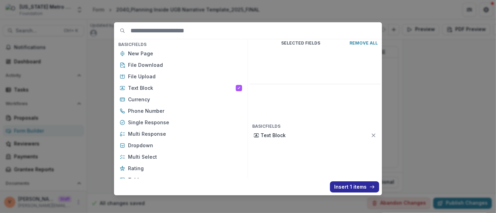
click at [352, 186] on button "Insert 1 items" at bounding box center [354, 187] width 49 height 11
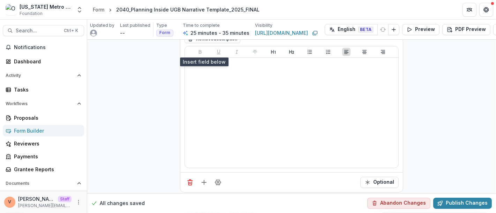
scroll to position [2379, 0]
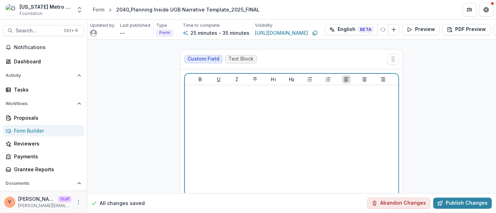
click at [241, 120] on div at bounding box center [292, 140] width 208 height 105
drag, startPoint x: 288, startPoint y: 82, endPoint x: 146, endPoint y: 79, distance: 141.9
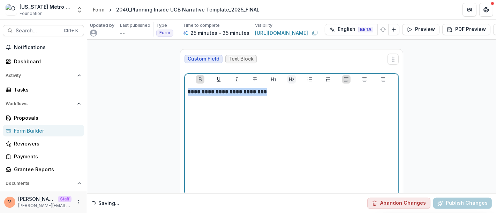
click at [289, 77] on icon "Heading 2" at bounding box center [292, 80] width 6 height 6
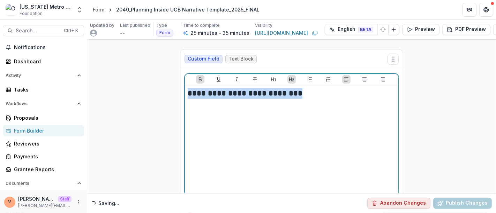
click at [202, 90] on strong "**********" at bounding box center [245, 94] width 115 height 8
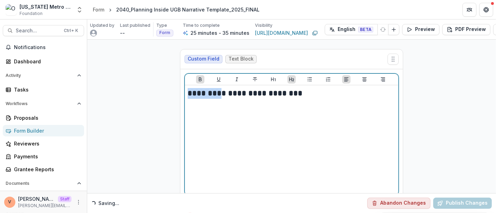
drag, startPoint x: 203, startPoint y: 83, endPoint x: 149, endPoint y: 84, distance: 54.0
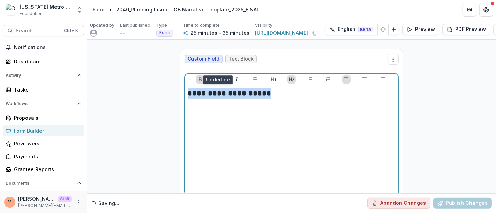
click at [219, 77] on icon "Underline" at bounding box center [219, 80] width 6 height 6
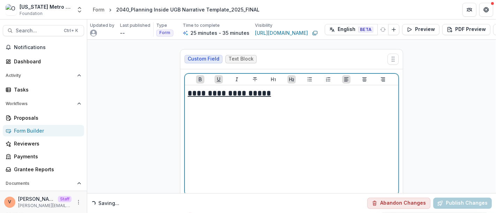
click at [283, 88] on h2 "**********" at bounding box center [292, 93] width 208 height 11
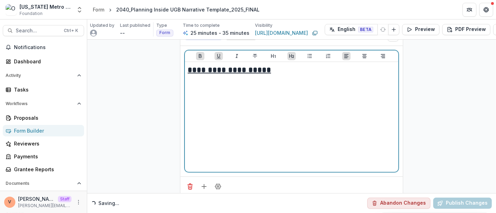
scroll to position [2406, 0]
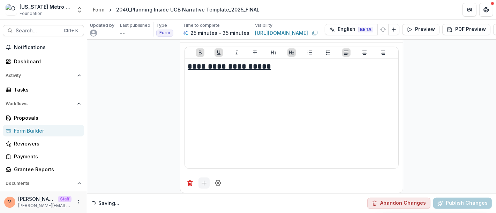
click at [204, 181] on line "Add field" at bounding box center [204, 183] width 0 height 5
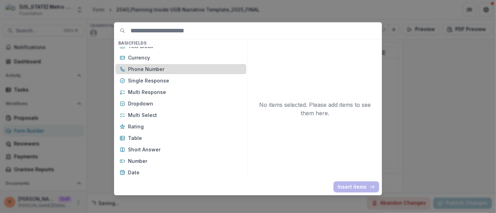
scroll to position [77, 0]
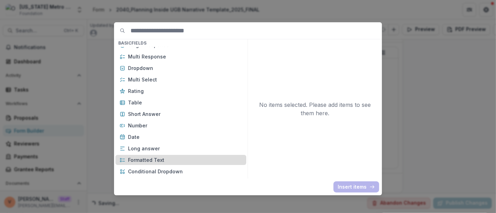
click at [151, 163] on p "Formatted Text" at bounding box center [185, 160] width 114 height 7
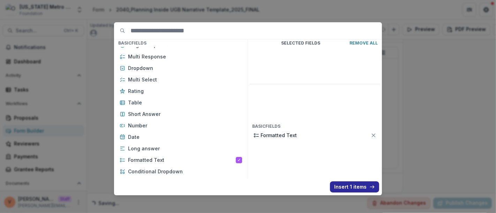
click at [352, 192] on button "Insert 1 items" at bounding box center [354, 187] width 49 height 11
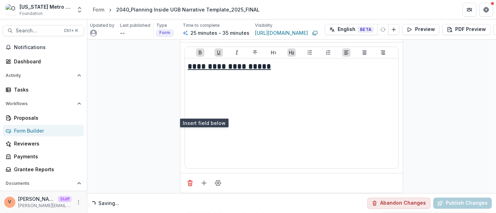
scroll to position [2522, 0]
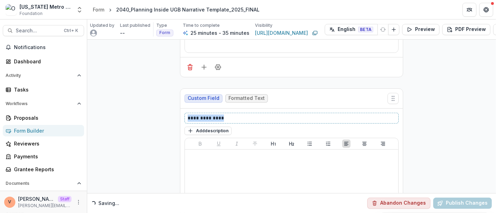
drag, startPoint x: 228, startPoint y: 107, endPoint x: 172, endPoint y: 106, distance: 56.5
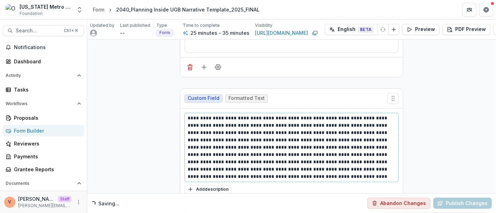
scroll to position [2671, 0]
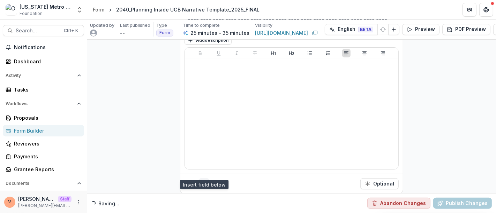
click at [204, 182] on line "Add field" at bounding box center [204, 184] width 0 height 5
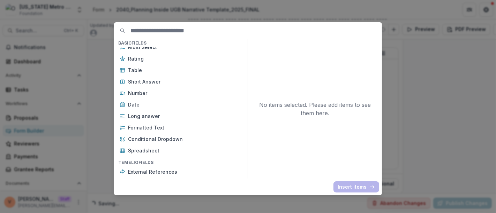
scroll to position [116, 0]
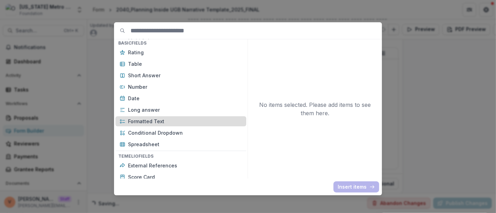
click at [165, 120] on p "Formatted Text" at bounding box center [185, 121] width 114 height 7
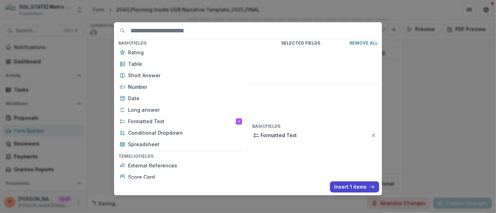
click at [345, 185] on button "Insert 1 items" at bounding box center [354, 187] width 49 height 11
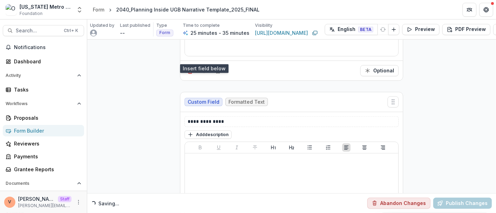
scroll to position [2788, 0]
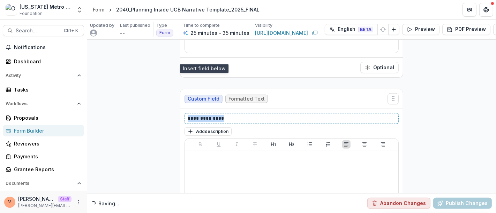
drag, startPoint x: 226, startPoint y: 105, endPoint x: 153, endPoint y: 102, distance: 72.6
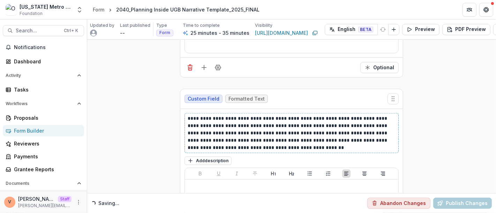
scroll to position [2907, 0]
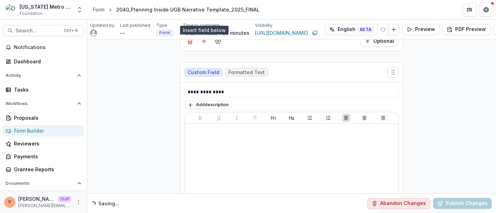
scroll to position [3062, 0]
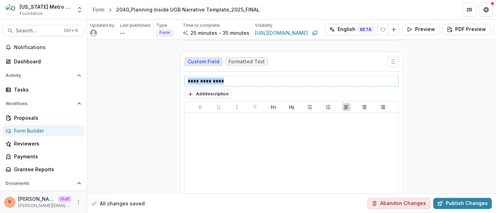
drag, startPoint x: 228, startPoint y: 66, endPoint x: 173, endPoint y: 66, distance: 55.8
drag, startPoint x: 186, startPoint y: 68, endPoint x: 168, endPoint y: 70, distance: 18.6
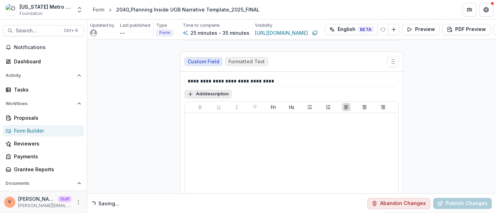
click at [214, 90] on button "Add description" at bounding box center [207, 94] width 47 height 8
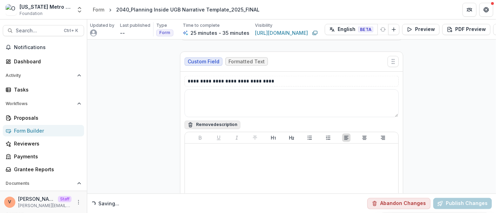
click at [214, 90] on textarea at bounding box center [291, 104] width 214 height 28
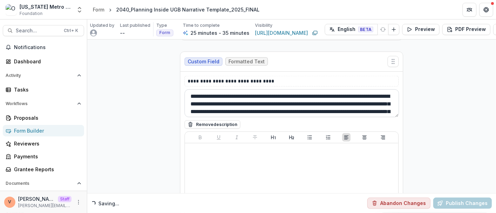
scroll to position [13, 0]
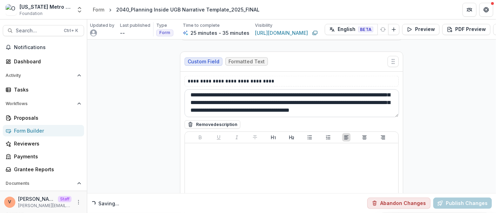
paste textarea "**********"
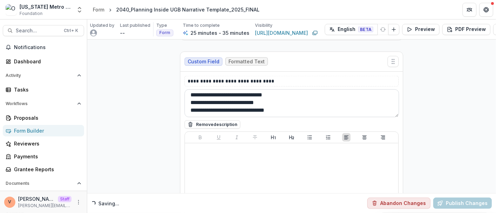
scroll to position [78, 0]
click at [302, 90] on textarea "**********" at bounding box center [291, 104] width 214 height 28
type textarea "**********"
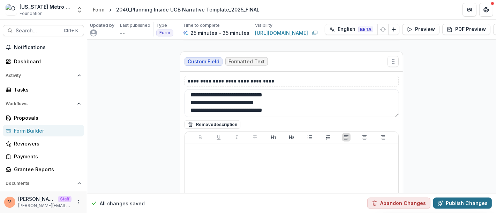
click at [463, 200] on button "Publish Changes" at bounding box center [462, 203] width 59 height 11
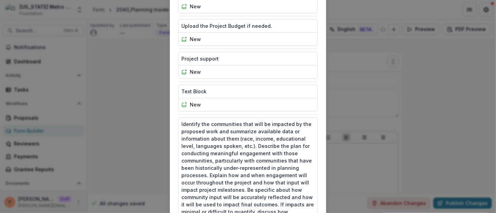
scroll to position [609, 0]
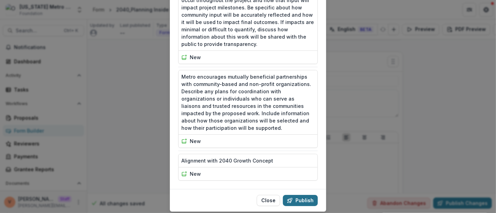
click at [301, 195] on button "Publish" at bounding box center [300, 200] width 35 height 11
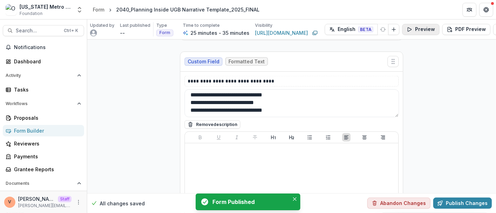
click at [425, 28] on button "Preview" at bounding box center [420, 29] width 37 height 11
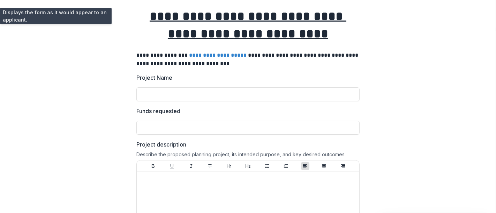
scroll to position [0, 0]
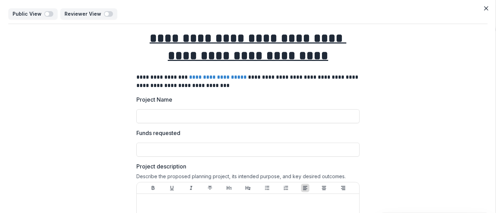
click at [485, 10] on icon "Close" at bounding box center [486, 8] width 4 height 4
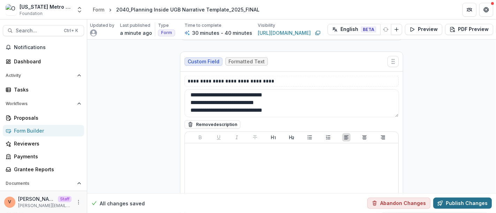
click at [472, 198] on button "Publish Changes" at bounding box center [462, 203] width 59 height 11
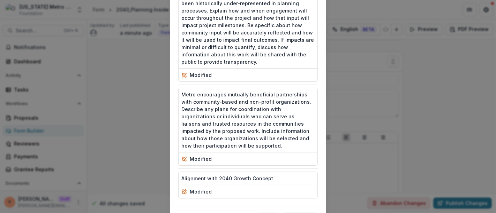
scroll to position [609, 0]
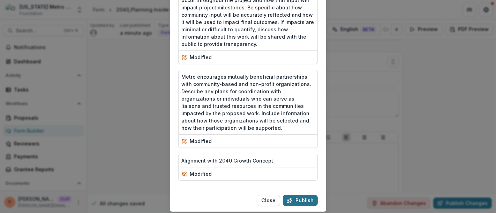
click at [304, 195] on button "Publish" at bounding box center [300, 200] width 35 height 11
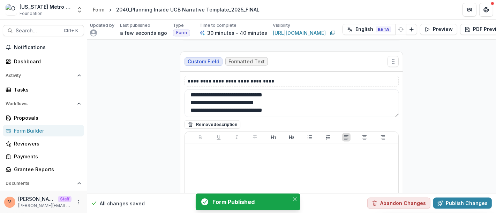
drag, startPoint x: 295, startPoint y: 199, endPoint x: 285, endPoint y: 192, distance: 11.0
click at [295, 199] on icon "Close" at bounding box center [294, 199] width 3 height 3
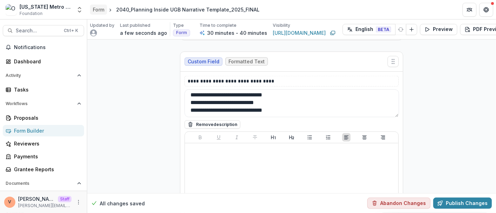
click at [98, 8] on div "Form" at bounding box center [99, 9] width 12 height 7
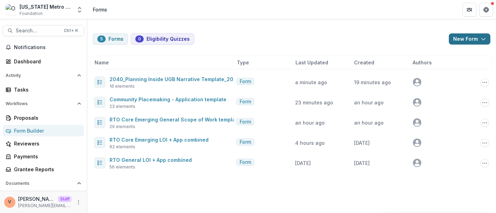
click at [486, 37] on icon "button" at bounding box center [483, 39] width 6 height 6
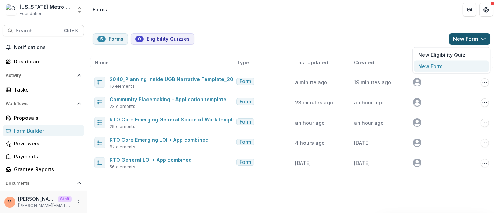
click at [449, 65] on button "New Form" at bounding box center [451, 67] width 75 height 12
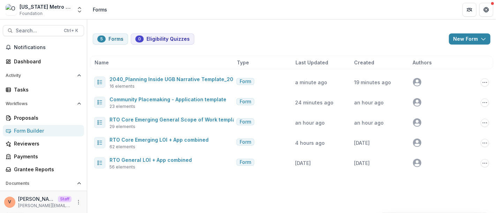
click at [207, 66] on input "Form Title *" at bounding box center [248, 70] width 218 height 14
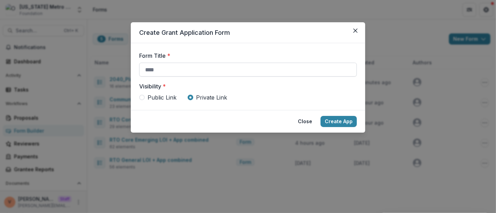
paste input "**********"
click at [169, 97] on span "Public Link" at bounding box center [161, 97] width 29 height 8
type input "**********"
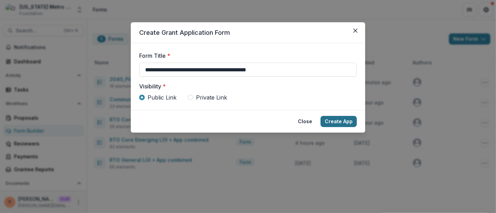
click at [340, 121] on button "Create App" at bounding box center [338, 121] width 36 height 11
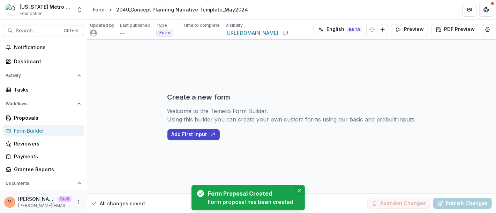
click at [297, 188] on button "Close" at bounding box center [299, 191] width 8 height 8
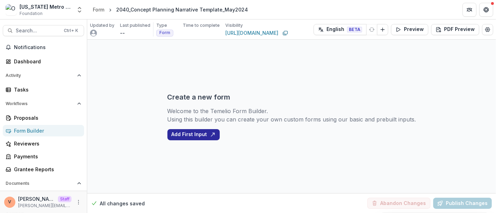
click at [207, 135] on button "Add First Input" at bounding box center [193, 134] width 52 height 11
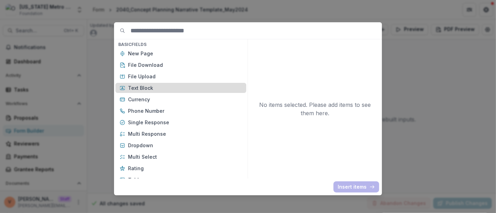
click at [162, 90] on p "Text Block" at bounding box center [185, 87] width 114 height 7
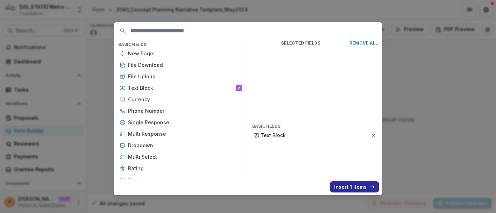
click at [359, 188] on button "Insert 1 items" at bounding box center [354, 187] width 49 height 11
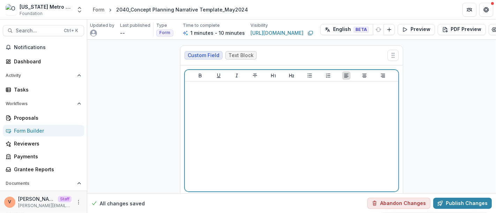
click at [314, 116] on div at bounding box center [292, 136] width 208 height 105
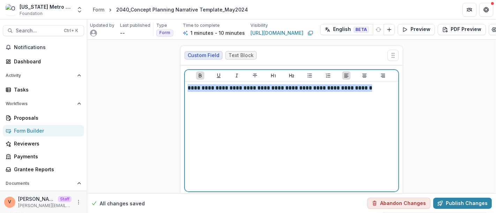
drag, startPoint x: 383, startPoint y: 88, endPoint x: 172, endPoint y: 89, distance: 211.6
click at [172, 89] on div "**********" at bounding box center [291, 131] width 409 height 182
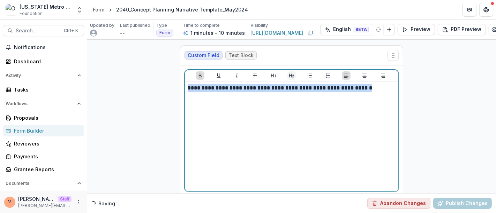
click at [290, 76] on icon "Heading 2" at bounding box center [291, 76] width 5 height 4
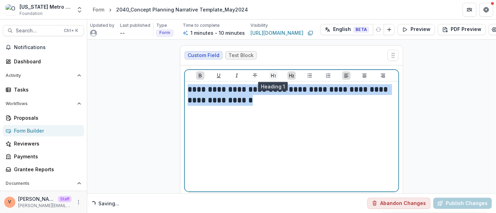
click at [273, 75] on icon "Heading 1" at bounding box center [274, 76] width 6 height 6
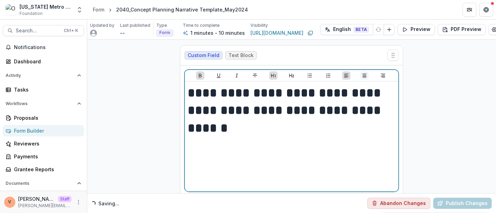
click at [363, 75] on icon "Align Center" at bounding box center [364, 76] width 6 height 6
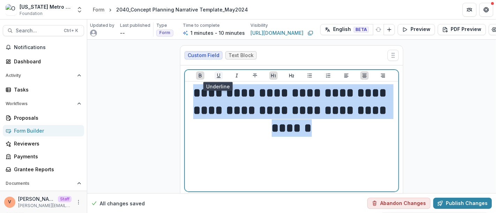
click at [220, 76] on button "Underline" at bounding box center [218, 75] width 8 height 8
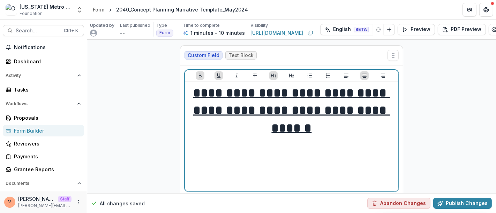
click at [356, 143] on div "**********" at bounding box center [292, 136] width 208 height 105
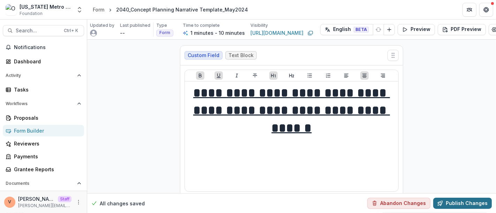
click at [462, 201] on button "Publish Changes" at bounding box center [462, 203] width 59 height 11
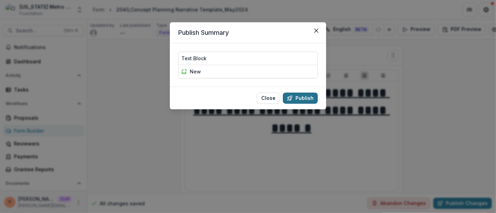
click at [305, 97] on button "Publish" at bounding box center [300, 98] width 35 height 11
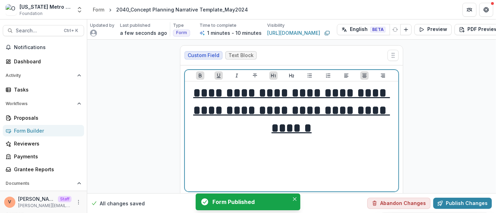
click at [327, 133] on h1 "**********" at bounding box center [292, 110] width 208 height 53
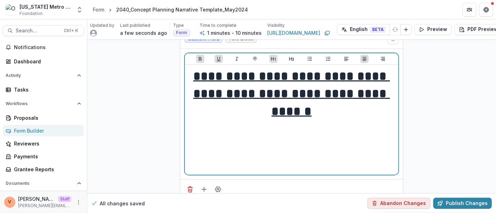
scroll to position [33, 0]
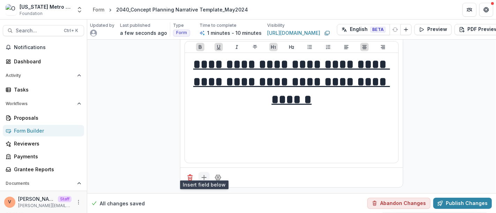
click at [202, 174] on icon "Add field" at bounding box center [203, 177] width 7 height 7
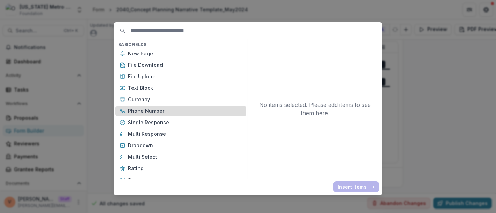
scroll to position [77, 0]
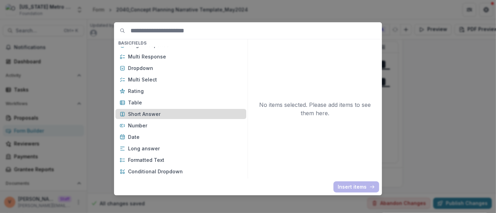
click at [150, 115] on p "Short Answer" at bounding box center [185, 114] width 114 height 7
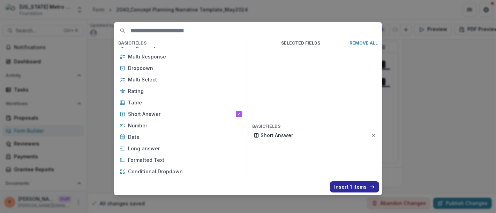
click at [341, 188] on button "Insert 1 items" at bounding box center [354, 187] width 49 height 11
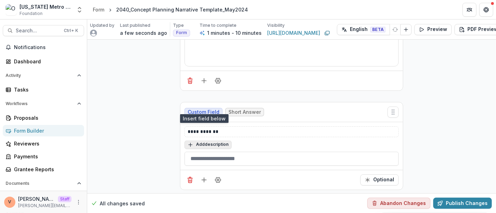
scroll to position [132, 0]
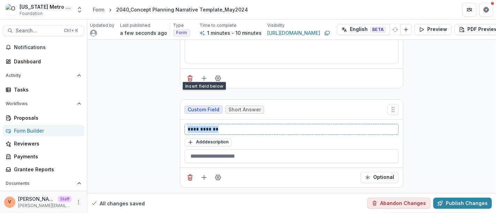
drag, startPoint x: 172, startPoint y: 124, endPoint x: 167, endPoint y: 124, distance: 5.2
click at [167, 124] on div "**********" at bounding box center [291, 53] width 409 height 282
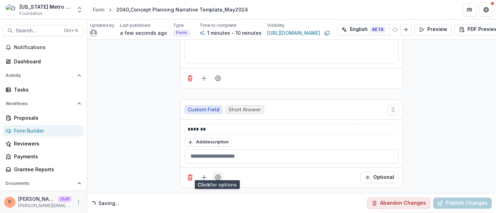
click at [219, 177] on button "Field Settings" at bounding box center [217, 177] width 11 height 11
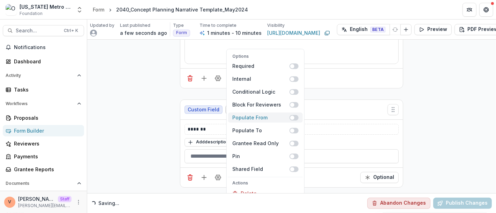
click at [296, 115] on span at bounding box center [293, 118] width 9 height 6
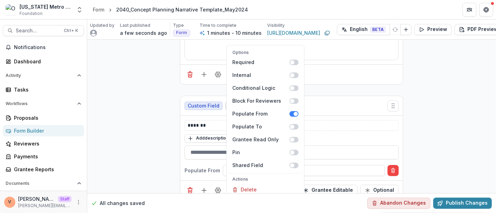
click at [448, 129] on div "**********" at bounding box center [291, 57] width 409 height 298
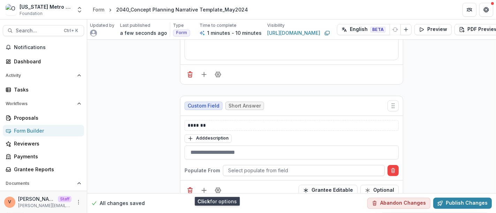
click at [242, 169] on div at bounding box center [303, 170] width 151 height 9
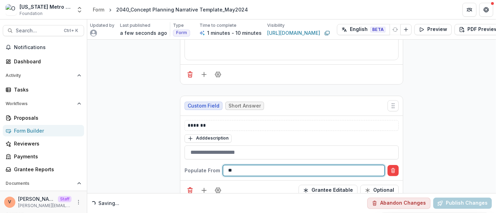
type input "***"
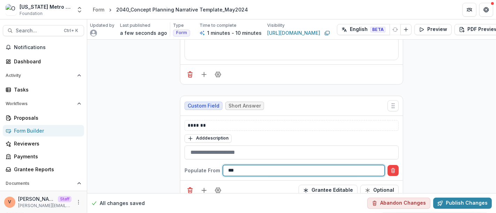
click at [150, 127] on div "**********" at bounding box center [291, 57] width 409 height 298
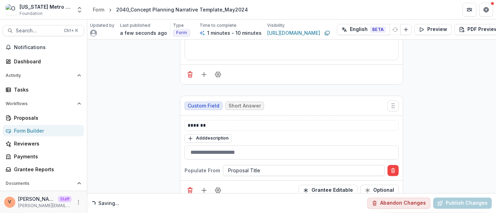
scroll to position [148, 0]
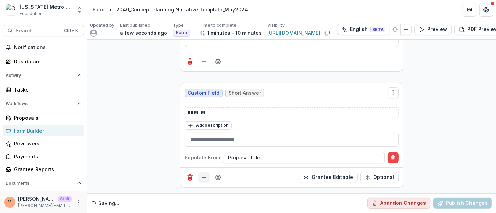
click at [203, 178] on line "Add field" at bounding box center [204, 178] width 5 height 0
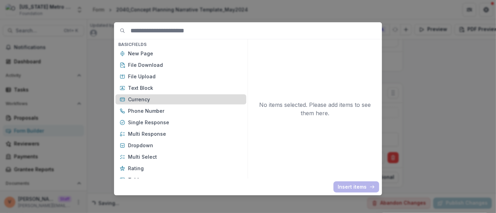
click at [163, 100] on p "Currency" at bounding box center [185, 99] width 114 height 7
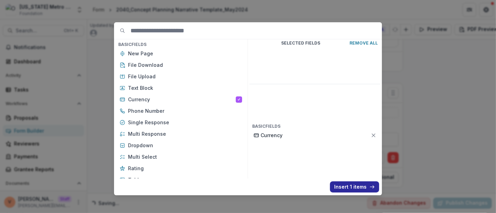
click at [344, 185] on button "Insert 1 items" at bounding box center [354, 187] width 49 height 11
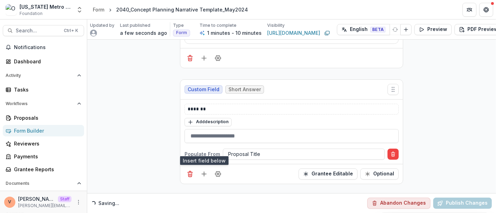
scroll to position [247, 0]
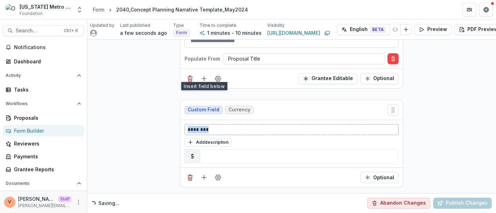
drag, startPoint x: 224, startPoint y: 125, endPoint x: 162, endPoint y: 125, distance: 62.4
click at [218, 178] on div "Optional" at bounding box center [291, 178] width 222 height 20
click at [218, 175] on icon "Field Settings" at bounding box center [217, 177] width 7 height 7
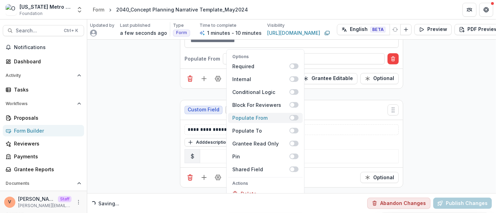
click at [296, 115] on span at bounding box center [293, 118] width 9 height 6
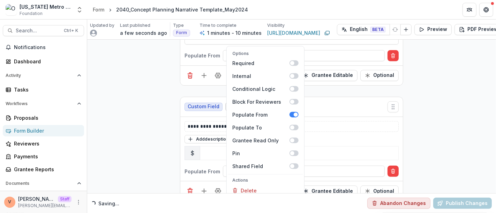
click at [433, 135] on div "**********" at bounding box center [291, 0] width 409 height 414
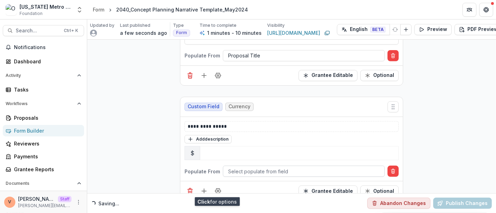
click at [249, 169] on div at bounding box center [303, 171] width 151 height 9
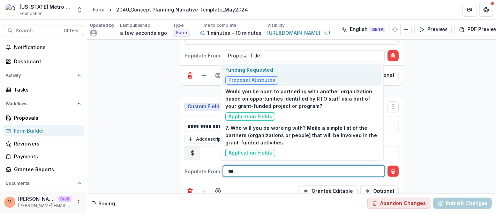
type input "****"
click at [277, 76] on div "Funding Requested Proposal Attributes" at bounding box center [302, 75] width 160 height 22
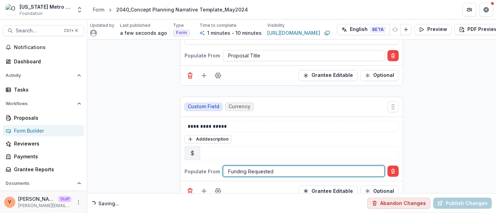
click at [141, 107] on div "**********" at bounding box center [291, 0] width 409 height 414
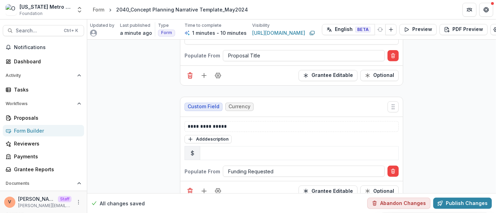
scroll to position [264, 0]
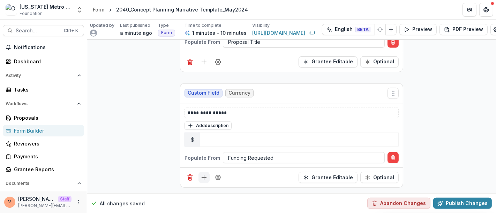
click at [205, 174] on icon "Add field" at bounding box center [203, 177] width 7 height 7
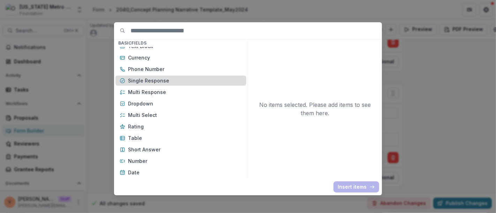
scroll to position [77, 0]
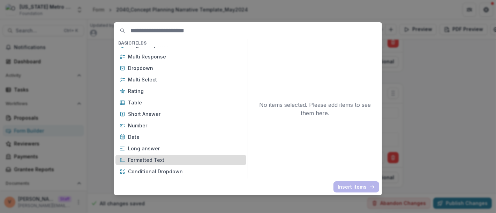
click at [151, 160] on p "Formatted Text" at bounding box center [185, 160] width 114 height 7
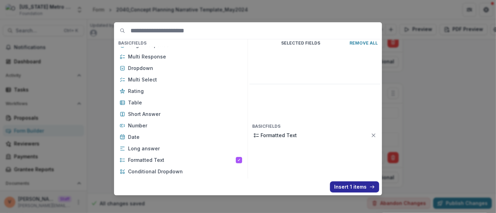
click at [347, 189] on button "Insert 1 items" at bounding box center [354, 187] width 49 height 11
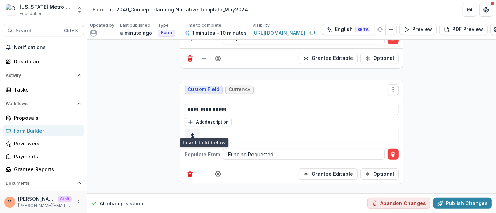
scroll to position [380, 0]
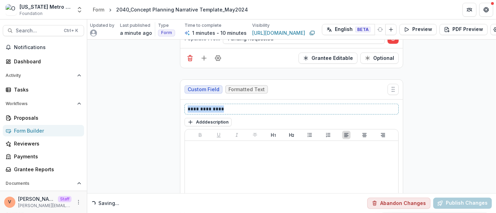
drag, startPoint x: 227, startPoint y: 104, endPoint x: 140, endPoint y: 106, distance: 87.2
click at [205, 121] on button "Add description" at bounding box center [207, 122] width 47 height 8
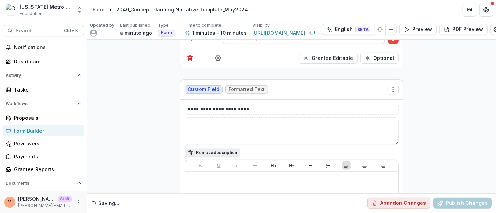
click at [204, 122] on textarea at bounding box center [291, 131] width 214 height 28
click at [206, 124] on textarea at bounding box center [291, 131] width 214 height 28
paste textarea "**********"
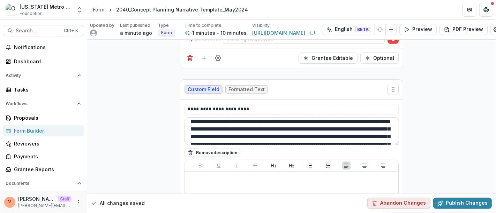
scroll to position [0, 0]
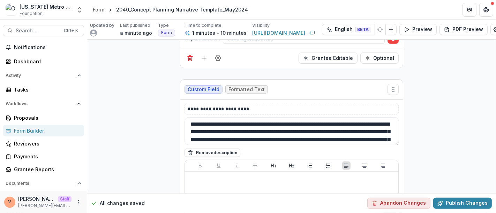
drag, startPoint x: 203, startPoint y: 122, endPoint x: 173, endPoint y: 121, distance: 30.3
type textarea "**********"
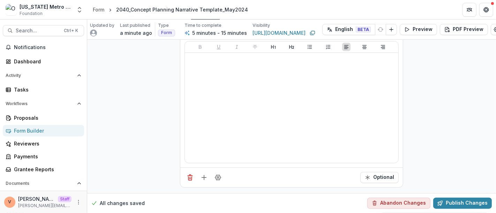
scroll to position [501, 0]
click at [219, 174] on icon "Field Settings" at bounding box center [217, 177] width 7 height 7
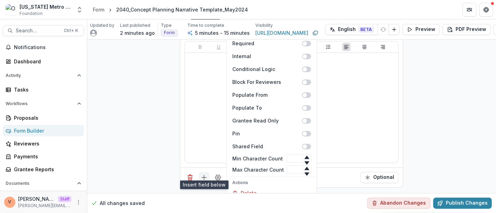
click at [203, 174] on icon "Add field" at bounding box center [203, 177] width 7 height 7
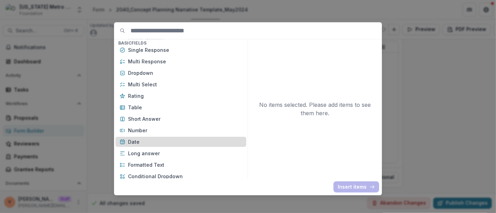
scroll to position [77, 0]
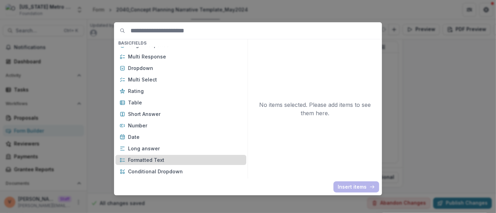
click at [160, 161] on p "Formatted Text" at bounding box center [185, 160] width 114 height 7
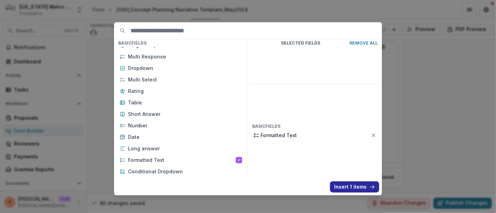
click at [356, 189] on button "Insert 1 items" at bounding box center [354, 187] width 49 height 11
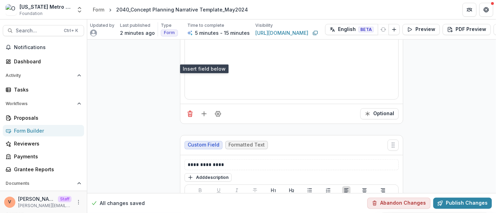
scroll to position [617, 0]
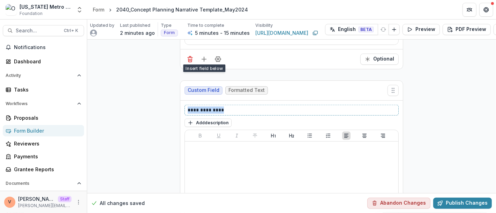
drag, startPoint x: 207, startPoint y: 107, endPoint x: 146, endPoint y: 105, distance: 61.0
click at [215, 123] on button "Add description" at bounding box center [207, 123] width 47 height 8
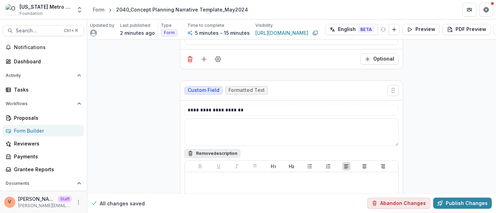
click at [215, 123] on textarea at bounding box center [291, 133] width 214 height 28
paste textarea "**********"
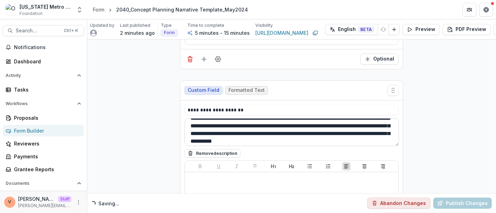
scroll to position [9, 0]
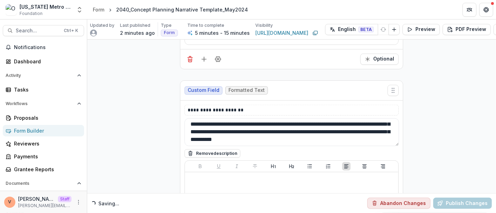
type textarea "**********"
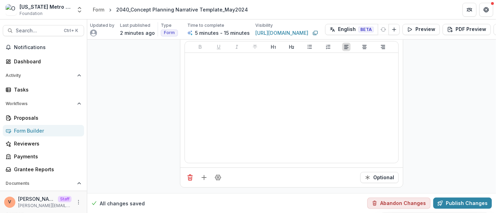
scroll to position [738, 0]
click at [205, 174] on icon "Add field" at bounding box center [203, 177] width 7 height 7
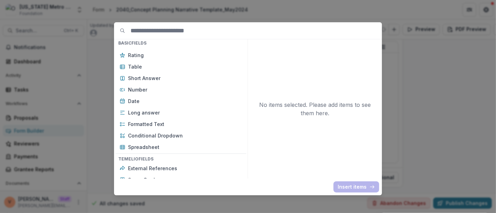
scroll to position [116, 0]
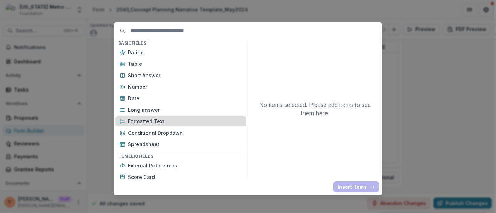
click at [162, 121] on p "Formatted Text" at bounding box center [185, 121] width 114 height 7
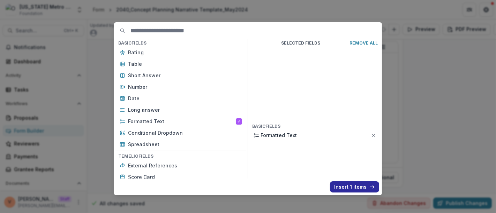
click at [354, 186] on button "Insert 1 items" at bounding box center [354, 187] width 49 height 11
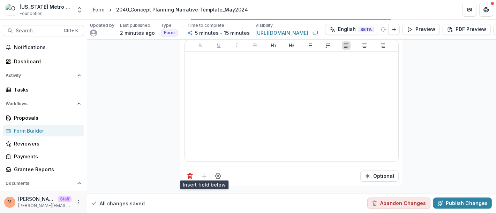
scroll to position [816, 0]
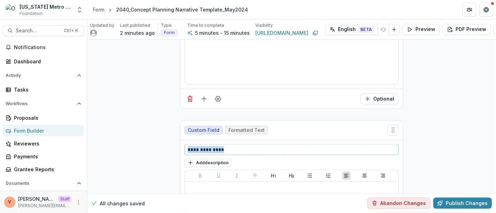
drag, startPoint x: 225, startPoint y: 146, endPoint x: 150, endPoint y: 144, distance: 75.0
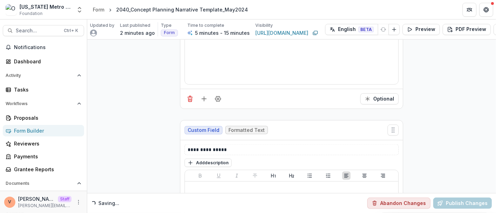
click at [210, 159] on button "Add description" at bounding box center [207, 163] width 47 height 8
click at [209, 159] on textarea at bounding box center [291, 172] width 214 height 28
click at [217, 164] on textarea at bounding box center [291, 172] width 214 height 28
paste textarea "**********"
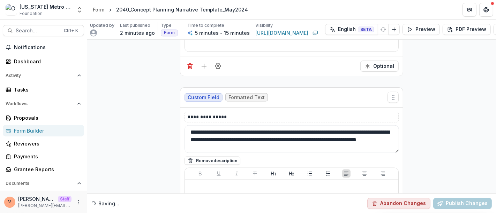
scroll to position [893, 0]
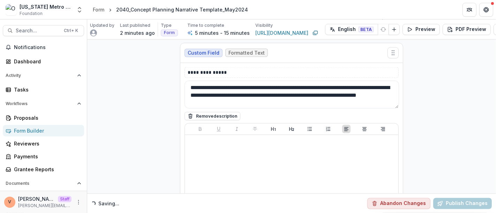
type textarea "**********"
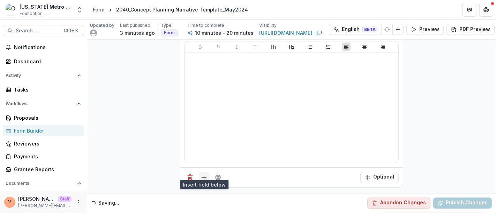
click at [204, 176] on button "Add field" at bounding box center [203, 177] width 11 height 11
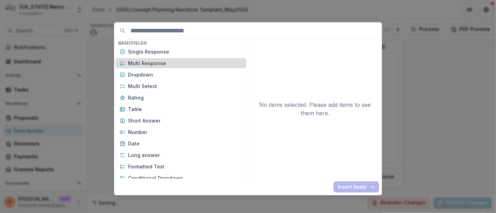
scroll to position [77, 0]
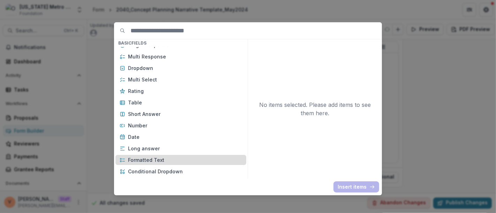
click at [158, 161] on p "Formatted Text" at bounding box center [185, 160] width 114 height 7
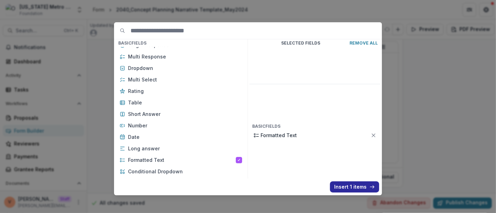
click at [349, 185] on button "Insert 1 items" at bounding box center [354, 187] width 49 height 11
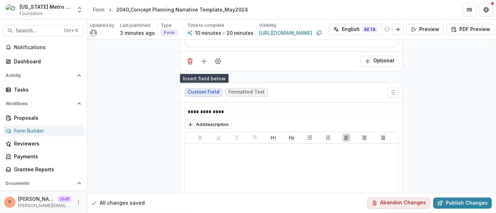
scroll to position [1092, 0]
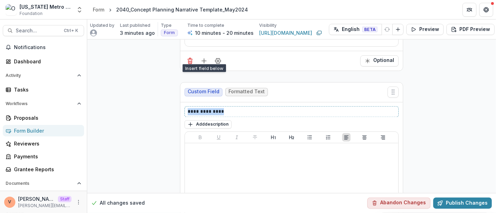
drag, startPoint x: 229, startPoint y: 104, endPoint x: 169, endPoint y: 105, distance: 59.6
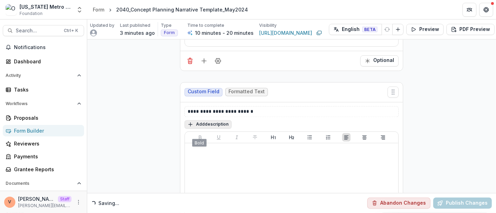
click at [204, 121] on button "Add description" at bounding box center [207, 125] width 47 height 8
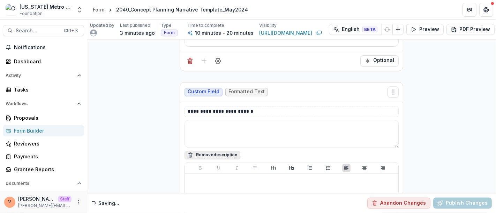
click at [204, 121] on textarea at bounding box center [291, 134] width 214 height 28
paste textarea "**********"
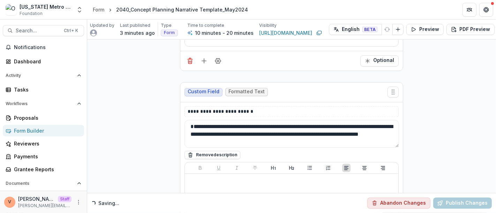
drag, startPoint x: 202, startPoint y: 120, endPoint x: 180, endPoint y: 120, distance: 21.6
click at [180, 120] on div "**********" at bounding box center [291, 195] width 222 height 187
type textarea "**********"
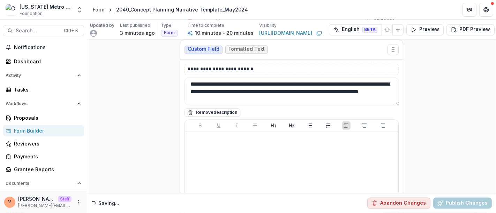
scroll to position [1213, 0]
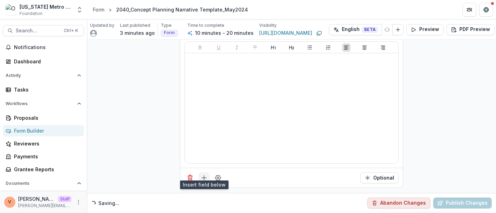
click at [202, 175] on icon "Add field" at bounding box center [203, 178] width 7 height 7
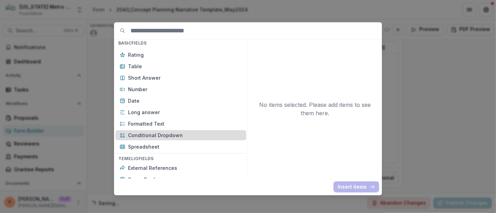
scroll to position [116, 0]
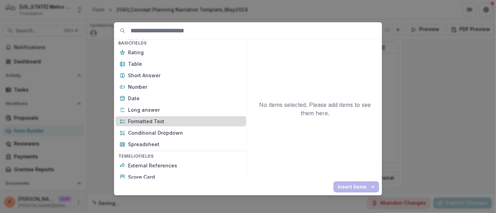
click at [168, 118] on p "Formatted Text" at bounding box center [185, 121] width 114 height 7
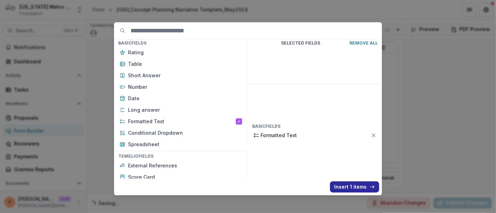
click at [353, 185] on button "Insert 1 items" at bounding box center [354, 187] width 49 height 11
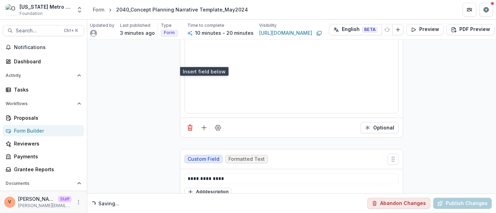
scroll to position [1330, 0]
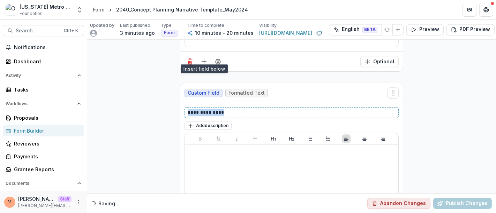
drag, startPoint x: 230, startPoint y: 106, endPoint x: 161, endPoint y: 107, distance: 69.4
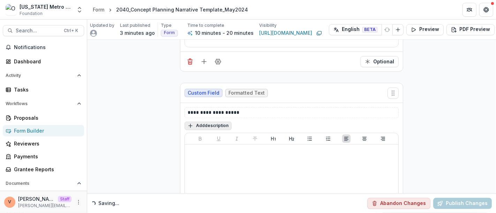
click at [213, 122] on button "Add description" at bounding box center [207, 126] width 47 height 8
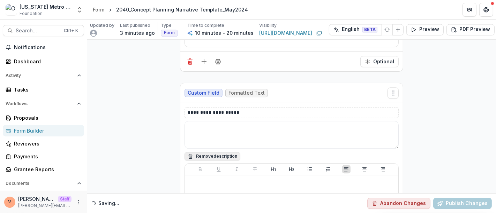
click at [212, 122] on textarea at bounding box center [291, 135] width 214 height 28
click at [227, 126] on textarea at bounding box center [291, 135] width 214 height 28
paste textarea "**********"
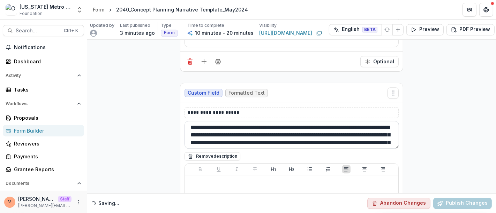
scroll to position [0, 0]
type textarea "**********"
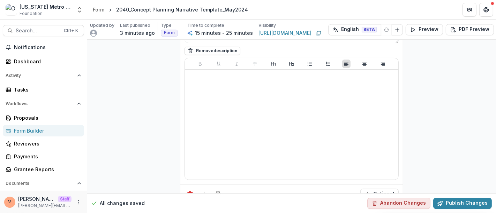
scroll to position [1450, 0]
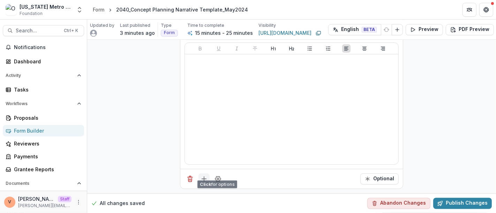
click at [204, 177] on line "Add field" at bounding box center [204, 179] width 0 height 5
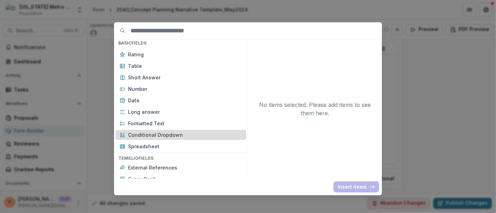
scroll to position [116, 0]
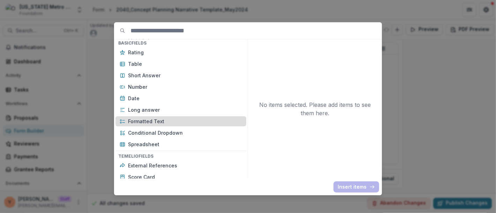
click at [170, 120] on p "Formatted Text" at bounding box center [185, 121] width 114 height 7
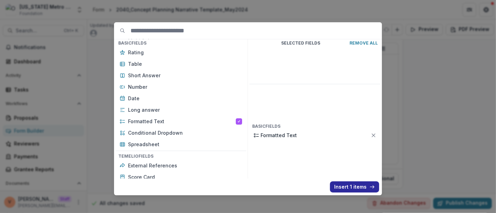
click at [343, 185] on button "Insert 1 items" at bounding box center [354, 187] width 49 height 11
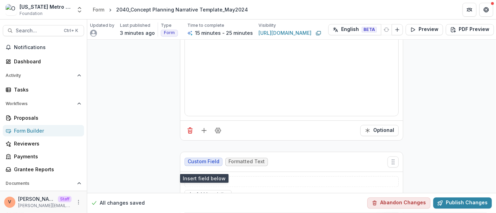
scroll to position [1567, 0]
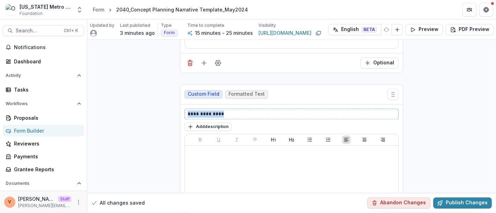
drag, startPoint x: 225, startPoint y: 107, endPoint x: 151, endPoint y: 109, distance: 73.9
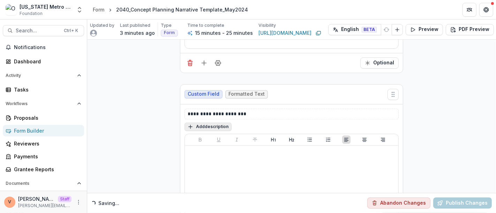
click at [214, 123] on button "Add description" at bounding box center [207, 127] width 47 height 8
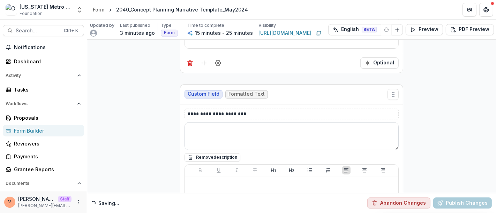
click at [213, 122] on textarea at bounding box center [291, 136] width 214 height 28
paste textarea "**********"
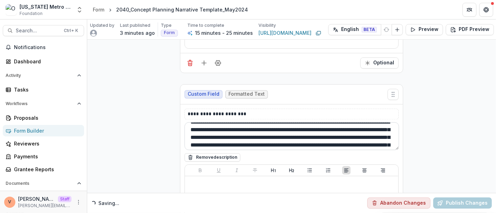
scroll to position [0, 0]
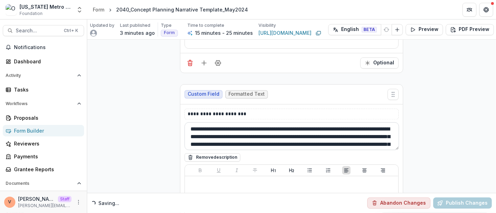
type textarea "**********"
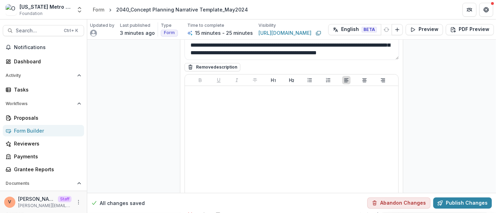
scroll to position [1688, 0]
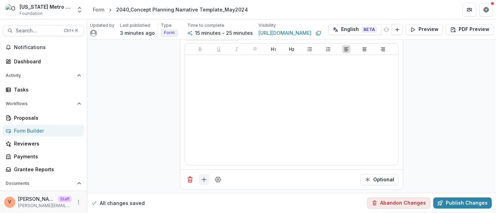
click at [200, 176] on icon "Add field" at bounding box center [203, 179] width 7 height 7
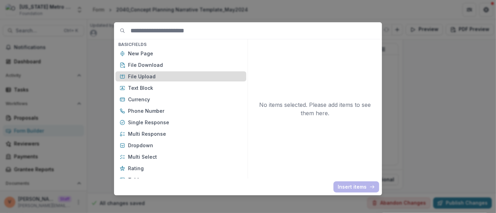
click at [158, 76] on p "File Upload" at bounding box center [185, 76] width 114 height 7
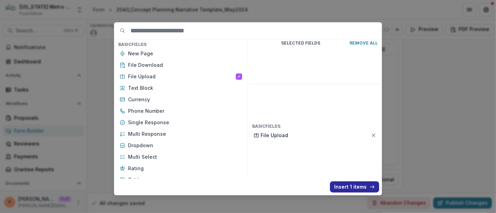
click at [346, 190] on button "Insert 1 items" at bounding box center [354, 187] width 49 height 11
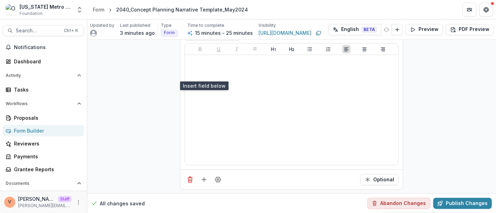
scroll to position [1804, 0]
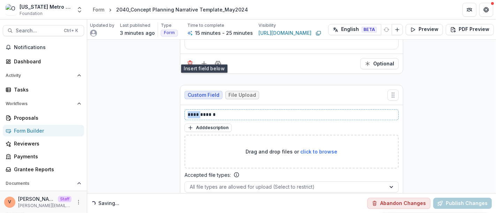
drag, startPoint x: 195, startPoint y: 106, endPoint x: 147, endPoint y: 107, distance: 48.1
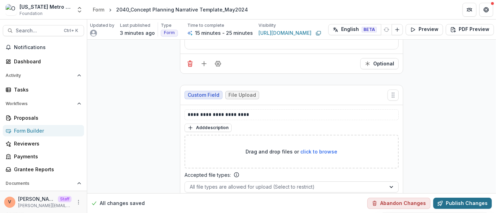
click at [462, 198] on button "Publish Changes" at bounding box center [462, 203] width 59 height 11
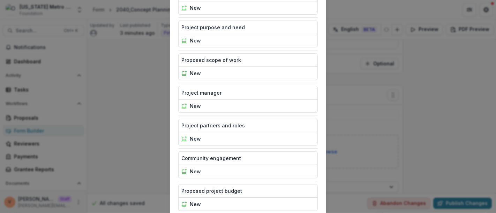
scroll to position [209, 0]
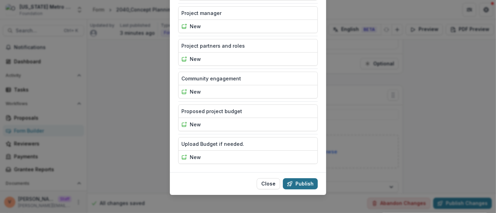
click at [301, 178] on button "Publish" at bounding box center [300, 183] width 35 height 11
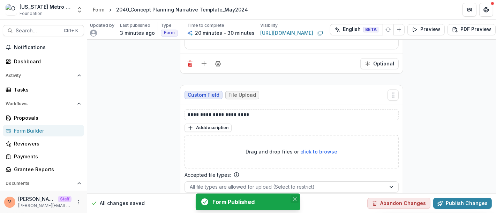
click at [296, 199] on button "Close" at bounding box center [294, 199] width 8 height 8
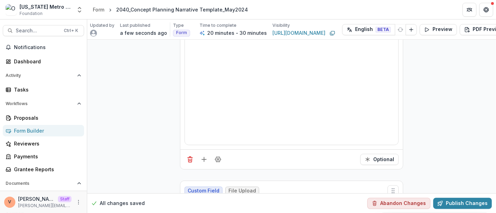
scroll to position [1610, 0]
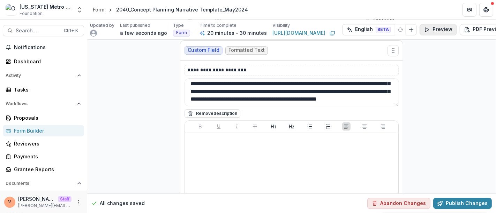
click at [433, 30] on button "Preview" at bounding box center [437, 29] width 37 height 11
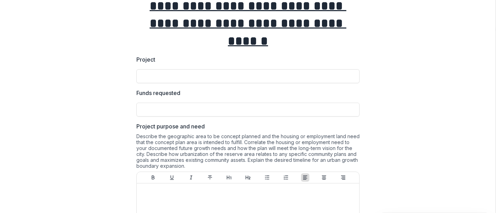
scroll to position [0, 0]
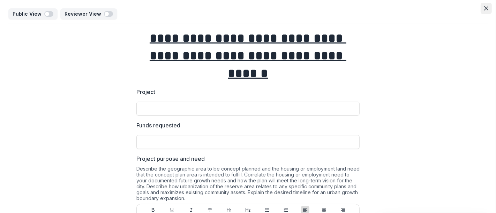
click at [484, 7] on icon "Close" at bounding box center [486, 8] width 4 height 4
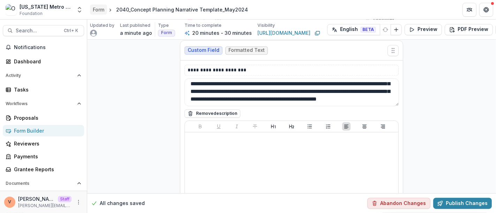
click at [96, 8] on div "Form" at bounding box center [99, 9] width 12 height 7
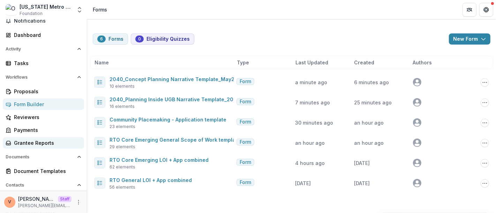
scroll to position [39, 0]
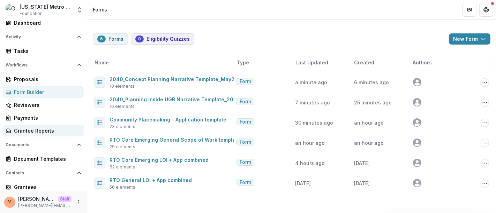
click at [45, 134] on div "Grantee Reports" at bounding box center [46, 130] width 64 height 7
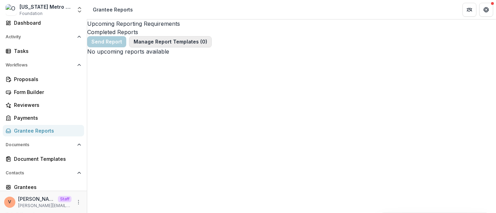
click at [170, 46] on button "Manage Report Templates ( 0 )" at bounding box center [170, 41] width 83 height 11
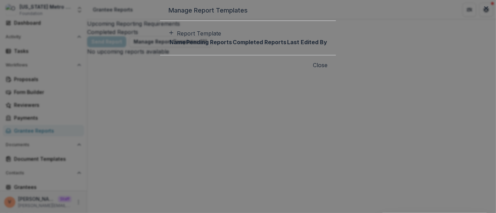
click at [168, 37] on link "Report Template" at bounding box center [194, 33] width 53 height 7
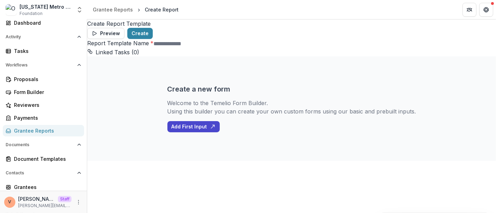
click at [153, 48] on input "Report Template Name *" at bounding box center [181, 44] width 56 height 8
paste input "**********"
type input "**********"
click at [153, 30] on button "Create" at bounding box center [139, 33] width 25 height 11
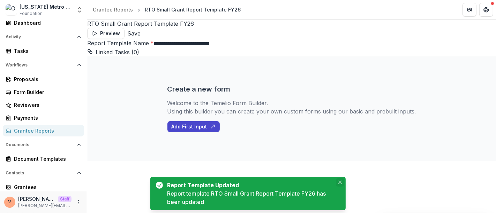
click at [342, 183] on icon "Close" at bounding box center [339, 182] width 3 height 3
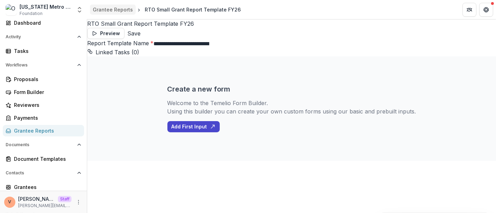
click at [120, 10] on div "Grantee Reports" at bounding box center [113, 9] width 40 height 7
